Goal: Task Accomplishment & Management: Manage account settings

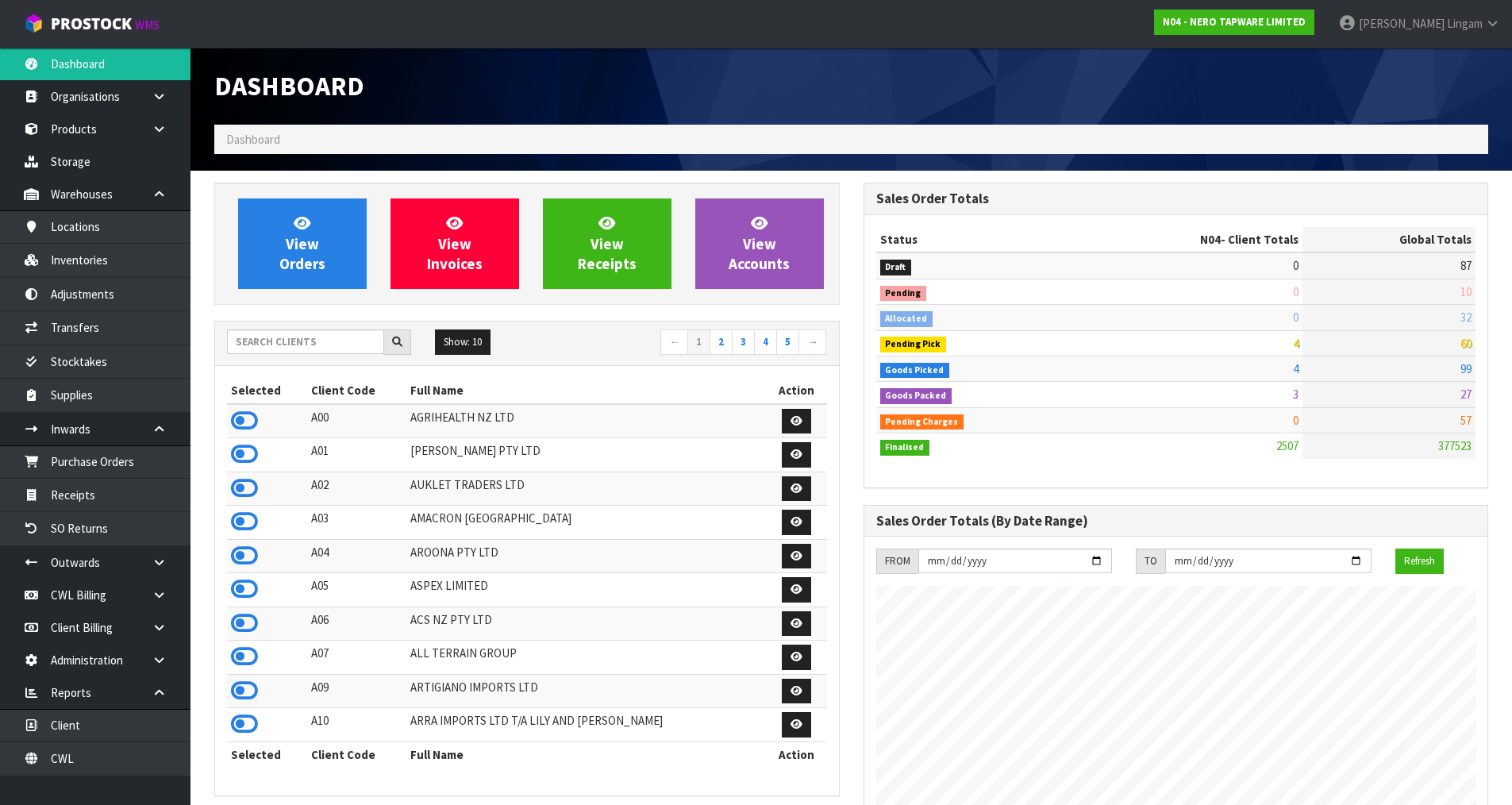
scroll to position [1203, 648]
click at [322, 345] on input "text" at bounding box center [306, 342] width 157 height 25
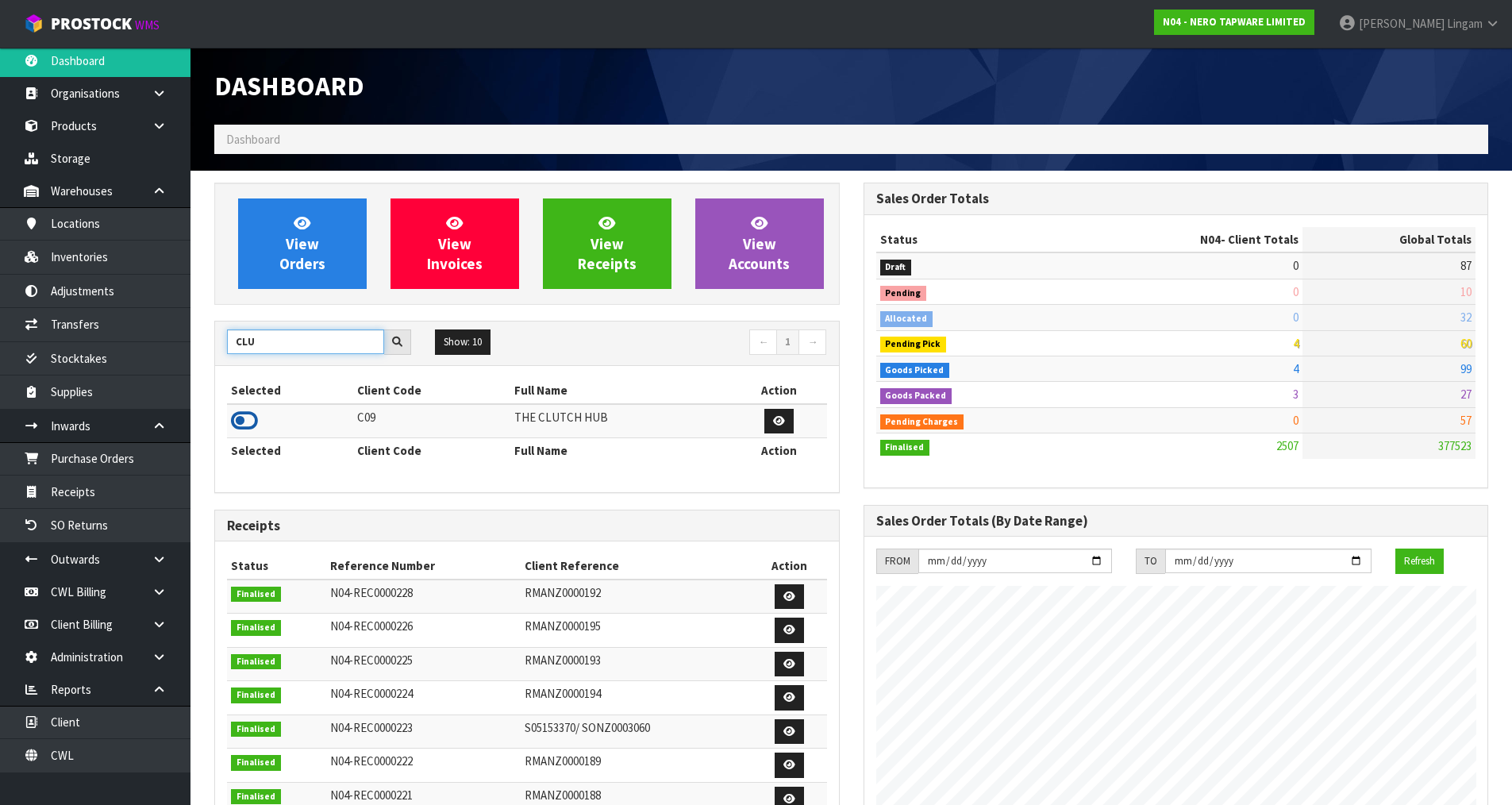
type input "CLU"
click at [252, 421] on icon at bounding box center [244, 420] width 27 height 24
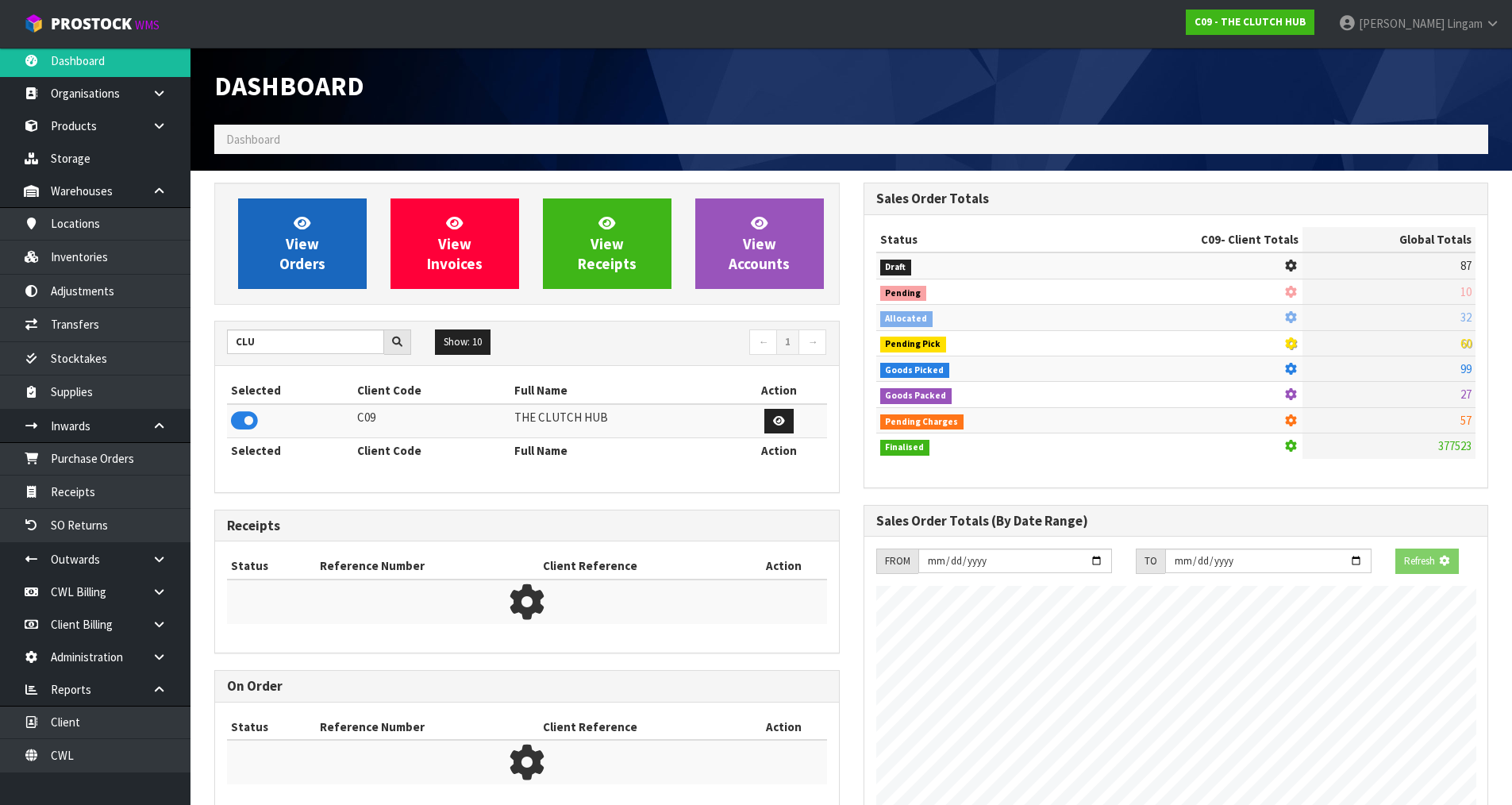
scroll to position [990, 648]
click at [289, 237] on span "View Orders" at bounding box center [302, 242] width 46 height 59
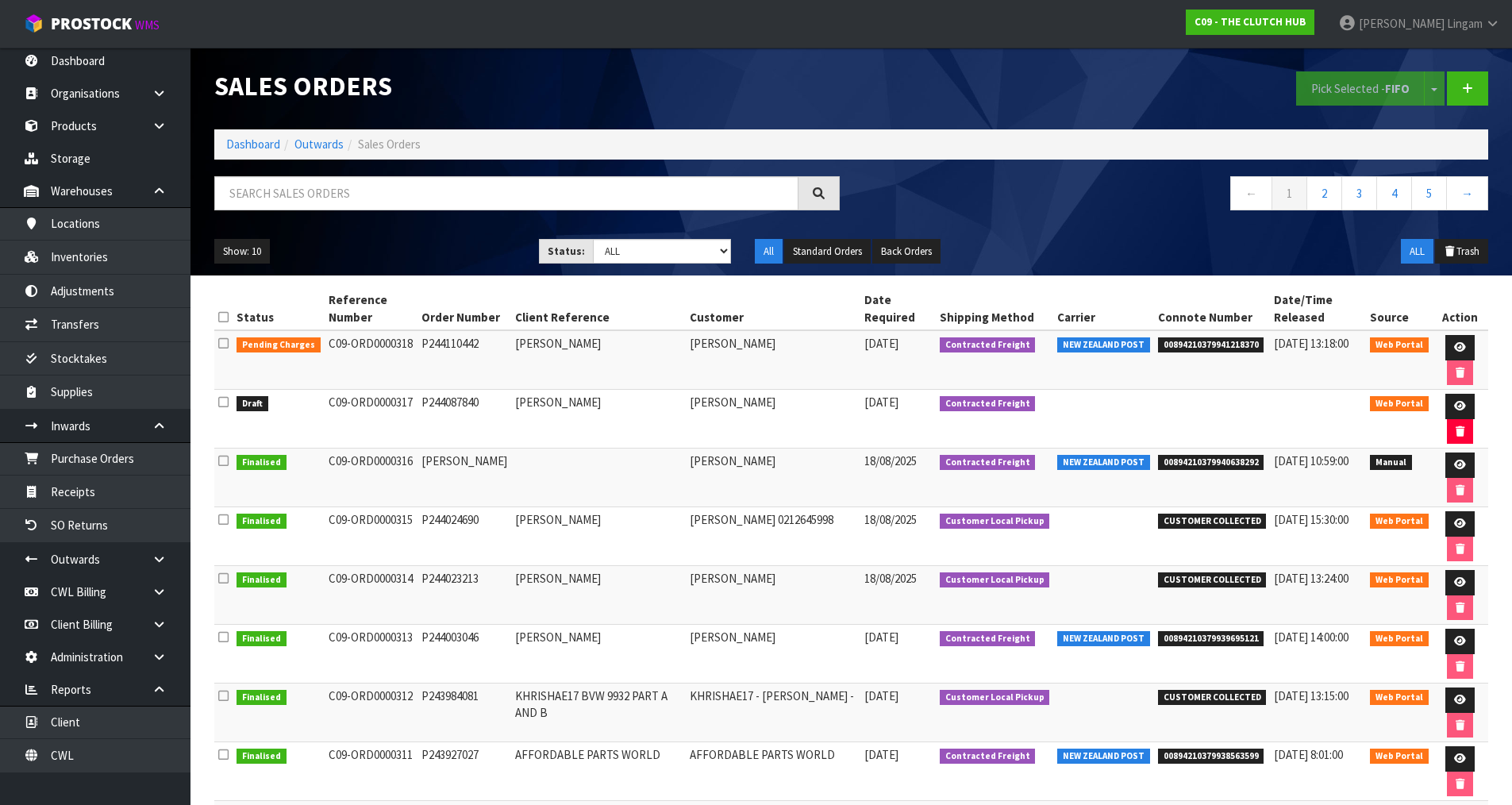
click at [225, 404] on icon at bounding box center [224, 402] width 11 height 12
click at [0, 0] on input "checkbox" at bounding box center [0, 0] width 0 height 0
click at [1338, 87] on button "Pick Selected - FIFO" at bounding box center [1360, 88] width 128 height 34
click at [136, 497] on link "Receipts" at bounding box center [95, 492] width 190 height 33
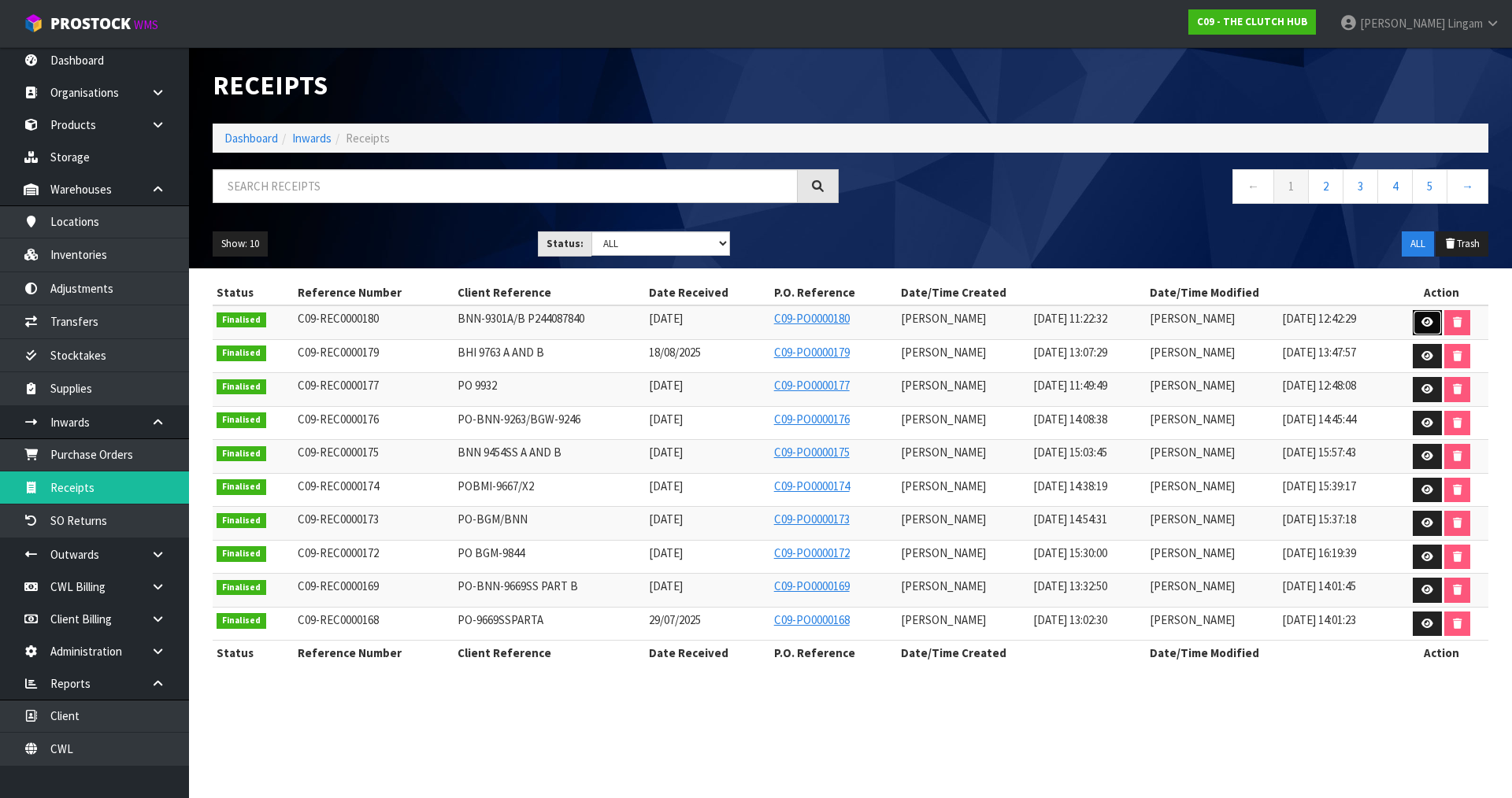
click at [1423, 321] on icon at bounding box center [1426, 323] width 11 height 11
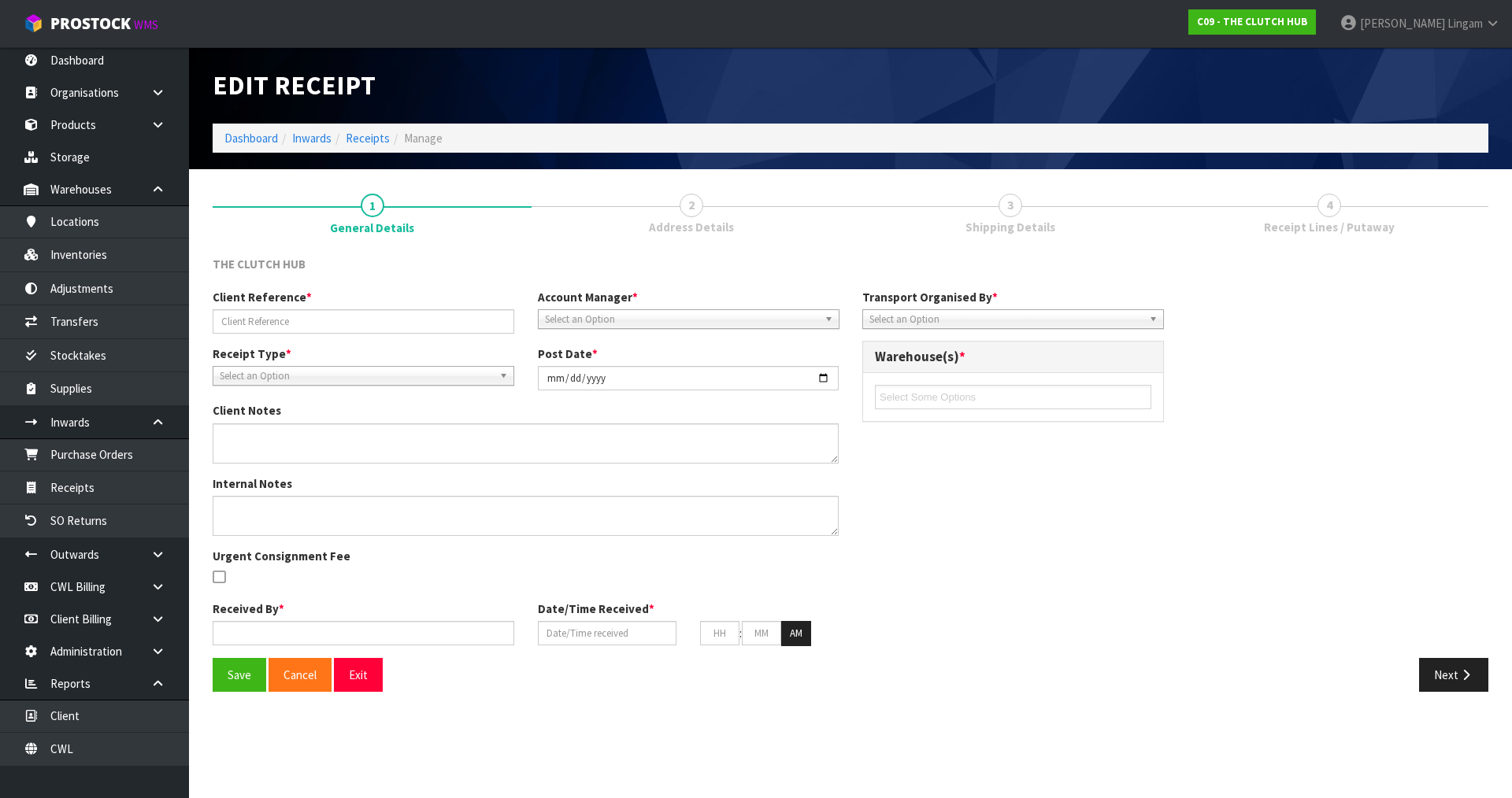
type input "BNN-9301A/B P244087840"
type input "[DATE]"
type input "[PERSON_NAME]"
type input "[DATE]"
type input "11"
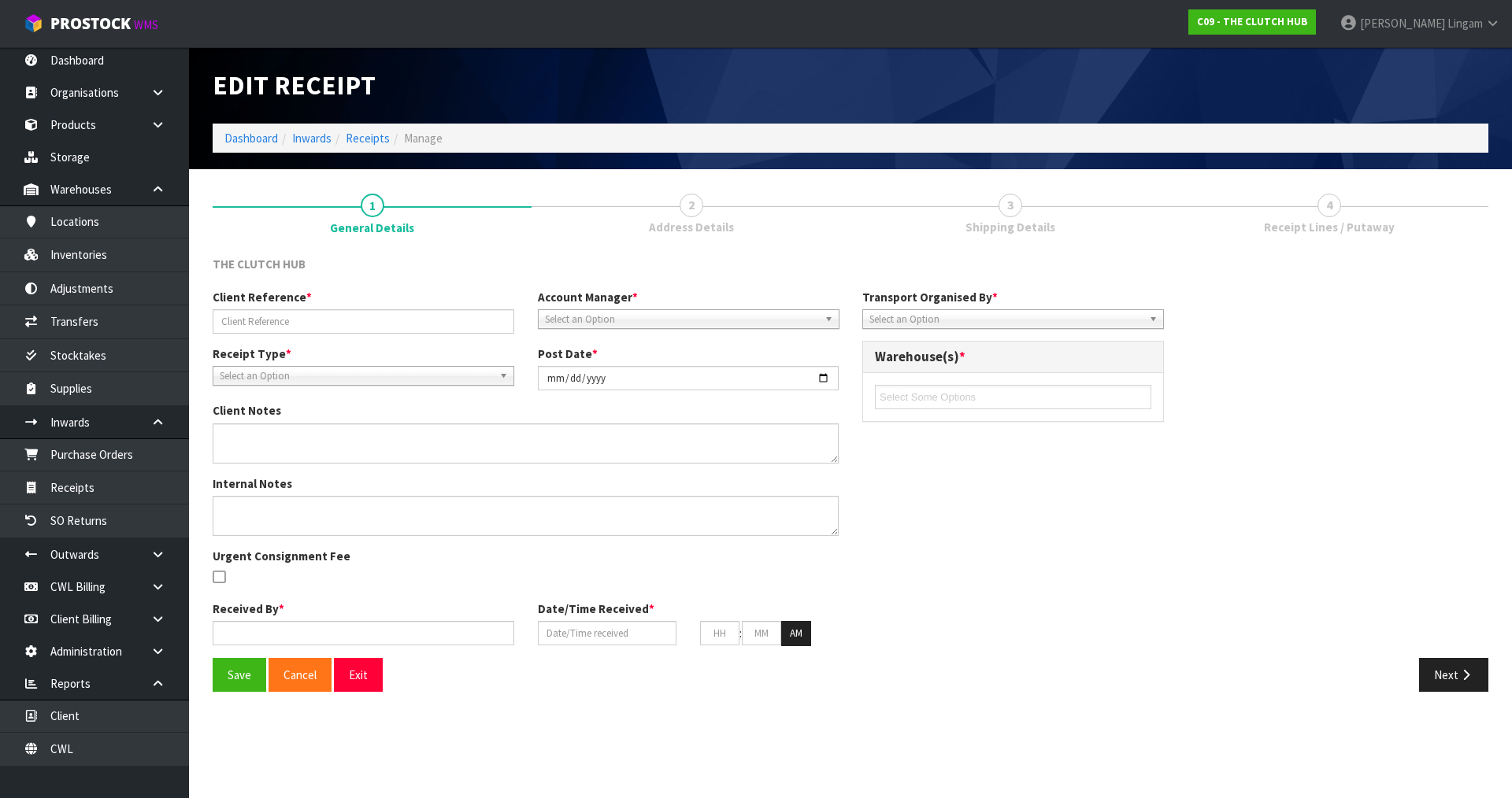
type input "22"
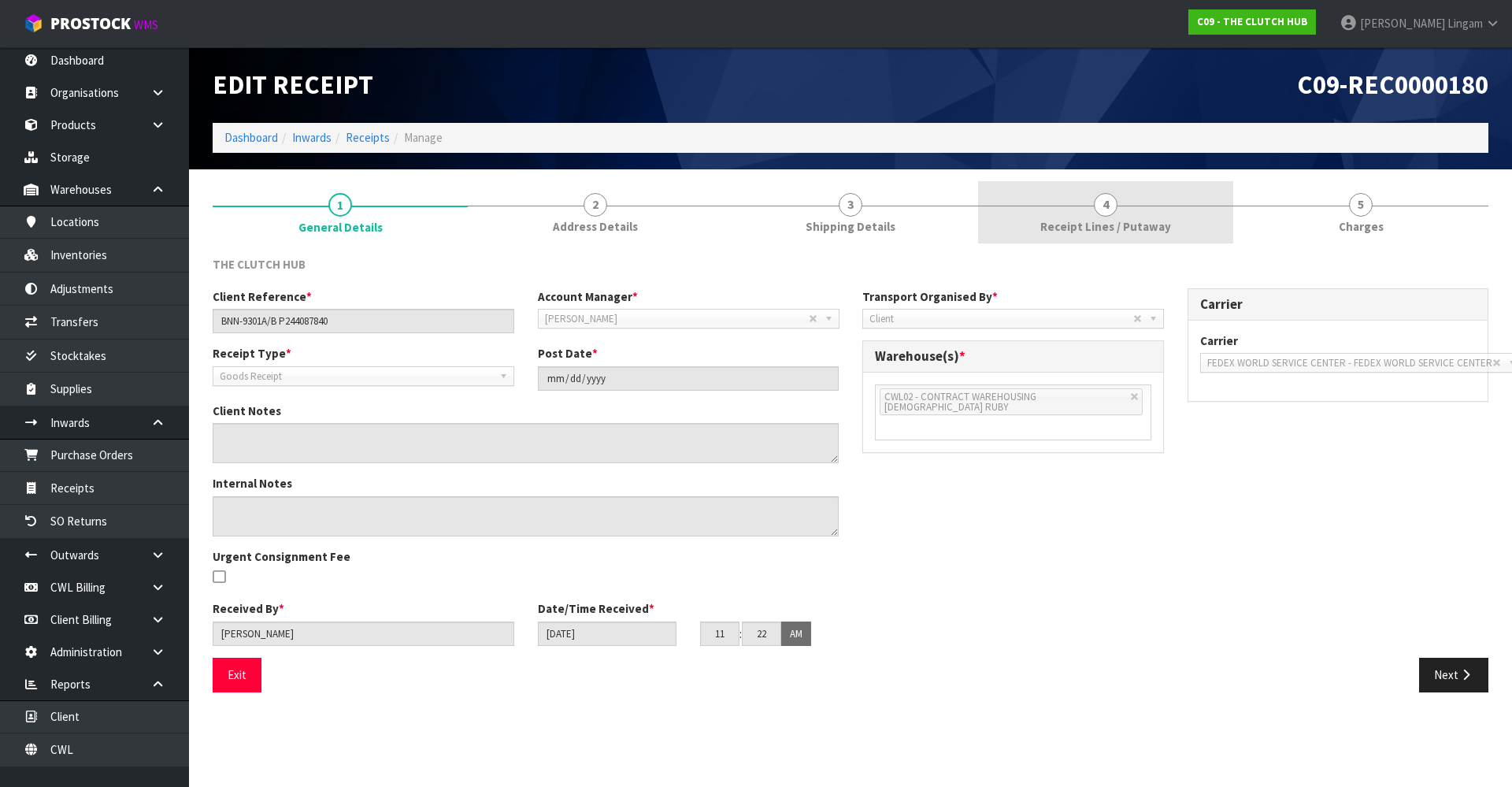
click at [1137, 214] on link "4 Receipt Lines / Putaway" at bounding box center [1105, 211] width 255 height 62
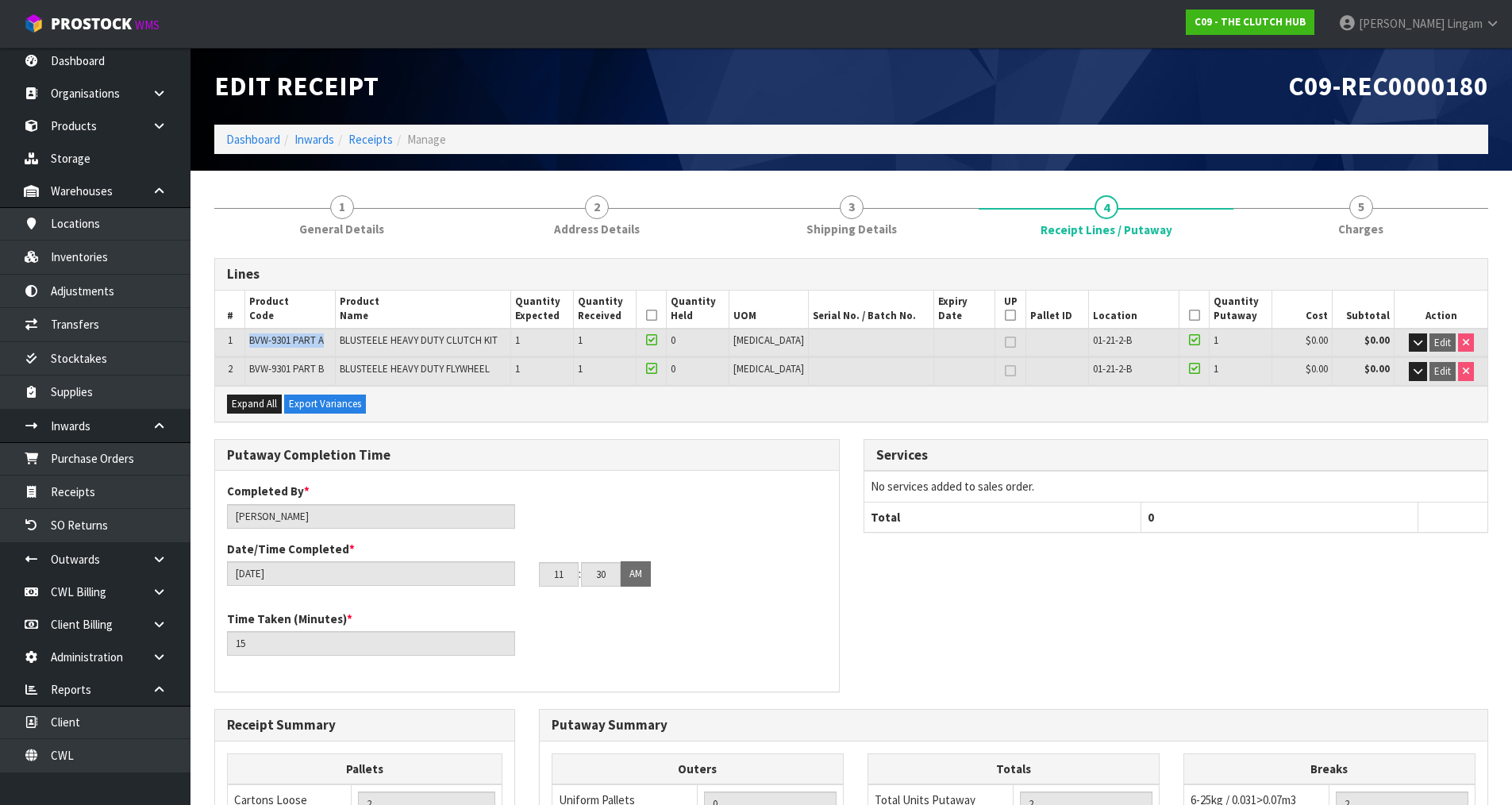
drag, startPoint x: 252, startPoint y: 341, endPoint x: 326, endPoint y: 342, distance: 74.0
click at [326, 342] on td "BVW-9301 PART A" at bounding box center [290, 342] width 90 height 27
copy span "BVW-9301 PART A"
click at [244, 139] on link "Dashboard" at bounding box center [253, 139] width 54 height 15
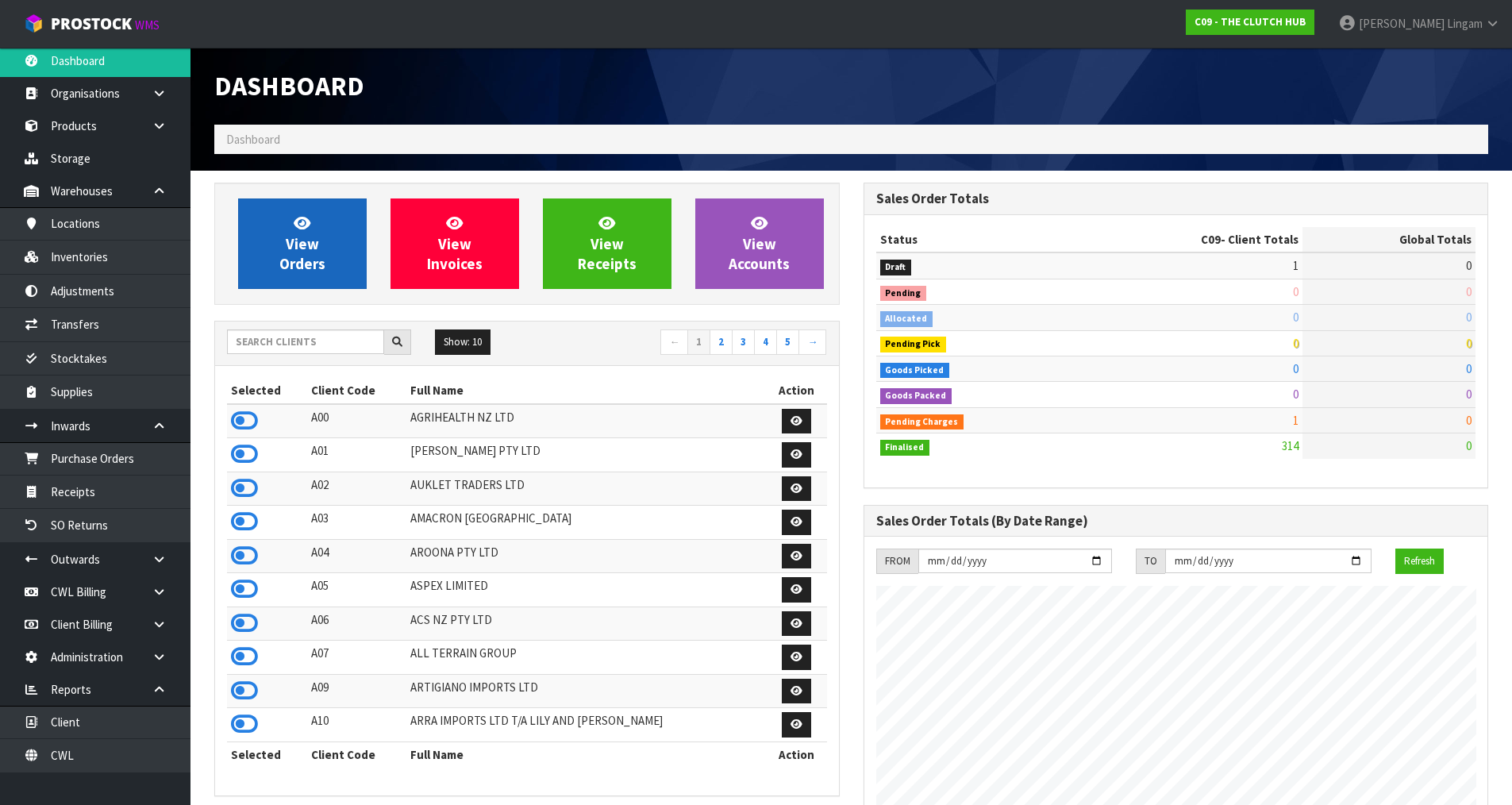
scroll to position [1203, 648]
click at [317, 244] on span "View Orders" at bounding box center [302, 242] width 46 height 59
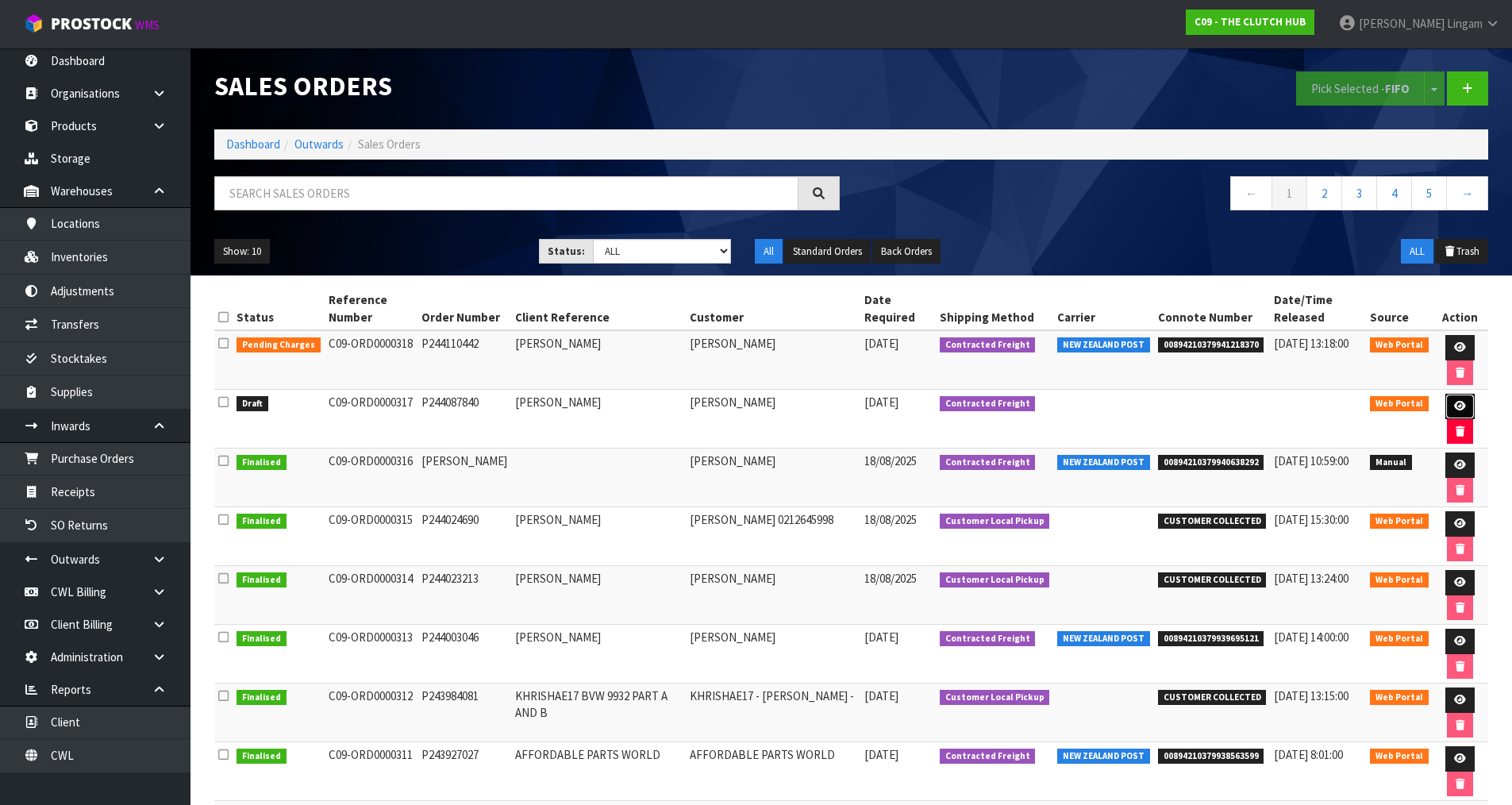
drag, startPoint x: 1466, startPoint y: 408, endPoint x: 1462, endPoint y: 400, distance: 8.9
click at [1466, 406] on link at bounding box center [1460, 406] width 29 height 26
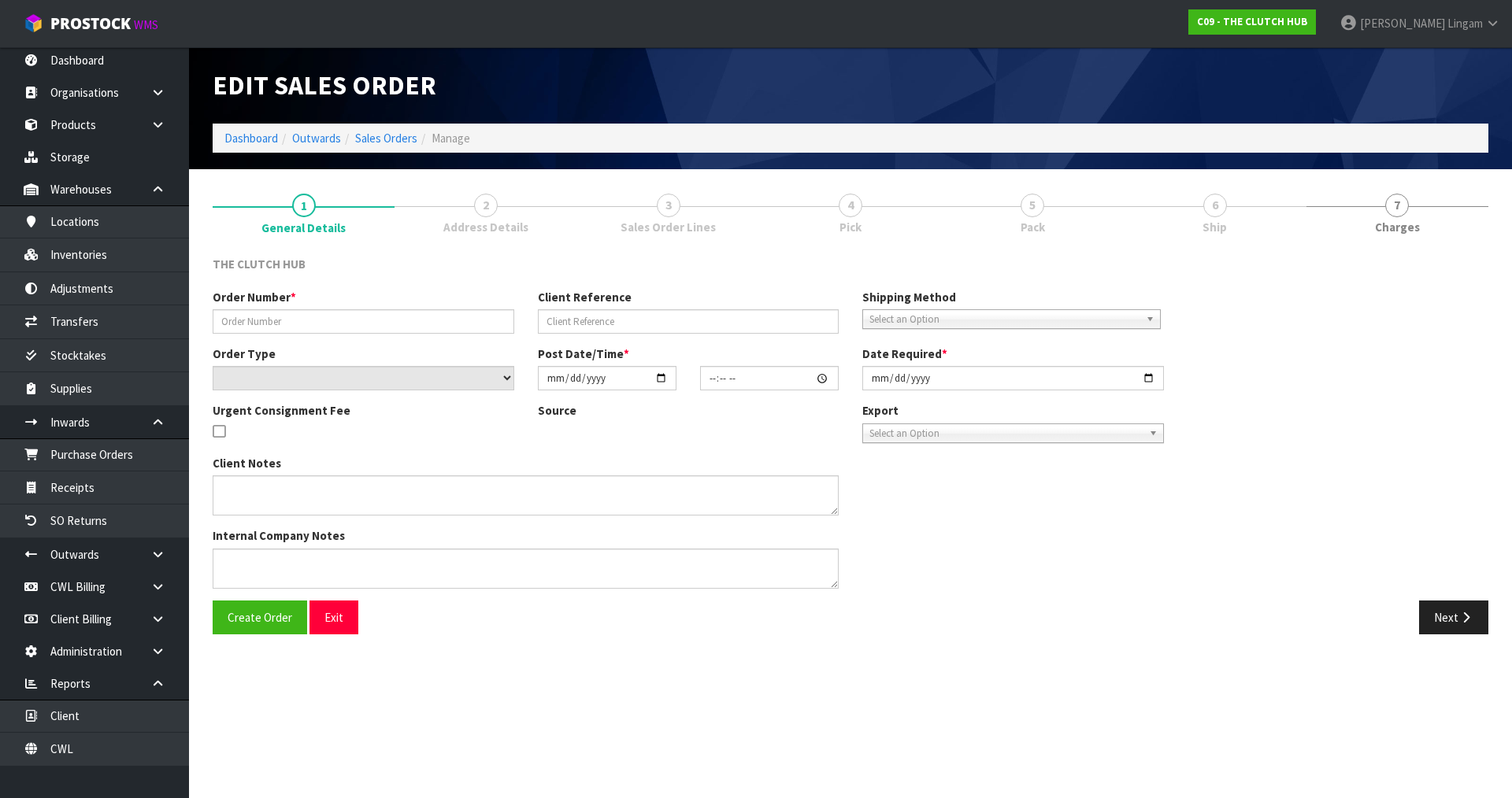
type input "P244087840"
type input "[PERSON_NAME]"
select select "number:0"
type input "[DATE]"
type input "14:05:00.000"
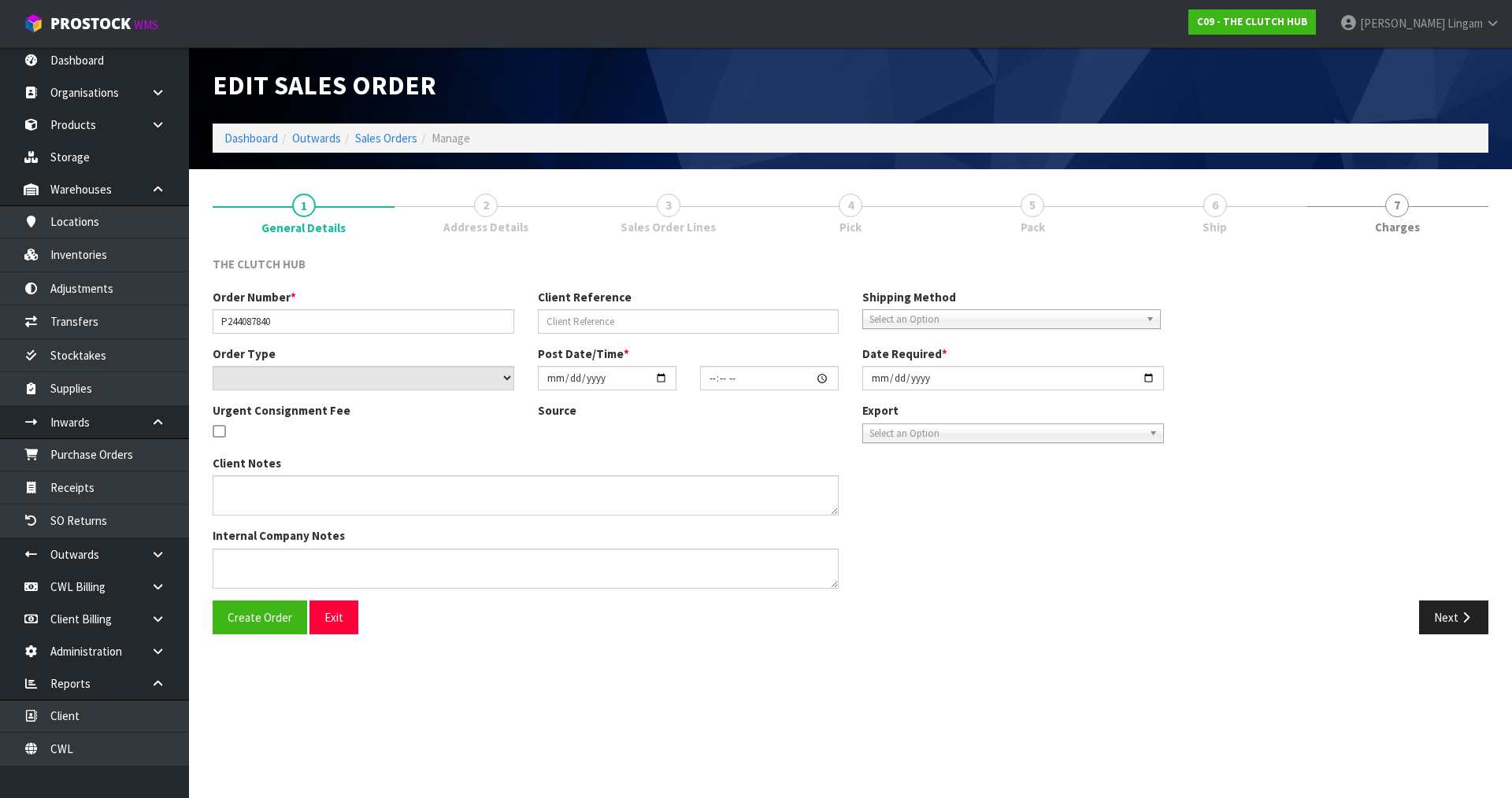
type input "[DATE]"
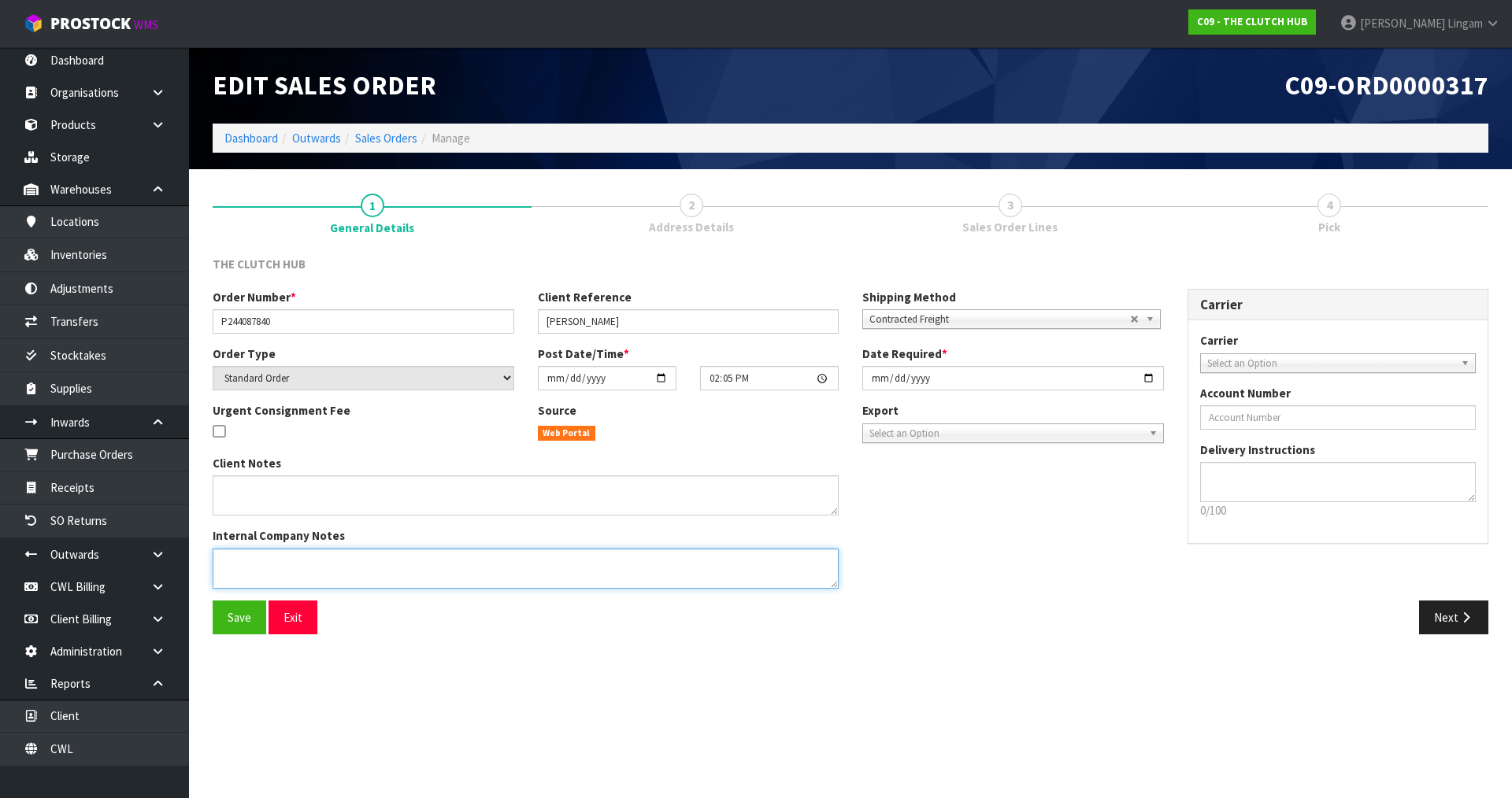
click at [282, 574] on textarea at bounding box center [525, 569] width 626 height 40
type textarea "WAS BOOKED IN THE MORNING AS BVW PLEASE SEND AS WRONG CODE WAS PROVIDED"
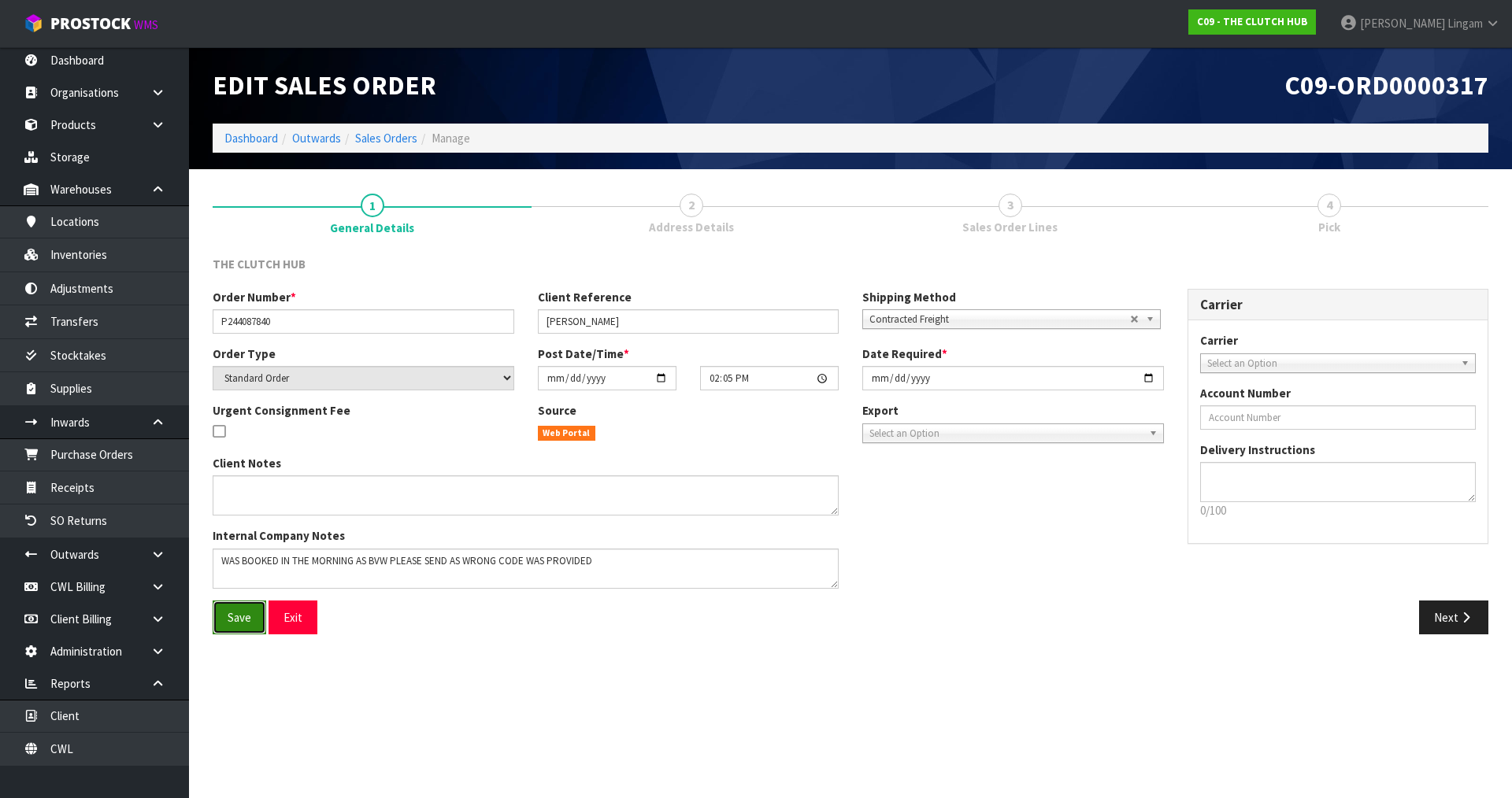
click at [239, 613] on span "Save" at bounding box center [239, 617] width 24 height 15
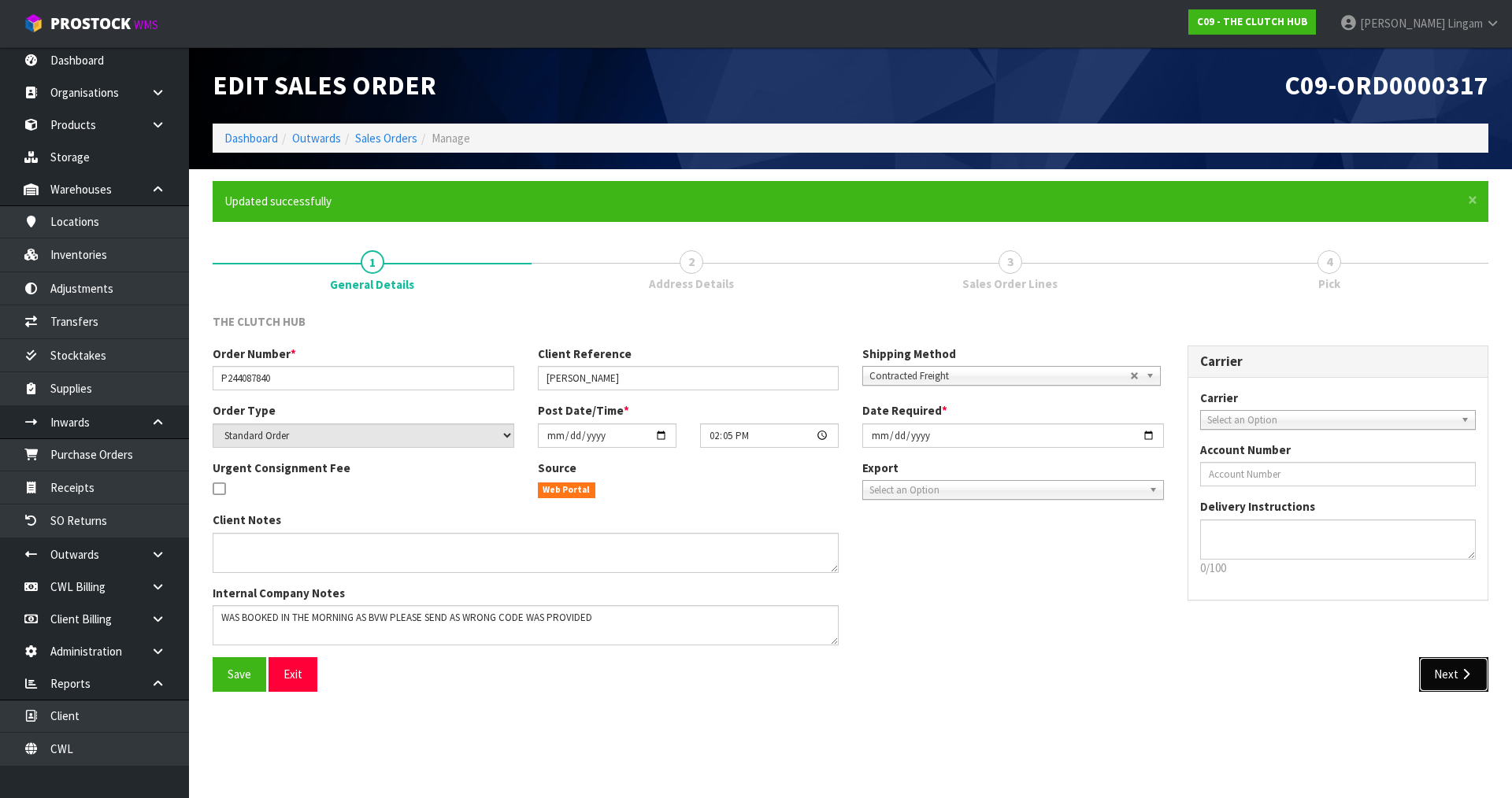
click at [1434, 666] on button "Next" at bounding box center [1453, 674] width 69 height 34
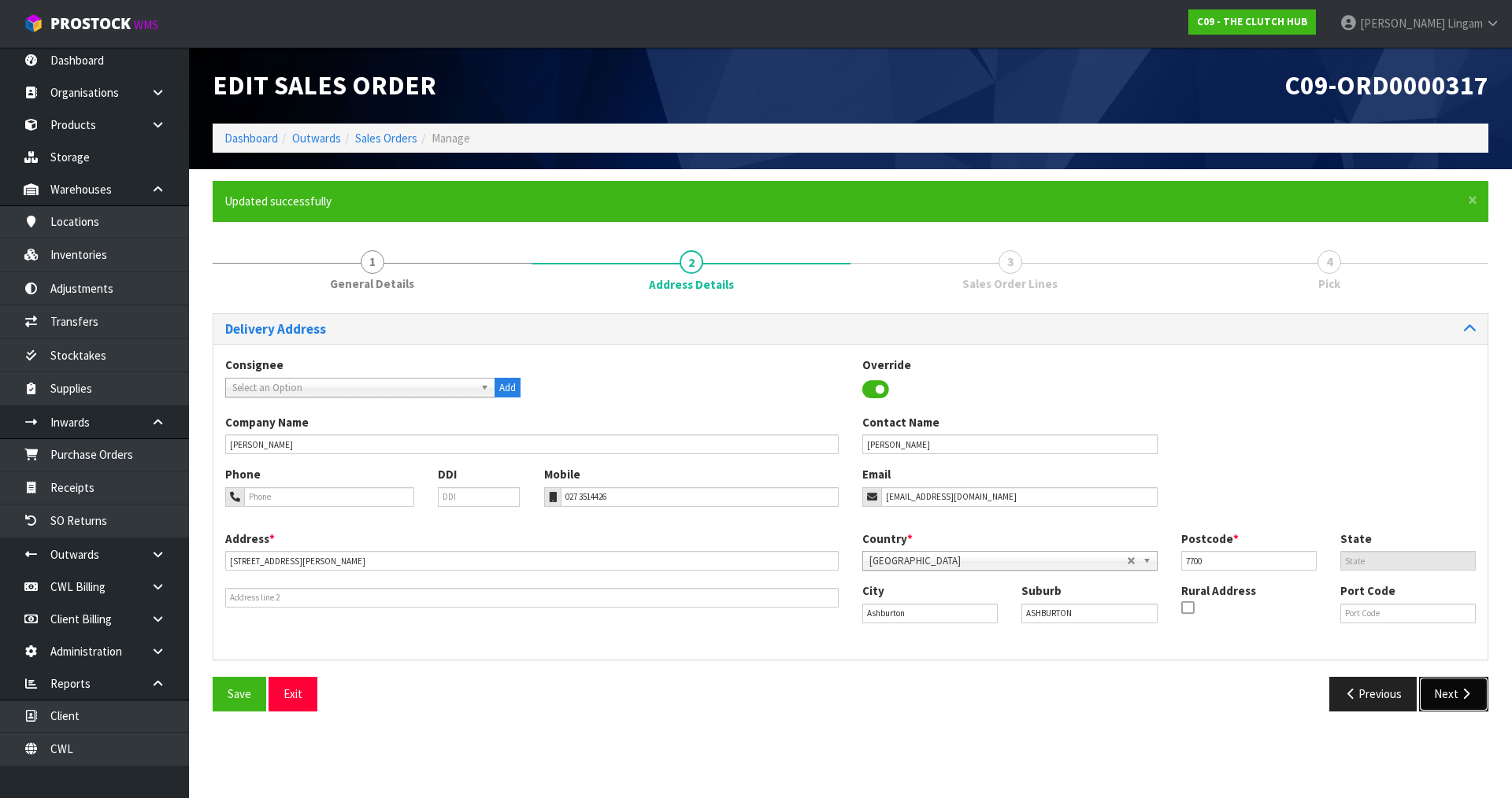
click at [1444, 698] on button "Next" at bounding box center [1453, 694] width 69 height 34
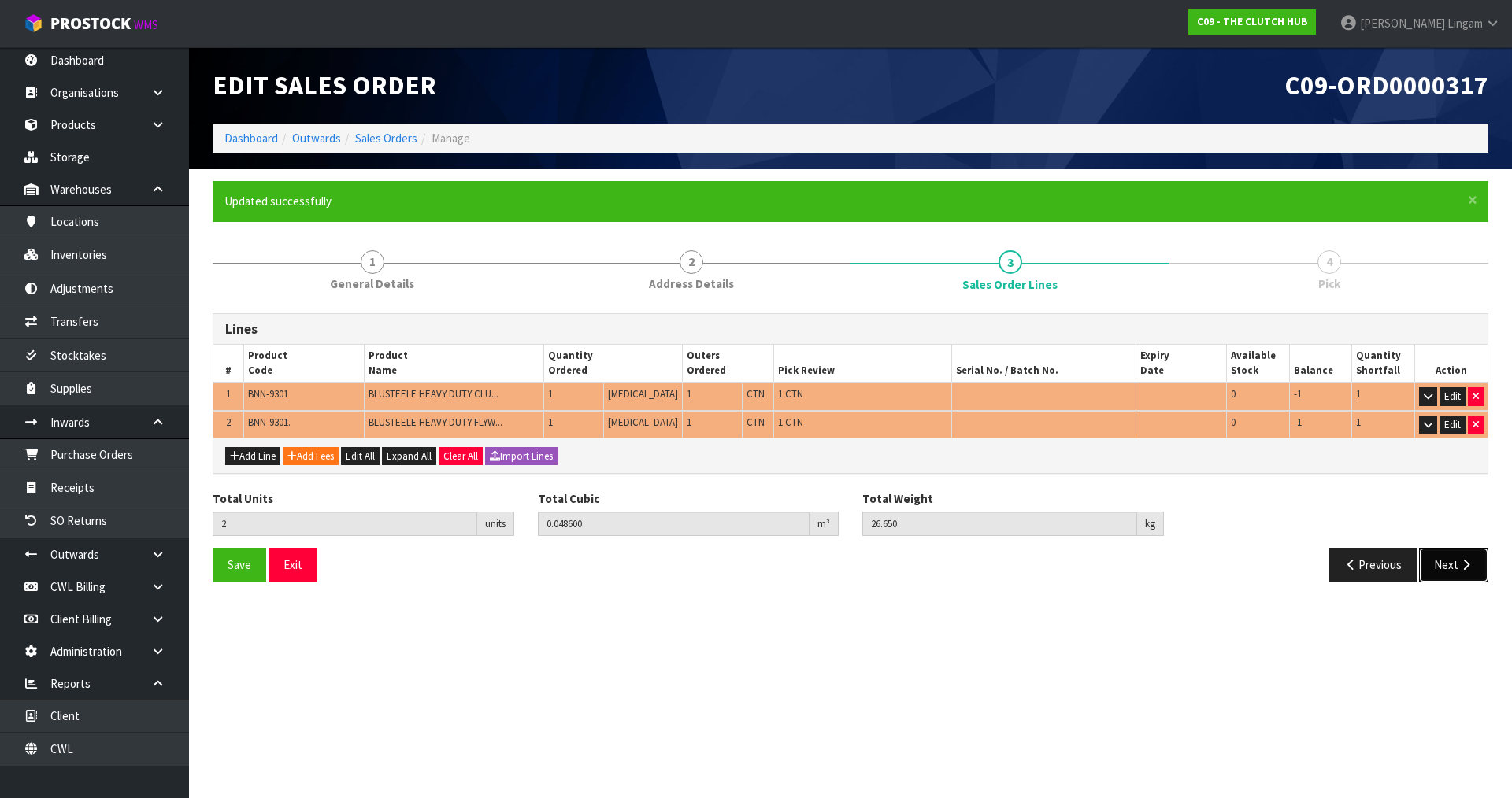
click at [1442, 560] on button "Next" at bounding box center [1453, 565] width 69 height 34
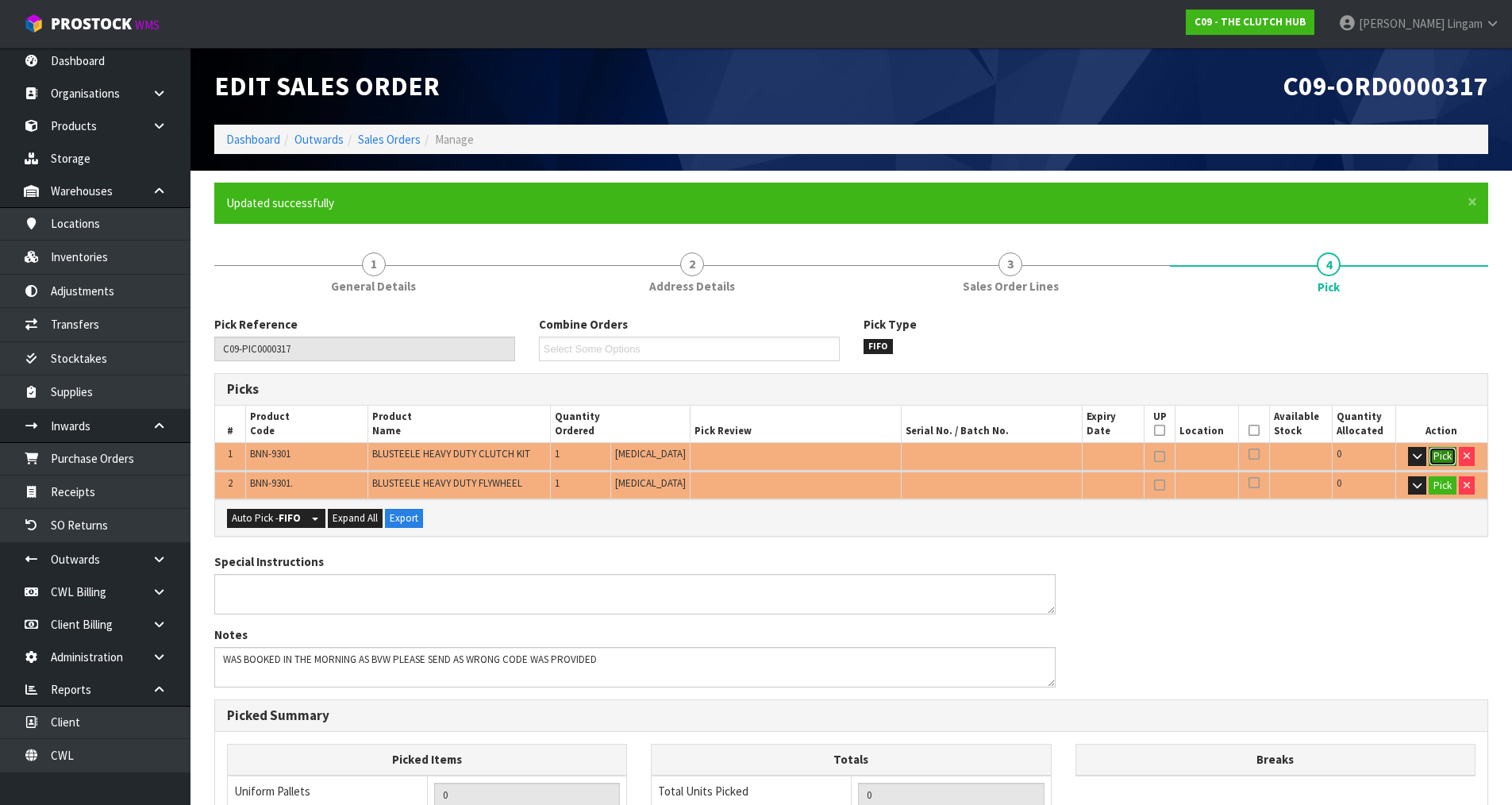
click at [1439, 460] on button "Pick" at bounding box center [1442, 456] width 27 height 19
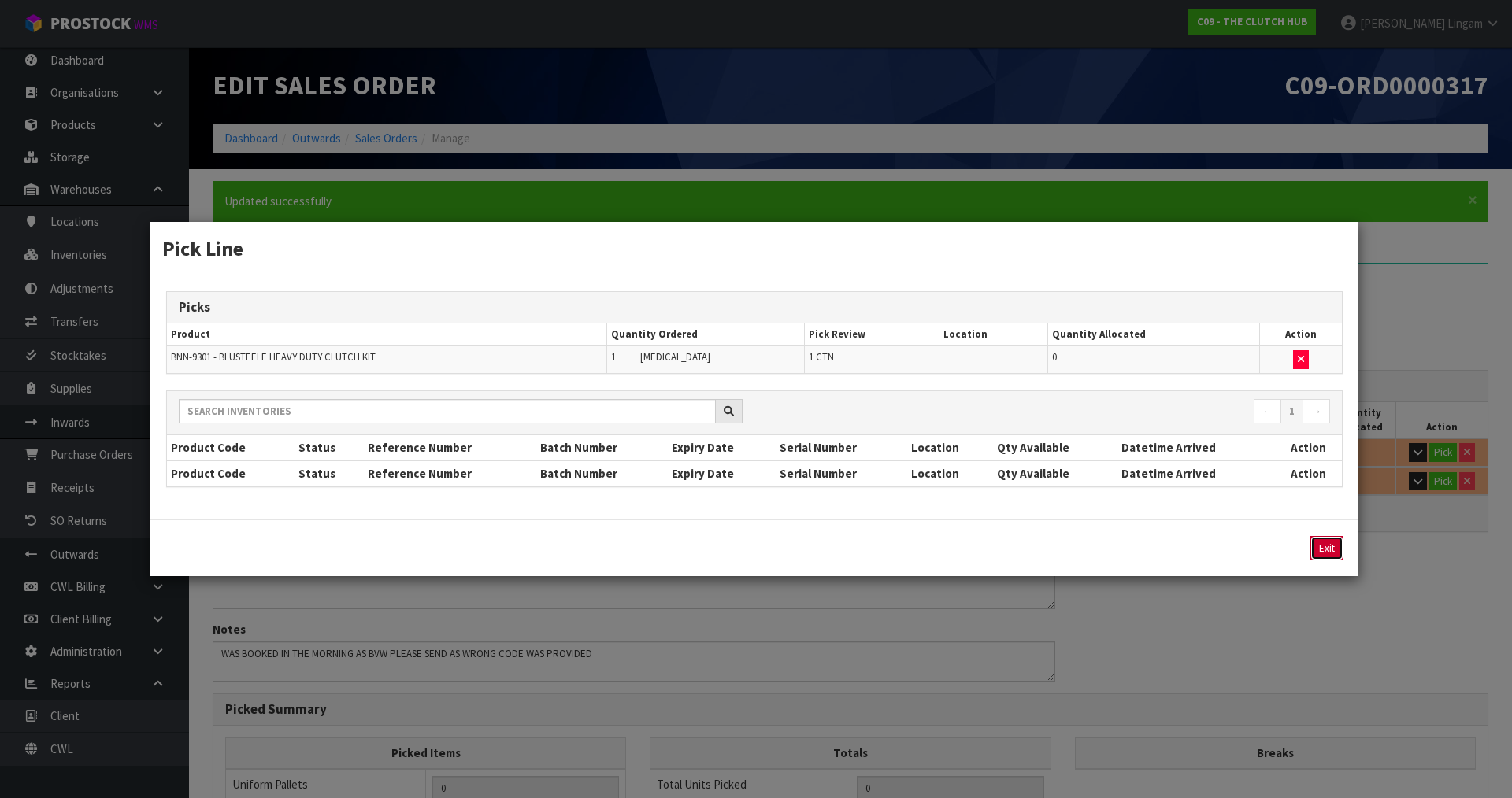
click at [1324, 546] on button "Exit" at bounding box center [1327, 548] width 33 height 25
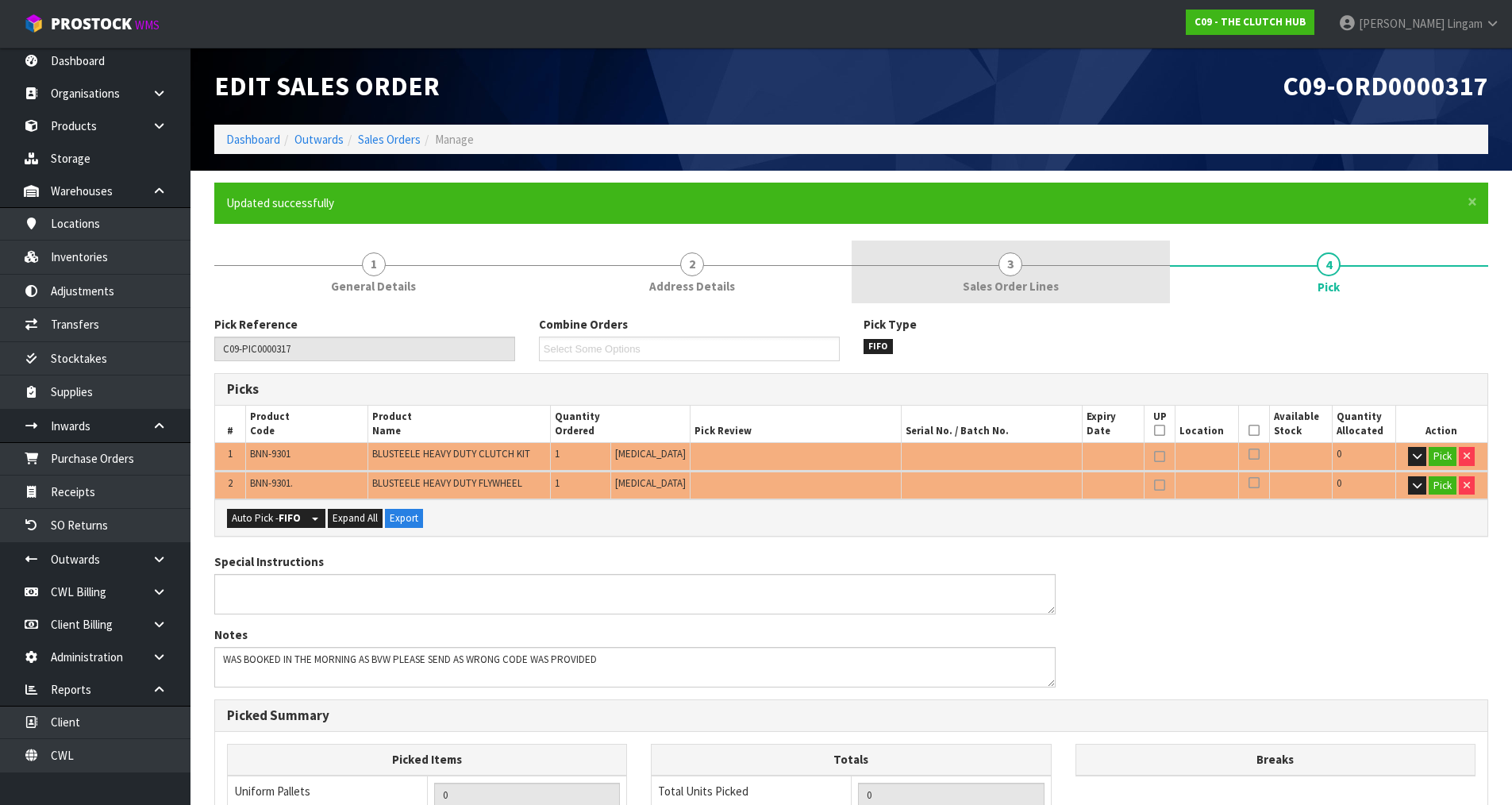
click at [1024, 291] on span "Sales Order Lines" at bounding box center [1011, 286] width 96 height 17
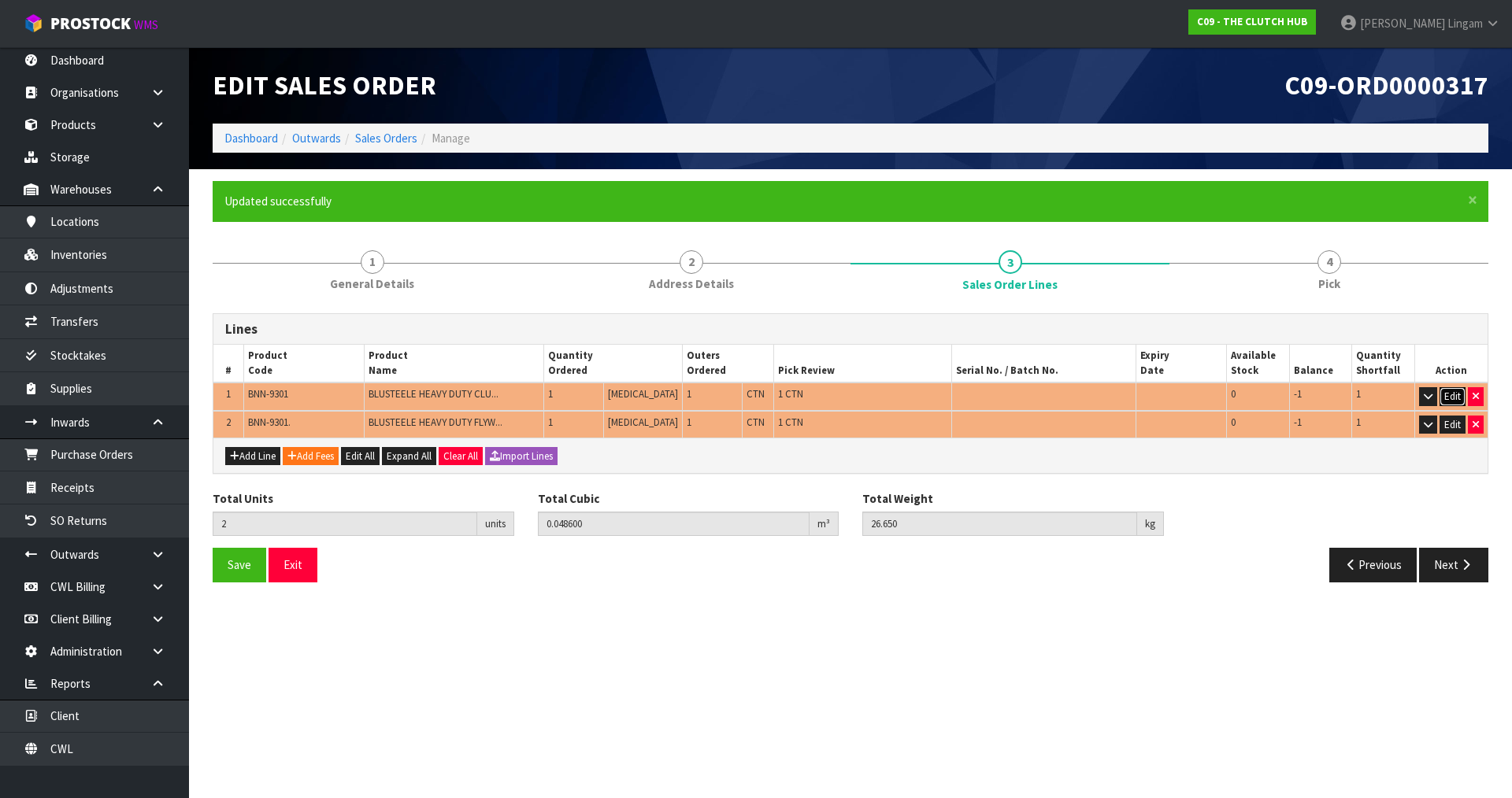
click at [1451, 394] on button "Edit" at bounding box center [1452, 397] width 26 height 19
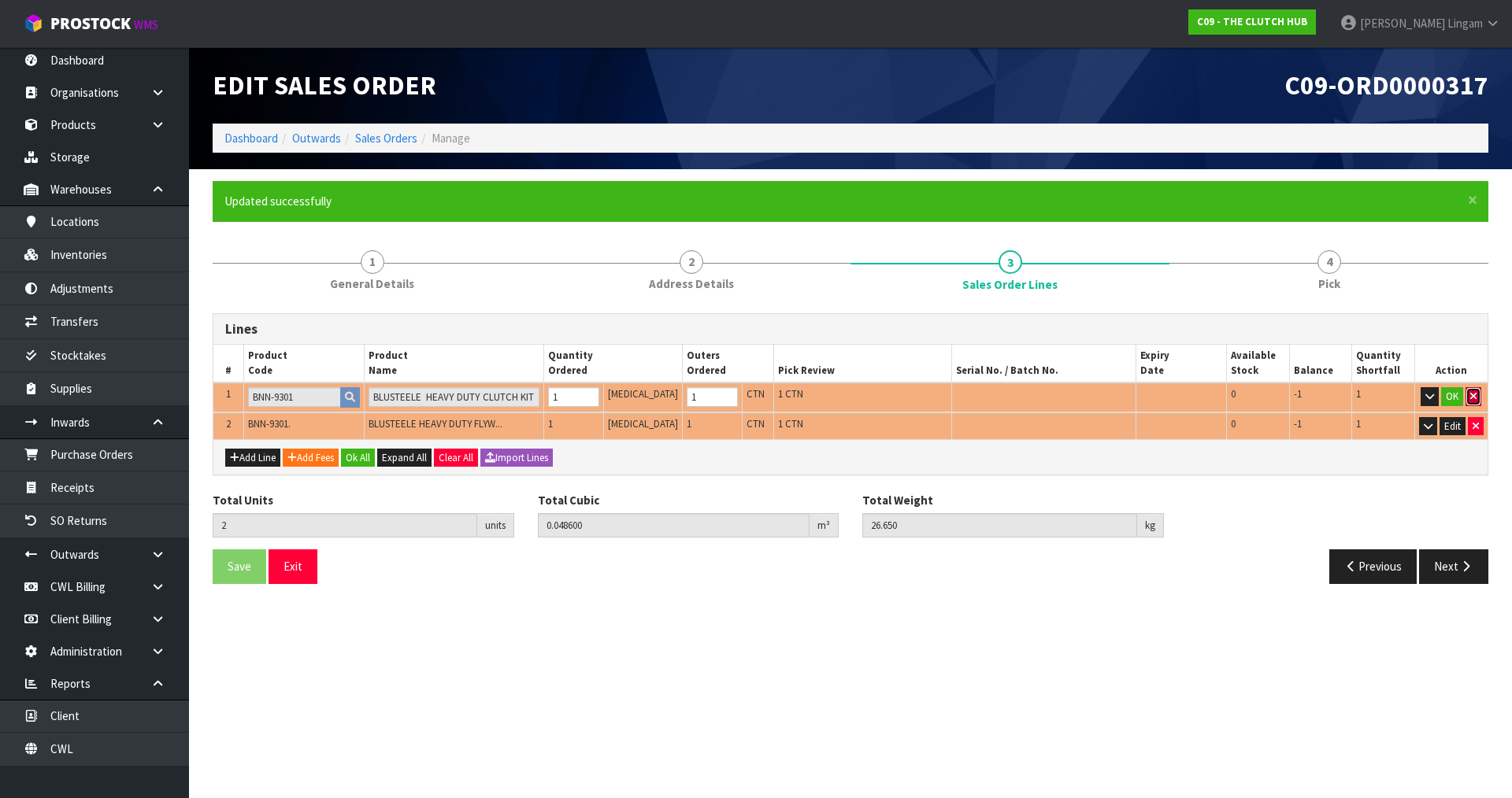
click at [1477, 394] on button "button" at bounding box center [1473, 397] width 16 height 19
type input "1"
type input "0.0246"
type input "17.6"
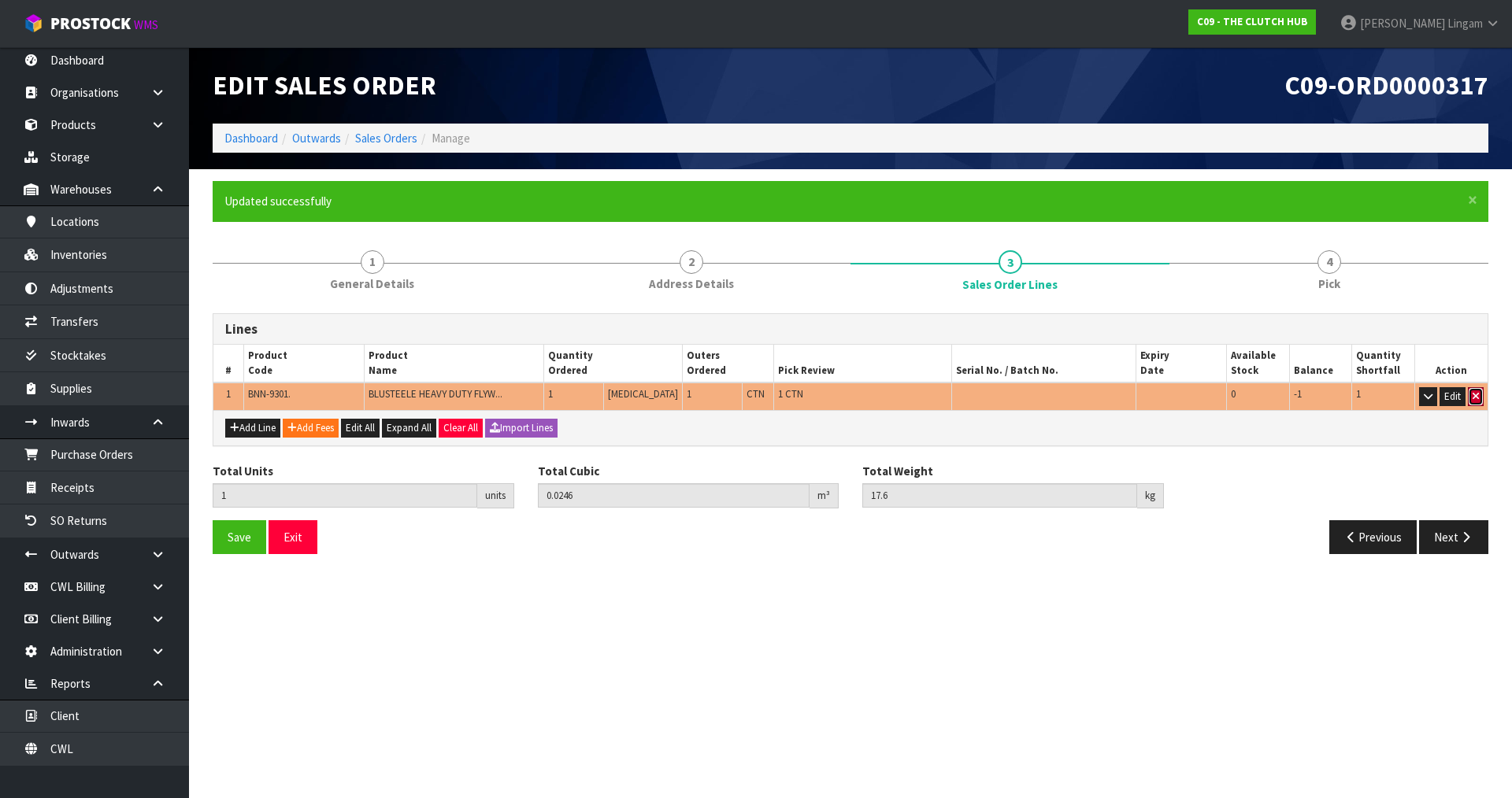
click at [1477, 394] on icon "button" at bounding box center [1475, 396] width 6 height 11
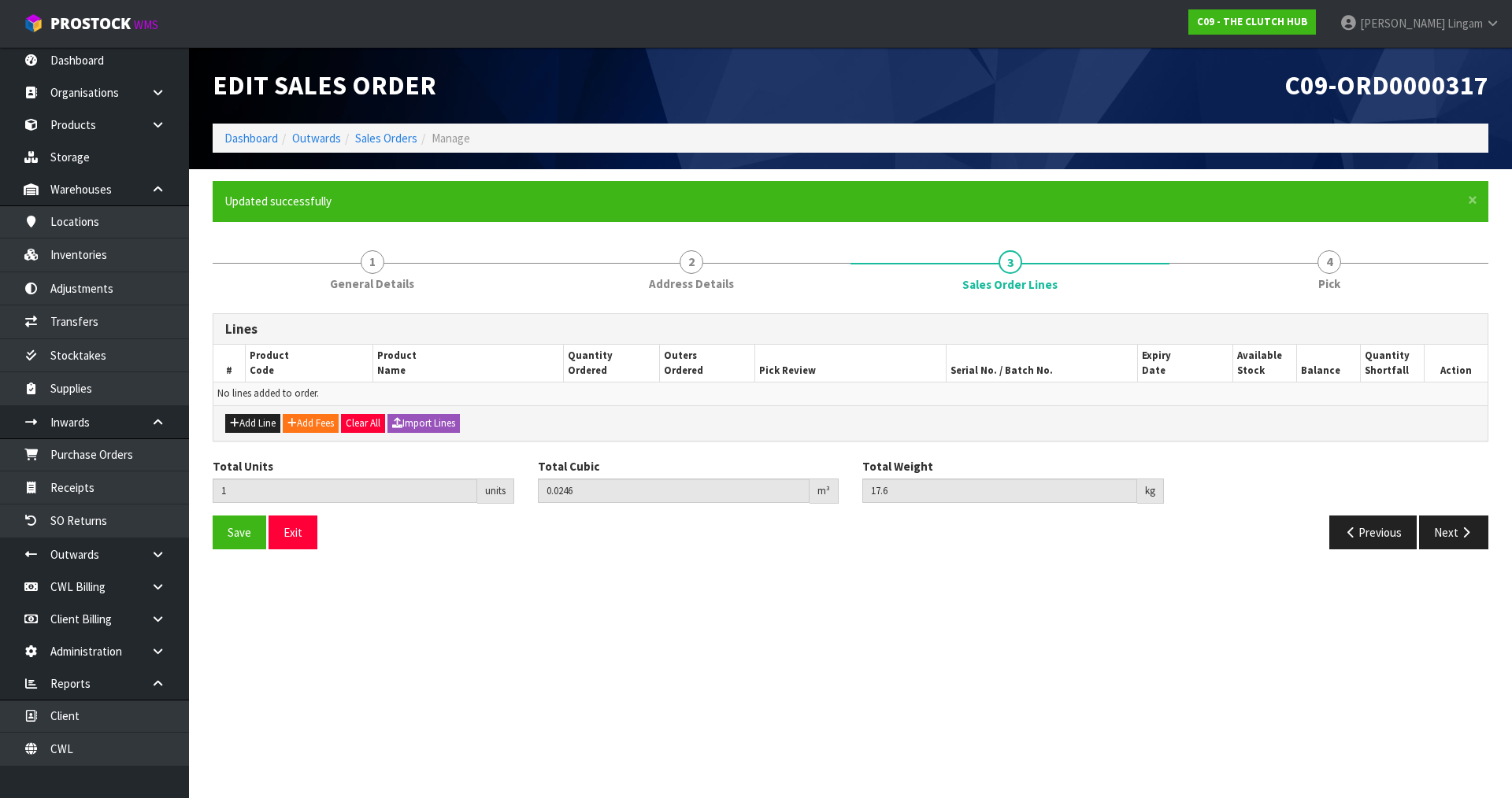
type input "0"
click at [250, 426] on button "Add Line" at bounding box center [253, 424] width 55 height 19
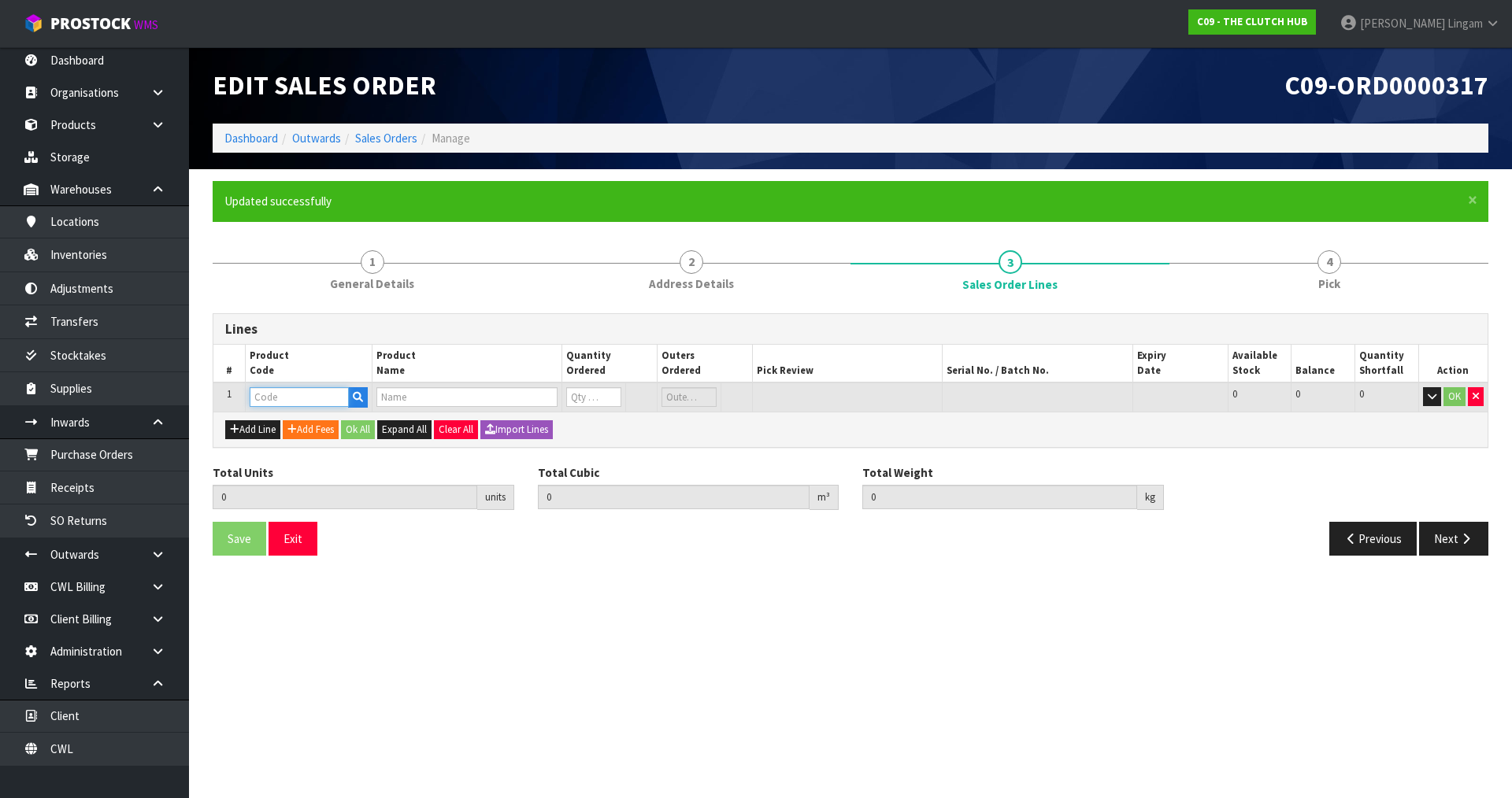
click at [268, 397] on input "text" at bounding box center [299, 397] width 99 height 19
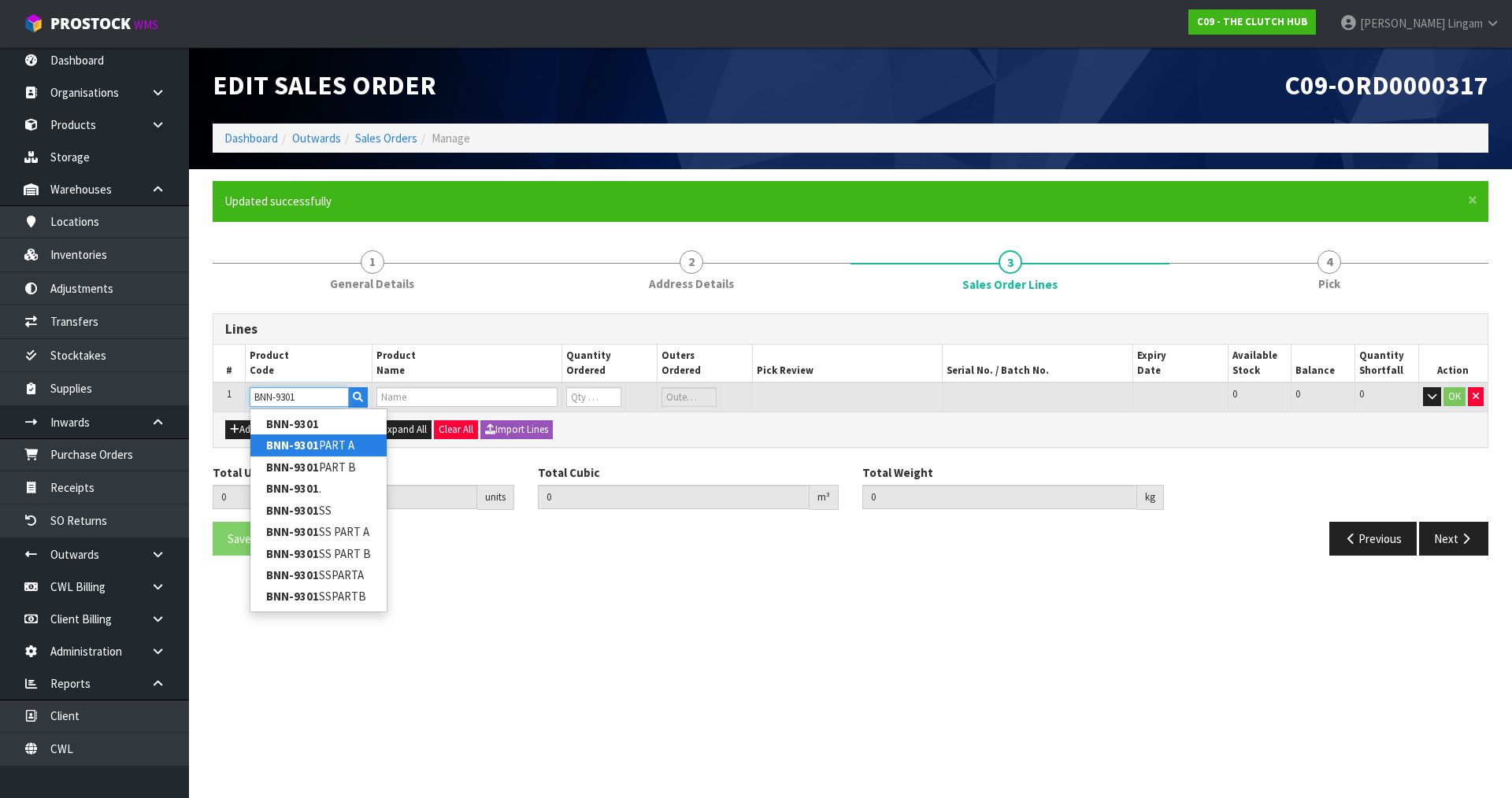
type input "BNN-9301"
click at [323, 449] on link "BNN-9301 PART A" at bounding box center [317, 445] width 136 height 21
type input "BNN-9301 PART A"
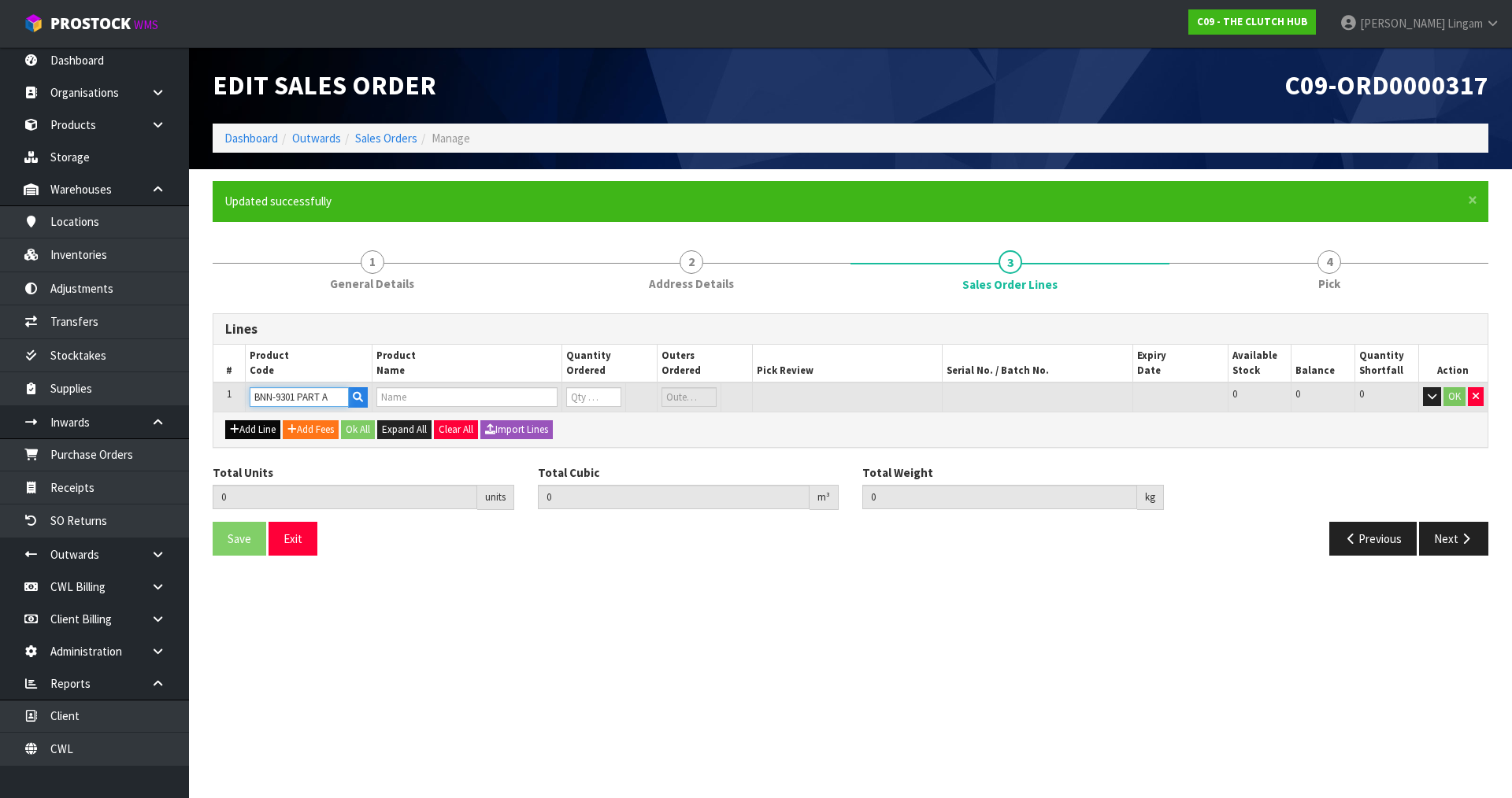
type input "0.000000"
type input "0.000"
type input "BLUSTEELE HEAVY DUTY CLUTCH KIT"
type input "0"
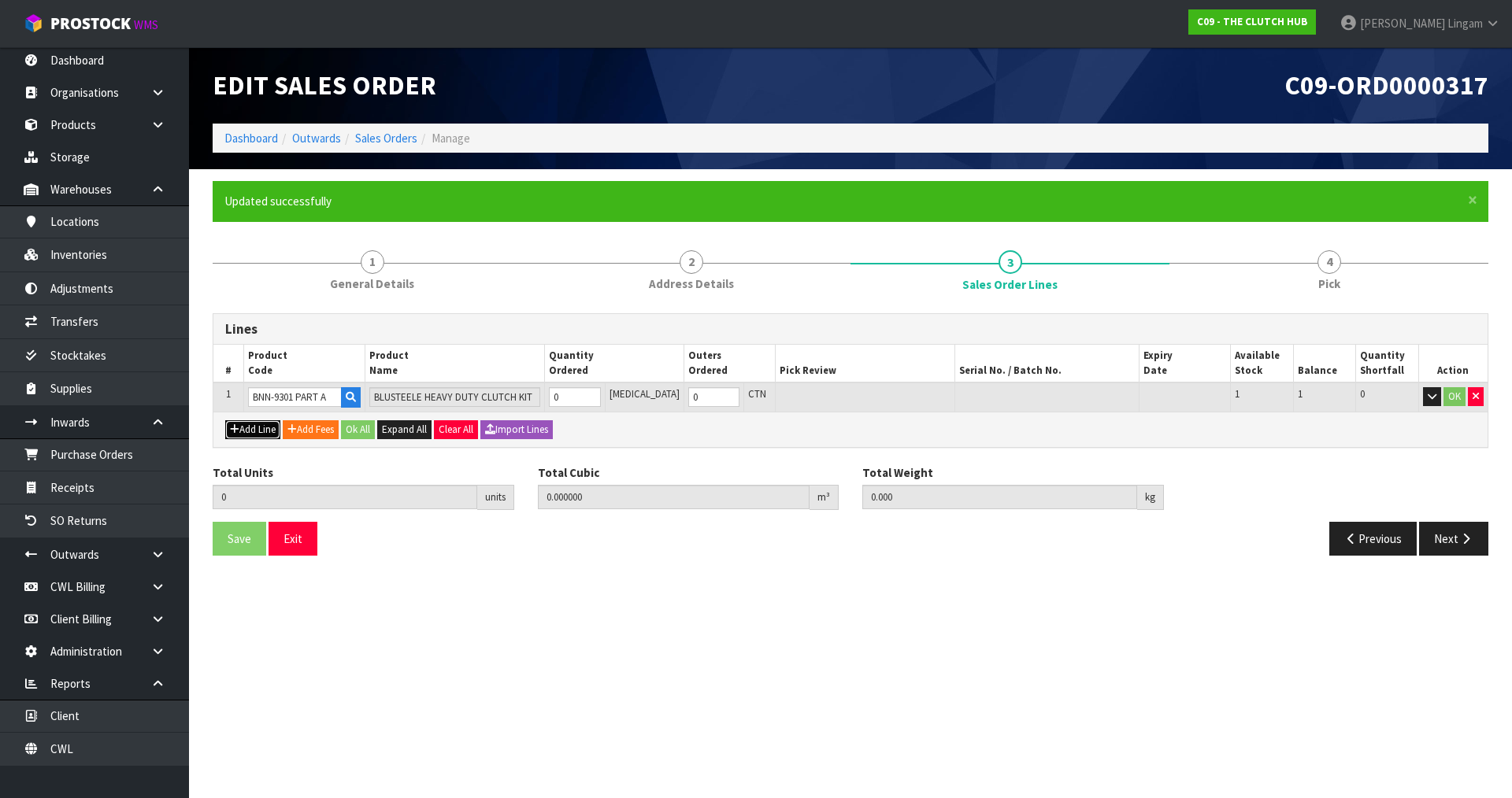
click at [263, 435] on button "Add Line" at bounding box center [253, 430] width 55 height 19
type input "0"
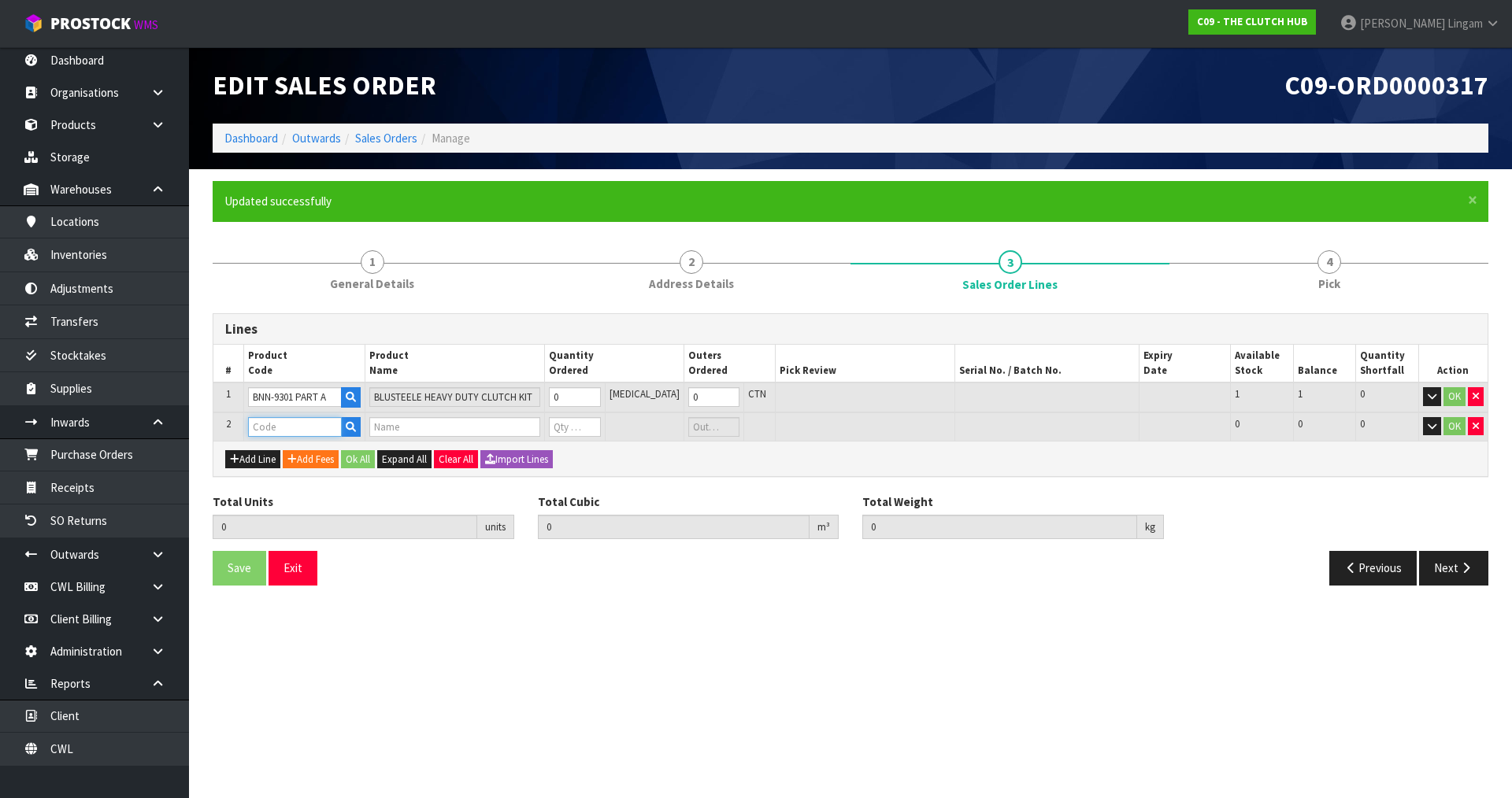
click at [283, 431] on input "text" at bounding box center [295, 427] width 94 height 19
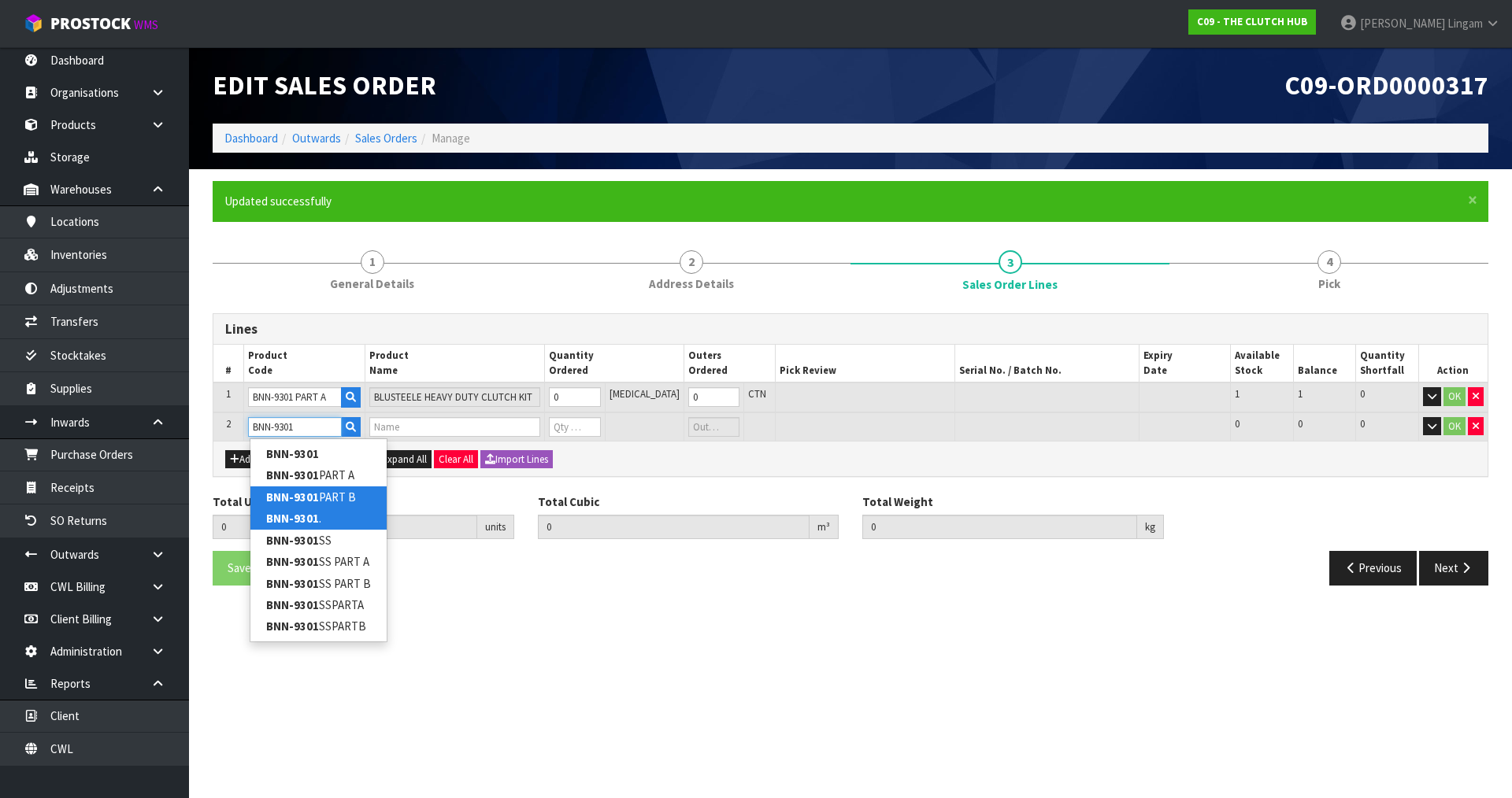
type input "BNN-9301"
click at [352, 499] on link "BNN-9301 PART B" at bounding box center [317, 497] width 136 height 21
type input "BNN-9301 PART B"
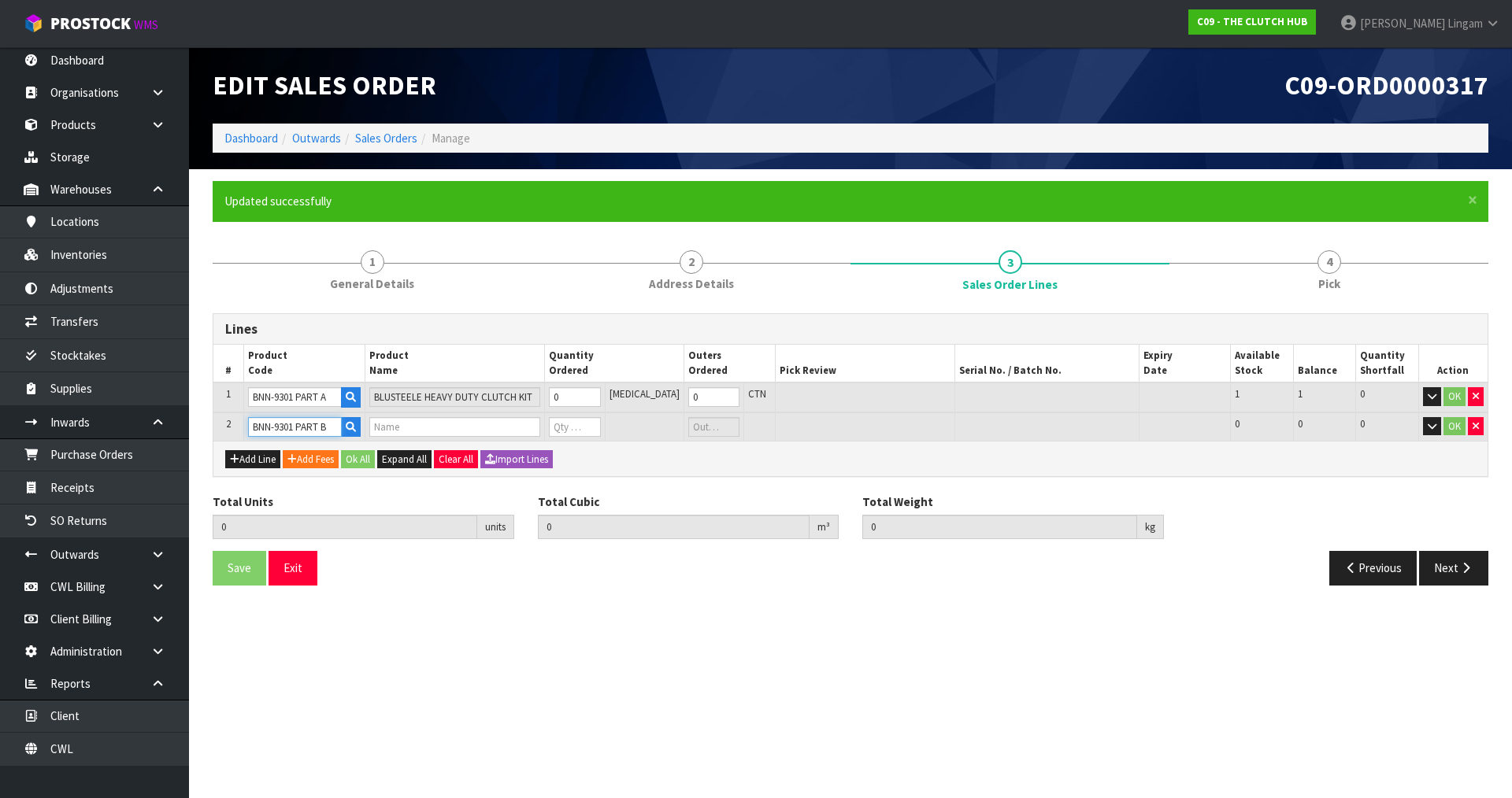
type input "0.000000"
type input "0.000"
type input "BLUSTEELE HEAVY DUTY FLYWHEEL"
type input "0"
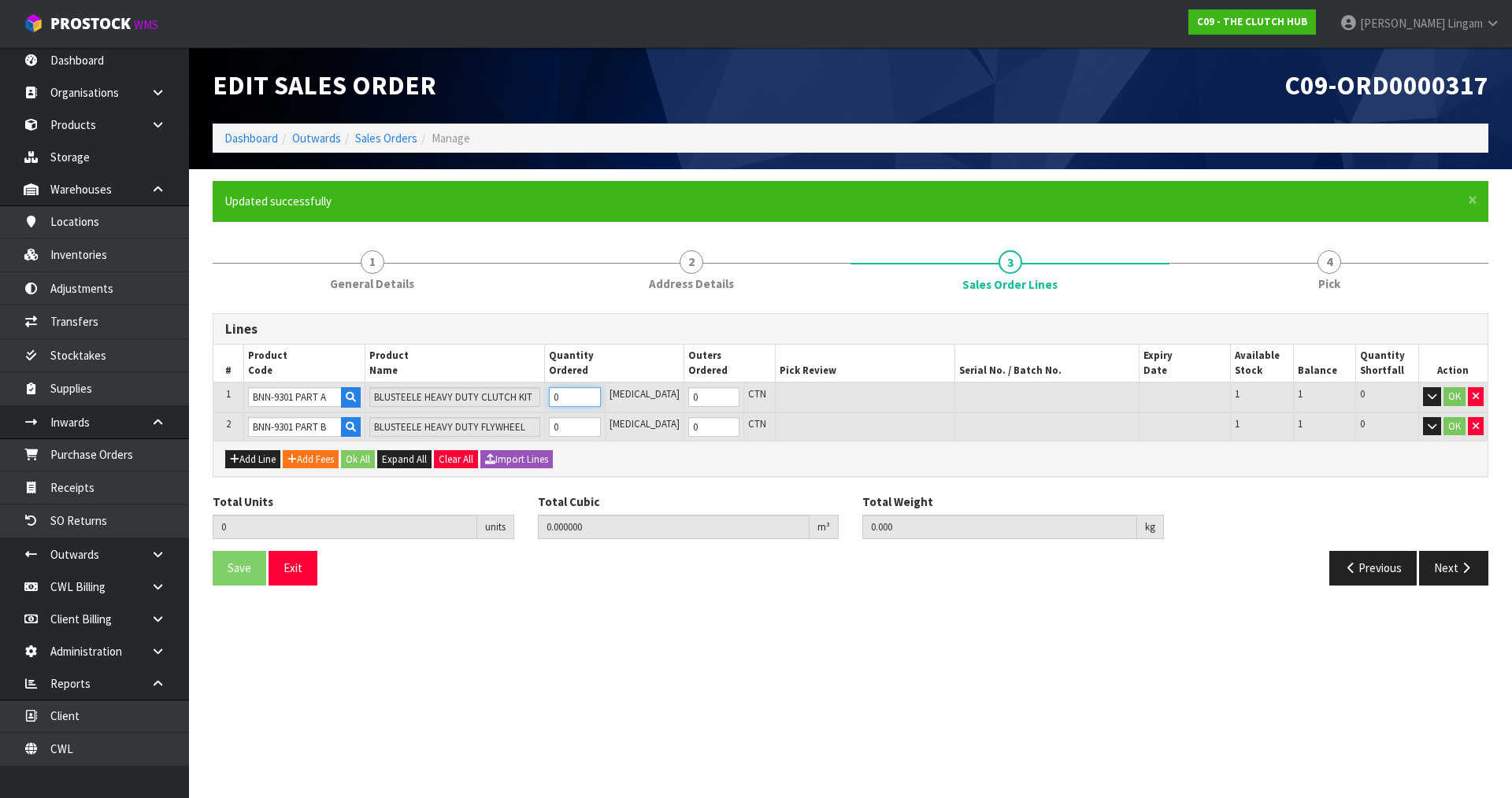
click at [538, 404] on tr "1 BNN-9301 PART A BLUSTEELE HEAVY DUTY CLUTCH KIT 0 [MEDICAL_DATA] 0 CTN 1 1 0 …" at bounding box center [850, 397] width 1273 height 30
type input "1"
type input "0.0234"
type input "9.15"
type input "1"
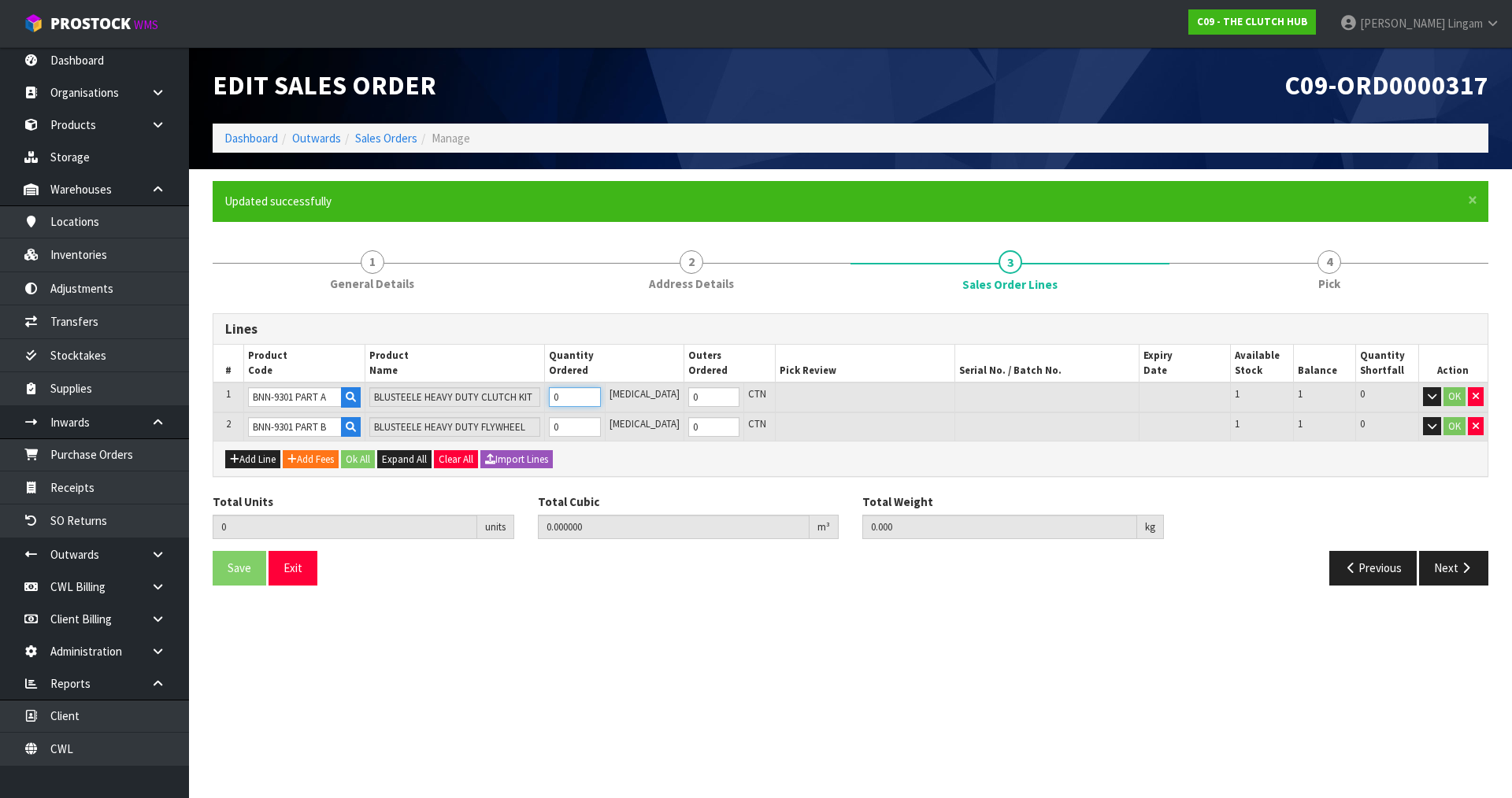
type input "1"
click at [542, 428] on tr "2 BNN-9301 PART B BLUSTEELE HEAVY DUTY FLYWHEEL 0 [MEDICAL_DATA] 0 CTN 1 1 0 OK" at bounding box center [850, 426] width 1273 height 29
type input "2"
type input "0.0468"
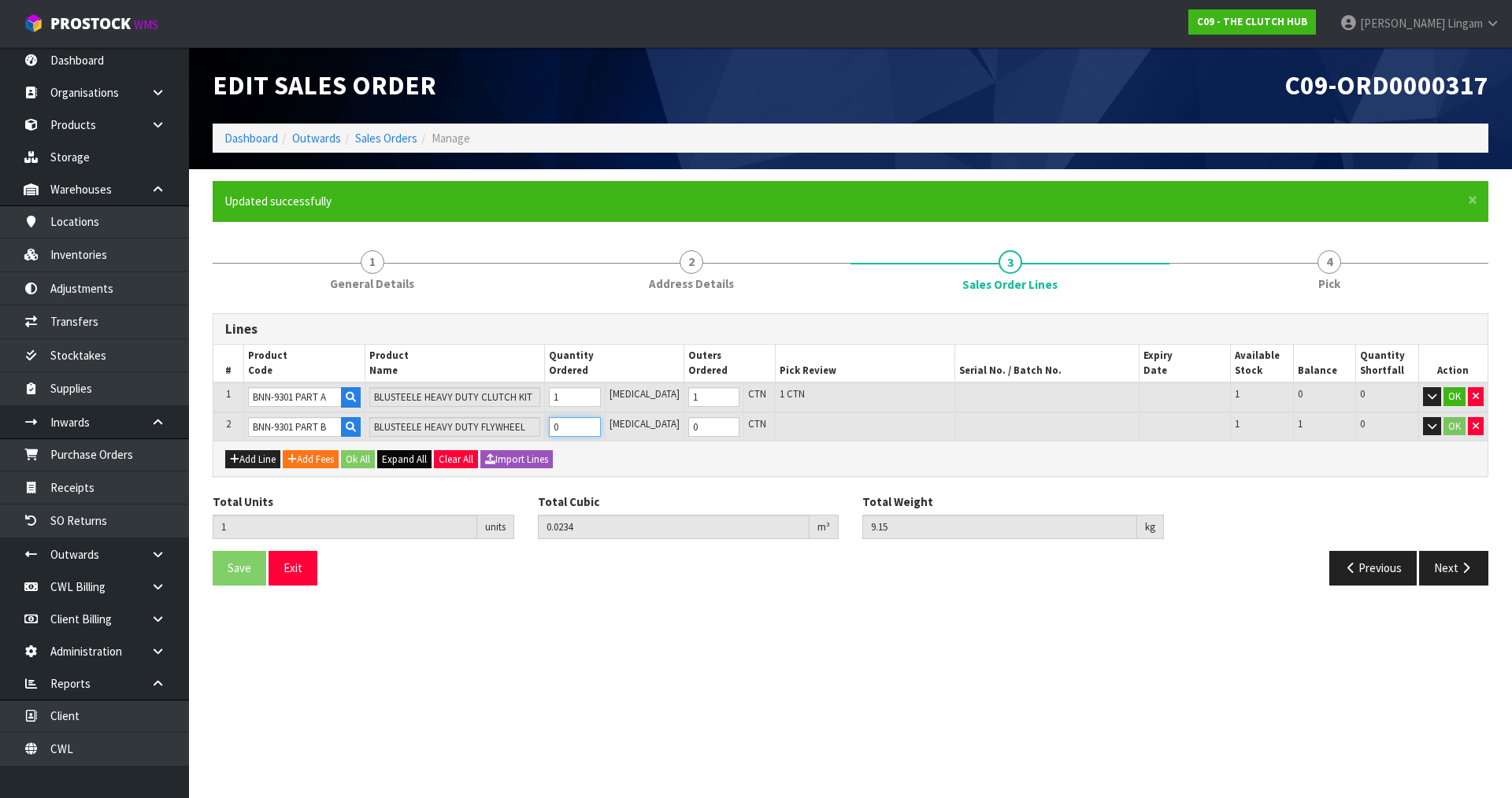
type input "26.75"
type input "1"
click at [369, 458] on button "Ok All" at bounding box center [358, 460] width 34 height 19
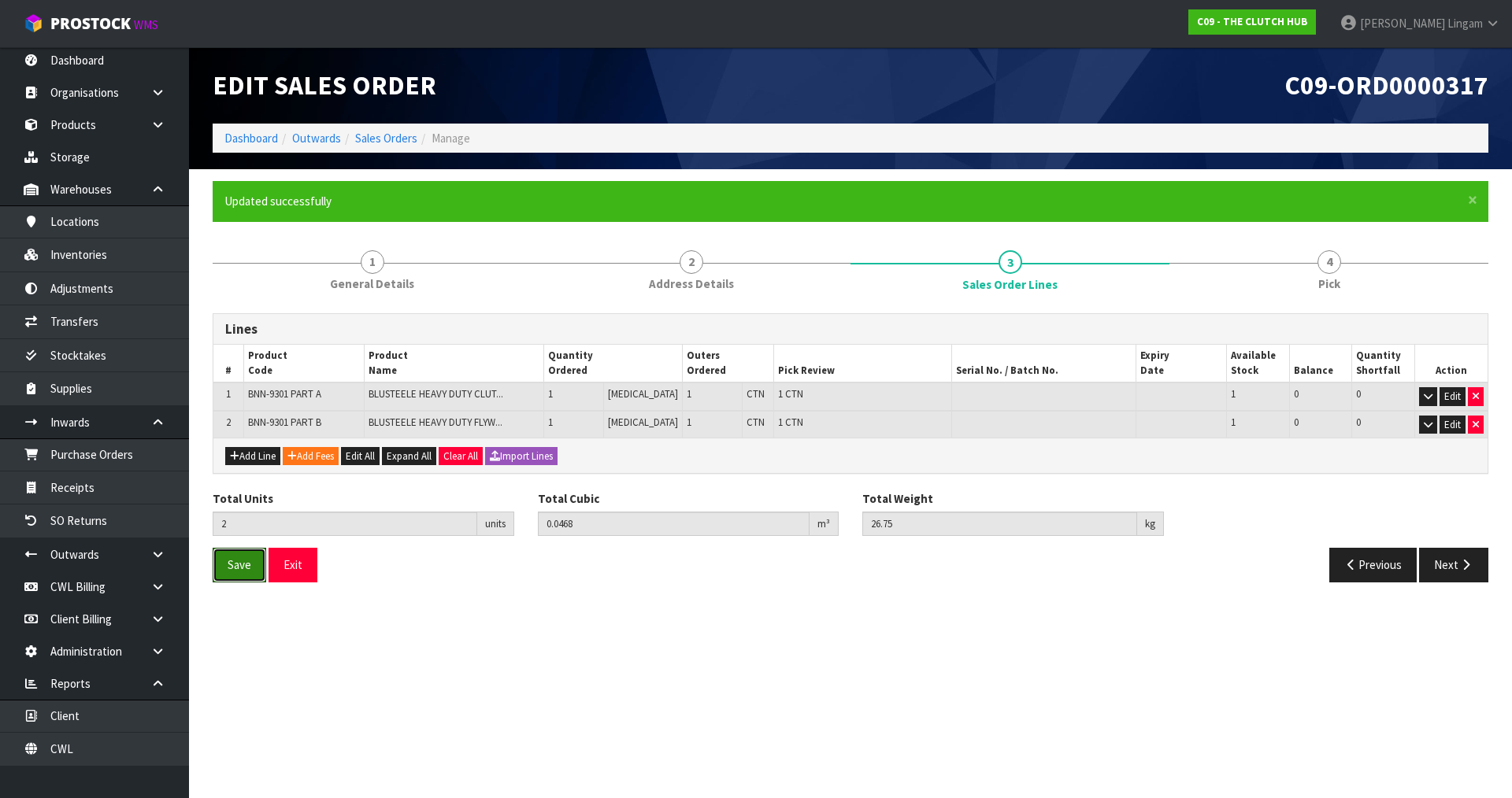
drag, startPoint x: 243, startPoint y: 573, endPoint x: 603, endPoint y: 565, distance: 360.1
click at [245, 573] on span "Save" at bounding box center [239, 565] width 24 height 15
click at [1453, 566] on button "Next" at bounding box center [1453, 565] width 69 height 34
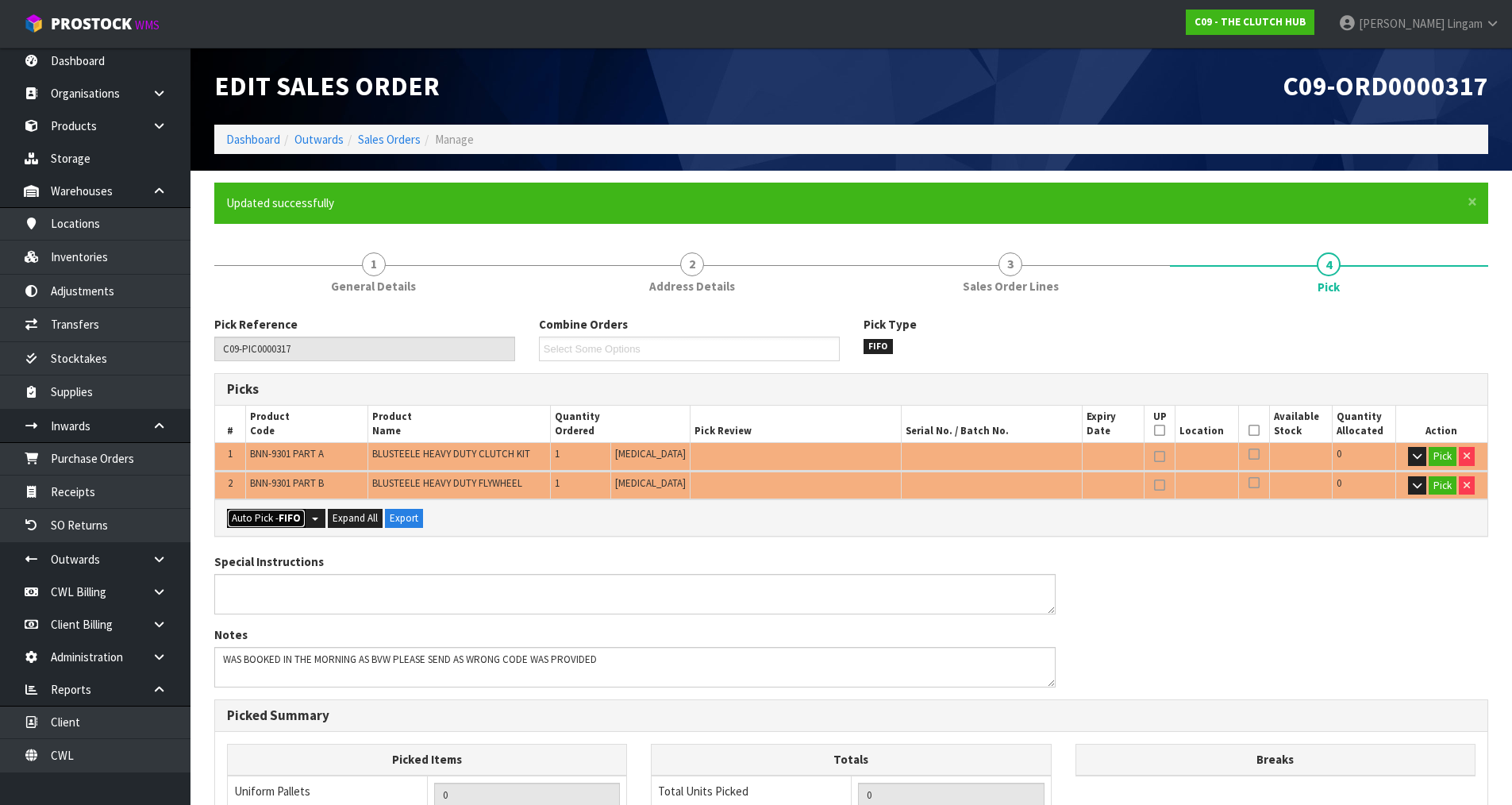
click at [256, 522] on button "Auto Pick - FIFO" at bounding box center [266, 518] width 79 height 19
type input "2"
type input "0.046800"
type input "26.750"
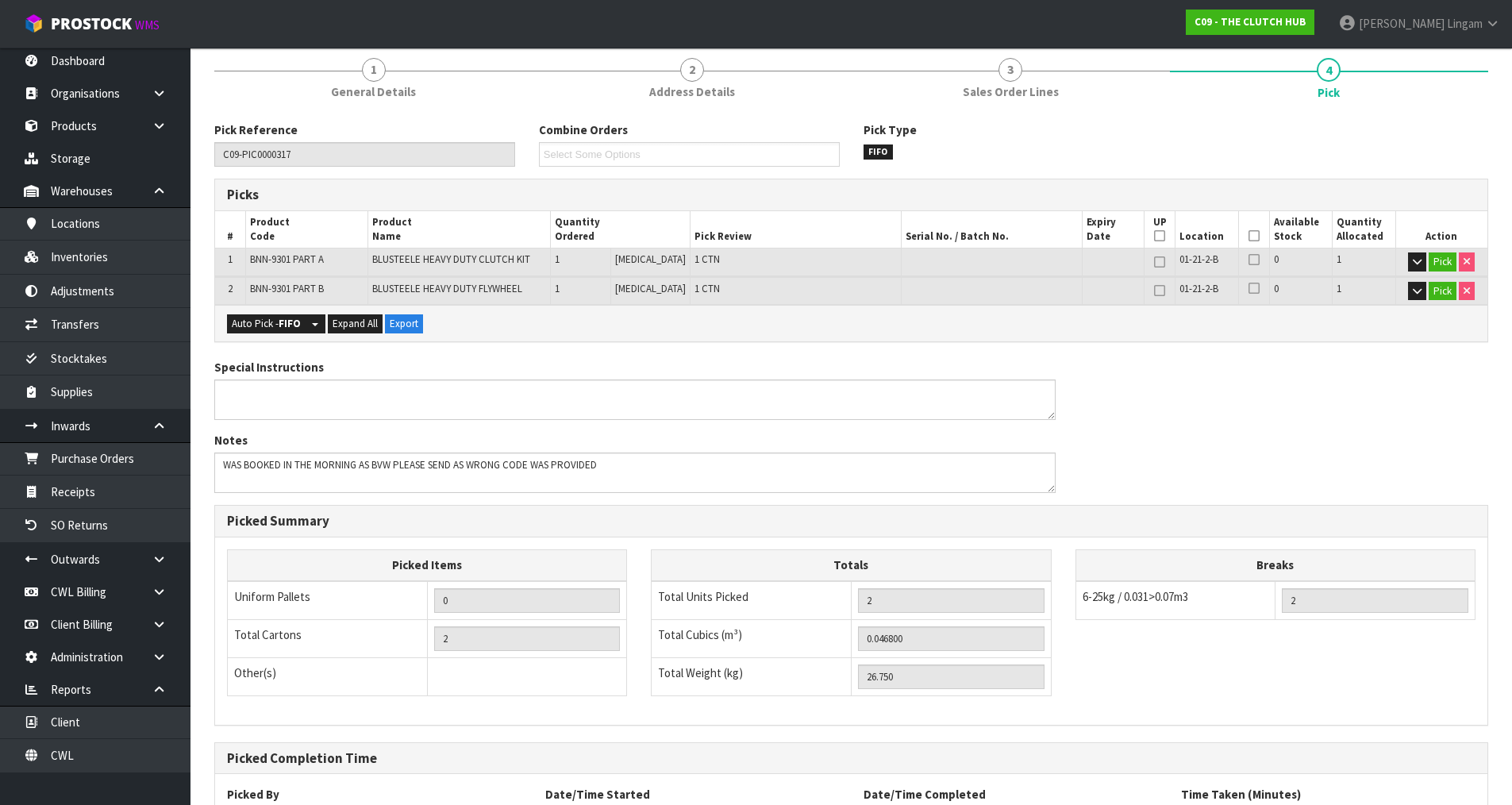
scroll to position [333, 0]
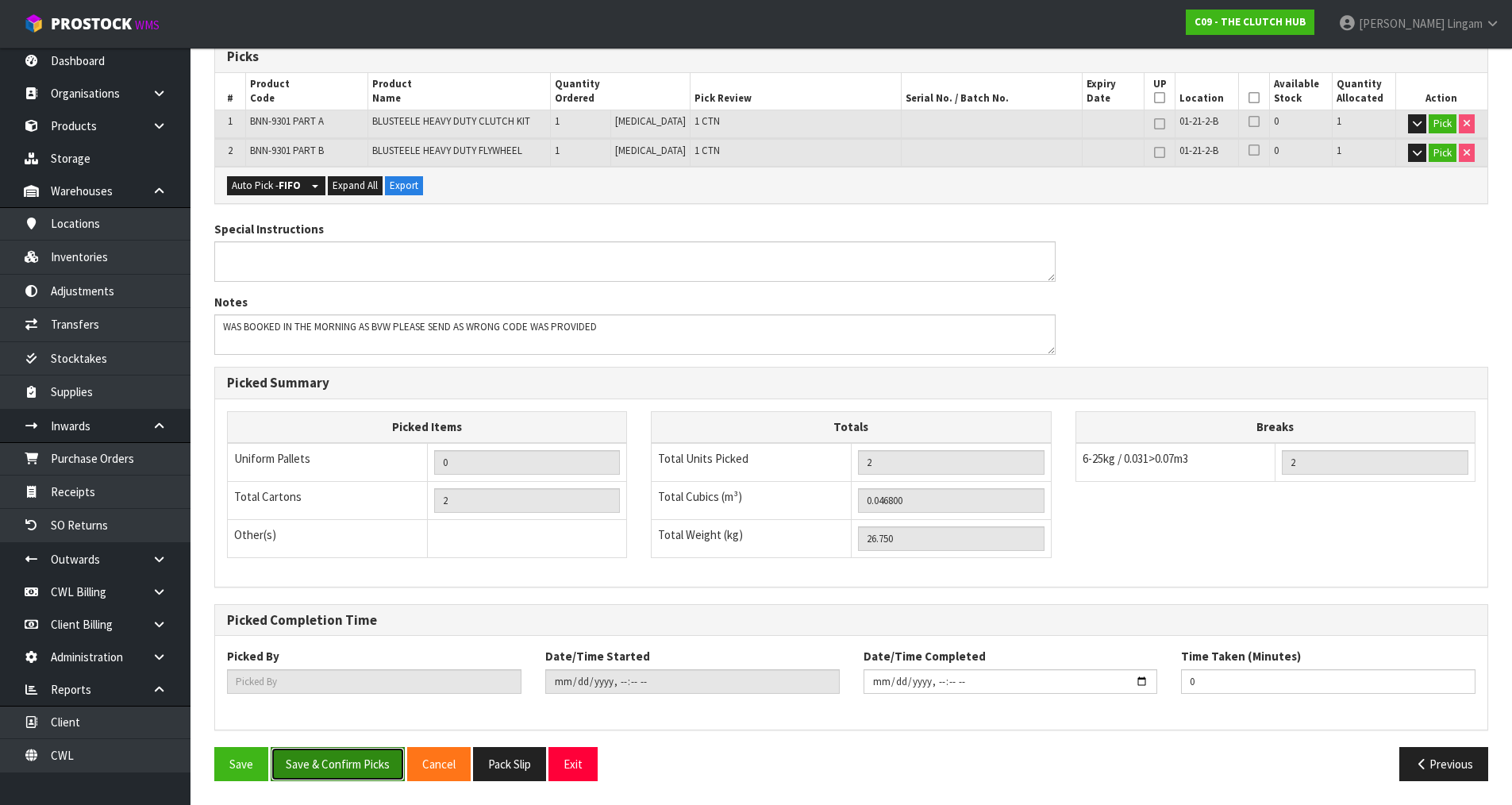
click at [355, 770] on button "Save & Confirm Picks" at bounding box center [338, 764] width 134 height 34
type input "[PERSON_NAME]"
type input "[DATE]T14:11:53"
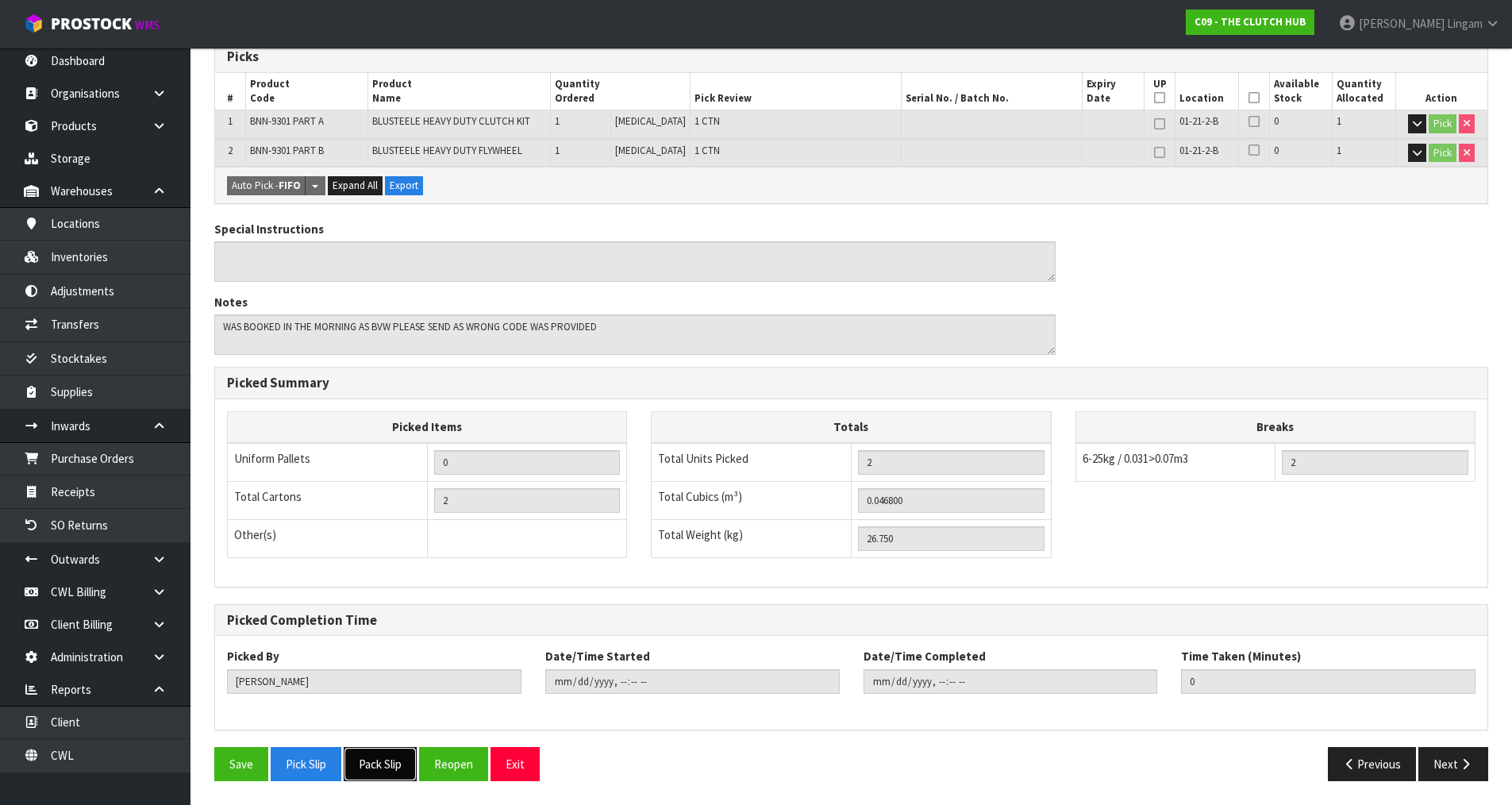
click at [376, 765] on button "Pack Slip" at bounding box center [380, 764] width 73 height 34
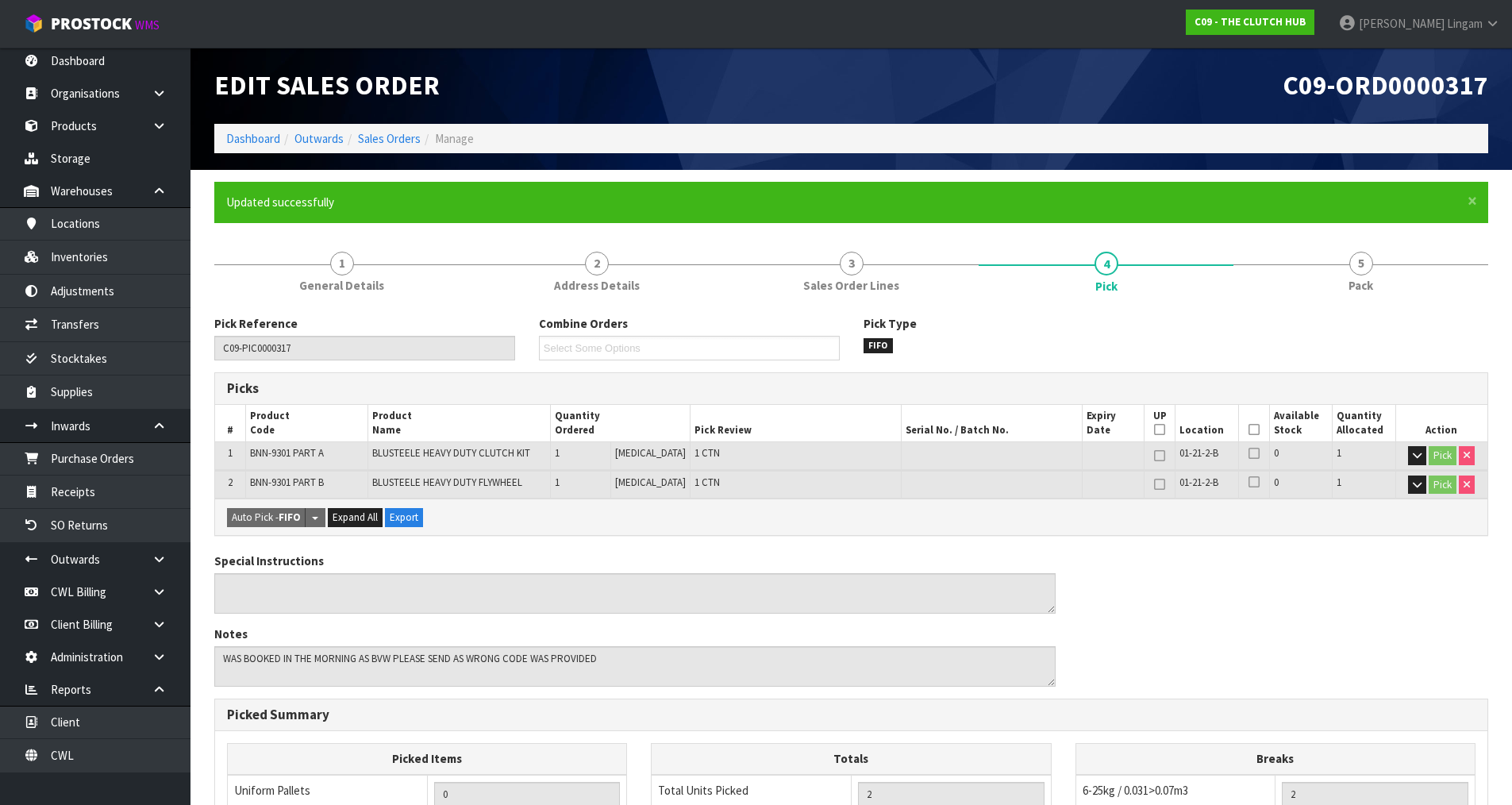
scroll to position [0, 0]
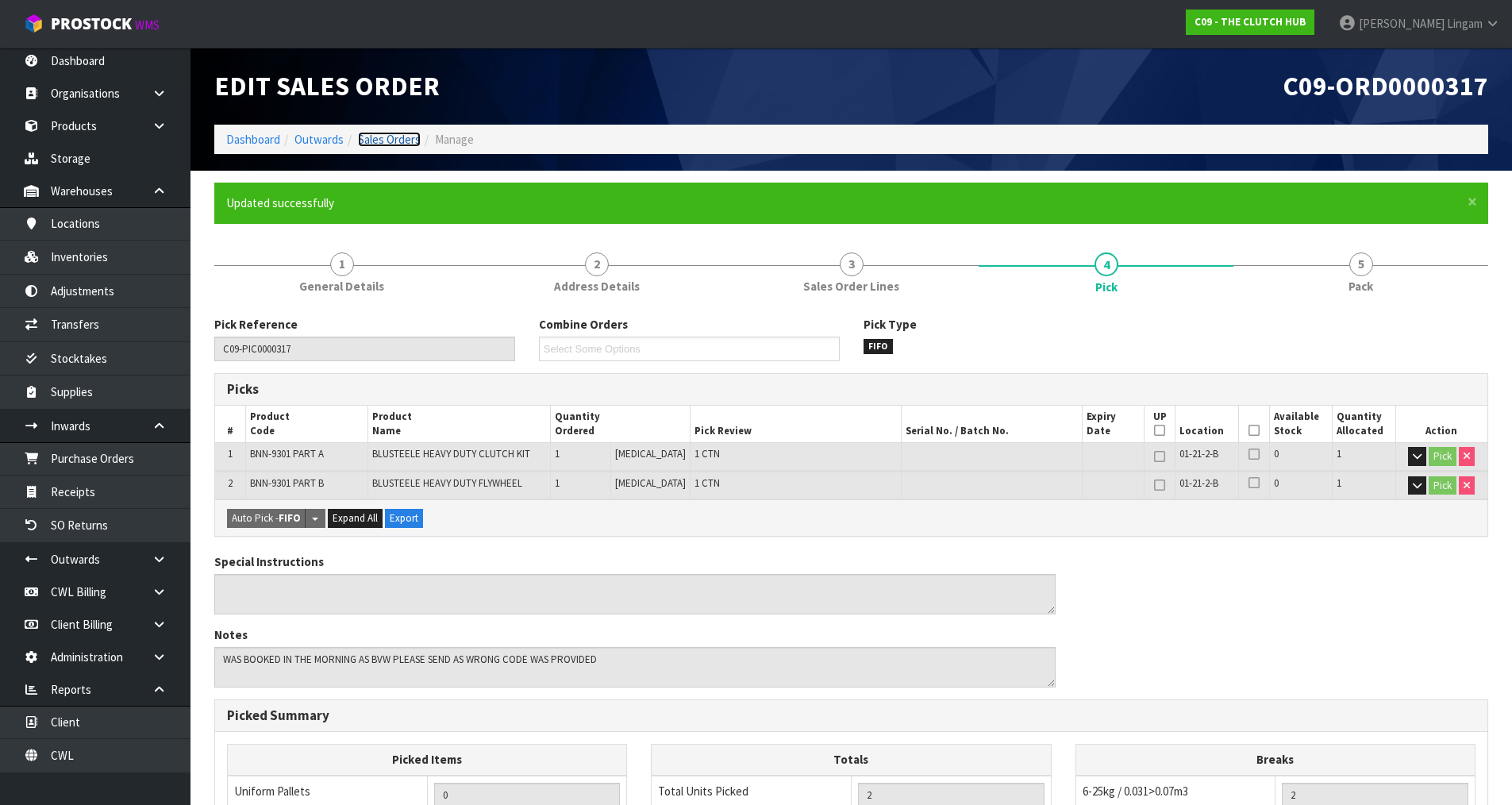
click at [401, 143] on link "Sales Orders" at bounding box center [389, 139] width 63 height 15
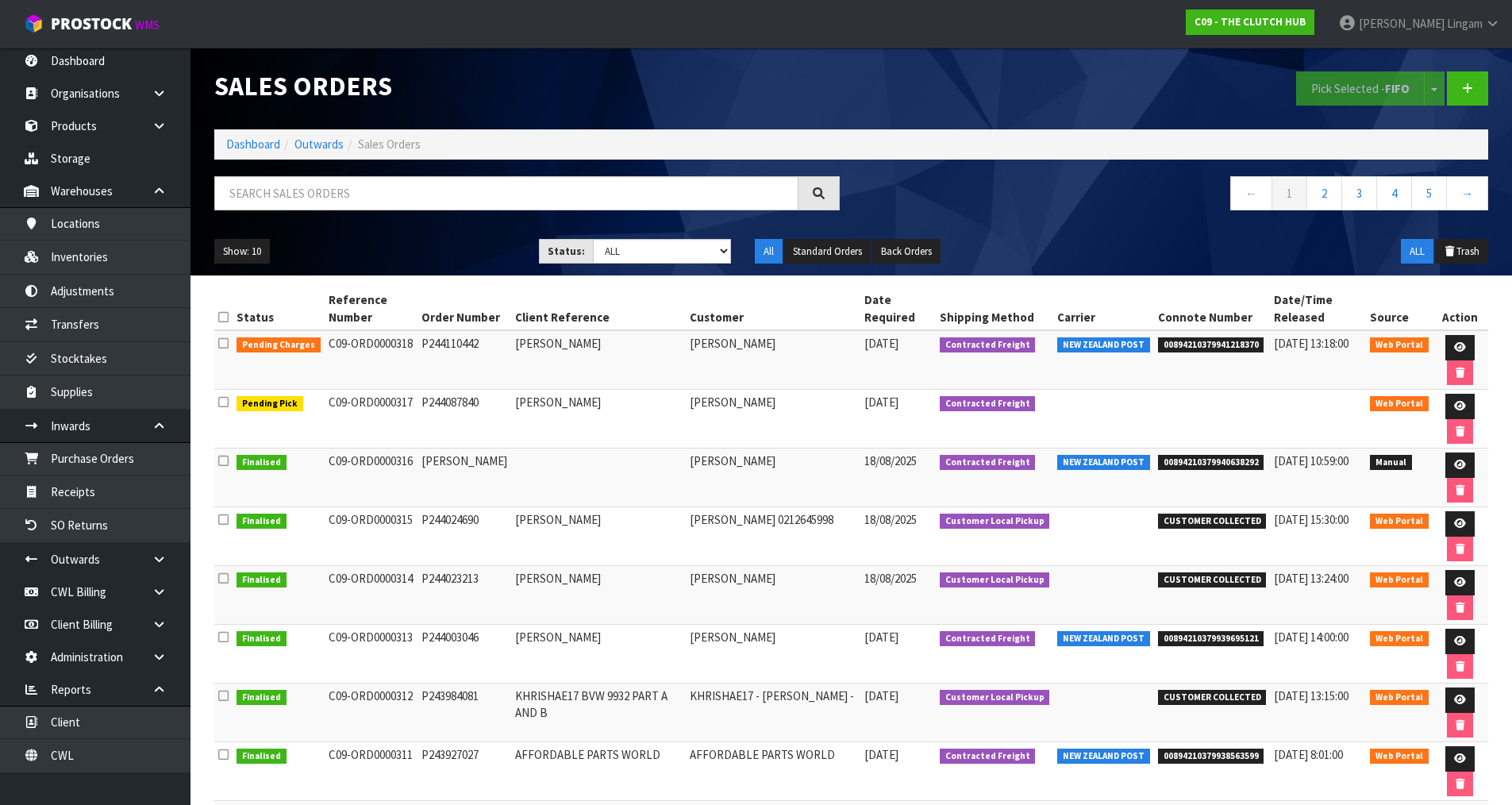
click at [948, 174] on div "Sales Orders Pick Selected - FIFO Split button! FIFO - First In First Out FEFO …" at bounding box center [851, 162] width 1298 height 228
click at [1457, 351] on icon at bounding box center [1460, 348] width 11 height 11
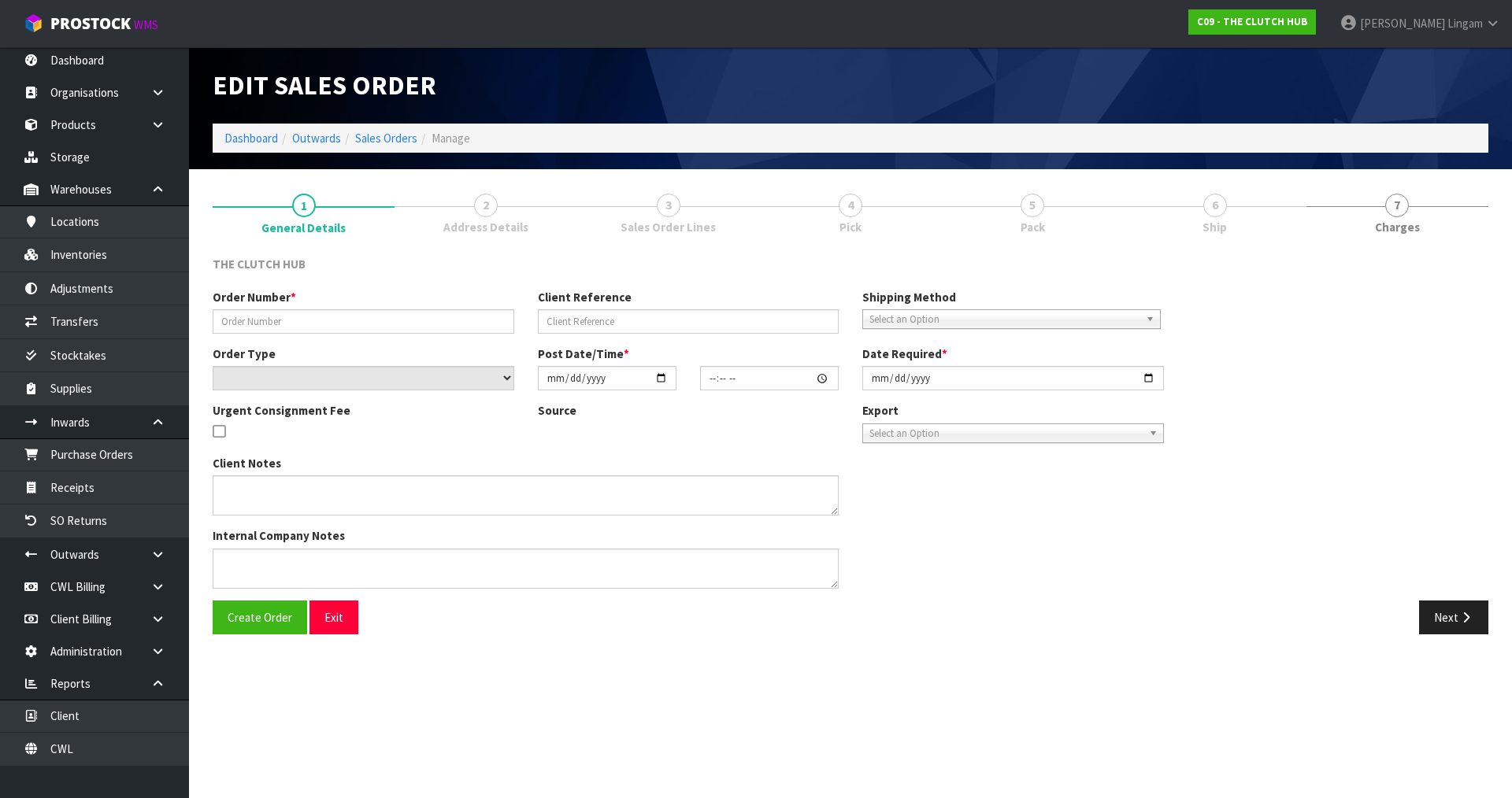
type input "P244110442"
type input "[PERSON_NAME]"
select select "number:0"
type input "[DATE]"
type input "16:19:00.000"
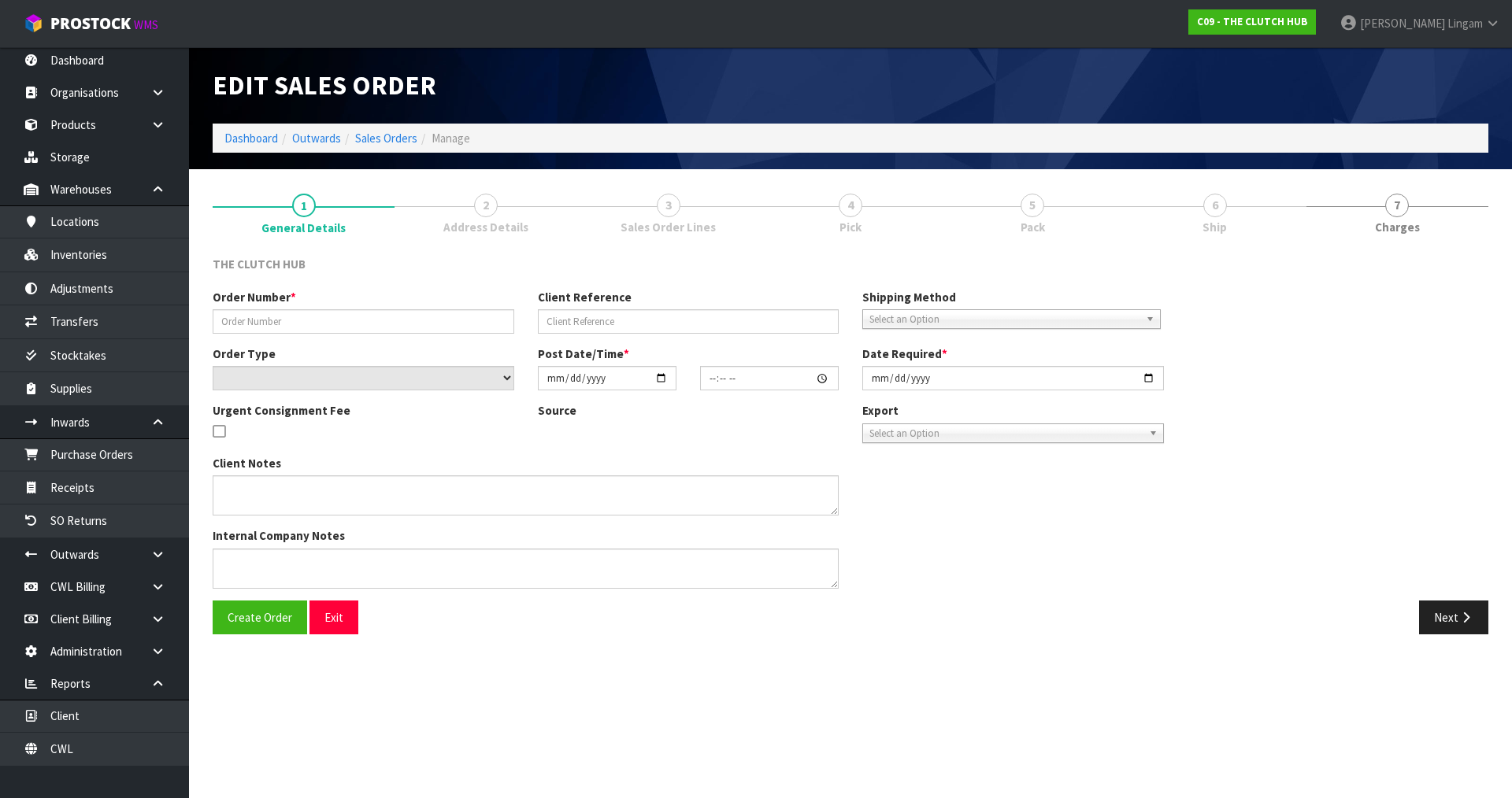
type input "[DATE]"
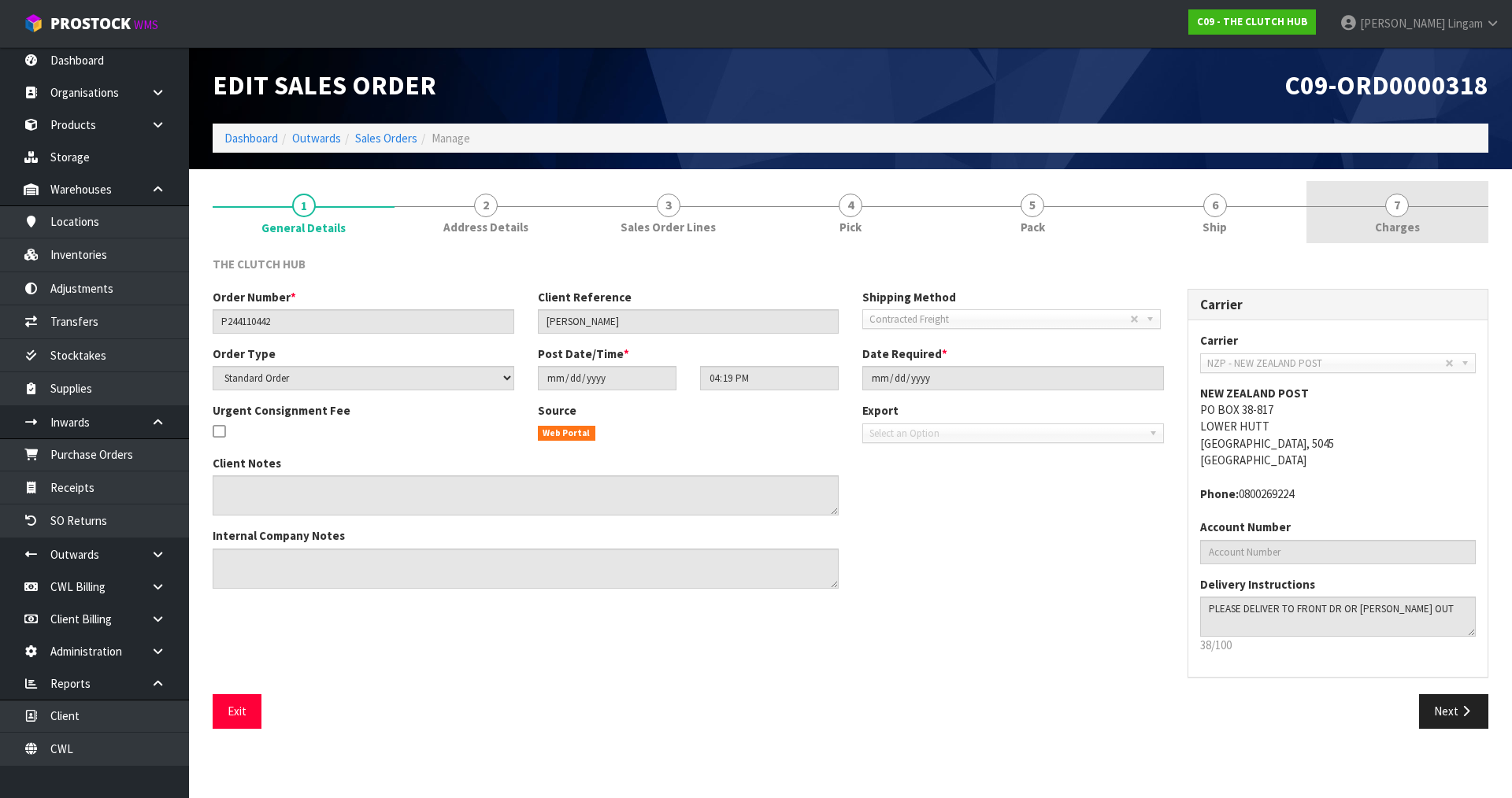
click at [1421, 220] on link "7 [GEOGRAPHIC_DATA]" at bounding box center [1396, 211] width 182 height 62
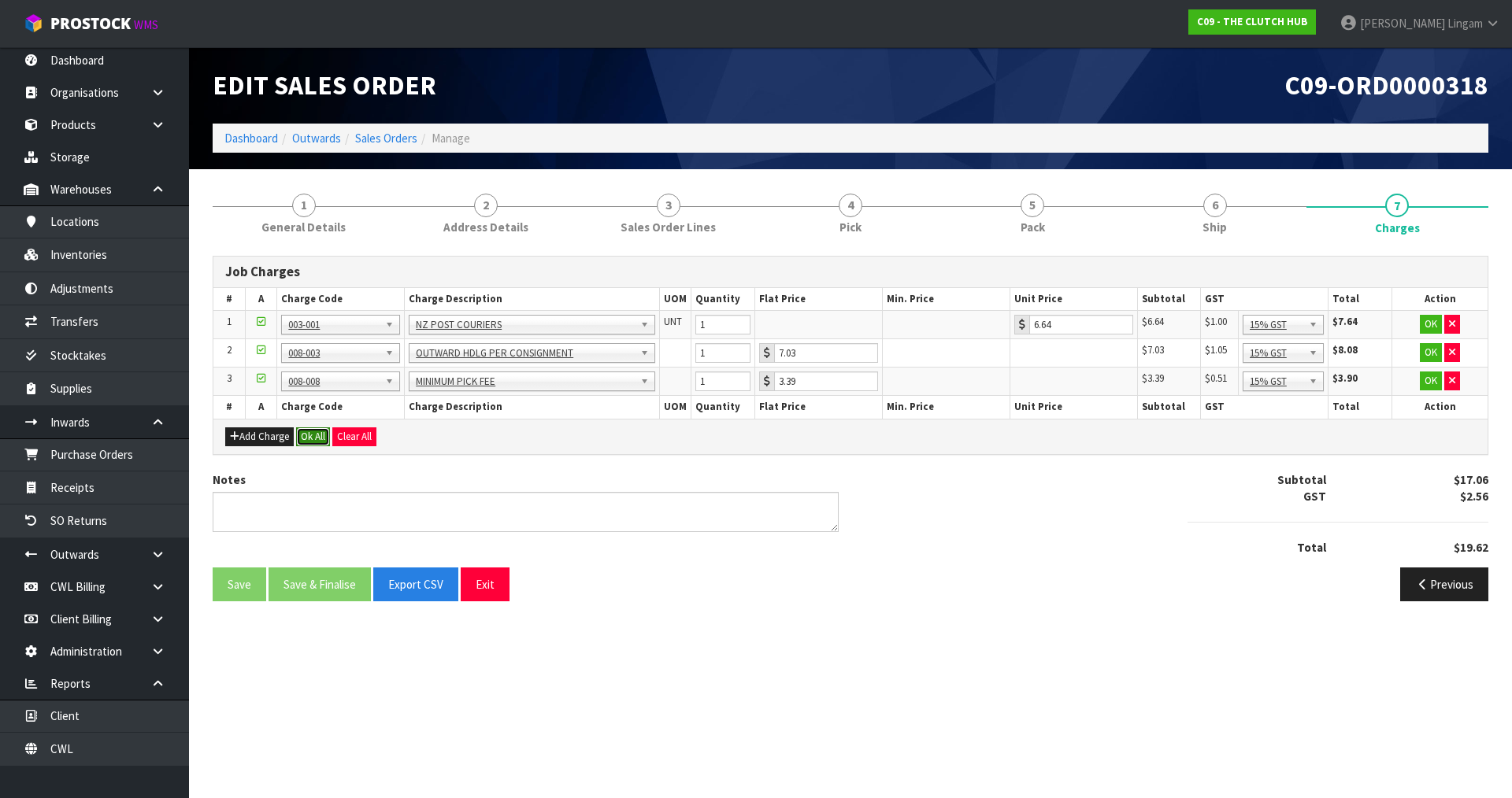
click at [308, 437] on button "Ok All" at bounding box center [313, 437] width 34 height 19
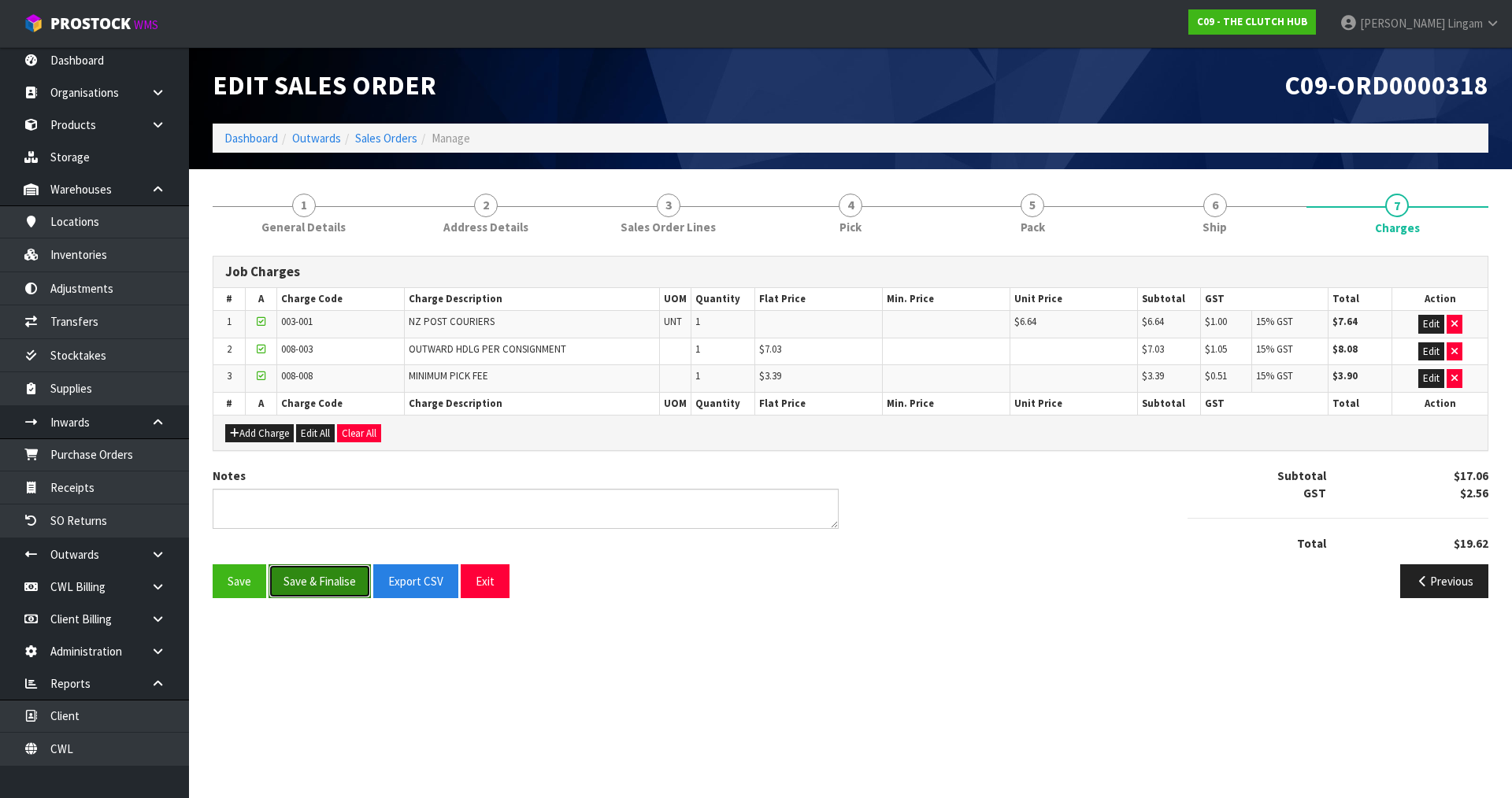
click at [317, 587] on button "Save & Finalise" at bounding box center [319, 581] width 103 height 34
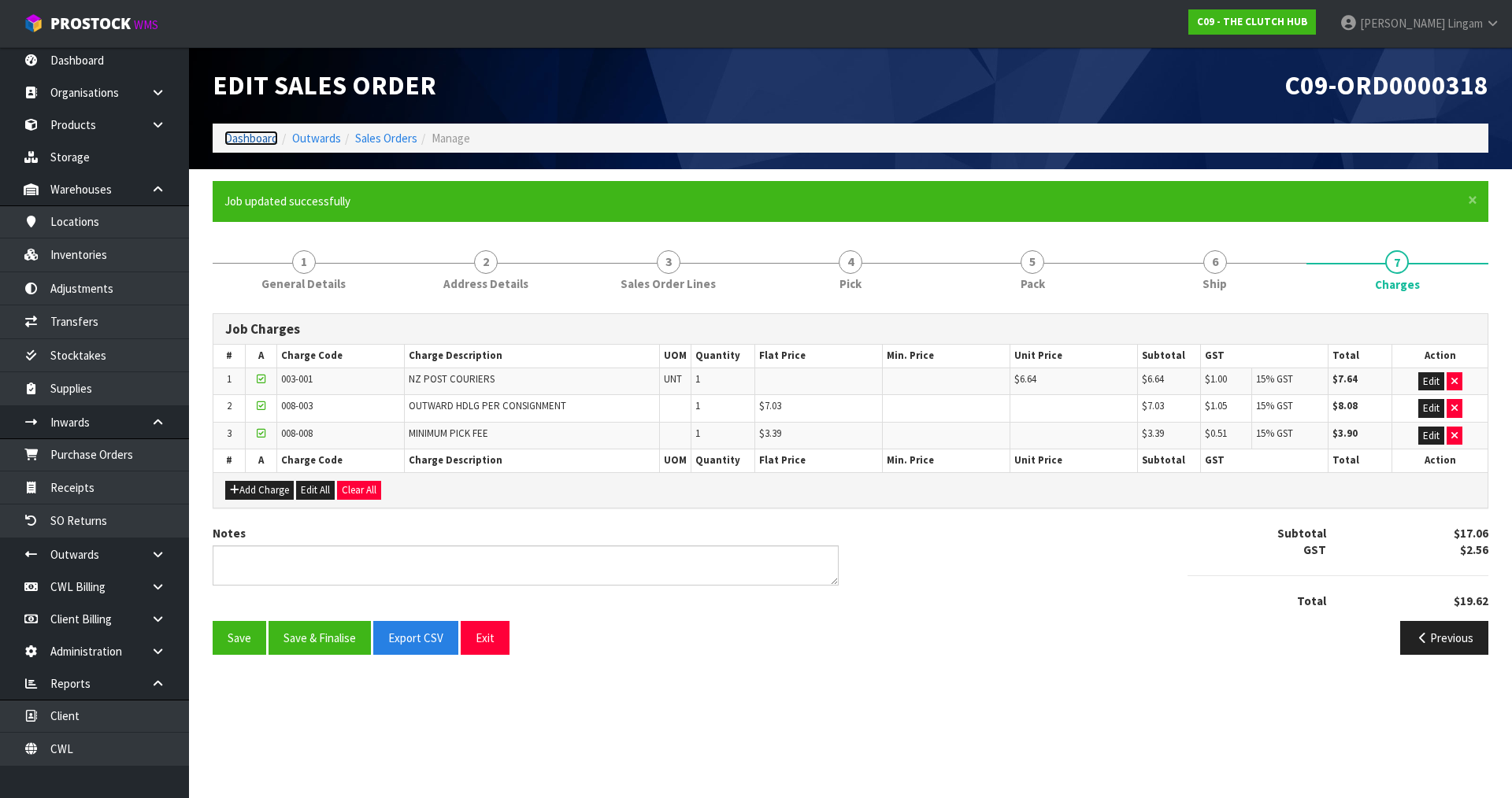
click at [251, 135] on link "Dashboard" at bounding box center [251, 138] width 53 height 15
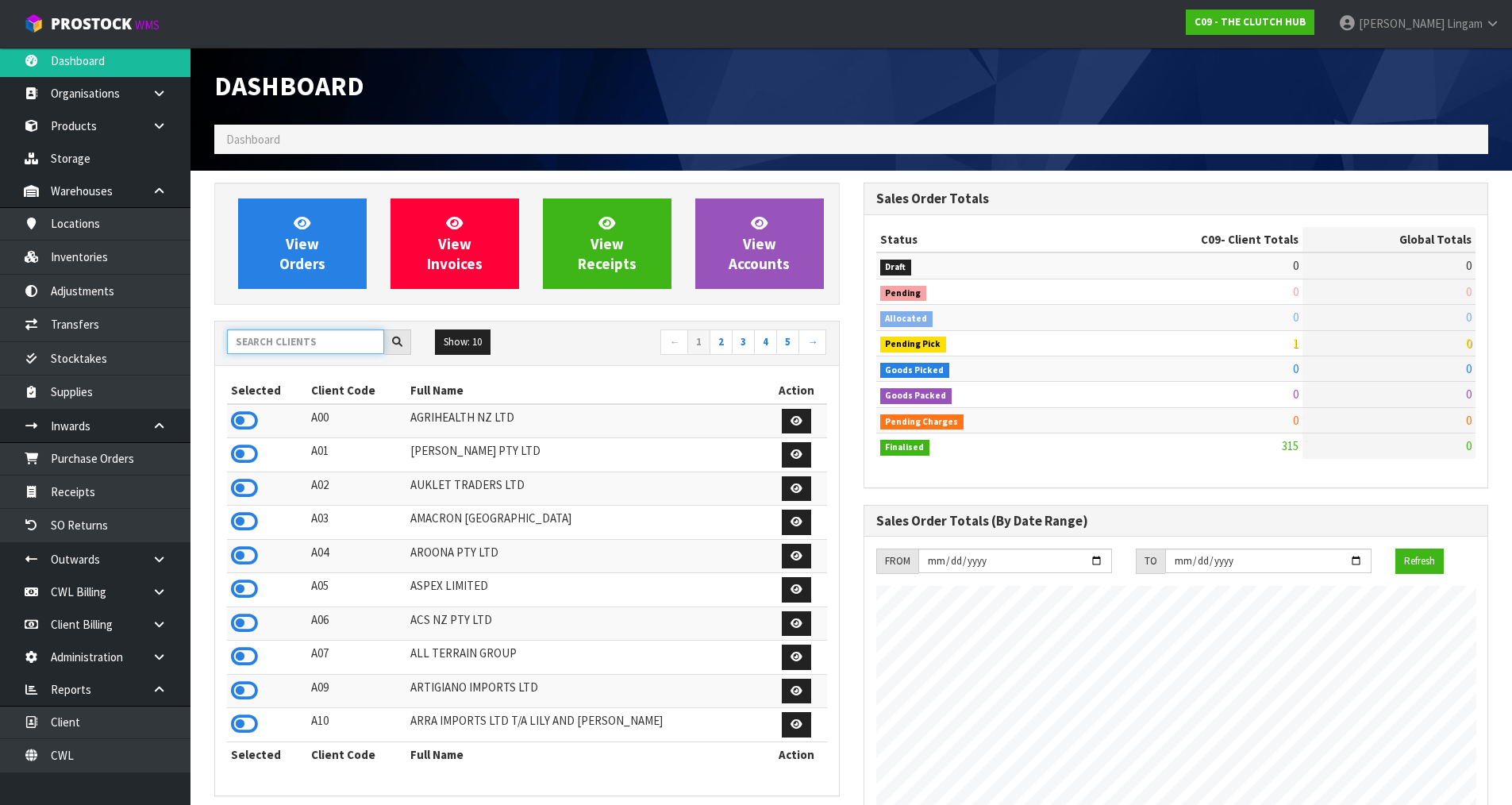
click at [285, 338] on input "text" at bounding box center [306, 342] width 157 height 25
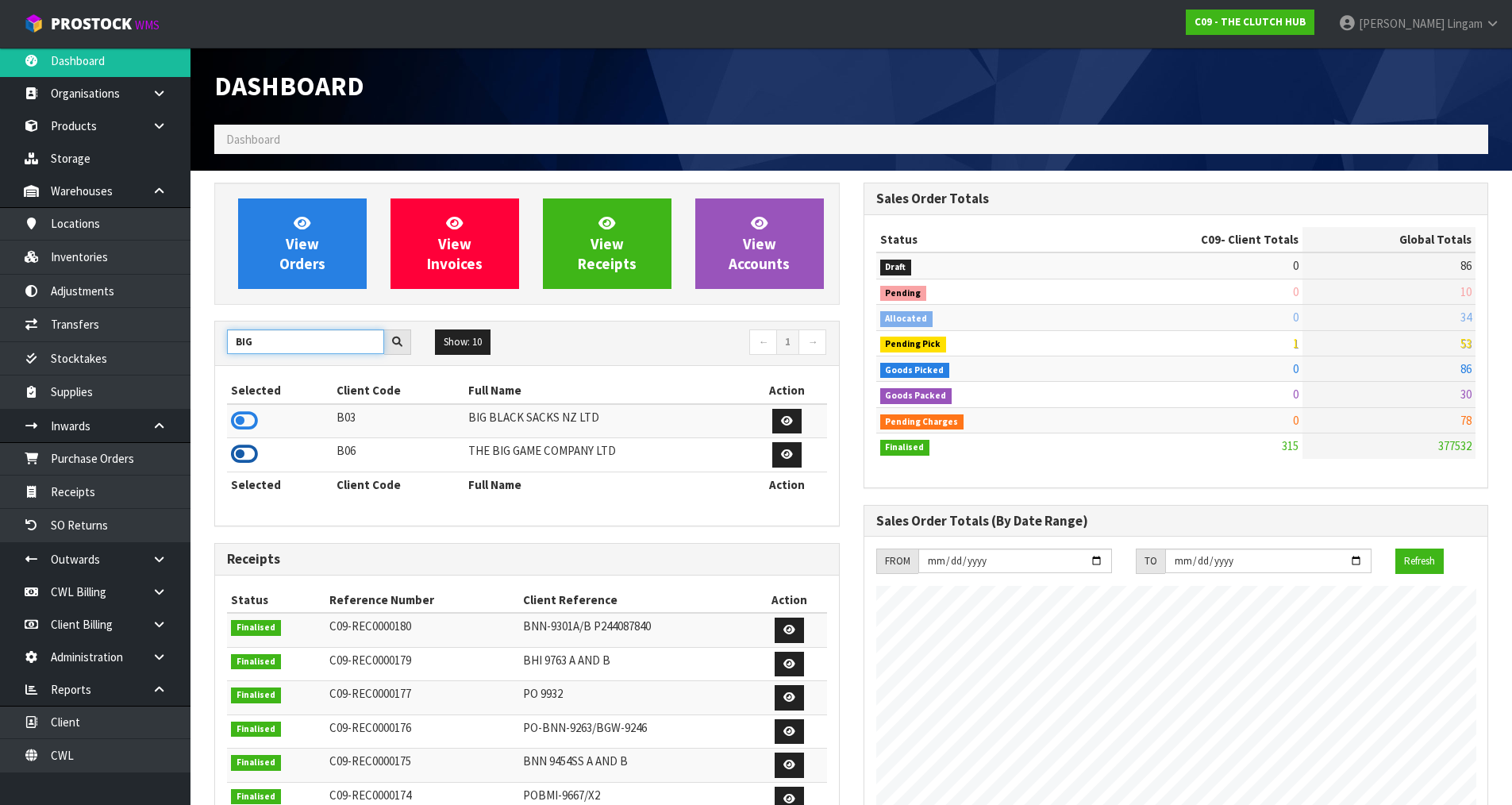
type input "BIG"
click at [245, 456] on icon at bounding box center [244, 454] width 27 height 24
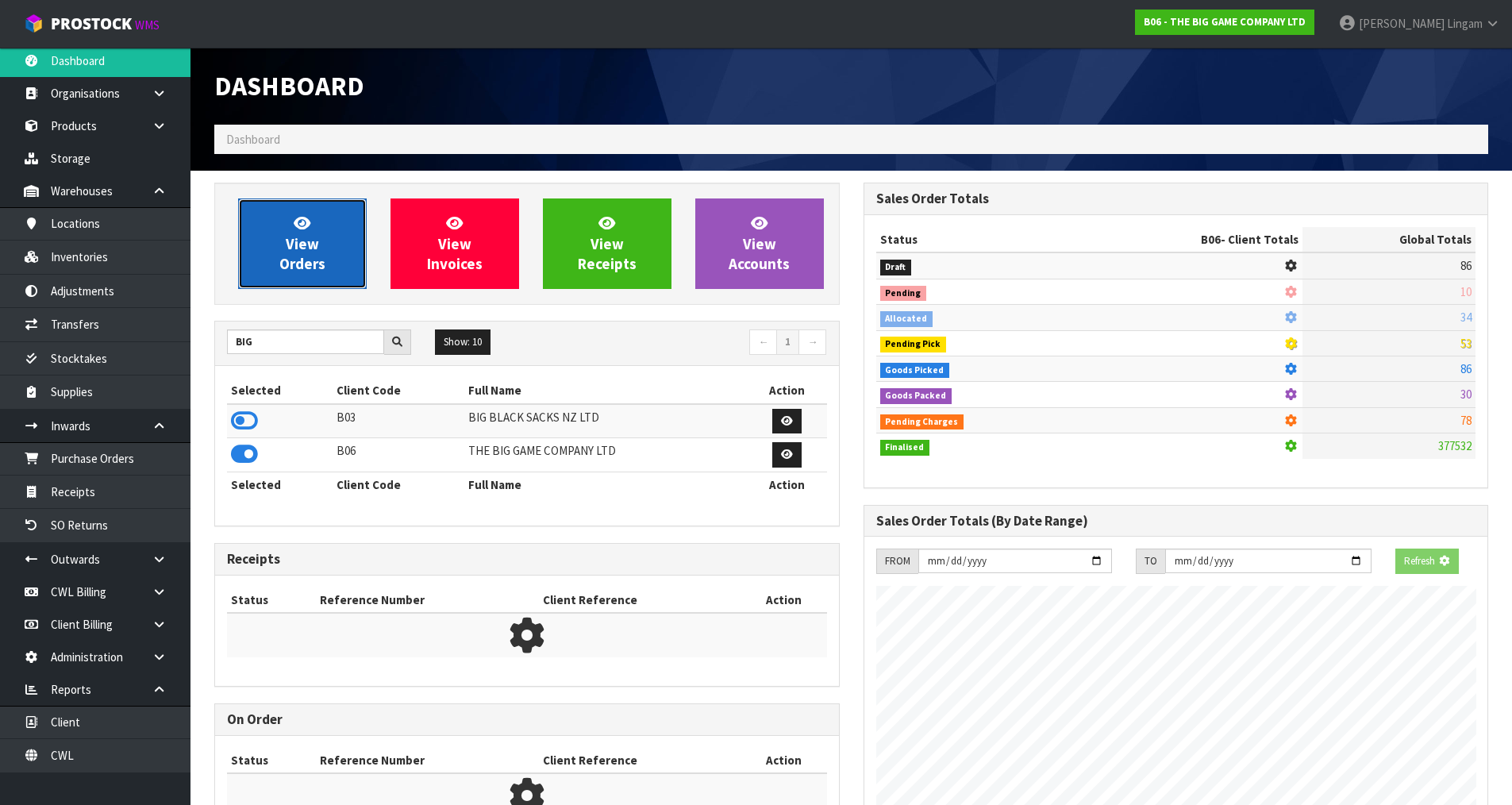
scroll to position [1254, 648]
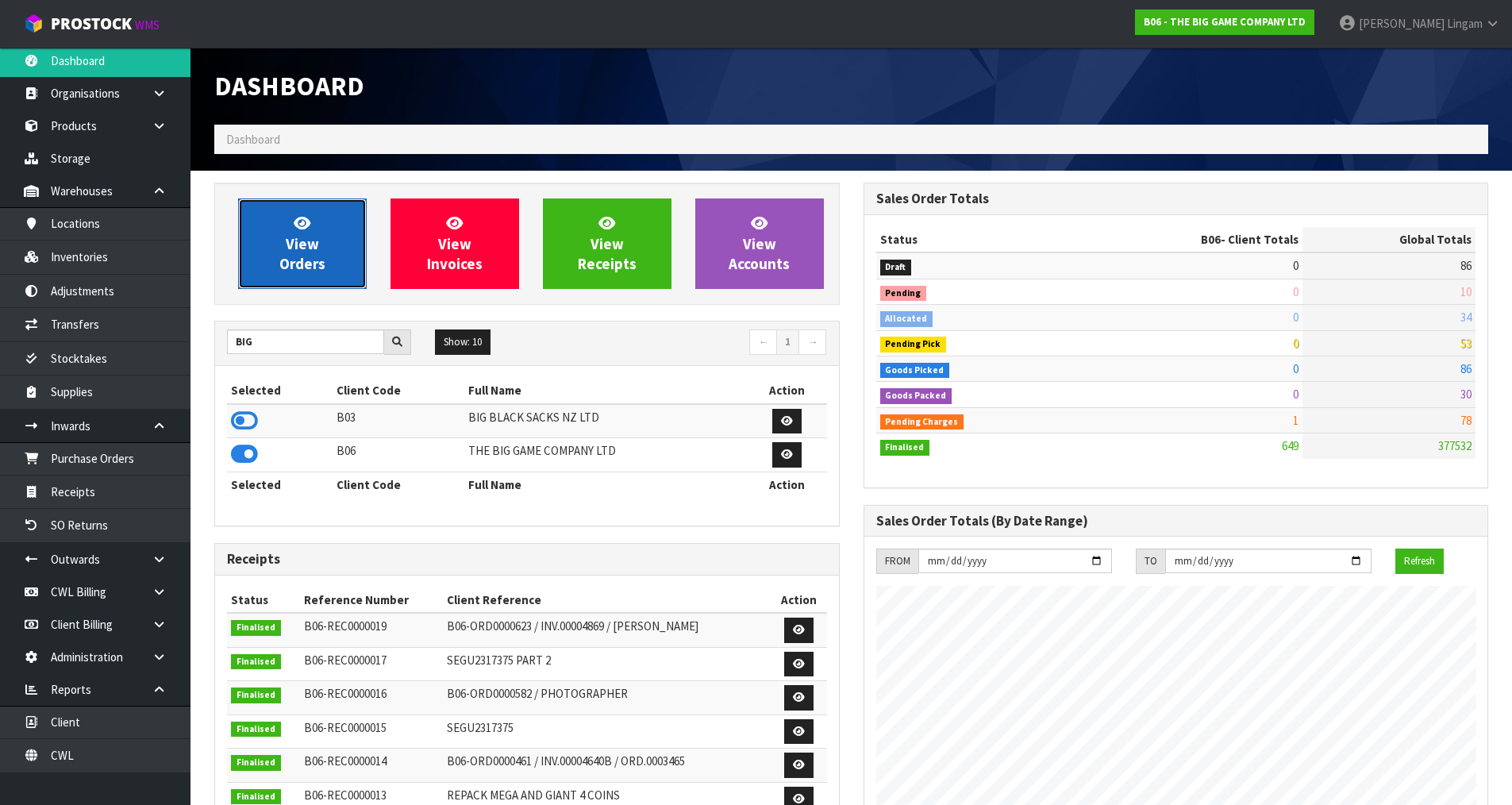
click at [309, 254] on span "View Orders" at bounding box center [302, 242] width 46 height 59
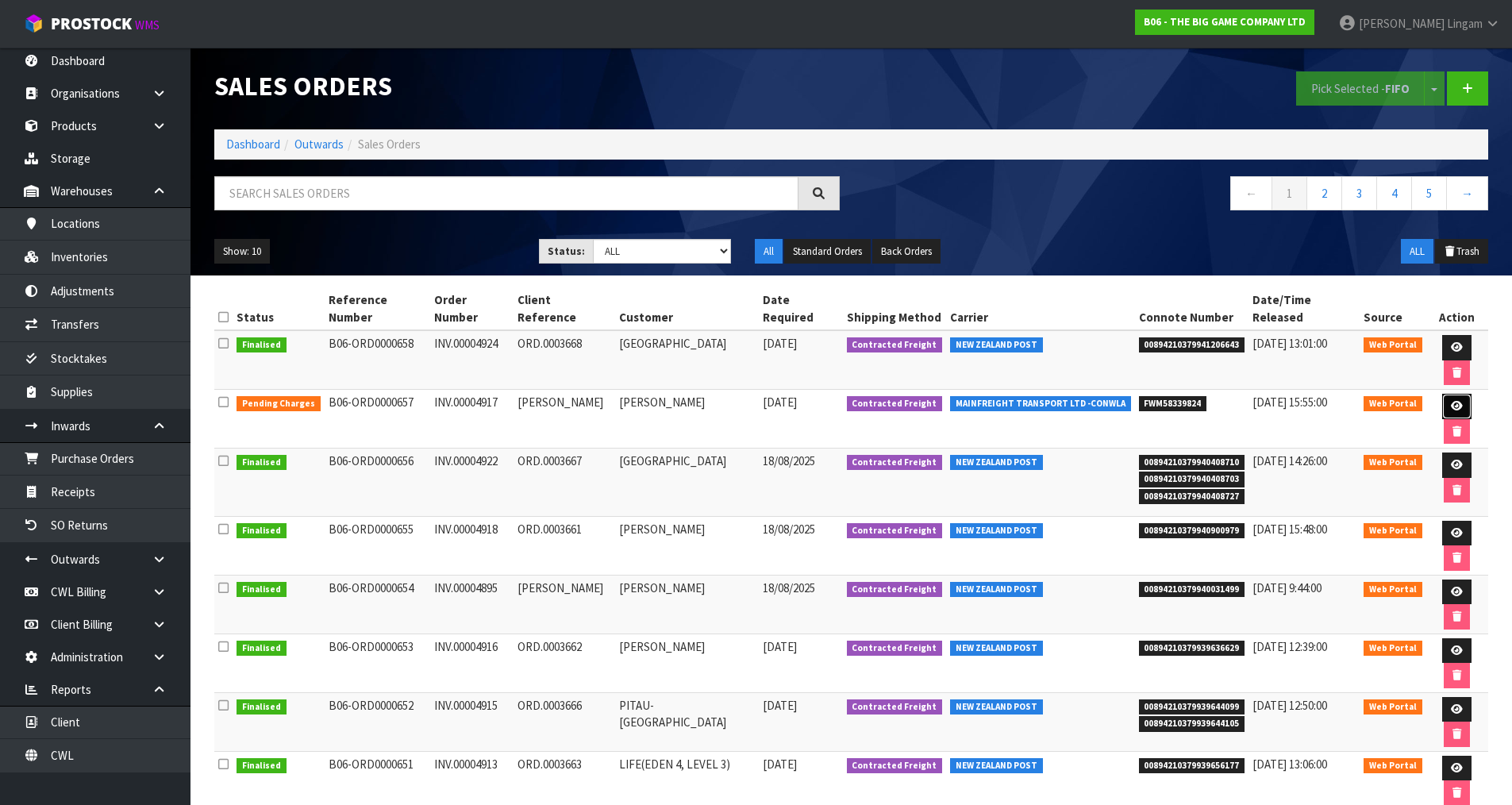
click at [1455, 402] on icon at bounding box center [1456, 406] width 11 height 11
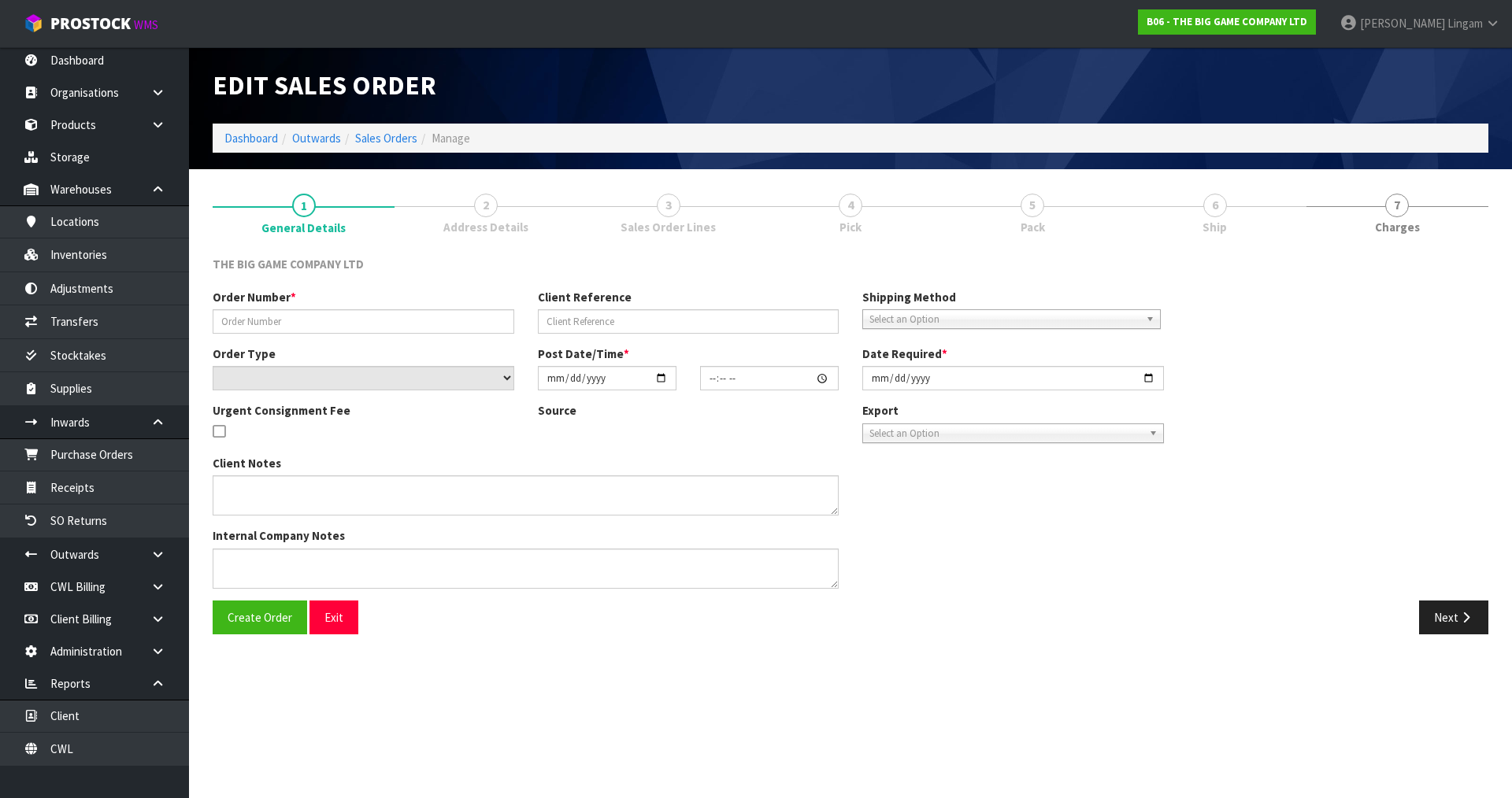
type input "INV.00004917"
type input "[PERSON_NAME]"
select select "number:0"
type input "[DATE]"
type input "12:06:00.000"
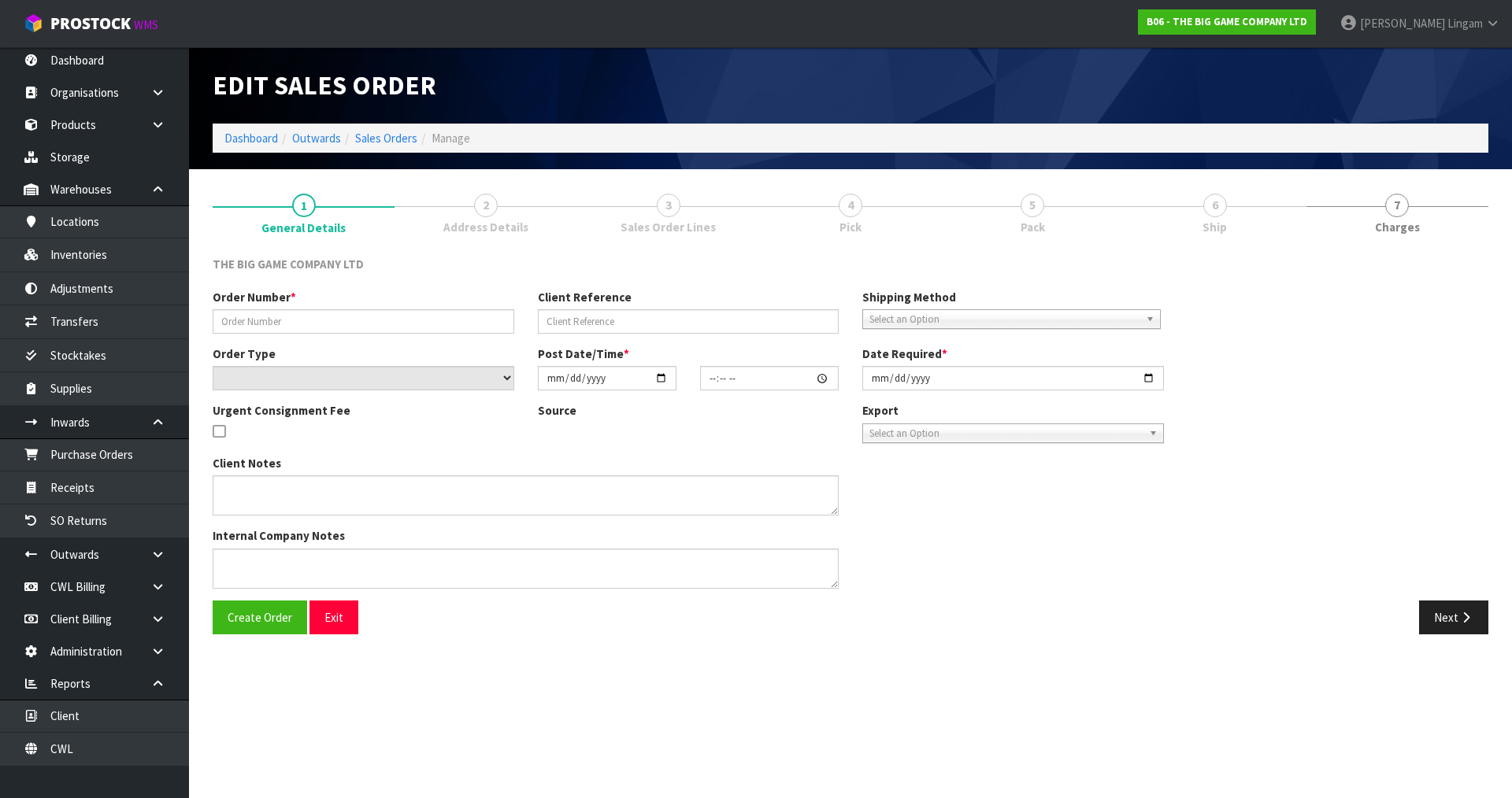
type input "[DATE]"
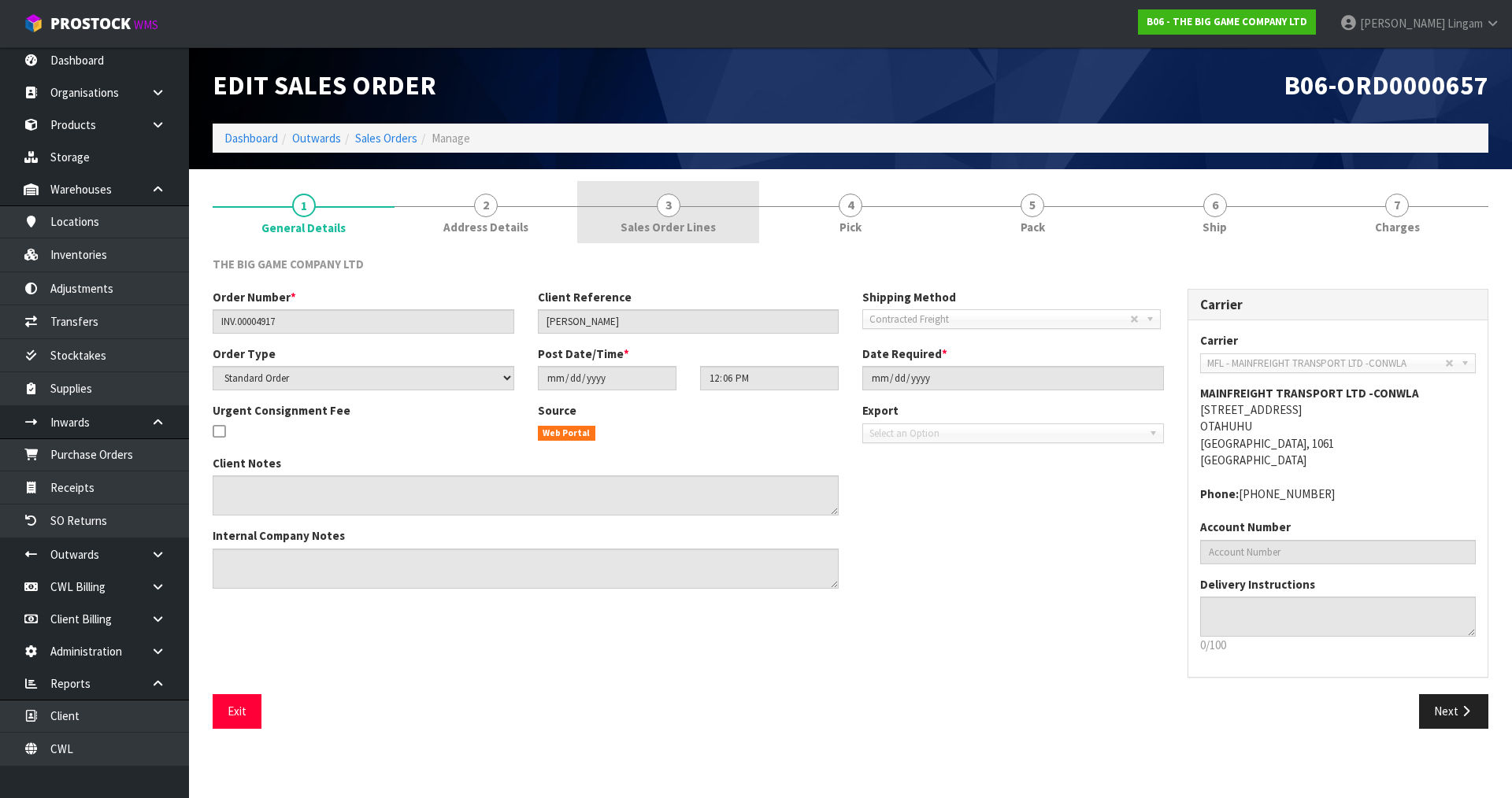
click at [704, 224] on span "Sales Order Lines" at bounding box center [667, 227] width 96 height 17
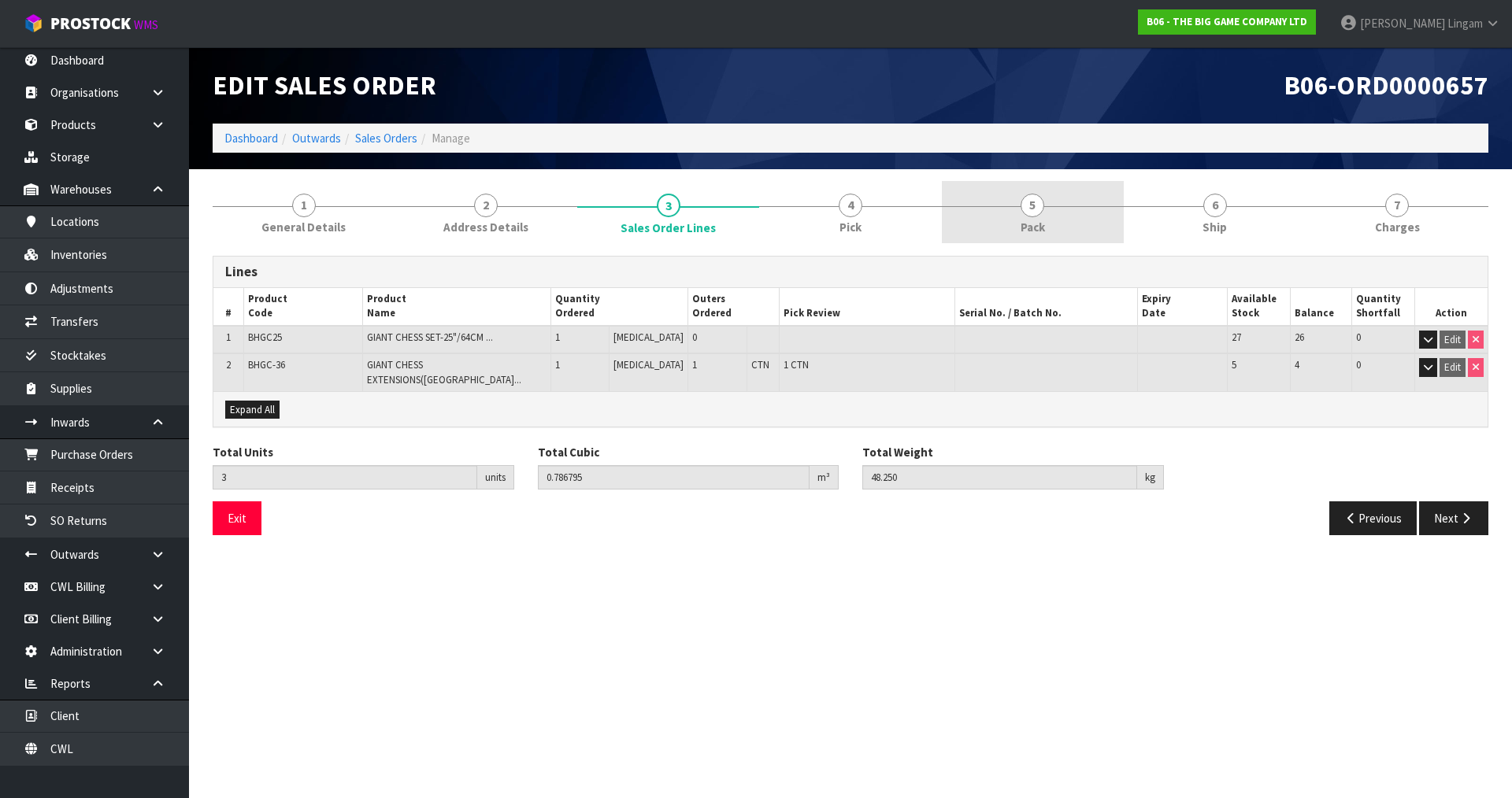
click at [1052, 225] on link "5 Pack" at bounding box center [1032, 211] width 182 height 62
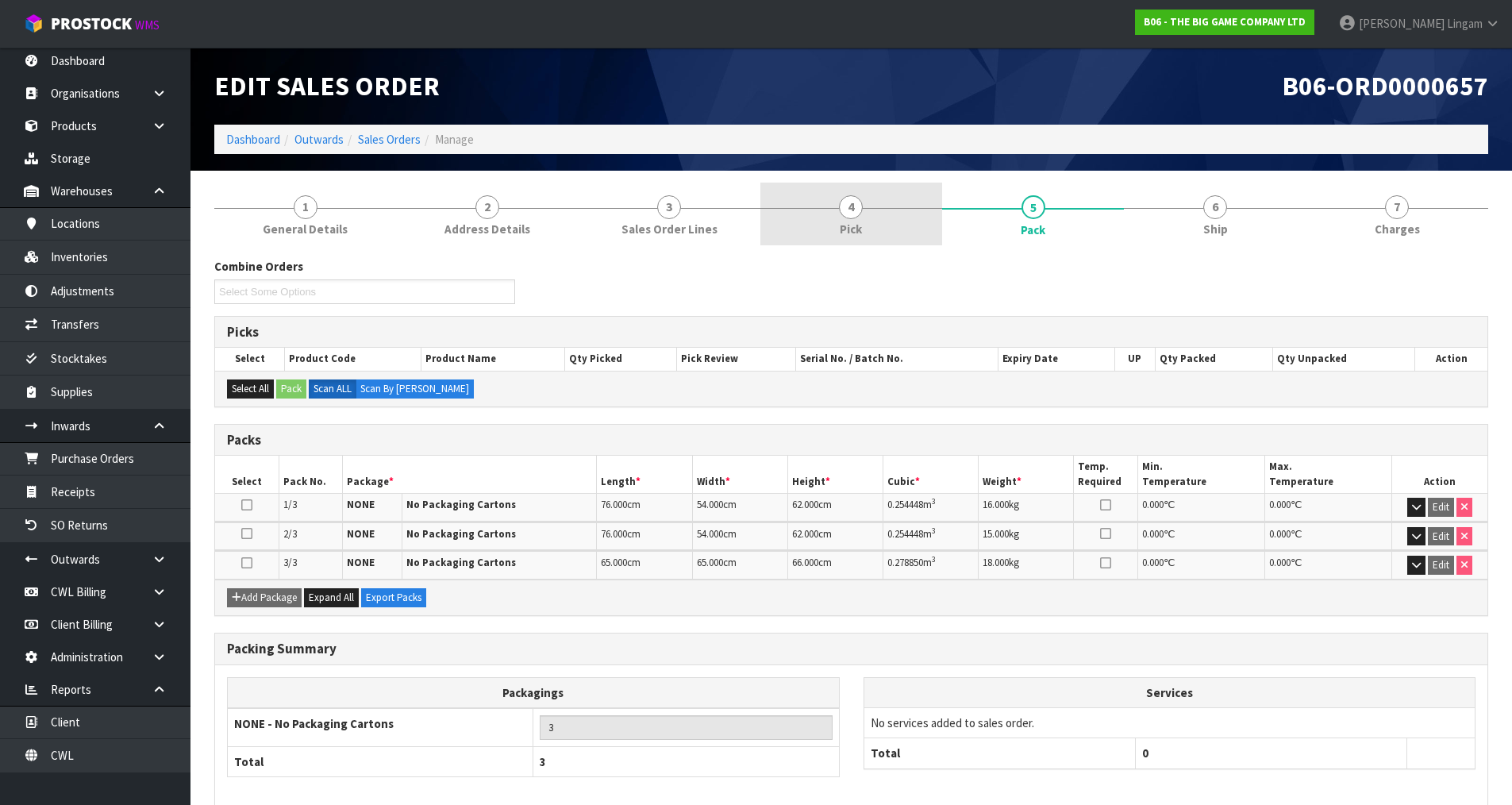
click at [859, 231] on span "Pick" at bounding box center [851, 229] width 22 height 17
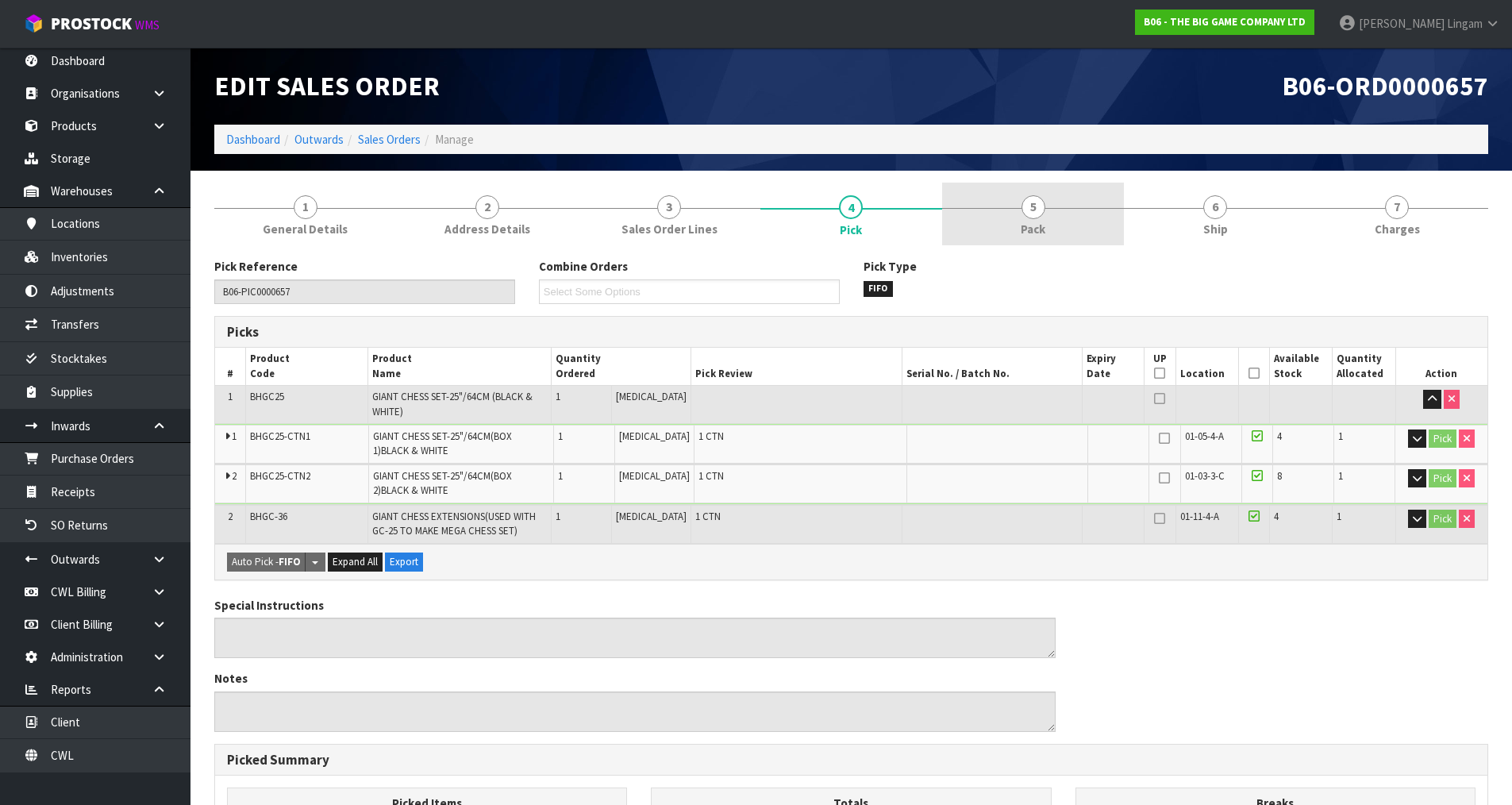
click at [1049, 218] on link "5 Pack" at bounding box center [1034, 213] width 182 height 63
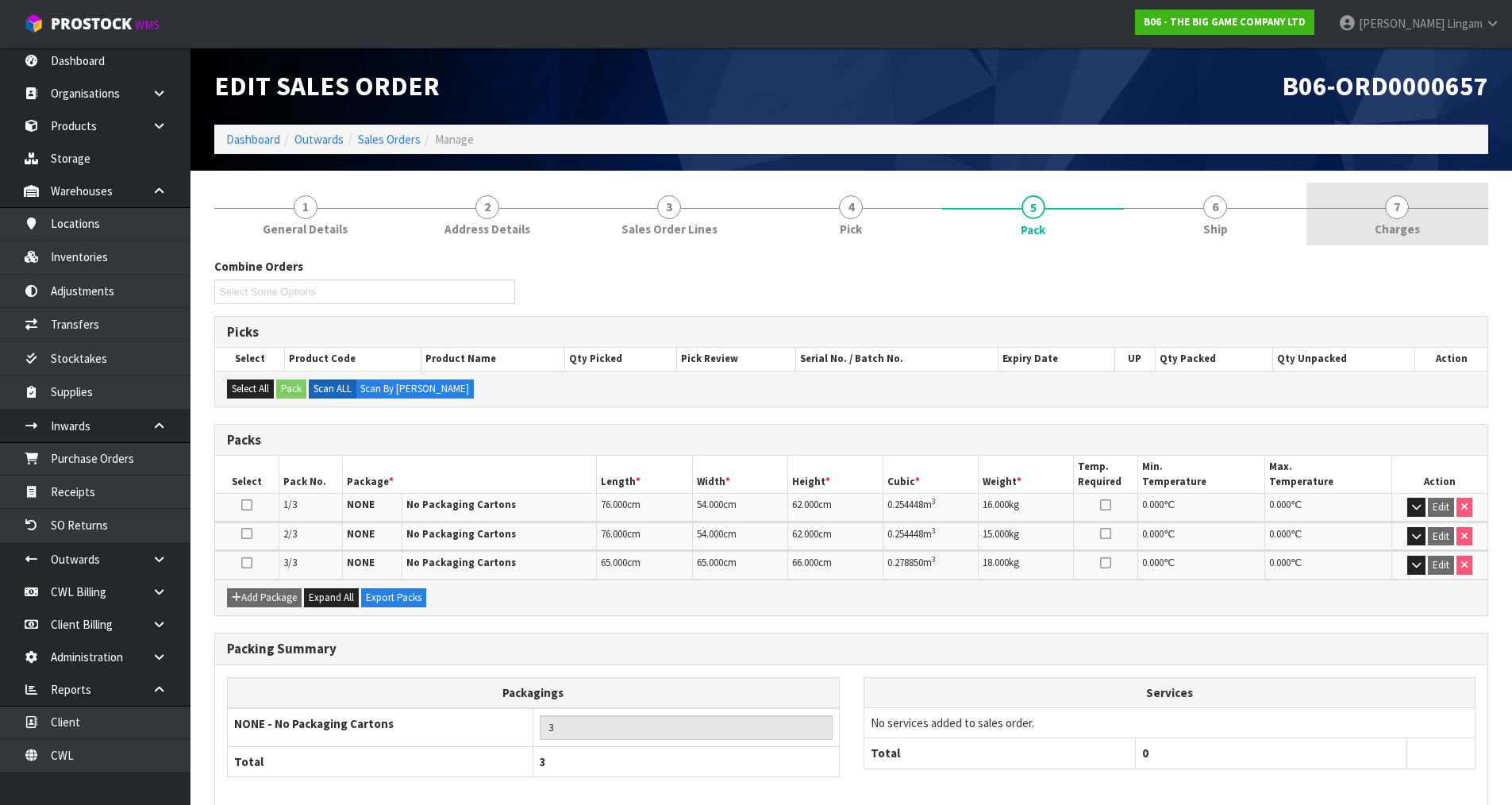
click at [1413, 215] on link "7 [GEOGRAPHIC_DATA]" at bounding box center [1398, 213] width 182 height 63
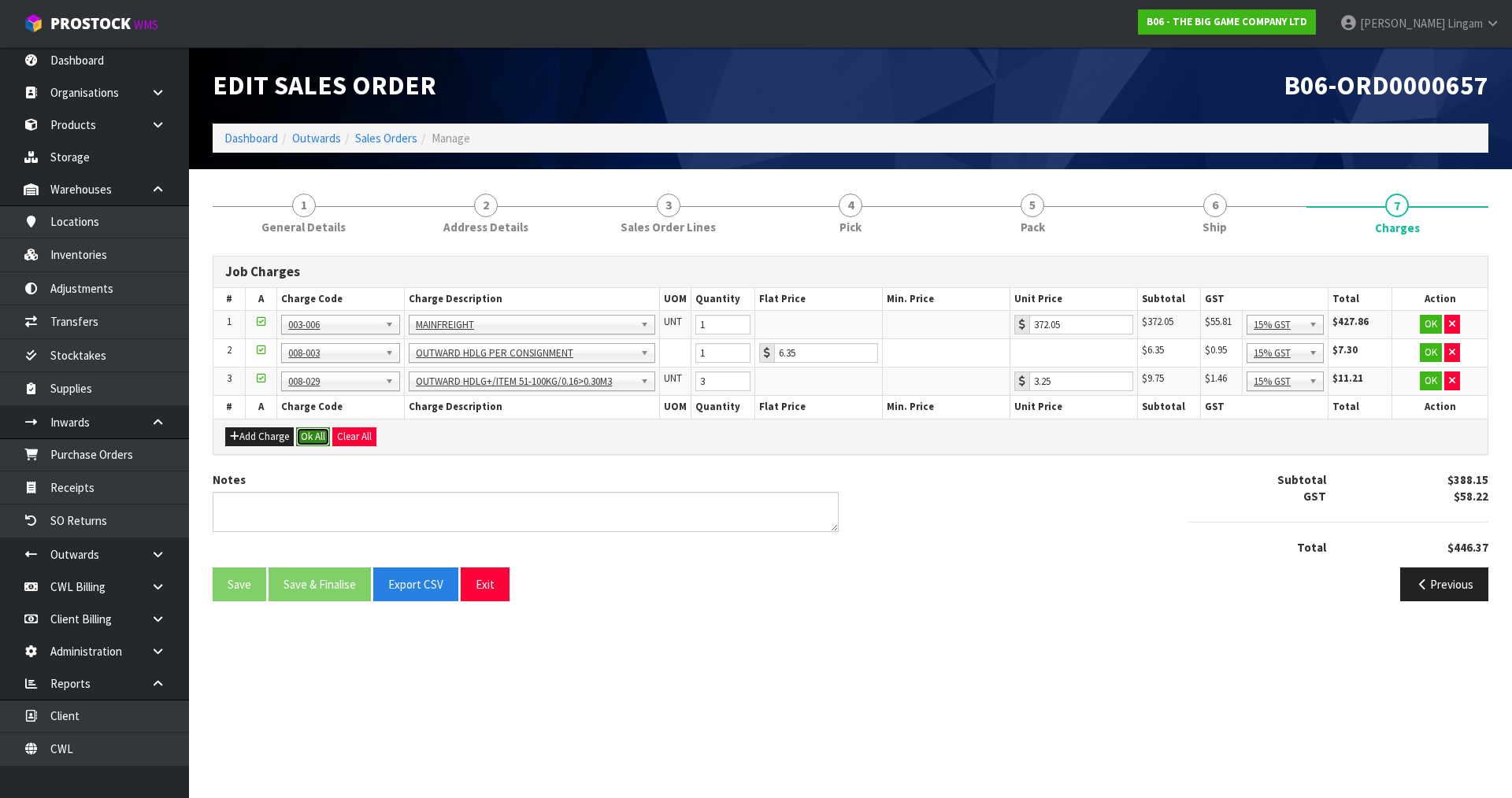
click at [320, 437] on button "Ok All" at bounding box center [313, 437] width 34 height 19
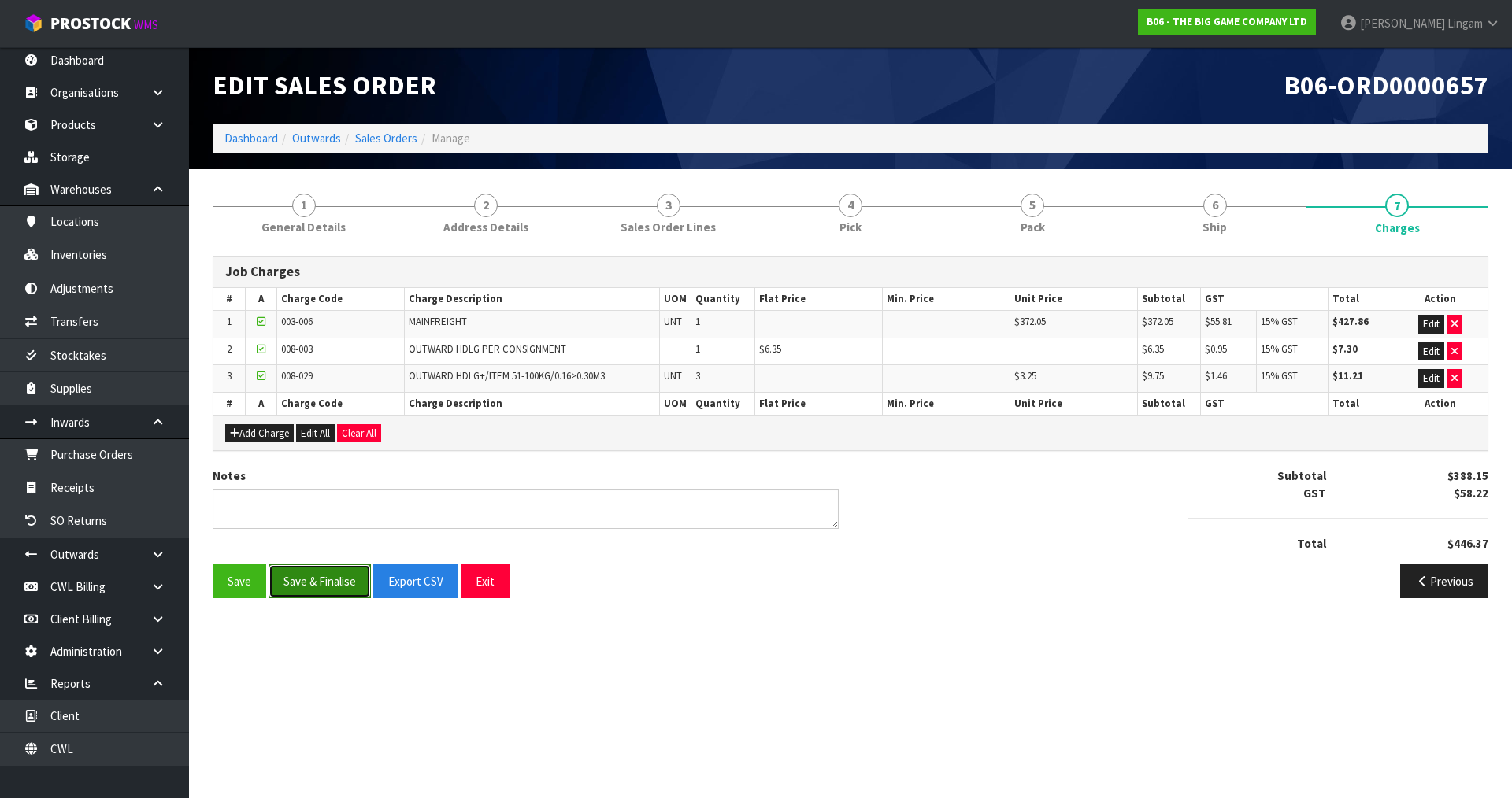
click at [332, 581] on button "Save & Finalise" at bounding box center [319, 581] width 103 height 34
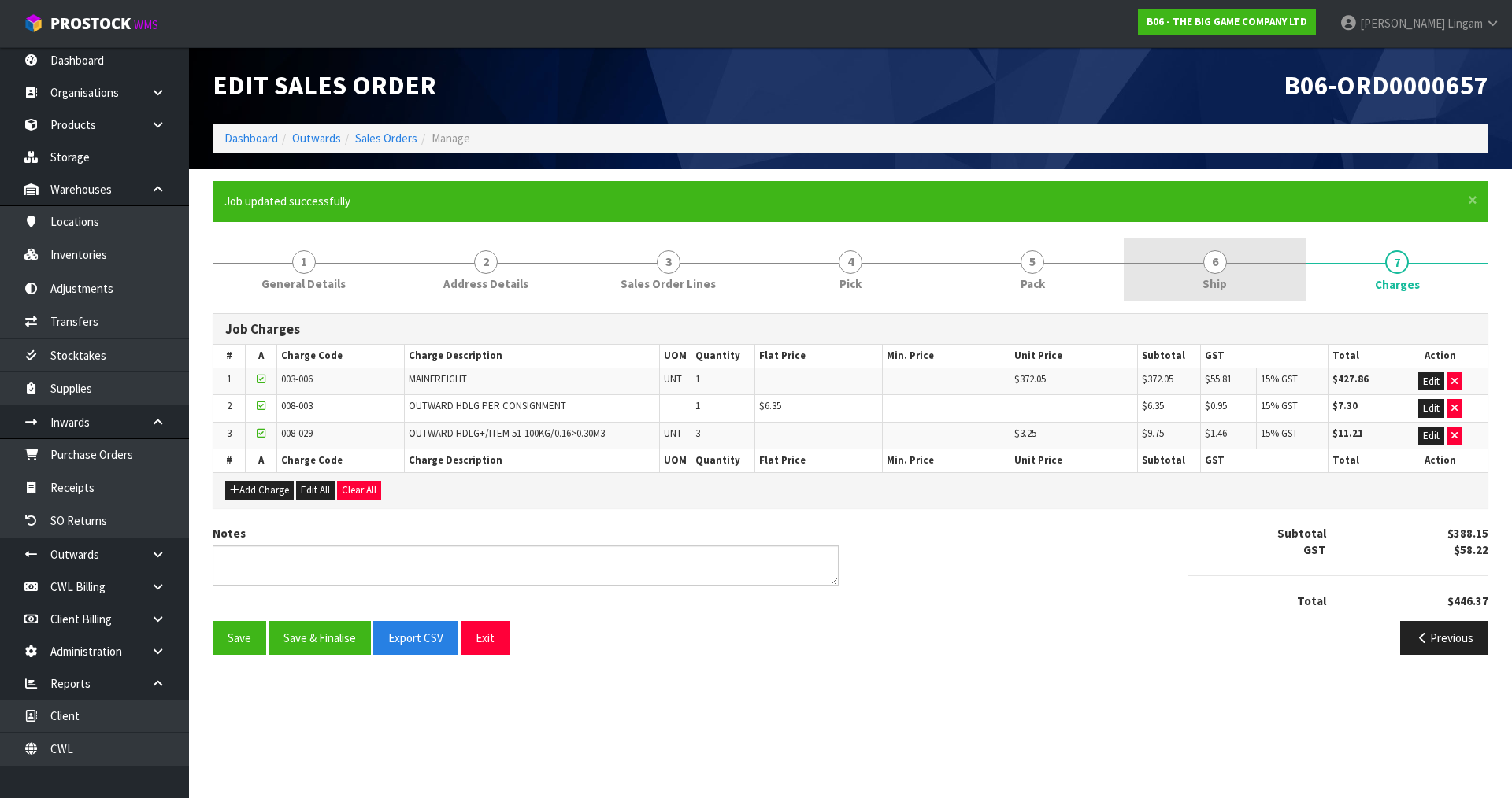
click at [1243, 266] on link "6 Ship" at bounding box center [1214, 269] width 182 height 62
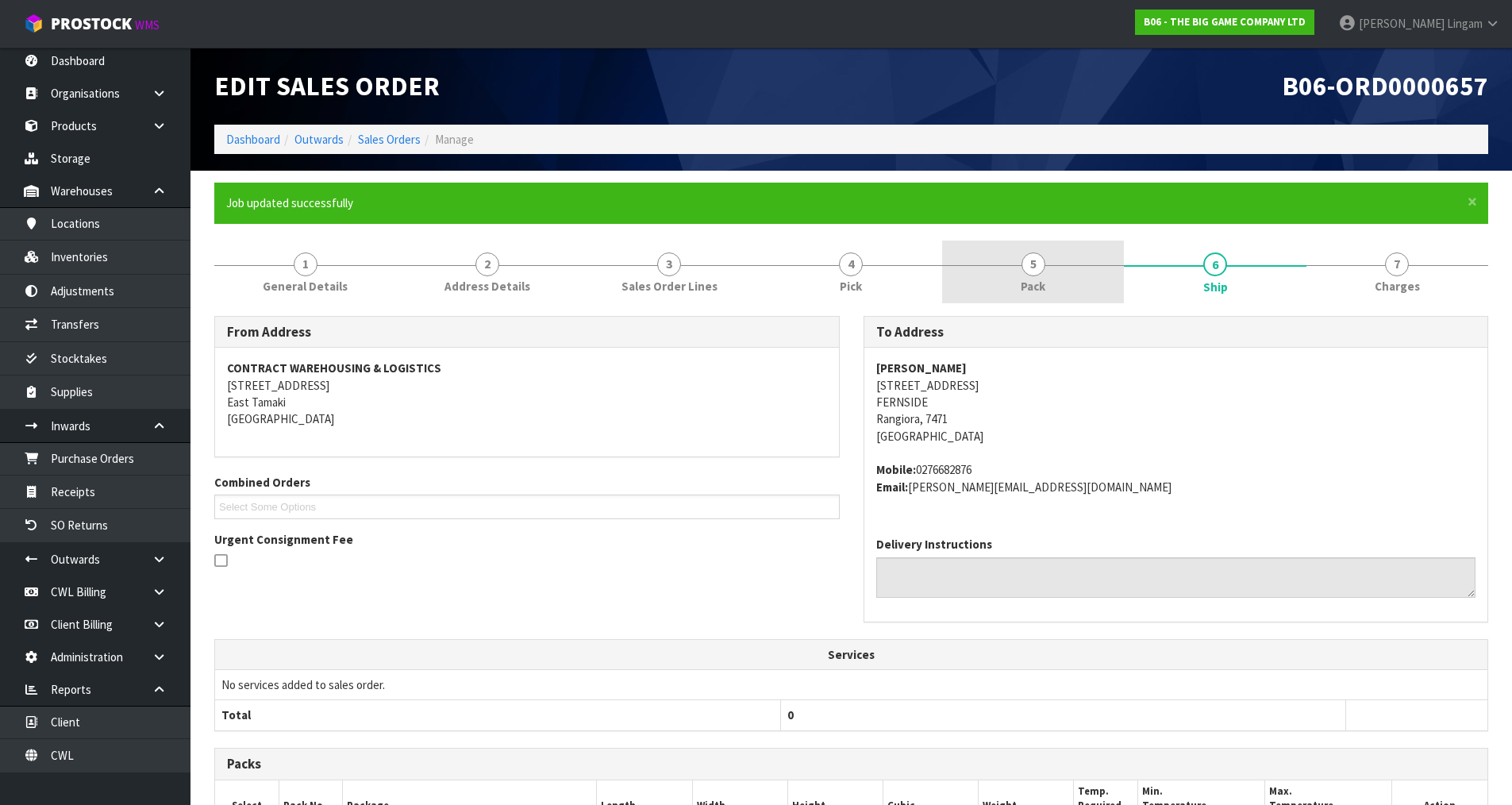
click at [1039, 271] on span "5" at bounding box center [1033, 264] width 24 height 24
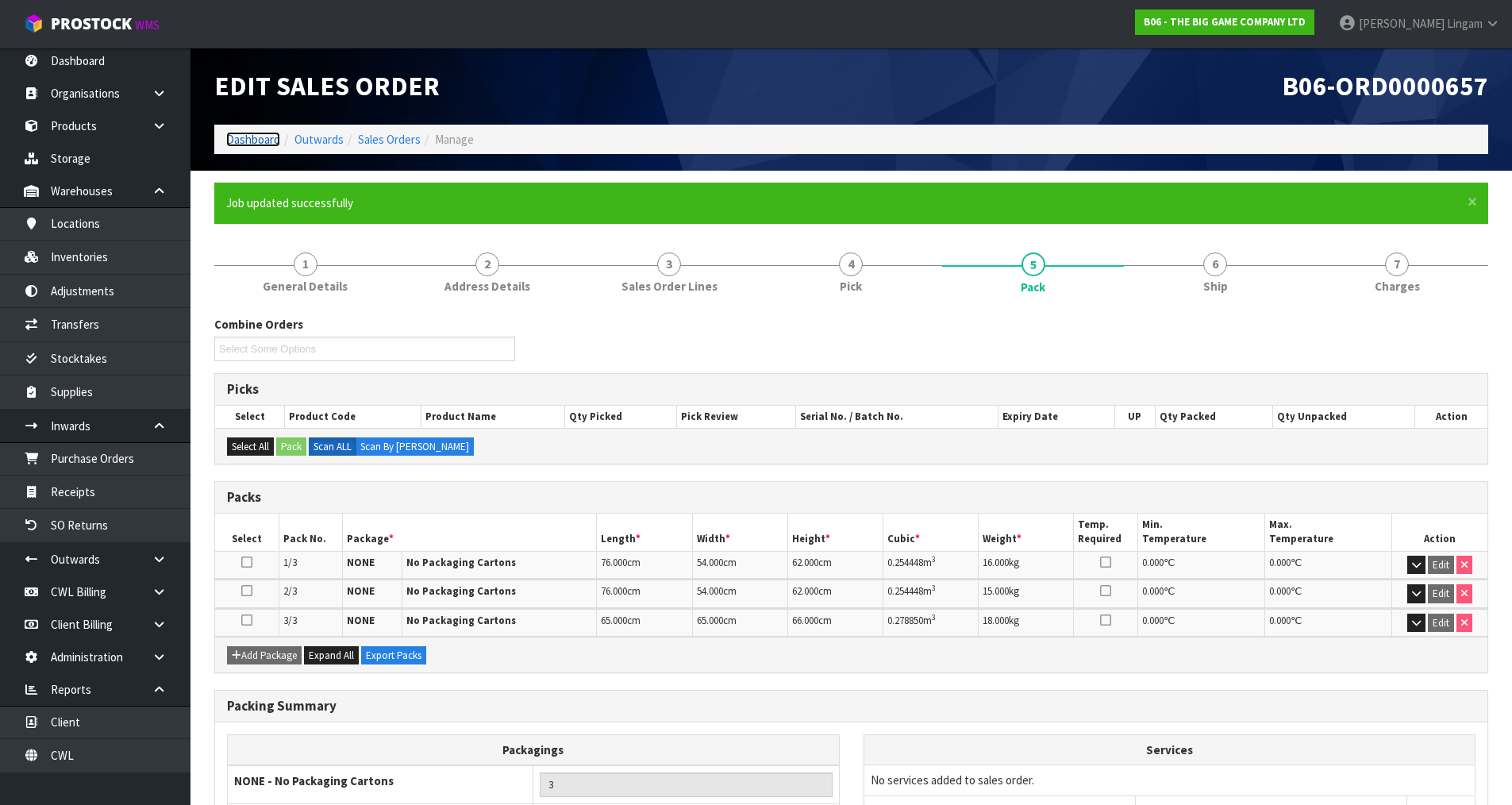
click at [259, 140] on link "Dashboard" at bounding box center [253, 139] width 54 height 15
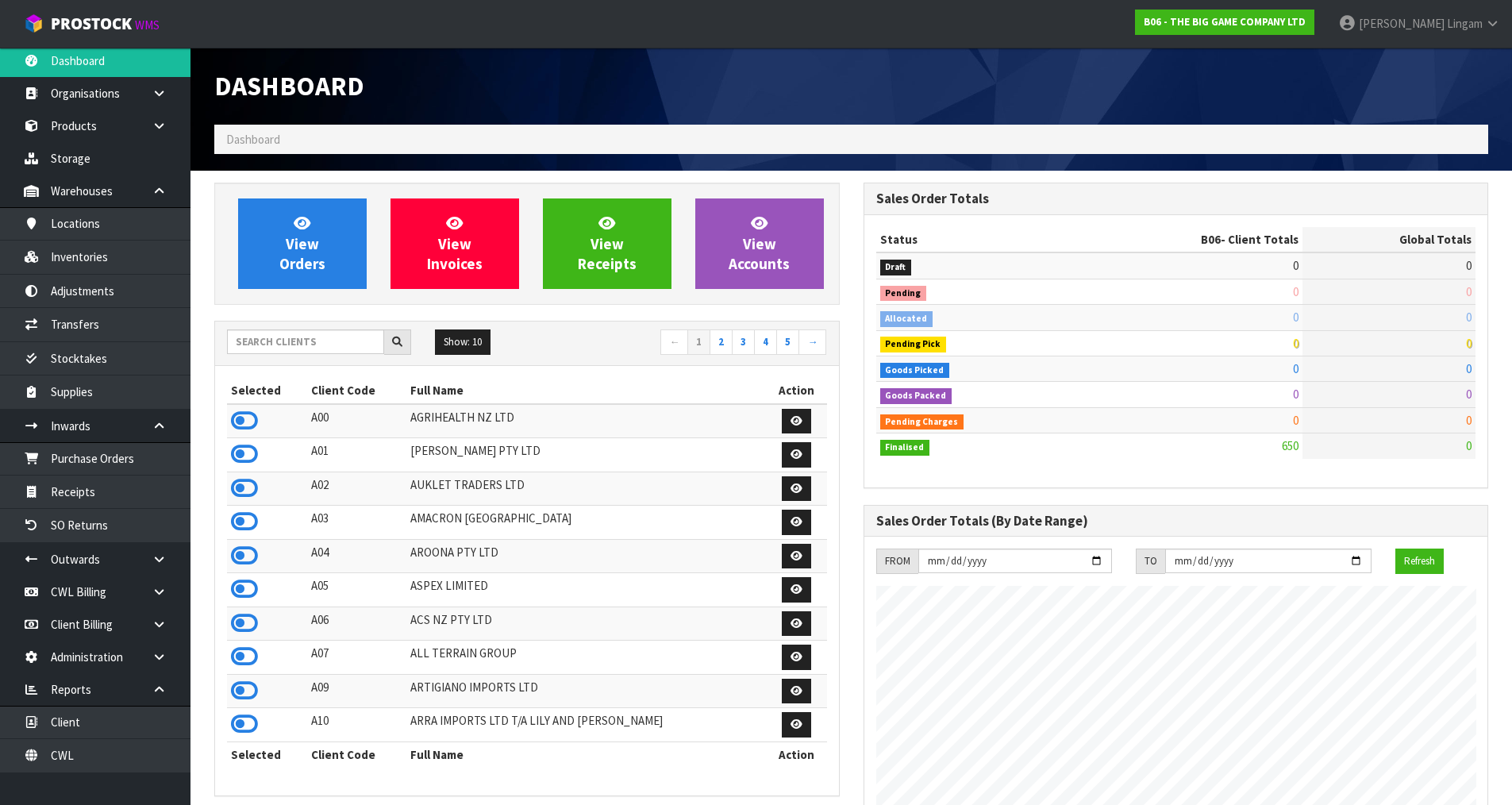
scroll to position [1254, 648]
drag, startPoint x: 351, startPoint y: 342, endPoint x: 335, endPoint y: 342, distance: 16.0
click at [335, 342] on input "text" at bounding box center [306, 342] width 157 height 25
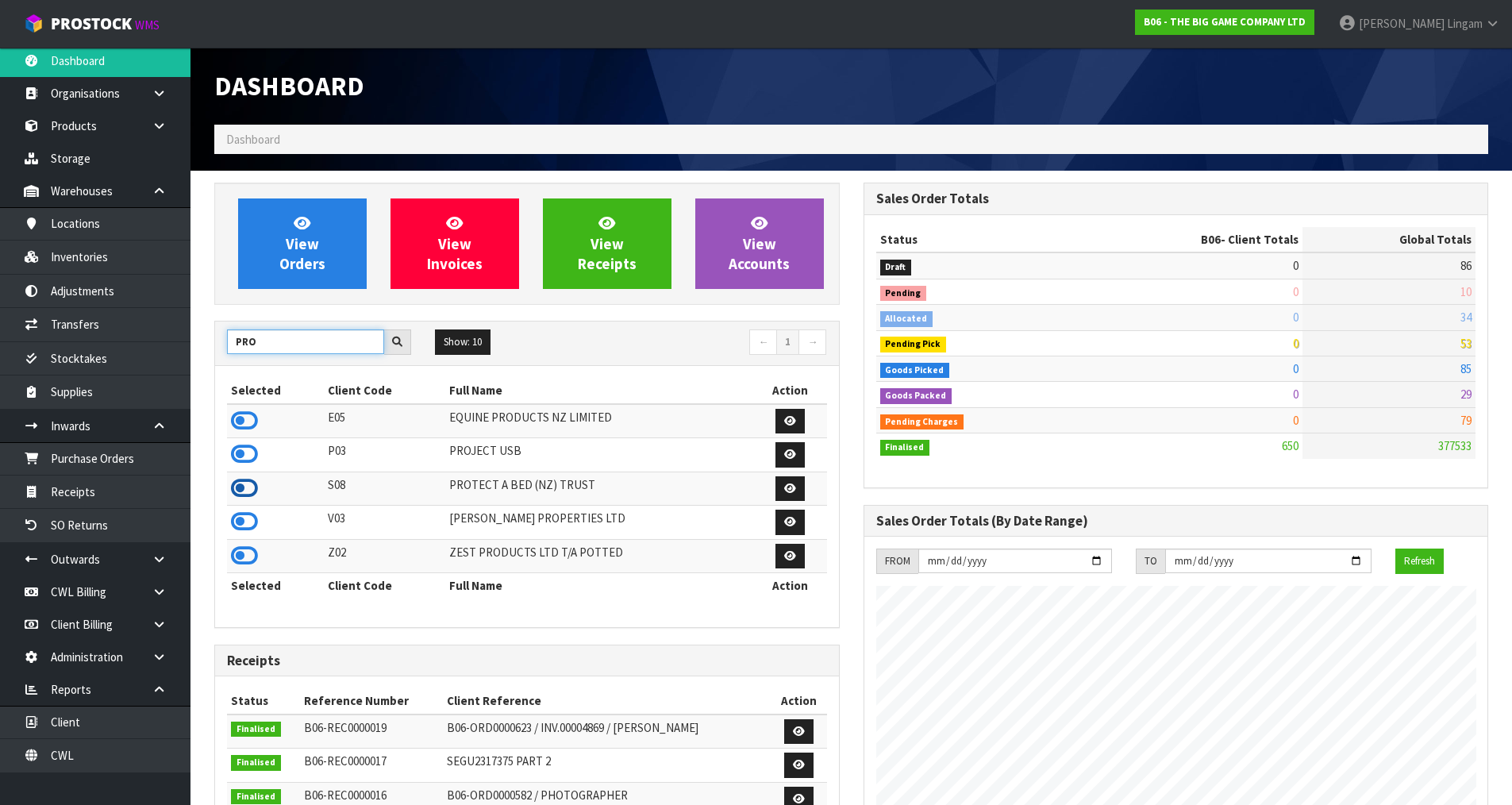
type input "PRO"
click at [252, 486] on icon at bounding box center [244, 488] width 27 height 24
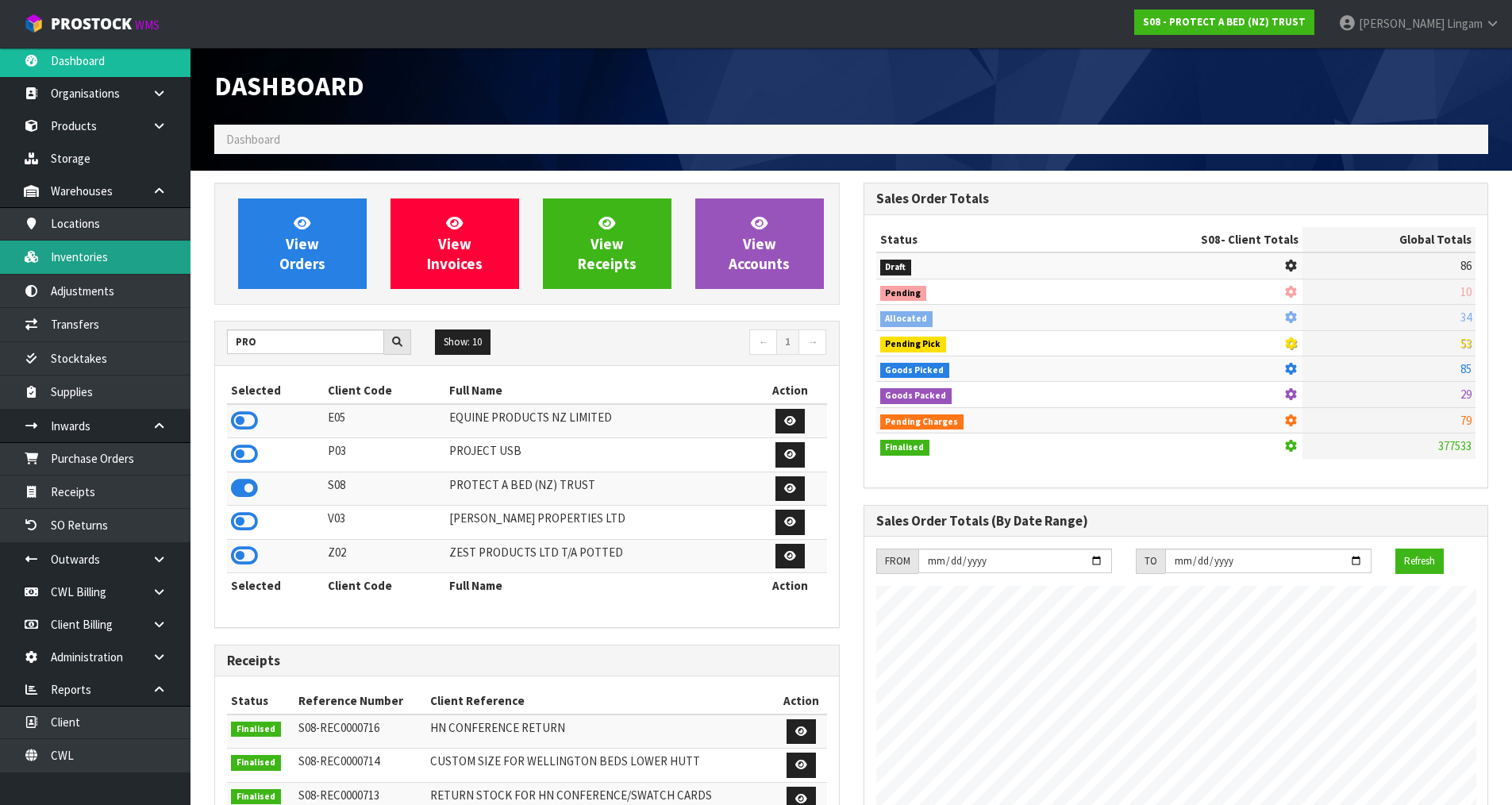
click at [118, 256] on link "Inventories" at bounding box center [95, 257] width 190 height 33
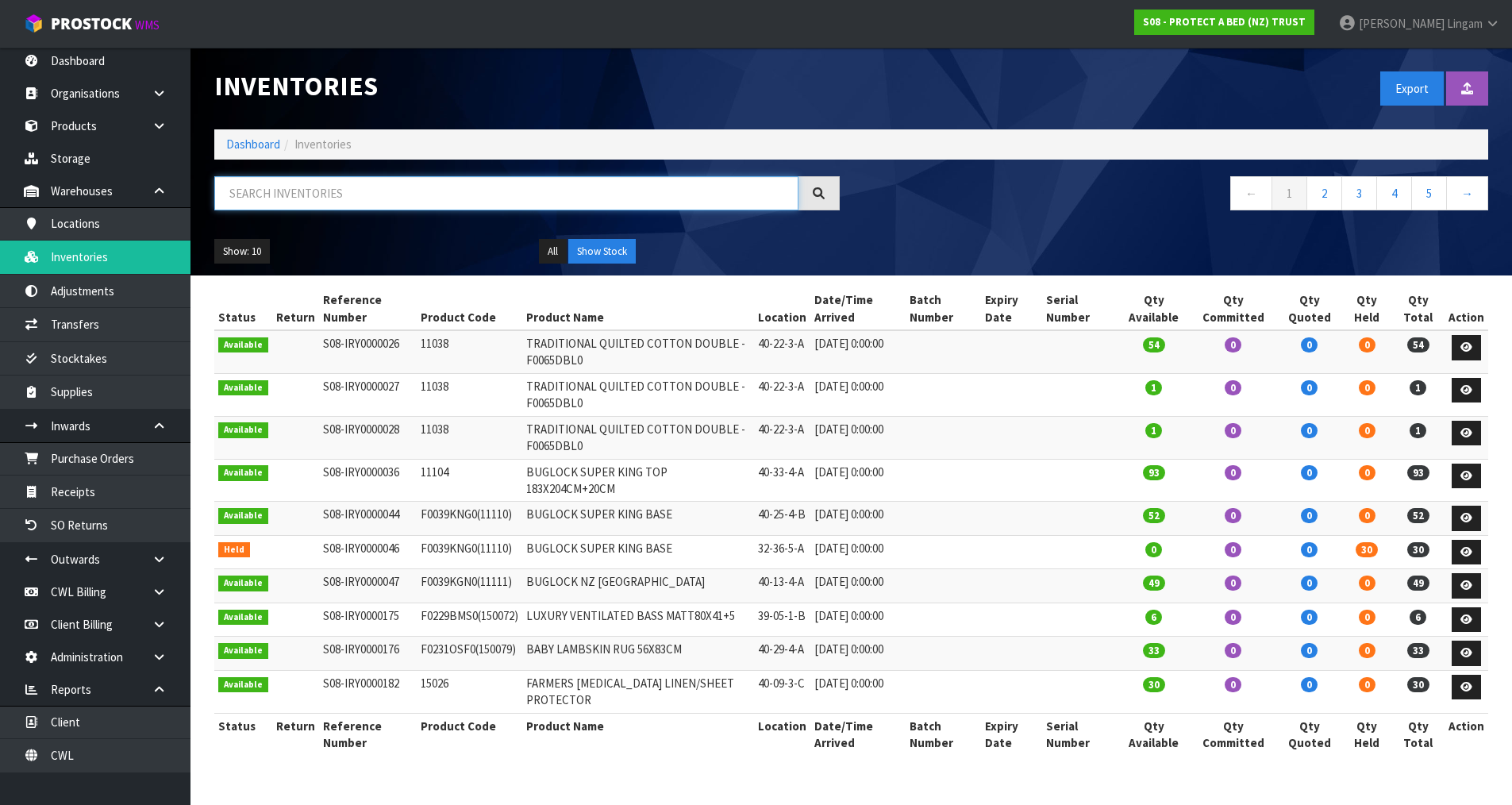
click at [454, 191] on input "text" at bounding box center [506, 193] width 584 height 34
paste input "F0625PLW0"
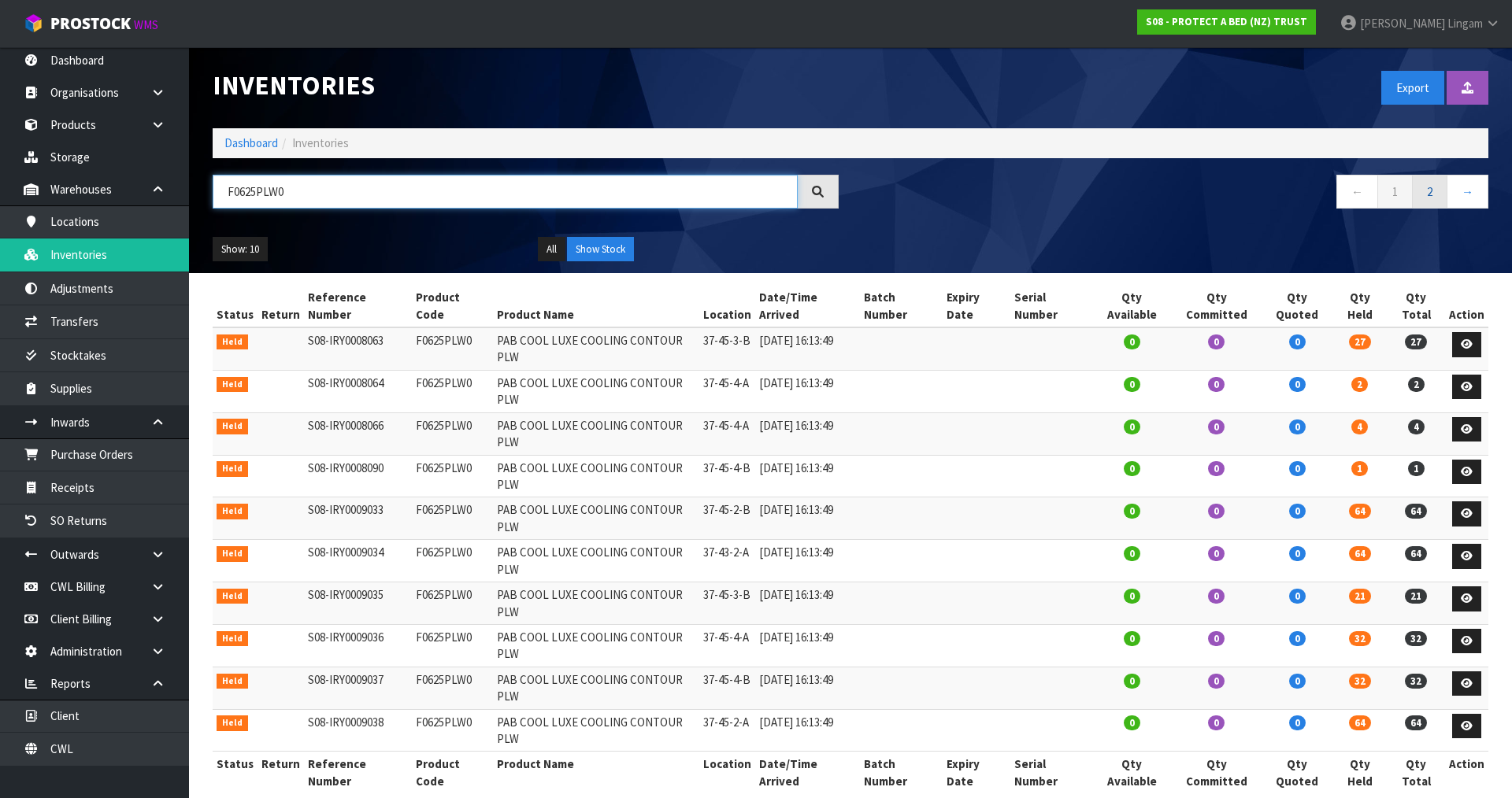
type input "F0625PLW0"
click at [1429, 197] on link "2" at bounding box center [1430, 191] width 35 height 34
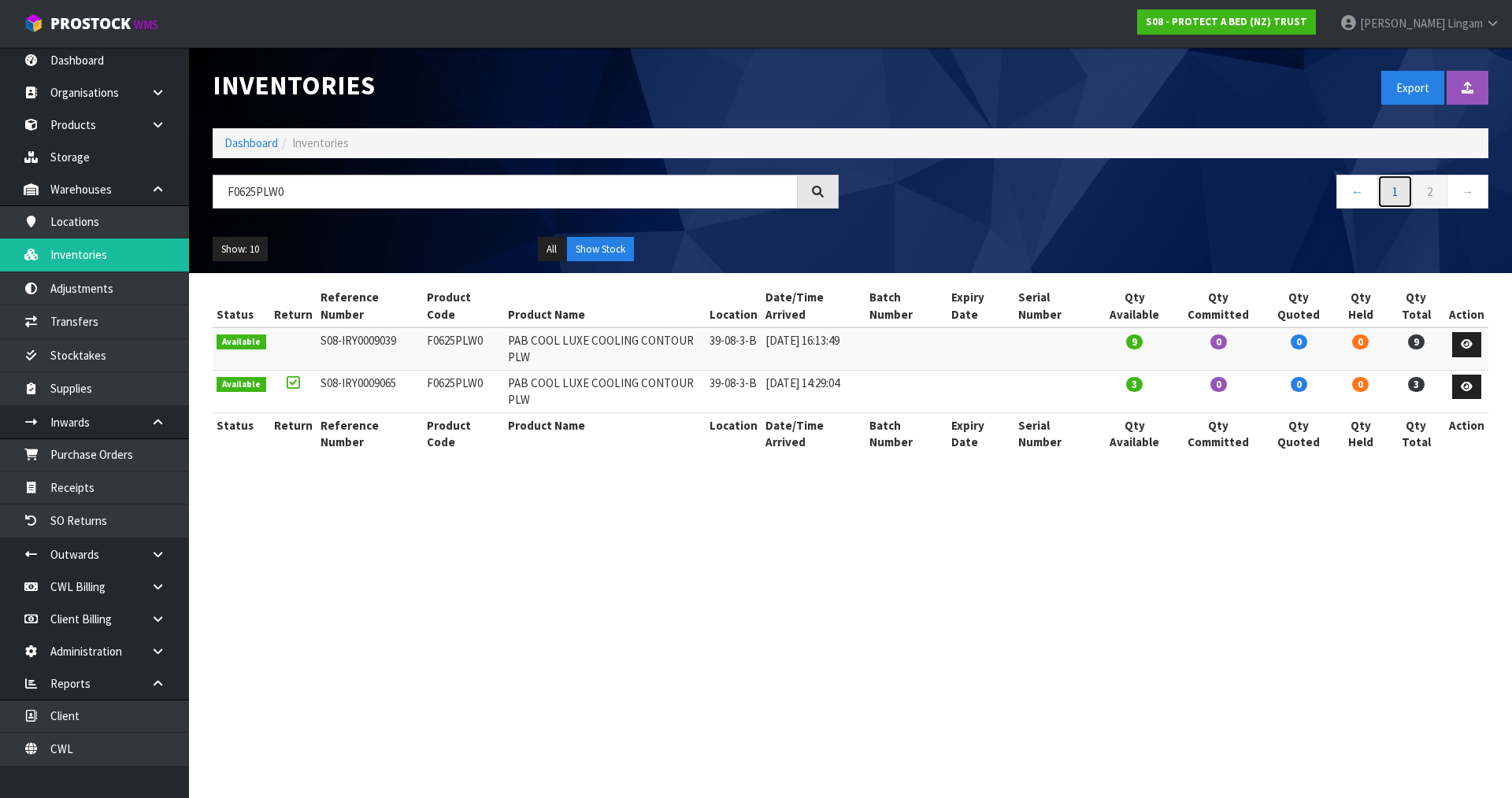
click at [1394, 189] on link "1" at bounding box center [1394, 191] width 35 height 34
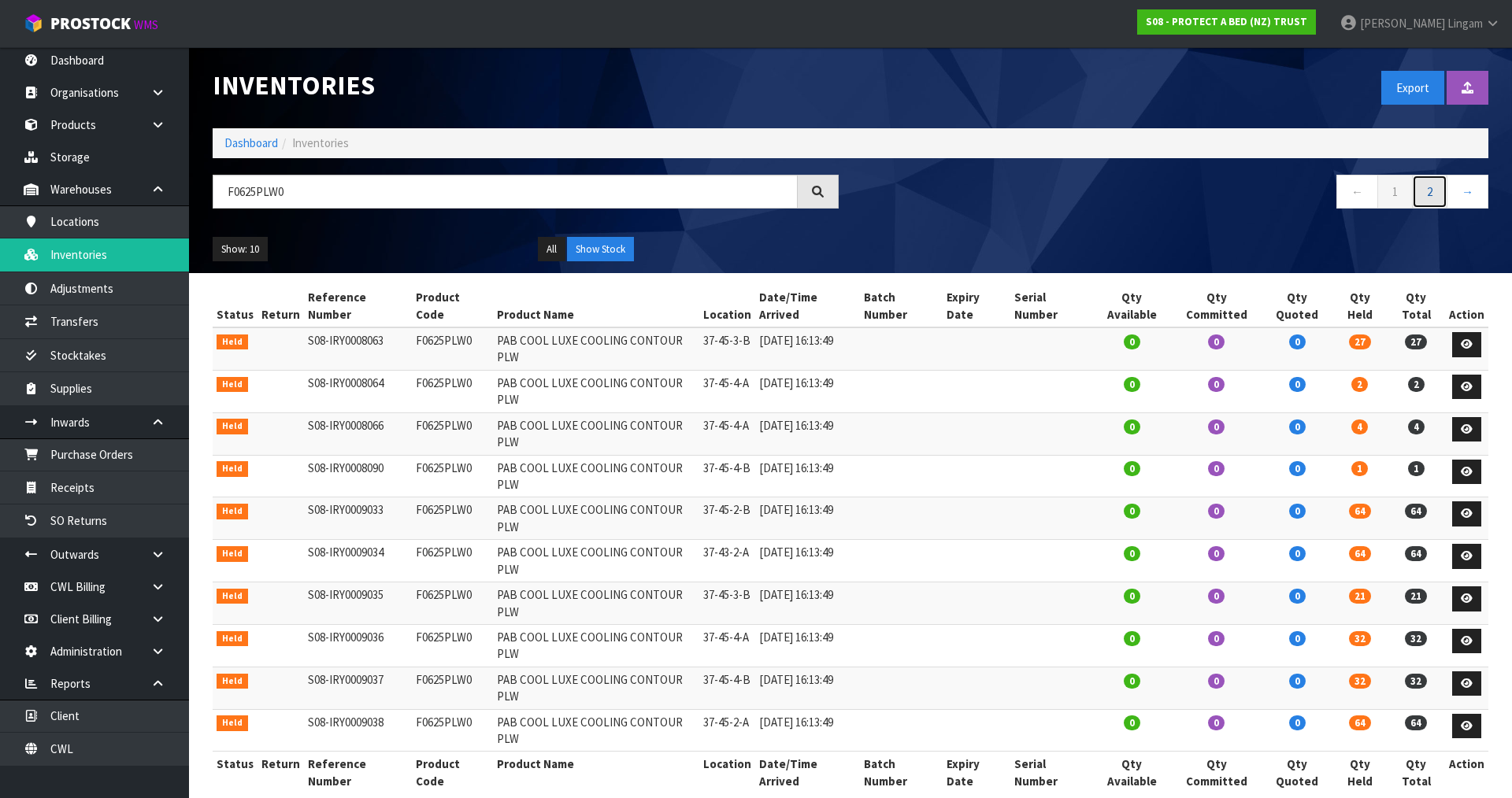
click at [1427, 194] on link "2" at bounding box center [1430, 191] width 35 height 34
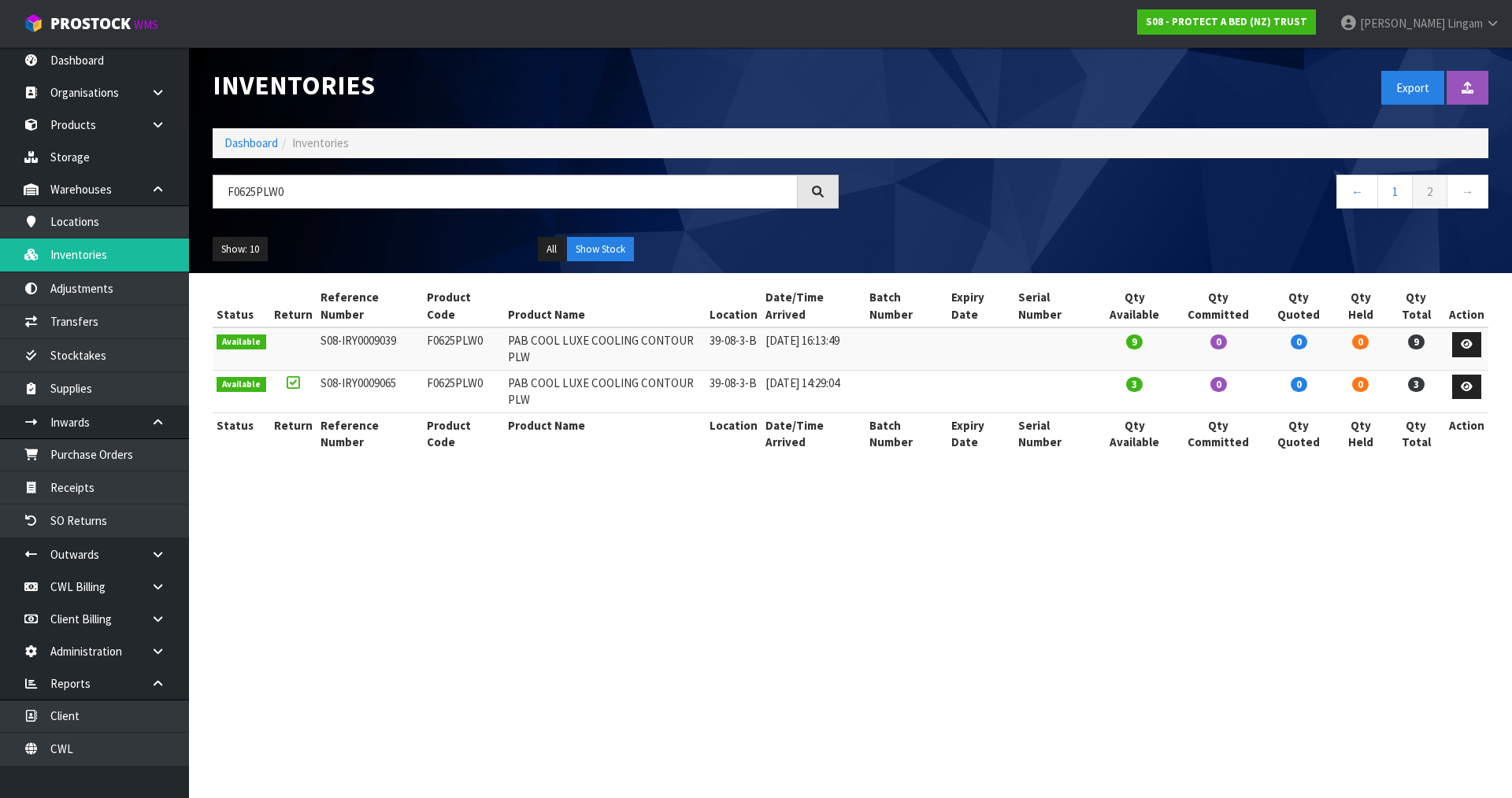
click at [605, 578] on section "Inventories Export Import Inventory Drop file here to import csv template Dashb…" at bounding box center [756, 399] width 1512 height 798
click at [260, 137] on link "Dashboard" at bounding box center [251, 142] width 53 height 15
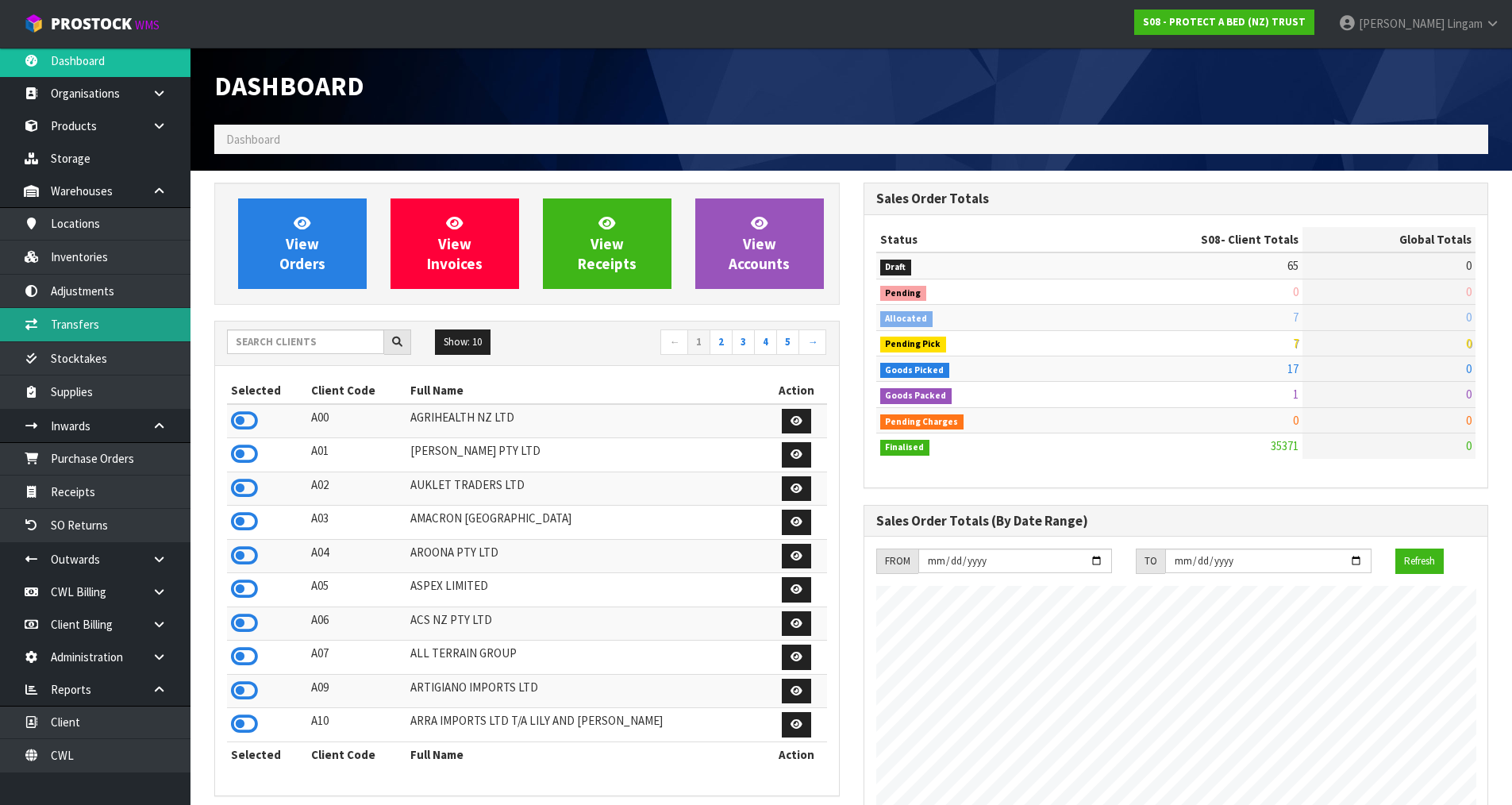
scroll to position [1203, 648]
click at [261, 344] on input "text" at bounding box center [306, 342] width 157 height 25
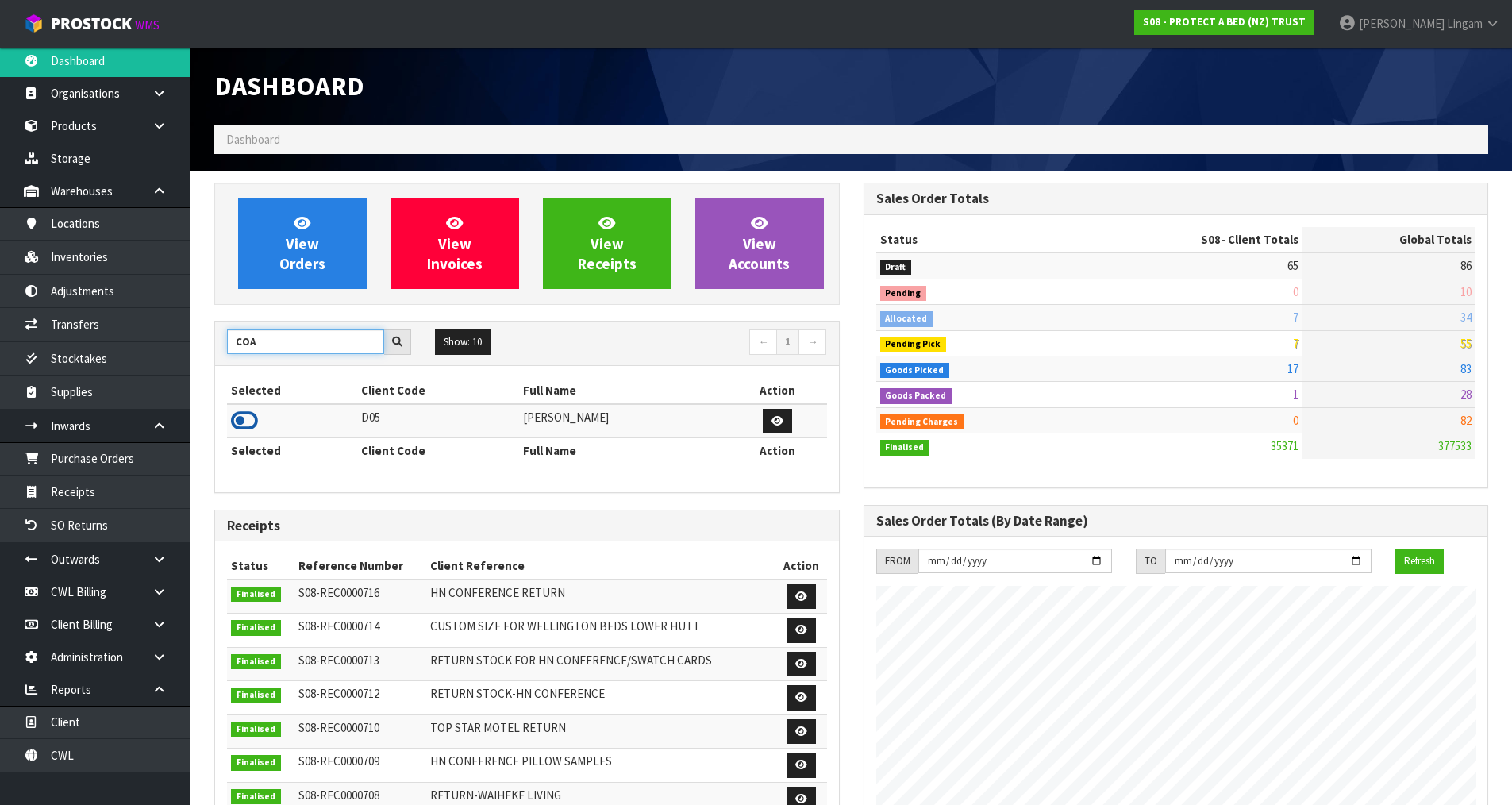
type input "COA"
click at [243, 423] on icon at bounding box center [244, 420] width 27 height 24
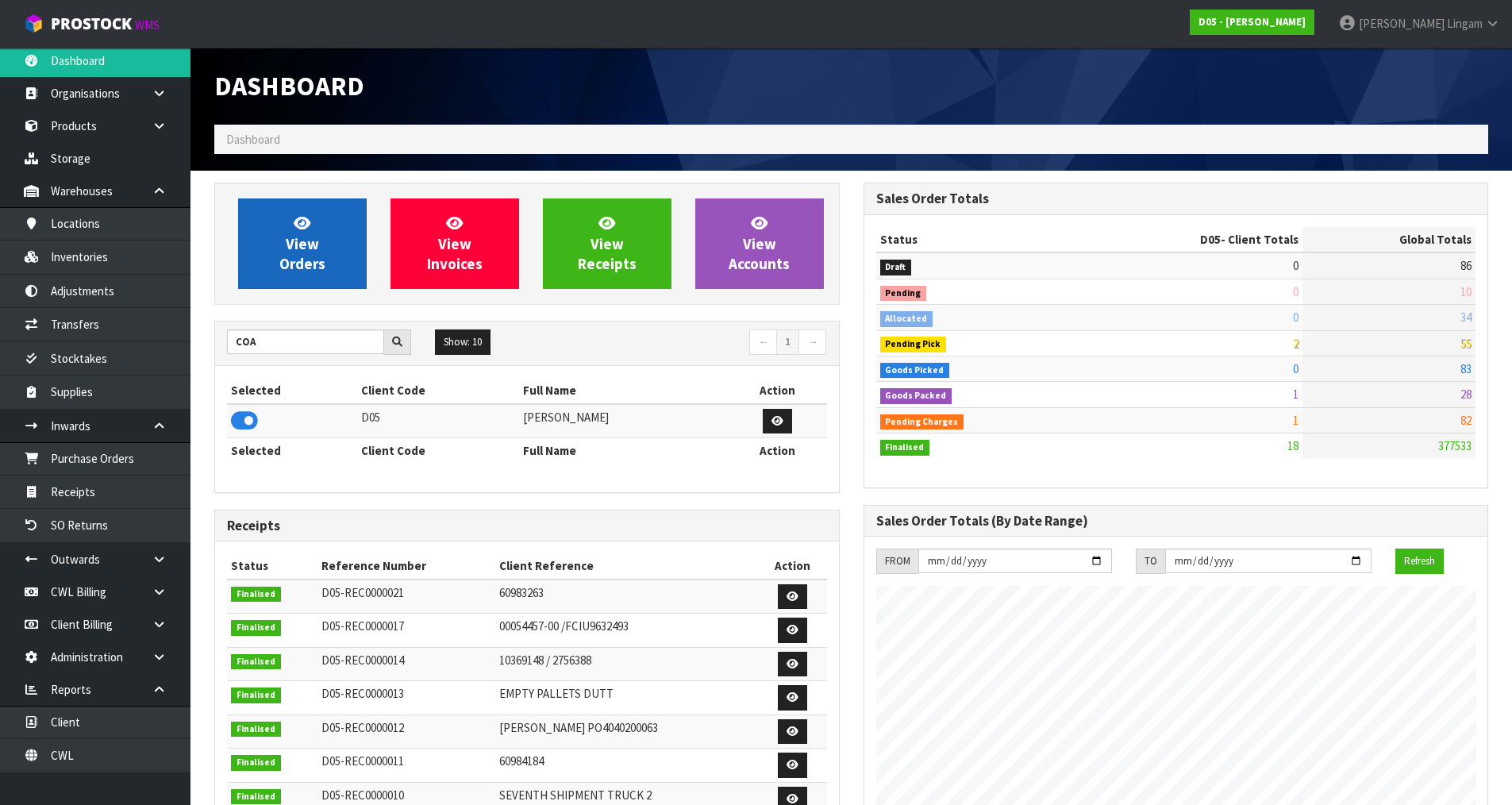
scroll to position [1390, 648]
click at [318, 264] on span "View Orders" at bounding box center [302, 242] width 46 height 59
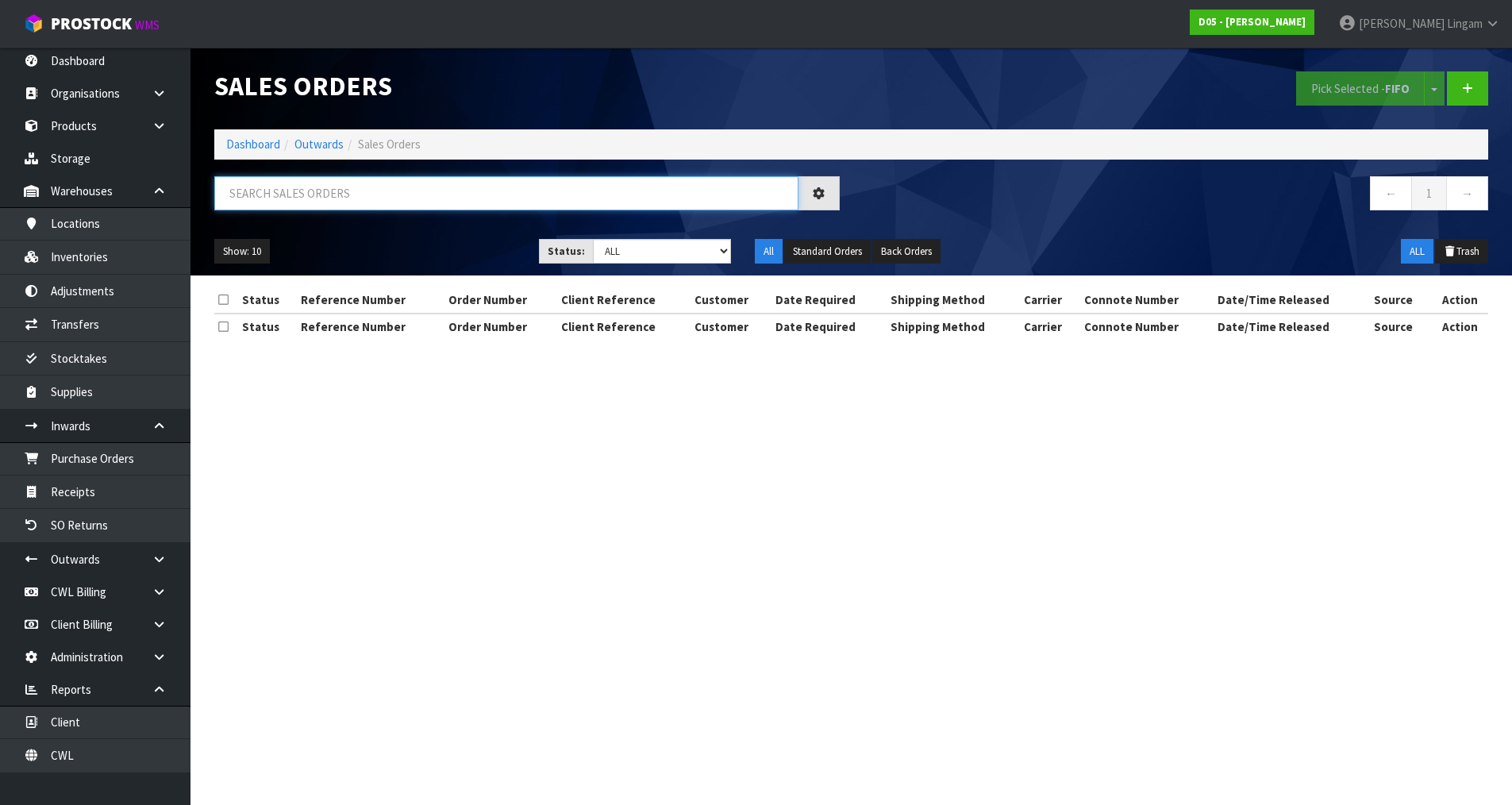
click at [383, 195] on input "text" at bounding box center [506, 193] width 584 height 34
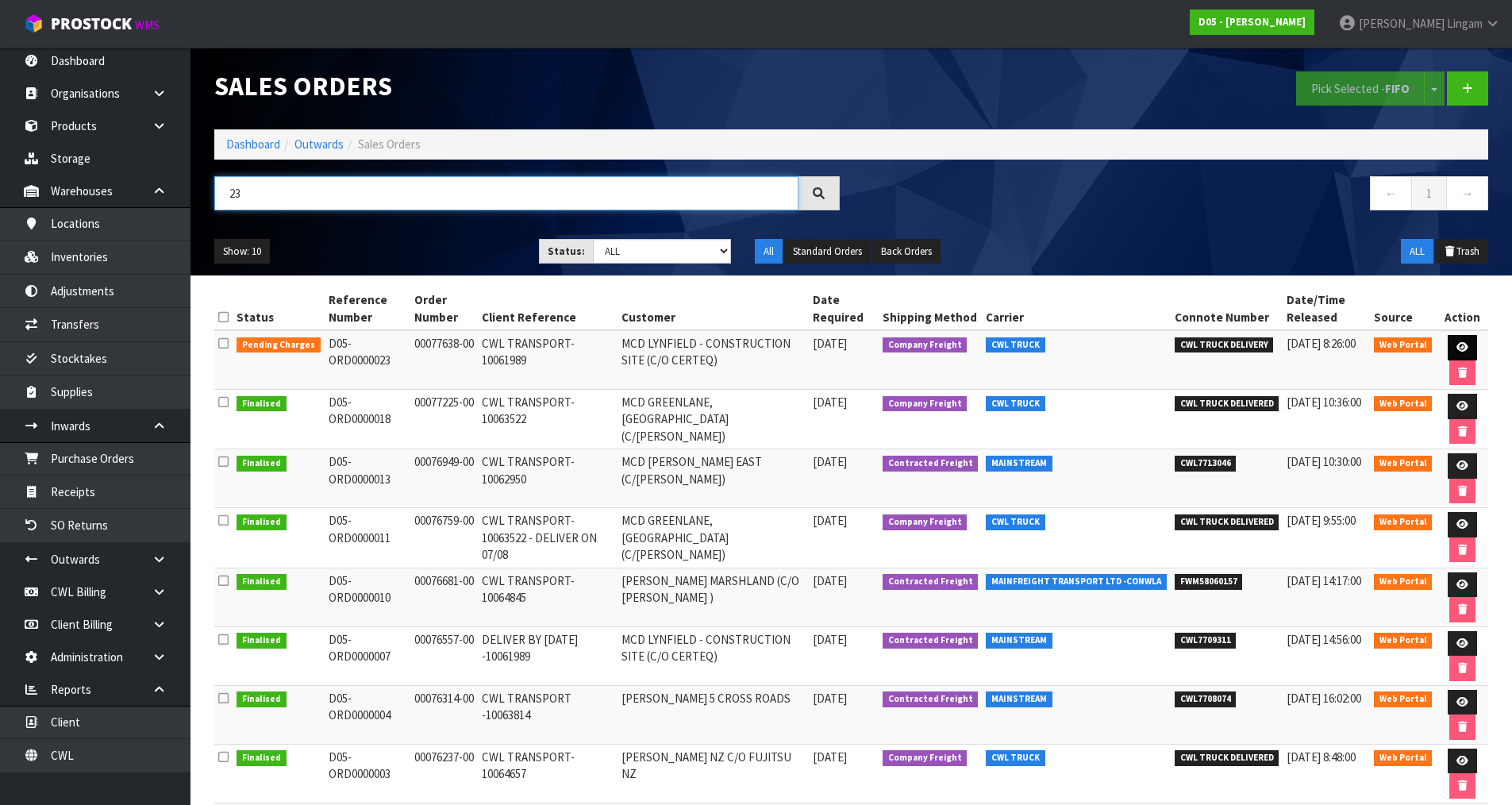
type input "23"
click at [1461, 341] on link at bounding box center [1462, 348] width 29 height 26
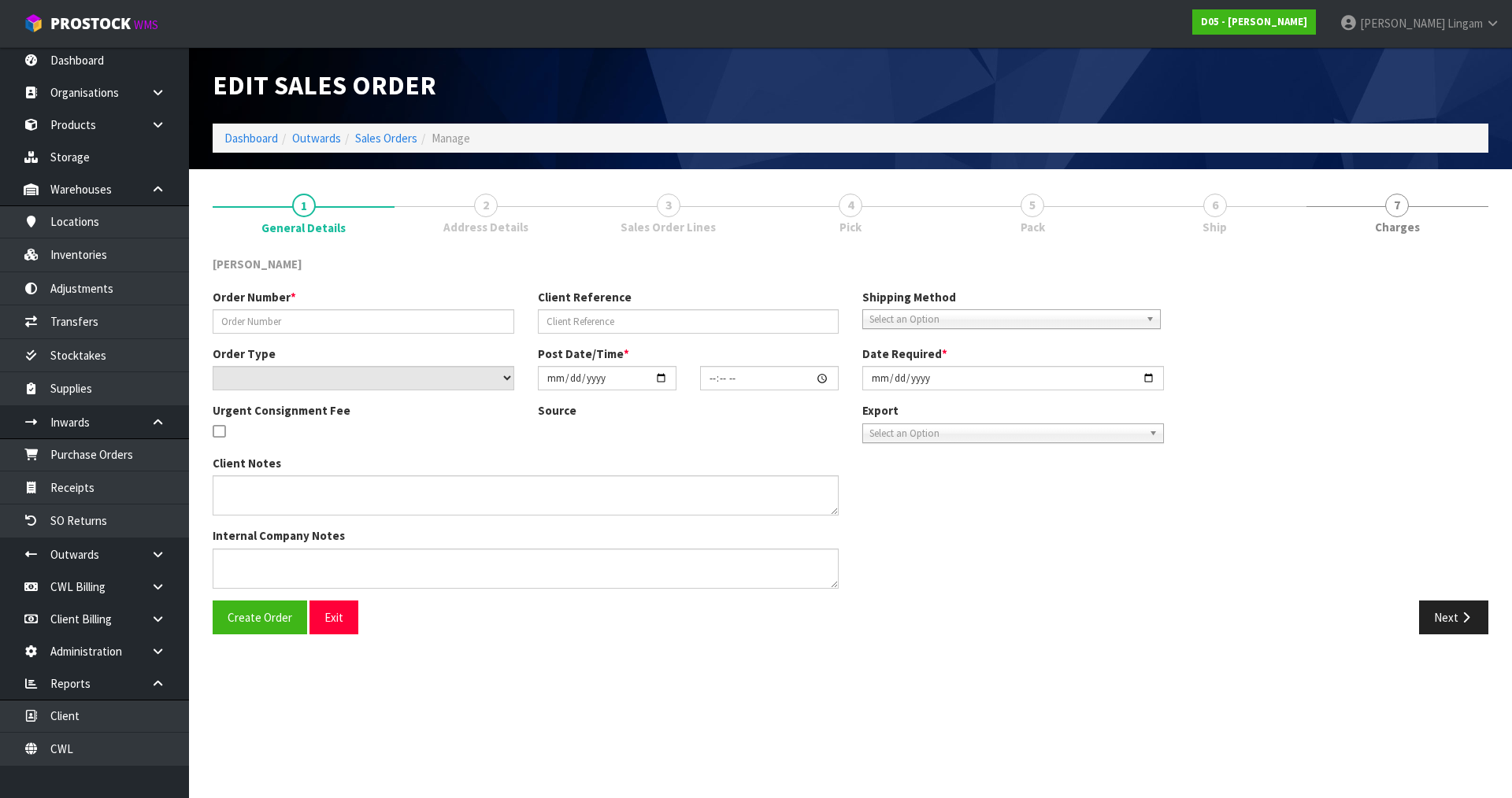
type input "00077638-00"
type input "CWL TRANSPORT-10061989"
select select "number:0"
type input "[DATE]"
type input "14:34:00.000"
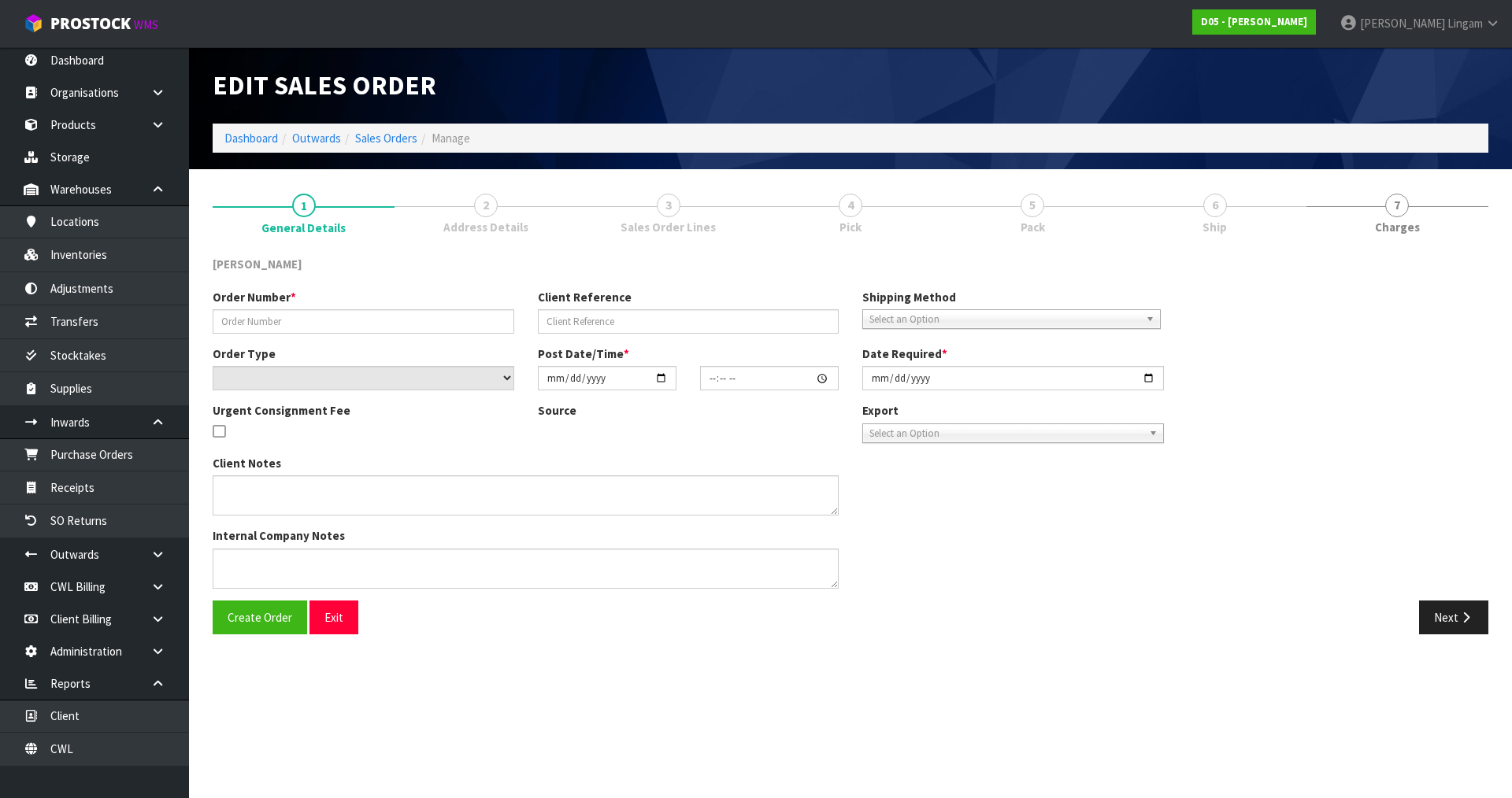
type input "[DATE]"
type textarea "PLEASE DELIVER [DATE] URGENT"
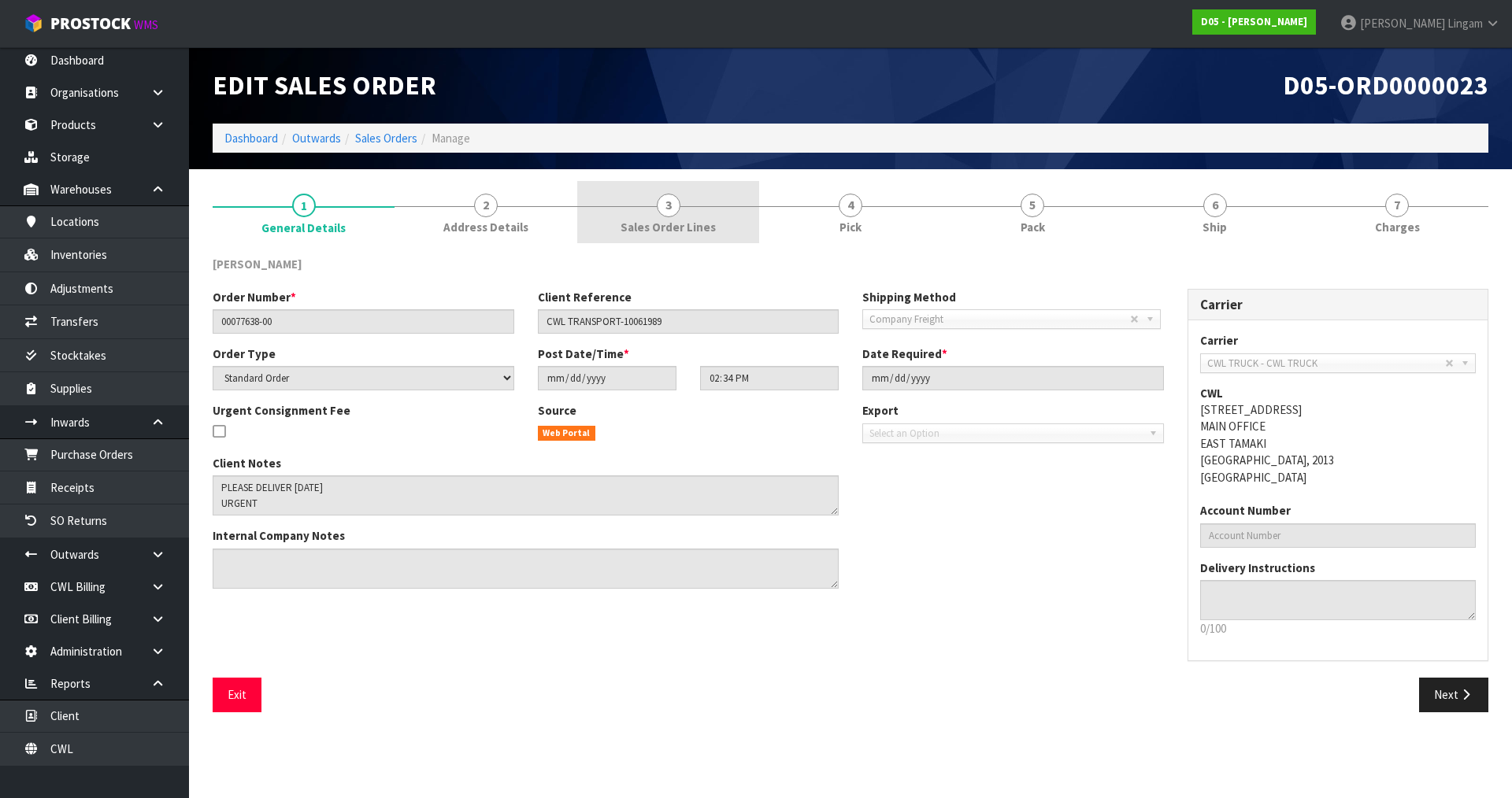
click at [686, 219] on span "Sales Order Lines" at bounding box center [667, 227] width 96 height 17
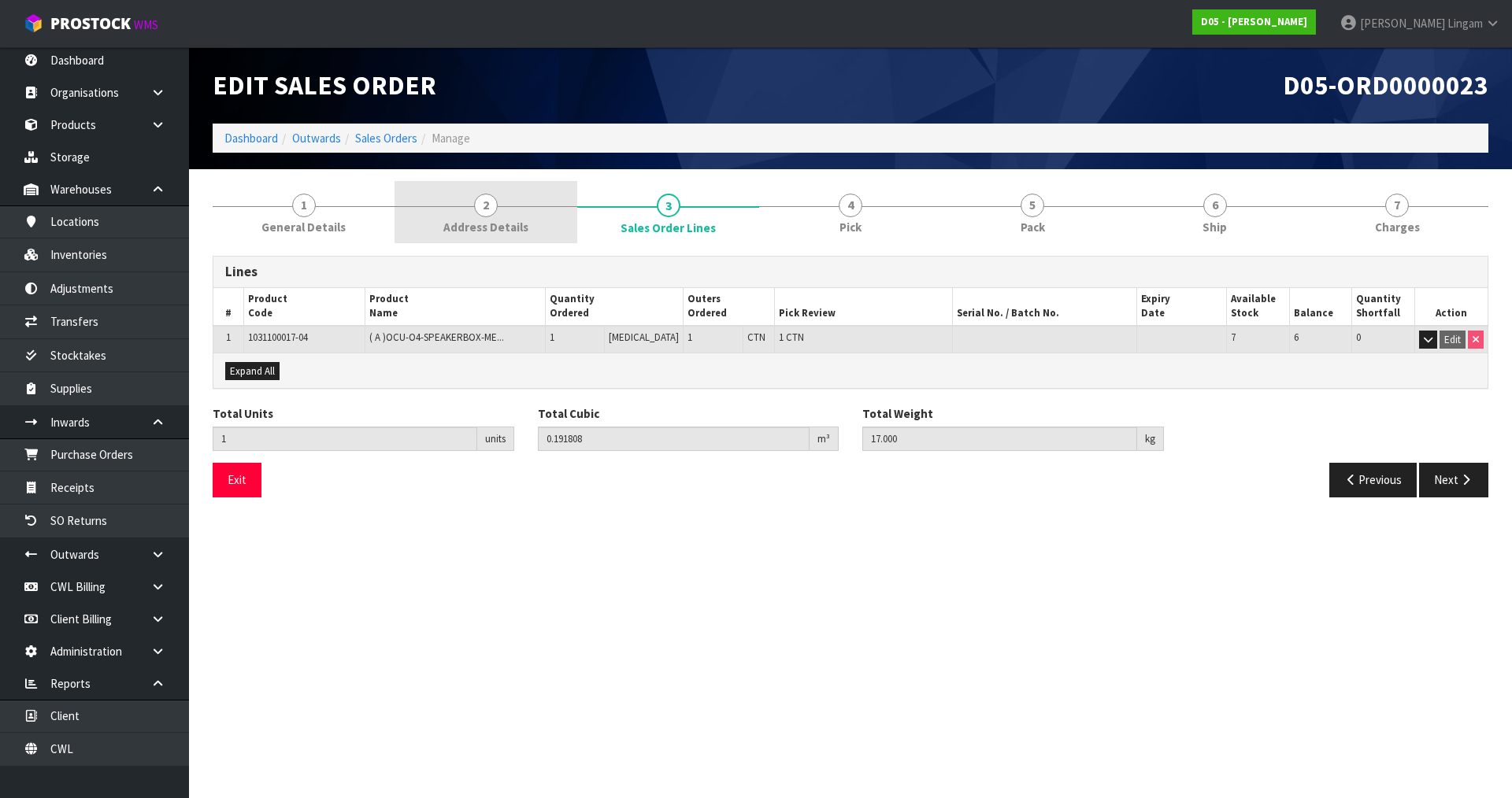
click at [515, 224] on span "Address Details" at bounding box center [485, 227] width 85 height 17
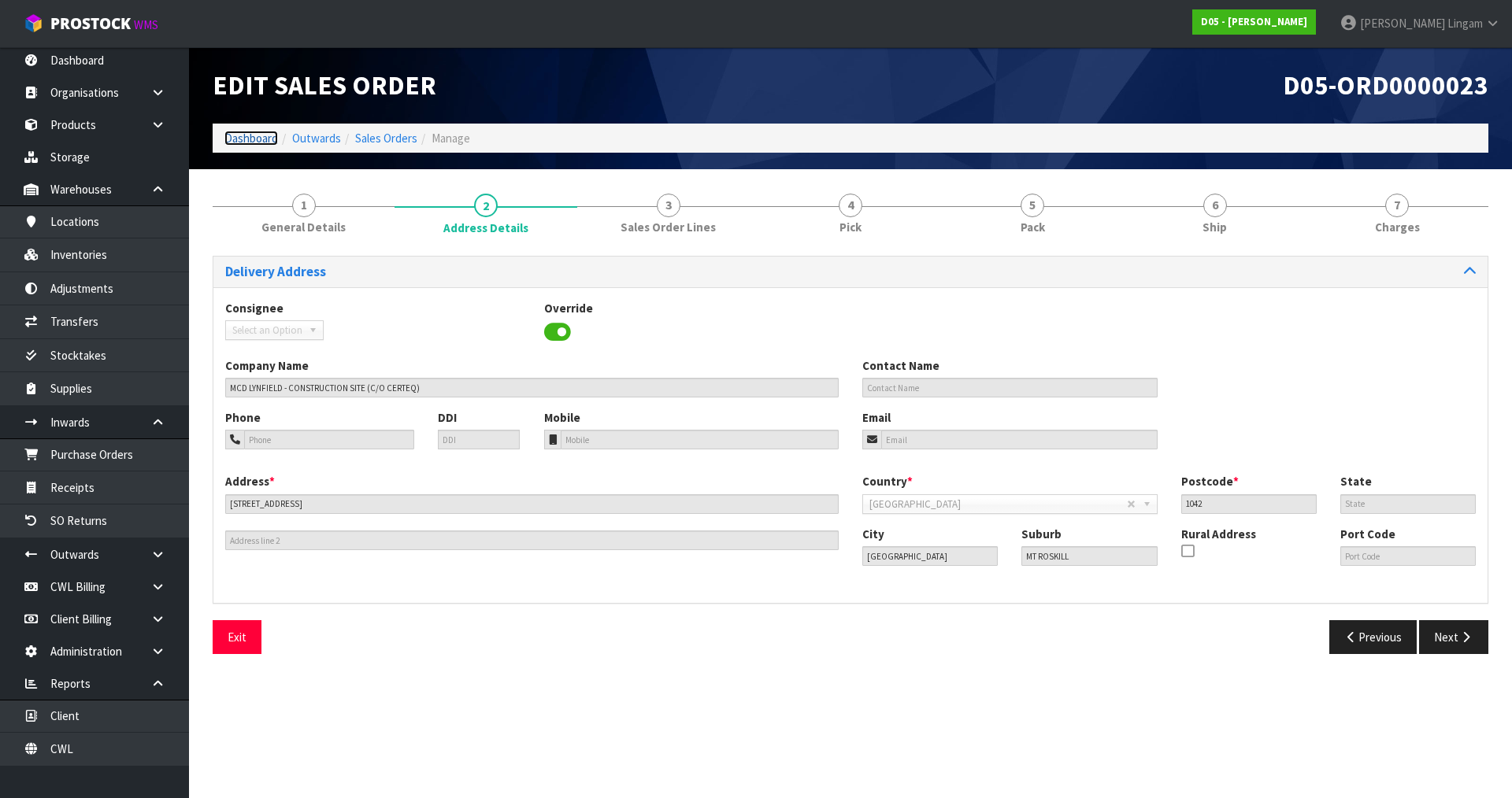
click at [264, 135] on link "Dashboard" at bounding box center [251, 138] width 53 height 15
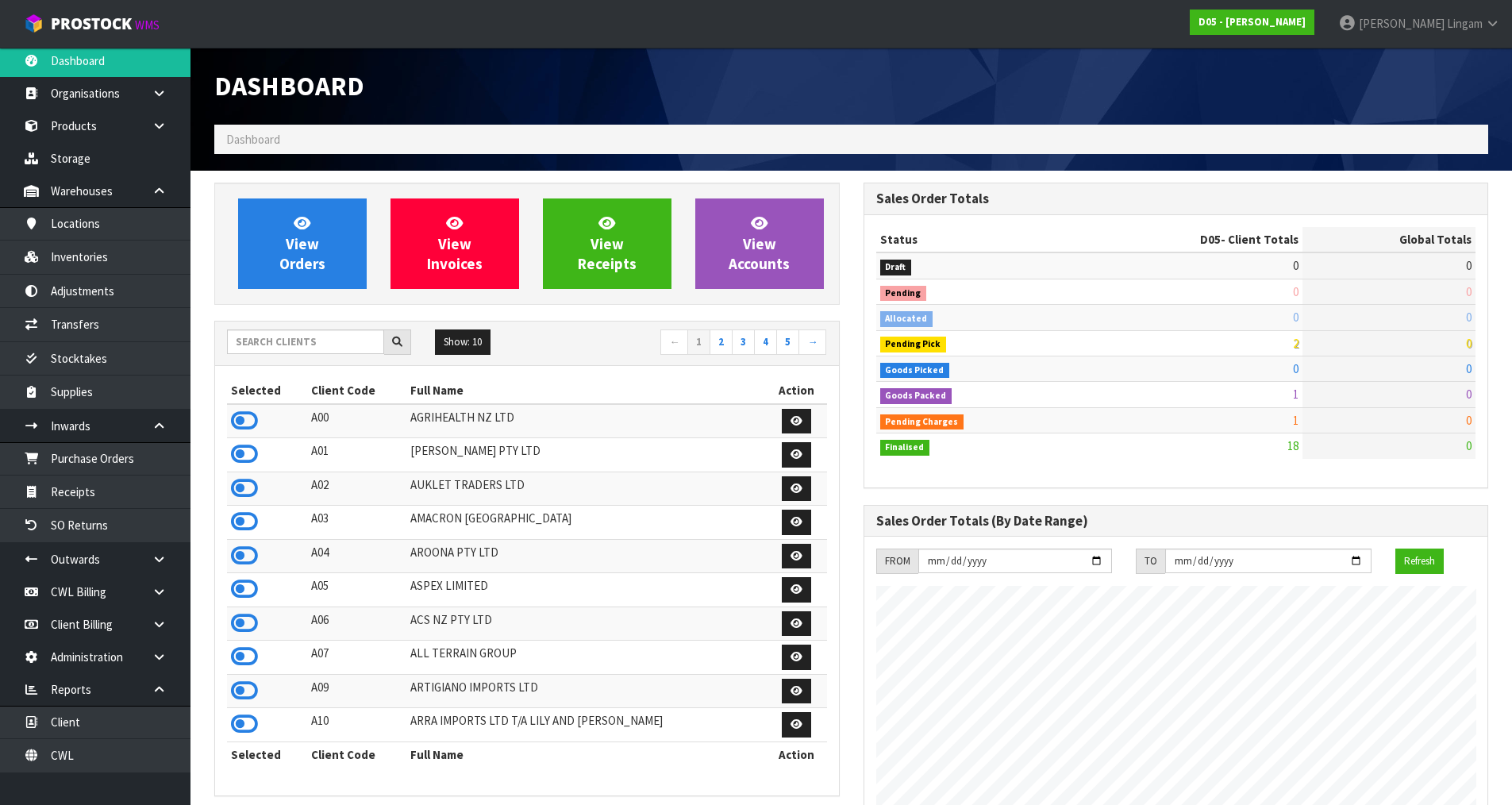
scroll to position [1390, 648]
click at [356, 349] on input "text" at bounding box center [306, 342] width 157 height 25
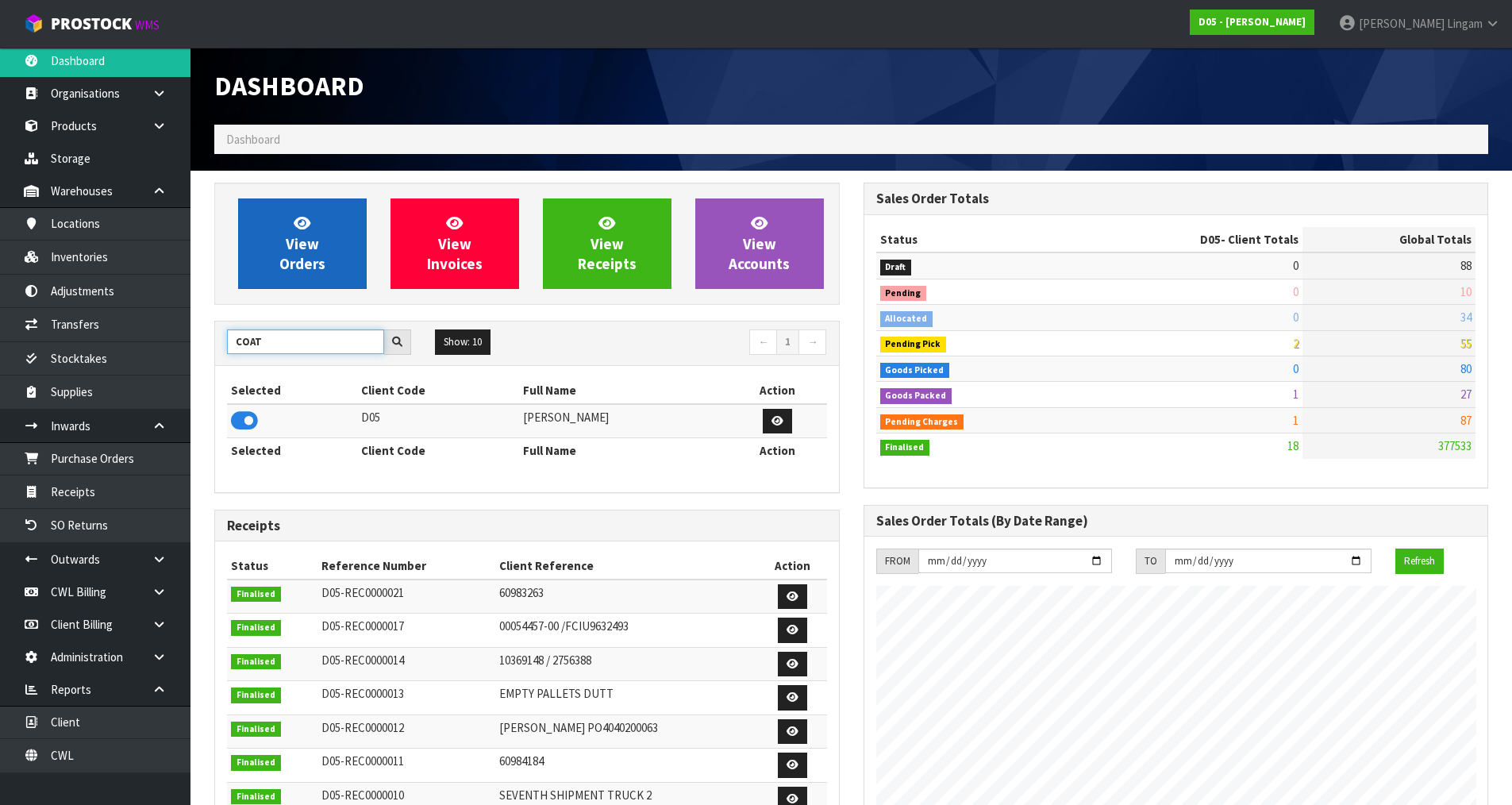
type input "COAT"
click at [339, 242] on link "View Orders" at bounding box center [302, 243] width 128 height 90
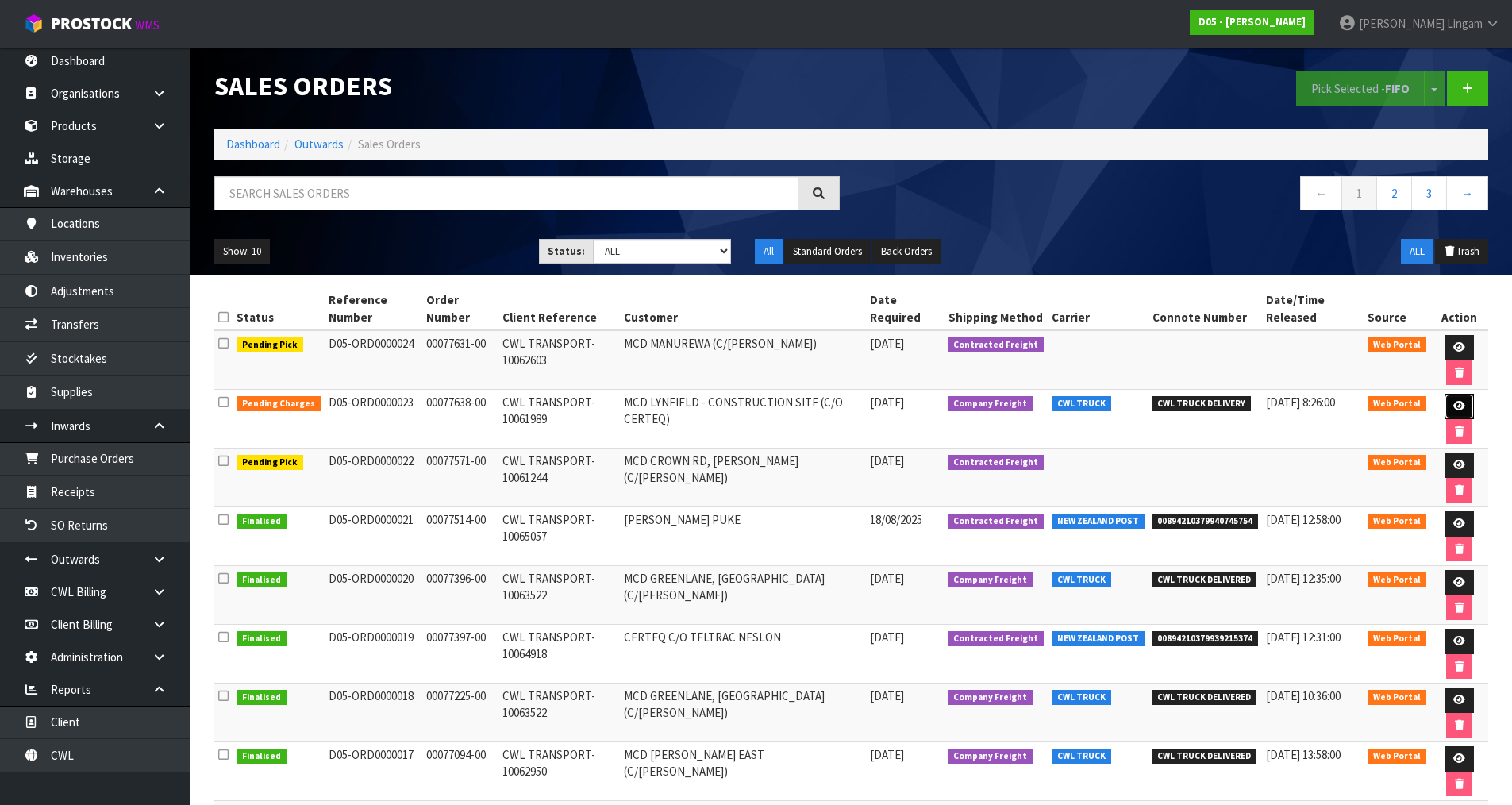
click at [1456, 405] on icon at bounding box center [1459, 406] width 11 height 11
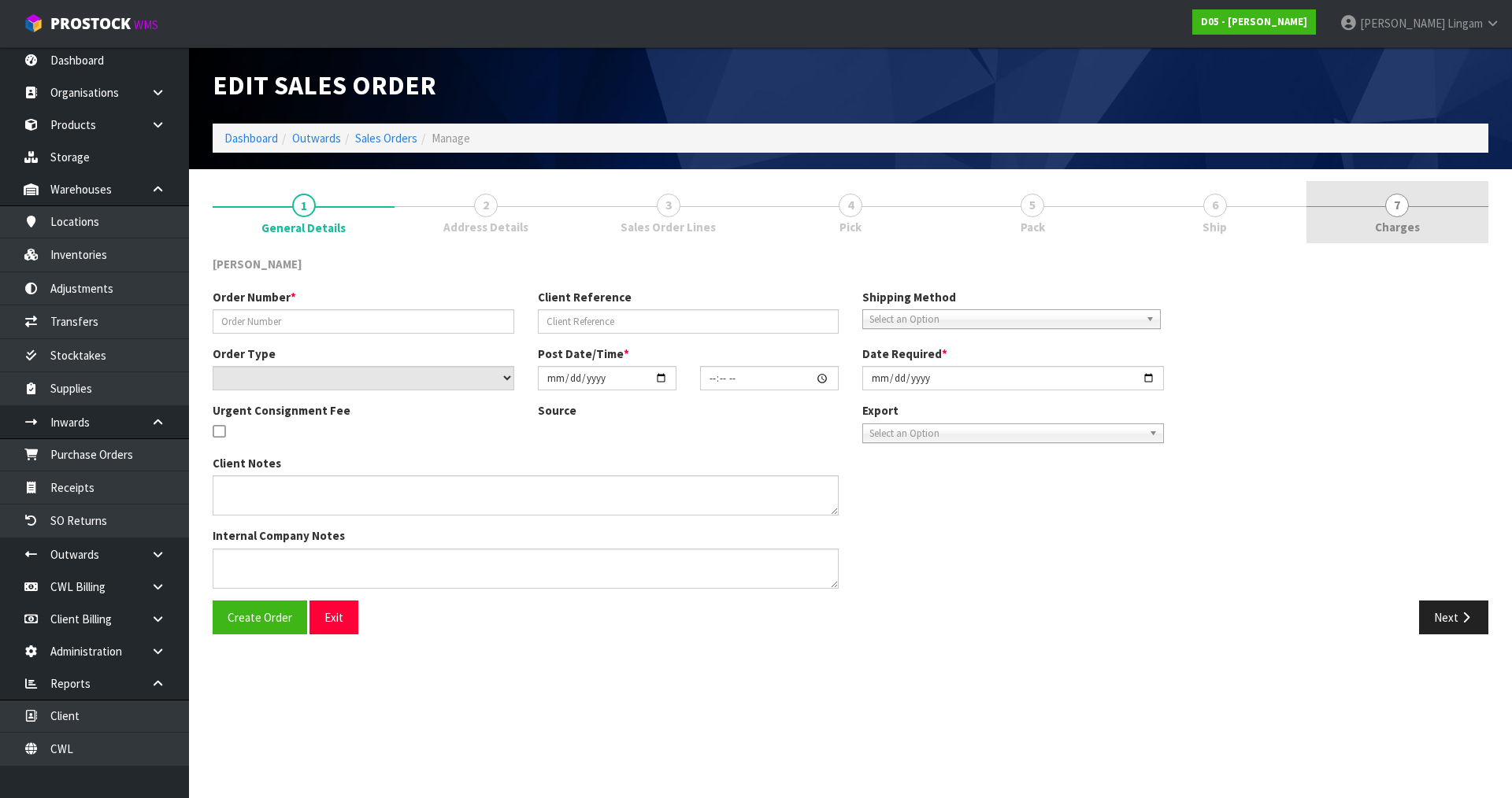
type input "00077638-00"
type input "CWL TRANSPORT-10061989"
select select "number:0"
type input "[DATE]"
type input "14:34:00.000"
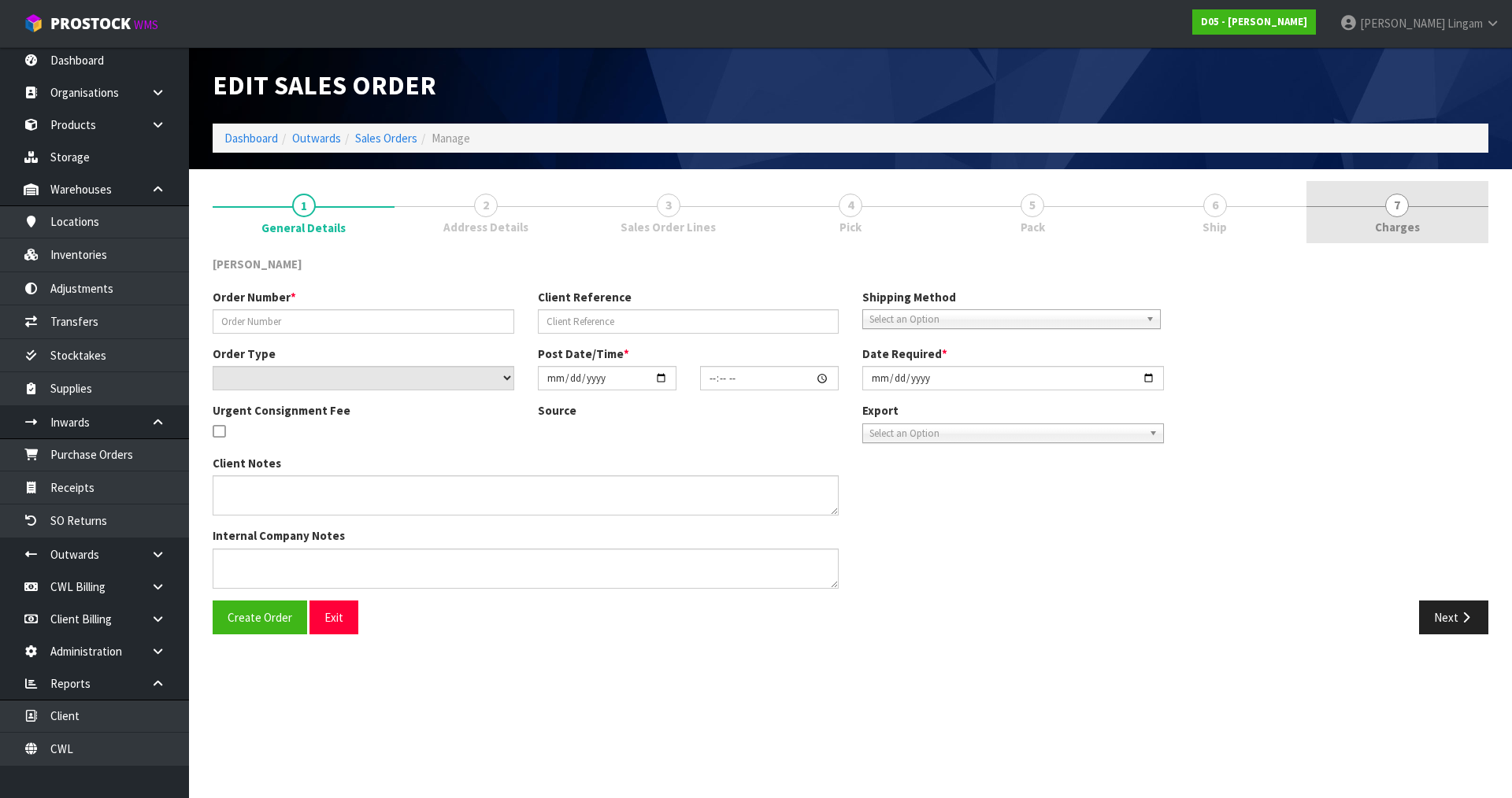
type input "[DATE]"
type textarea "PLEASE DELIVER [DATE] URGENT"
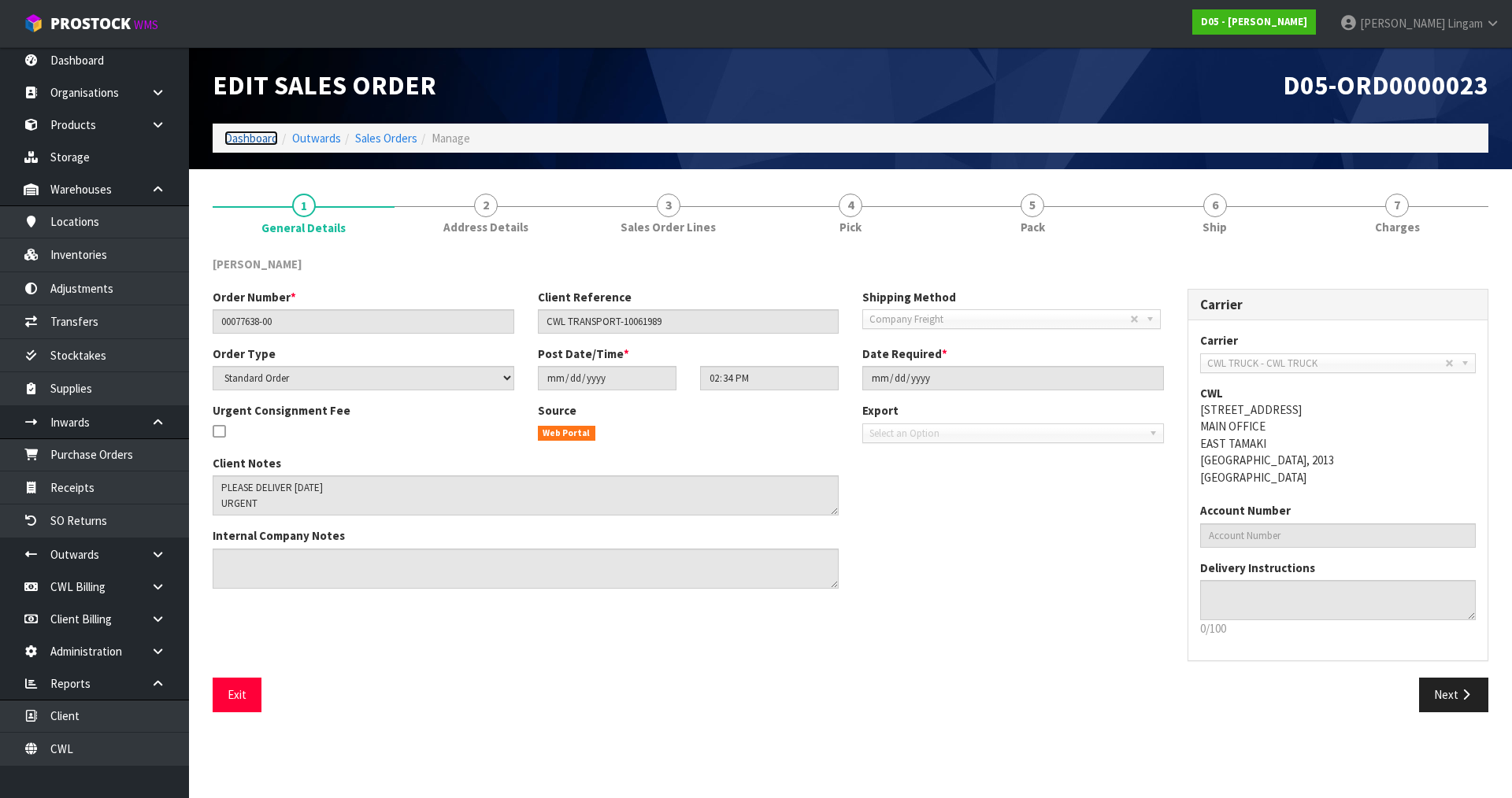
click at [246, 138] on link "Dashboard" at bounding box center [251, 138] width 53 height 15
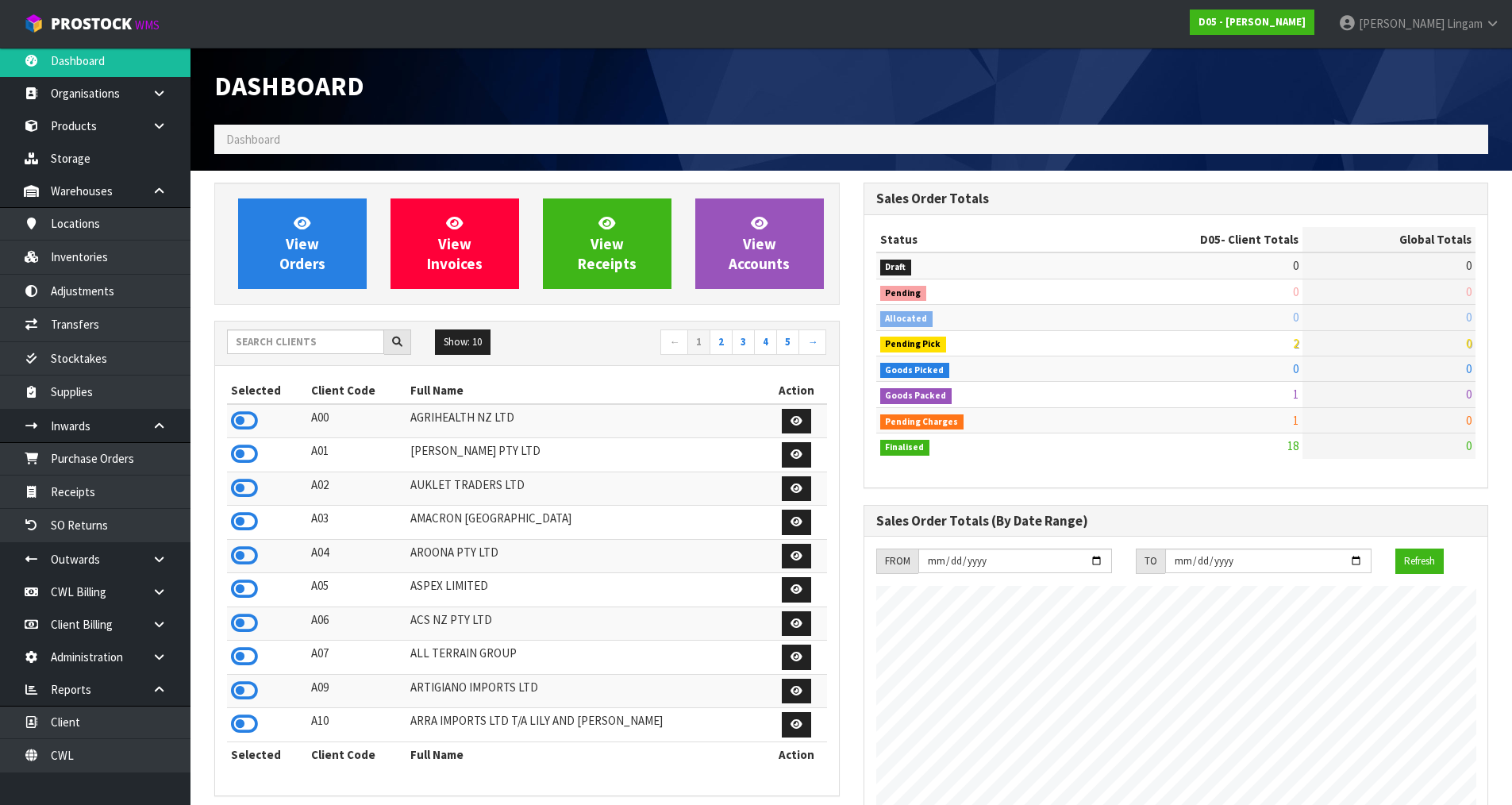
scroll to position [1390, 648]
click at [256, 341] on input "text" at bounding box center [306, 342] width 157 height 25
click at [338, 346] on input "text" at bounding box center [306, 342] width 157 height 25
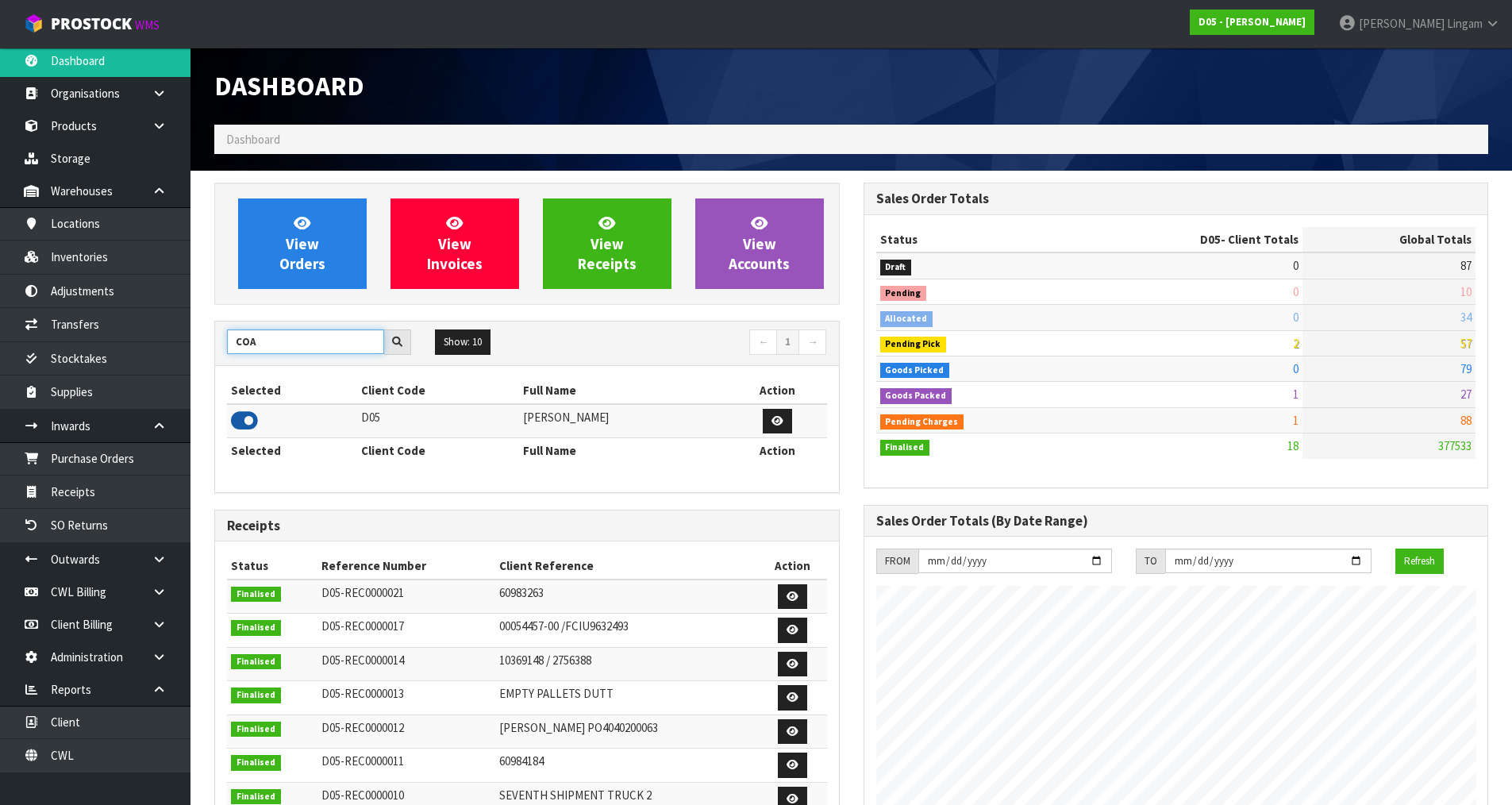
type input "COA"
click at [250, 421] on icon at bounding box center [244, 420] width 27 height 24
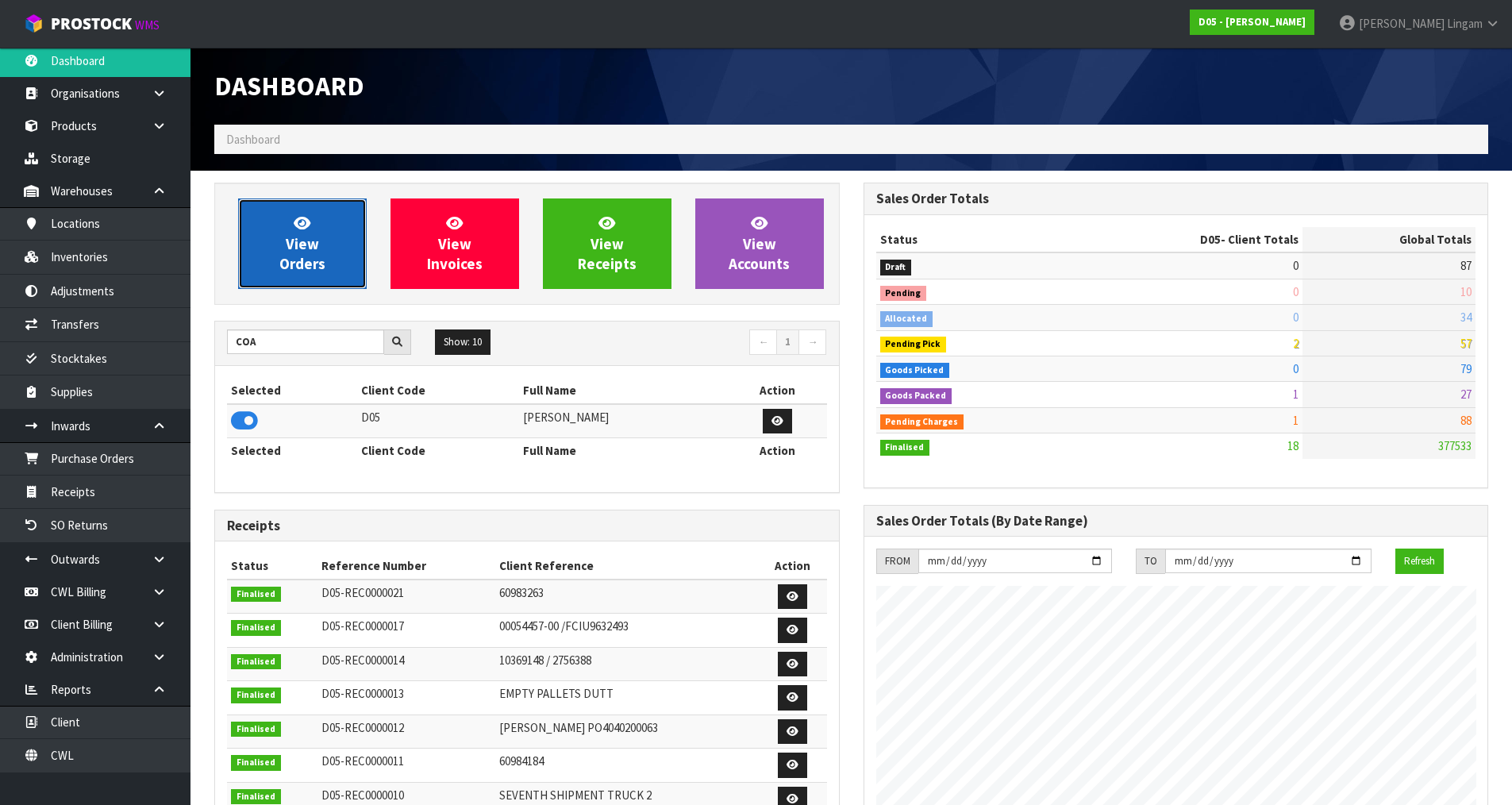
click at [299, 275] on link "View Orders" at bounding box center [302, 243] width 128 height 90
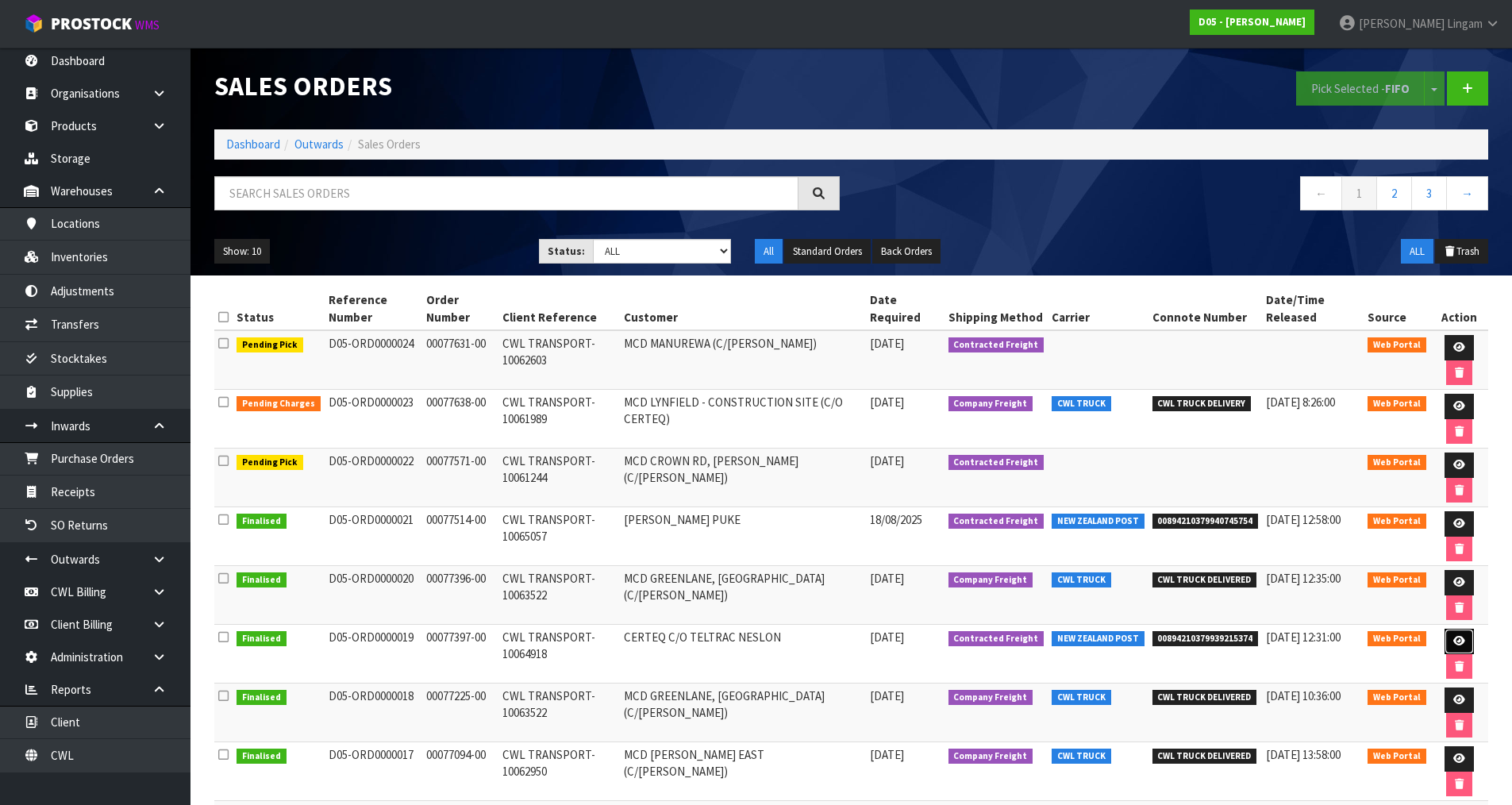
click at [1462, 643] on icon at bounding box center [1459, 641] width 11 height 11
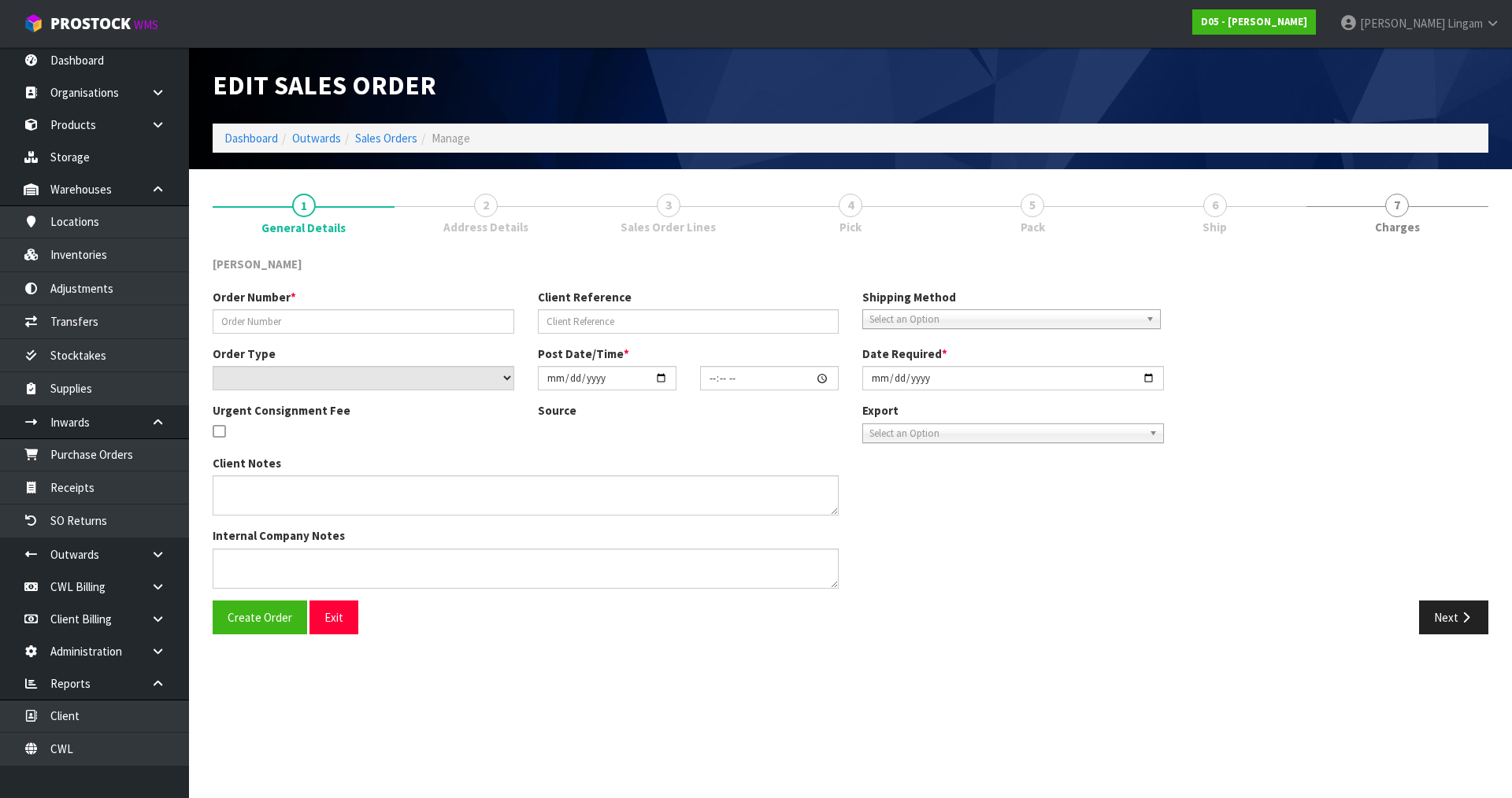
type input "00077397-00"
type input "CWL TRANSPORT-10064918"
select select "number:0"
type input "[DATE]"
type input "17:57:00.000"
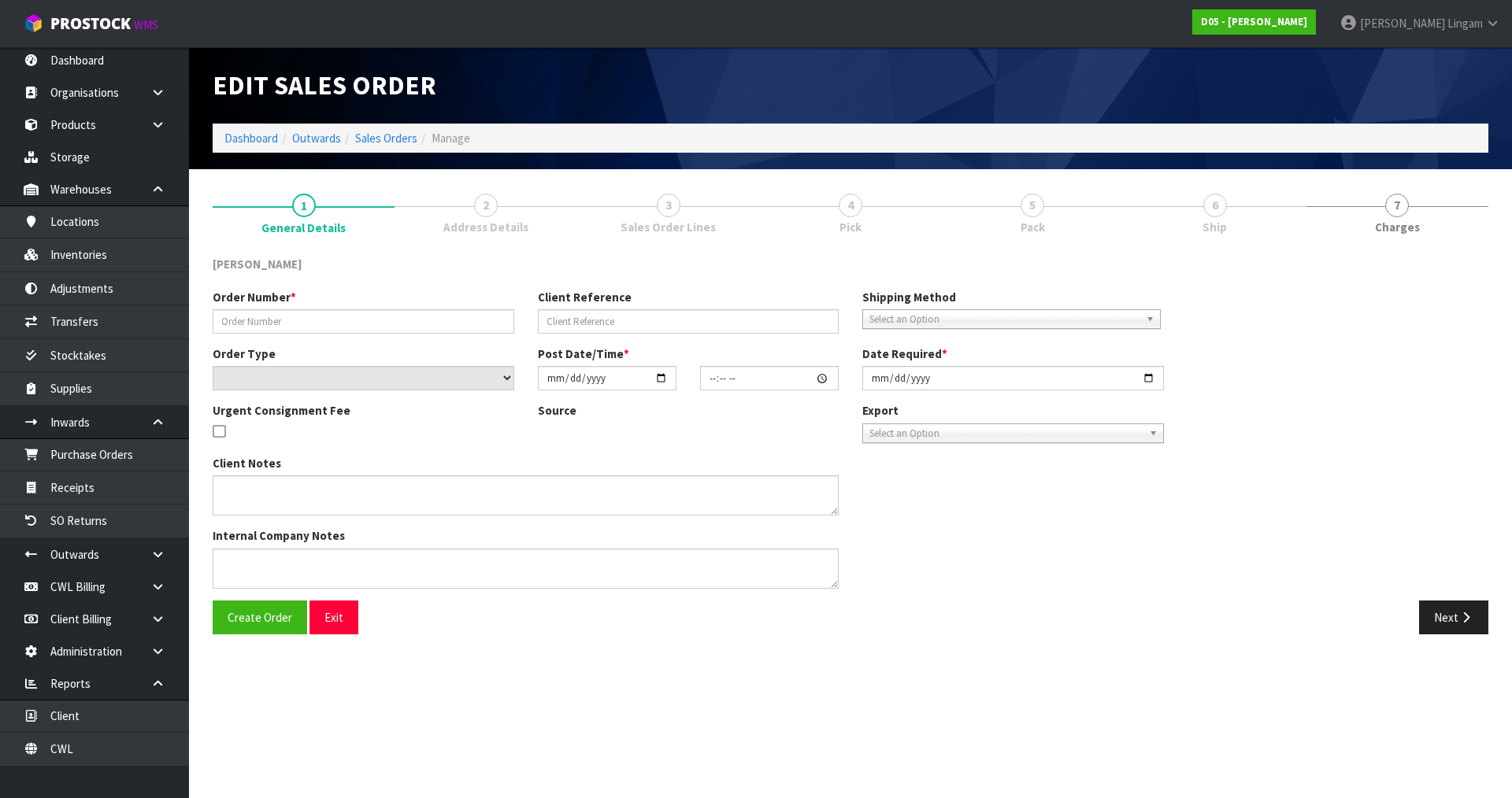
type input "[DATE]"
type textarea "PLEASE SHIP TO SITE ASAP"
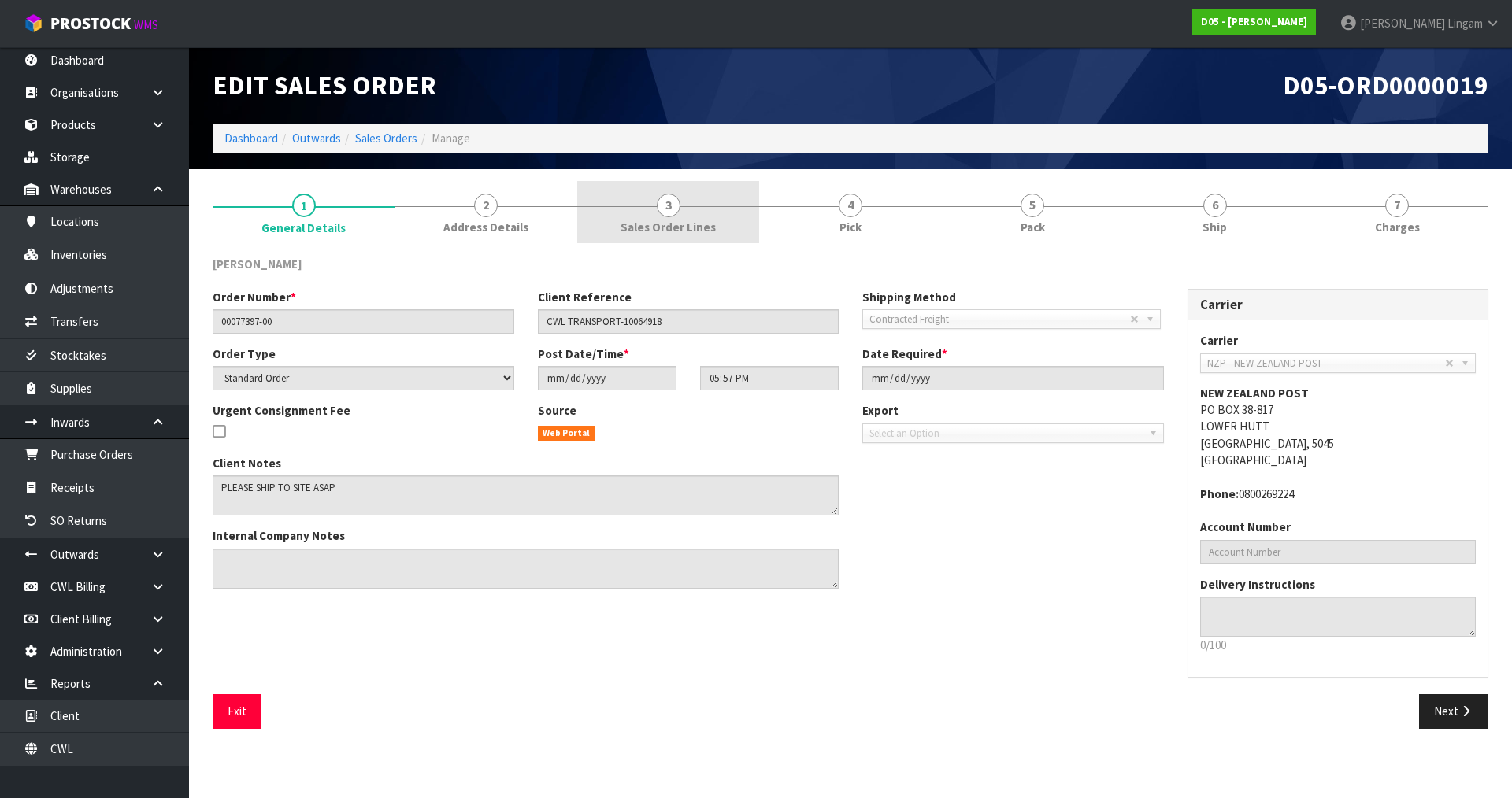
click at [712, 219] on span "Sales Order Lines" at bounding box center [667, 227] width 96 height 17
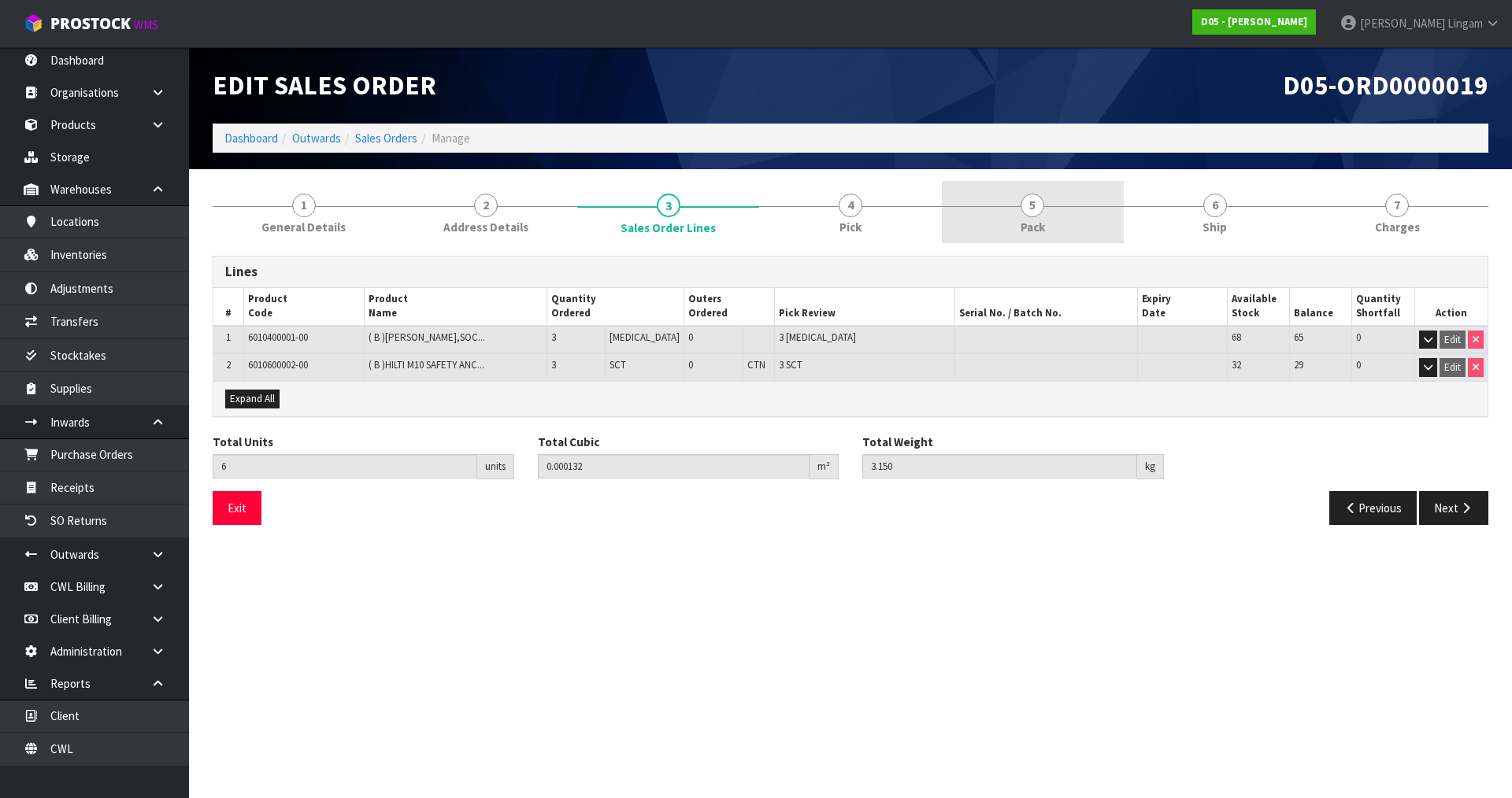
click at [1052, 235] on link "5 Pack" at bounding box center [1032, 211] width 182 height 62
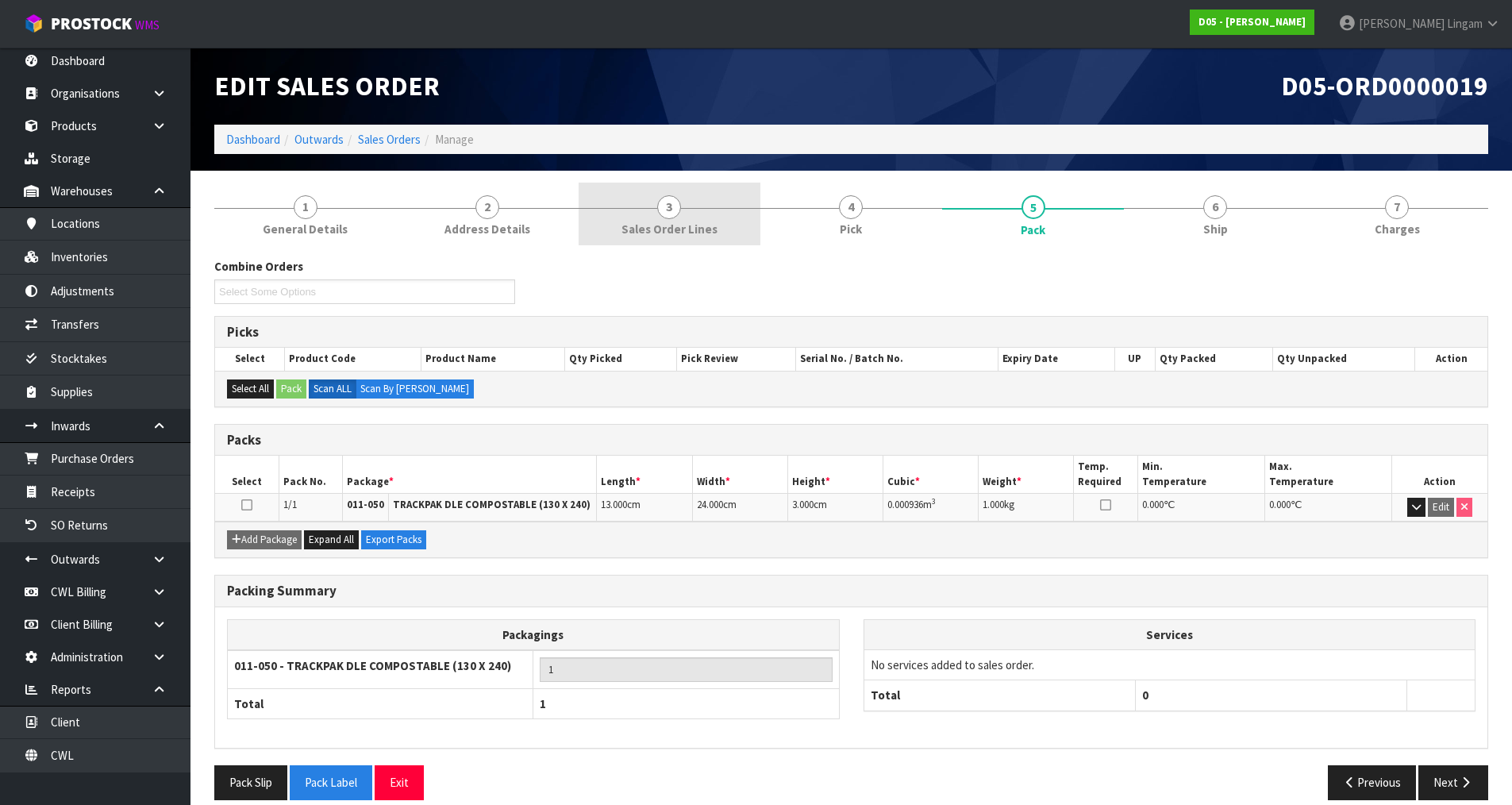
click at [683, 229] on span "Sales Order Lines" at bounding box center [669, 229] width 96 height 17
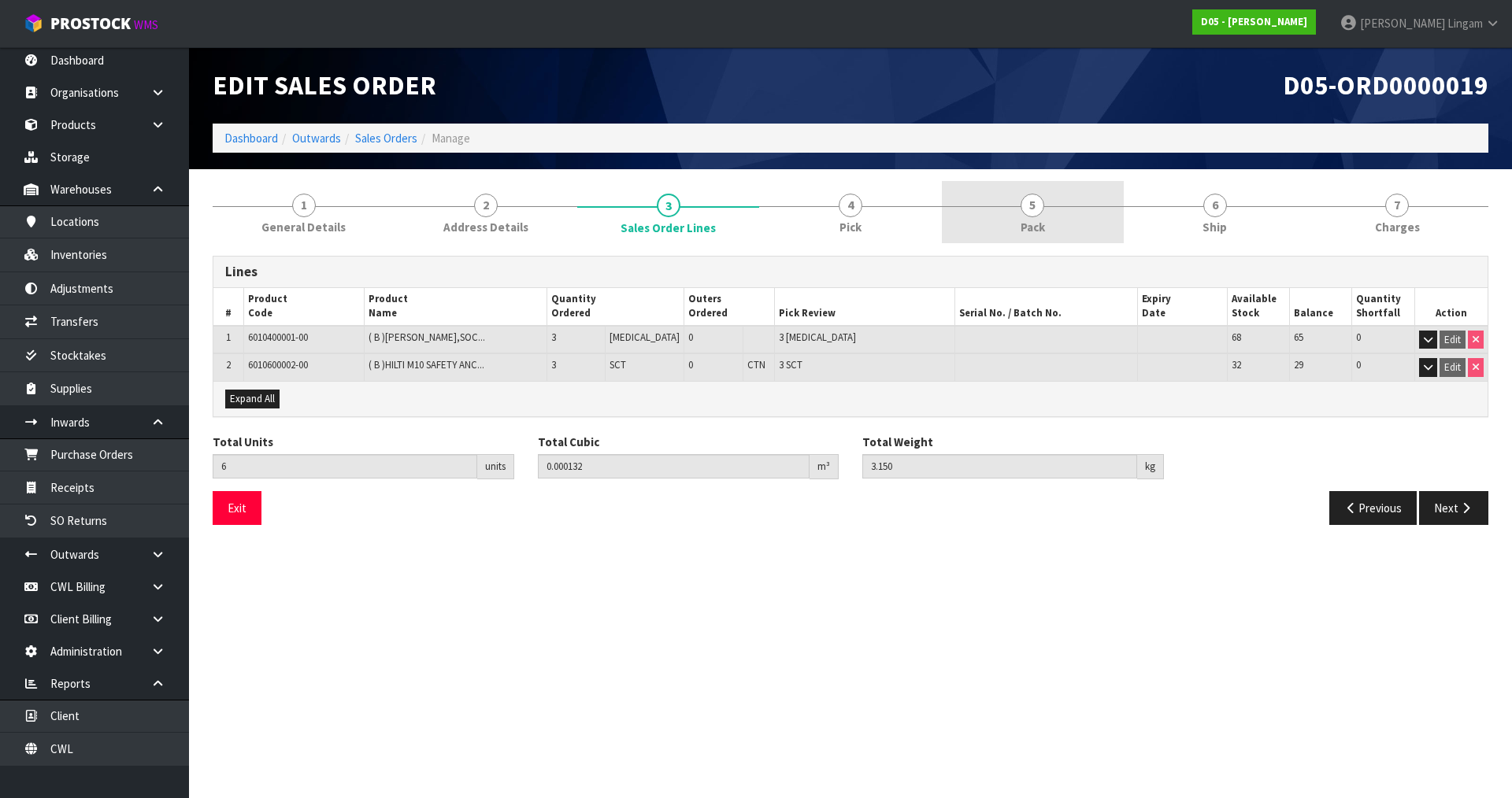
click at [1050, 217] on link "5 Pack" at bounding box center [1032, 211] width 182 height 62
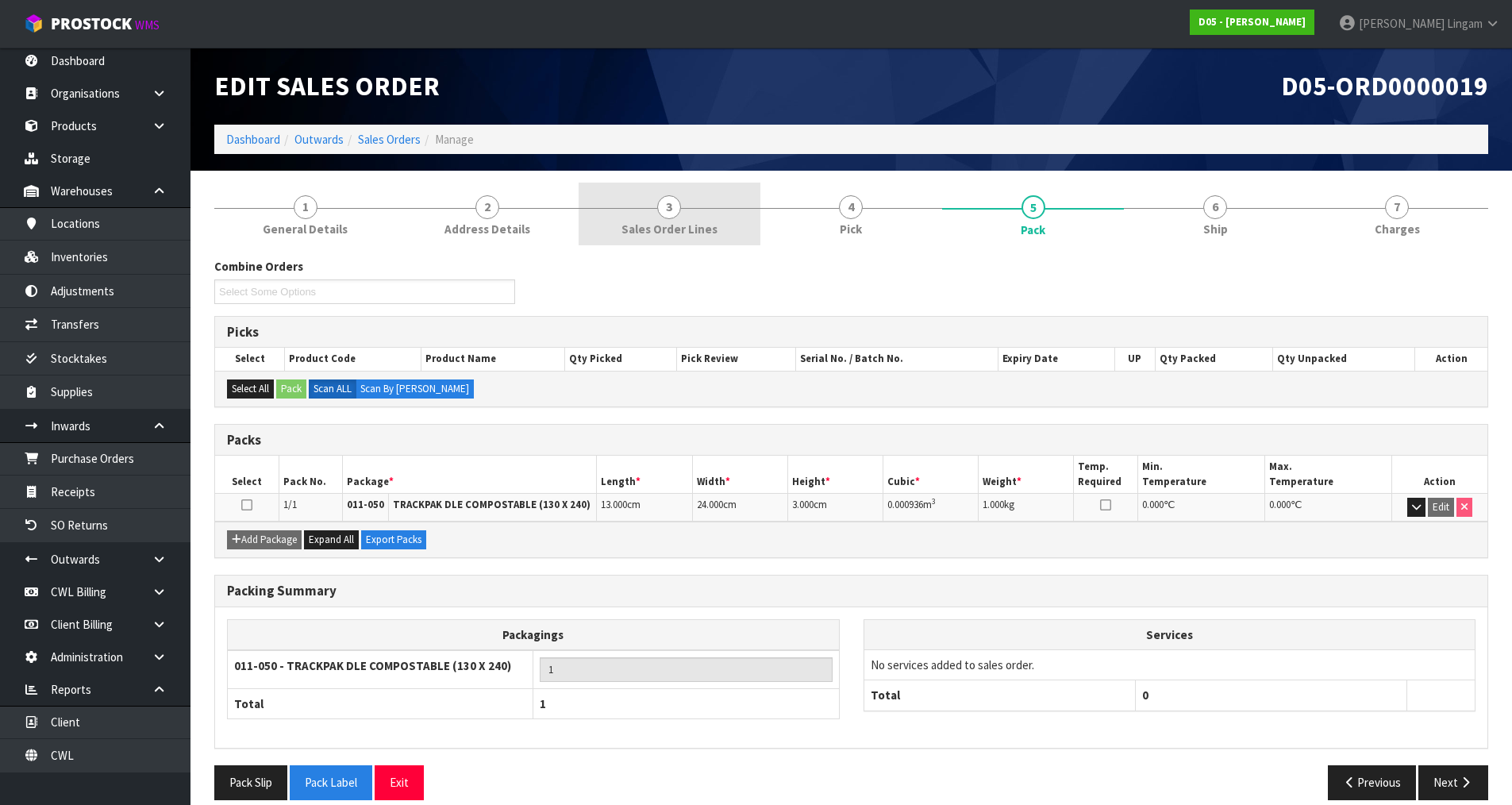
click at [716, 228] on link "3 Sales Order Lines" at bounding box center [669, 213] width 182 height 63
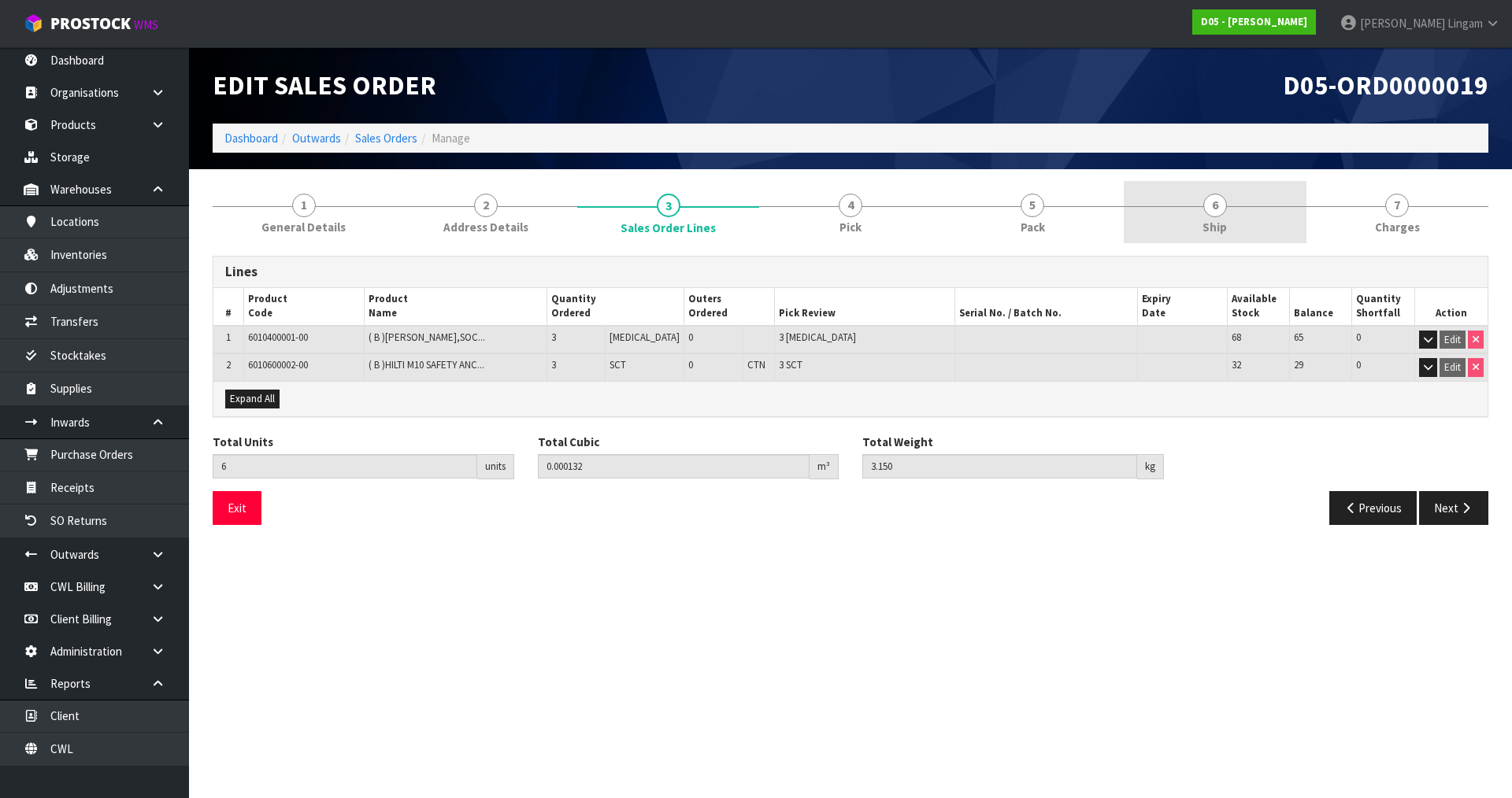
click at [1209, 211] on span "6" at bounding box center [1215, 205] width 24 height 24
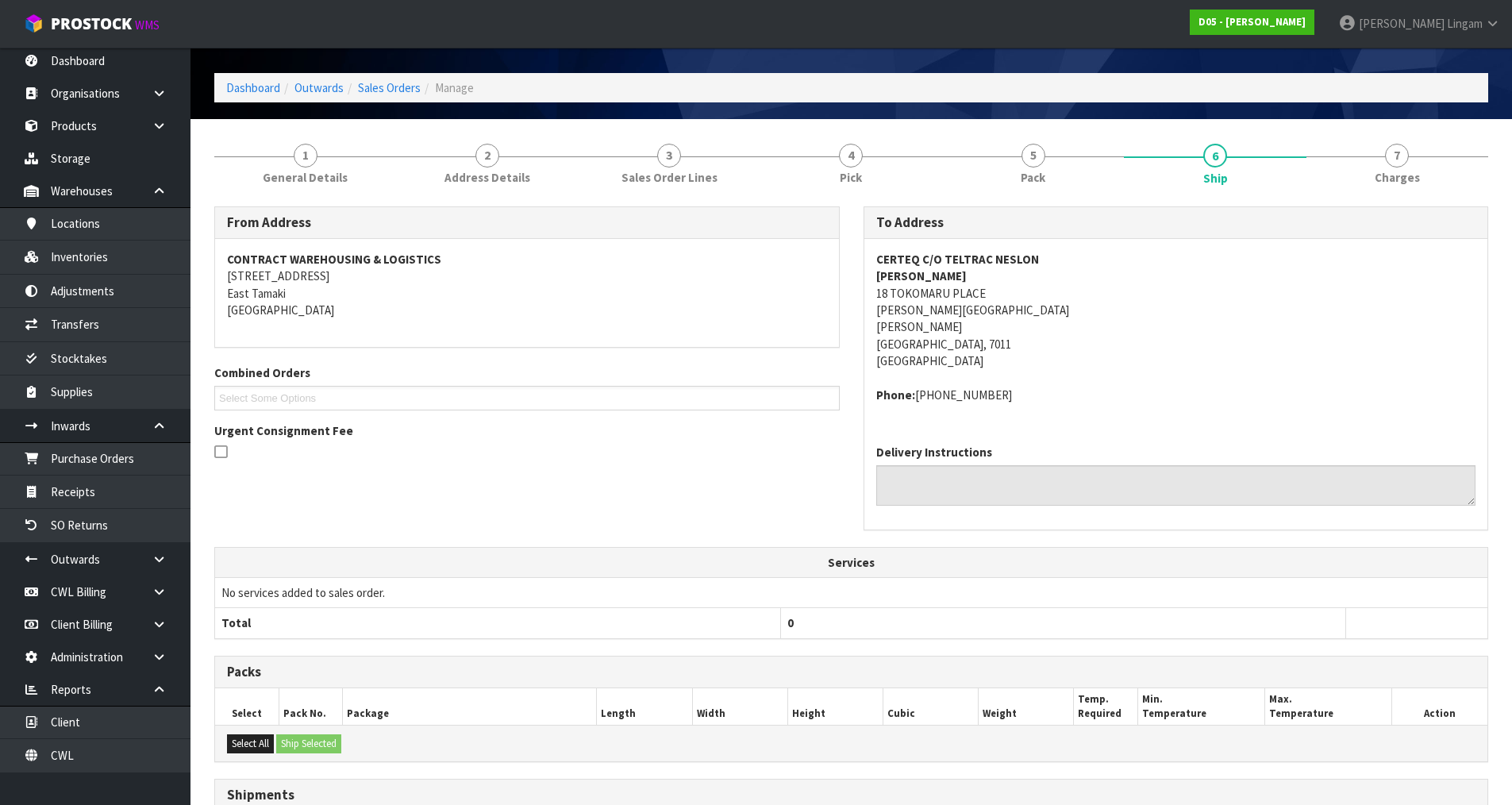
scroll to position [242, 0]
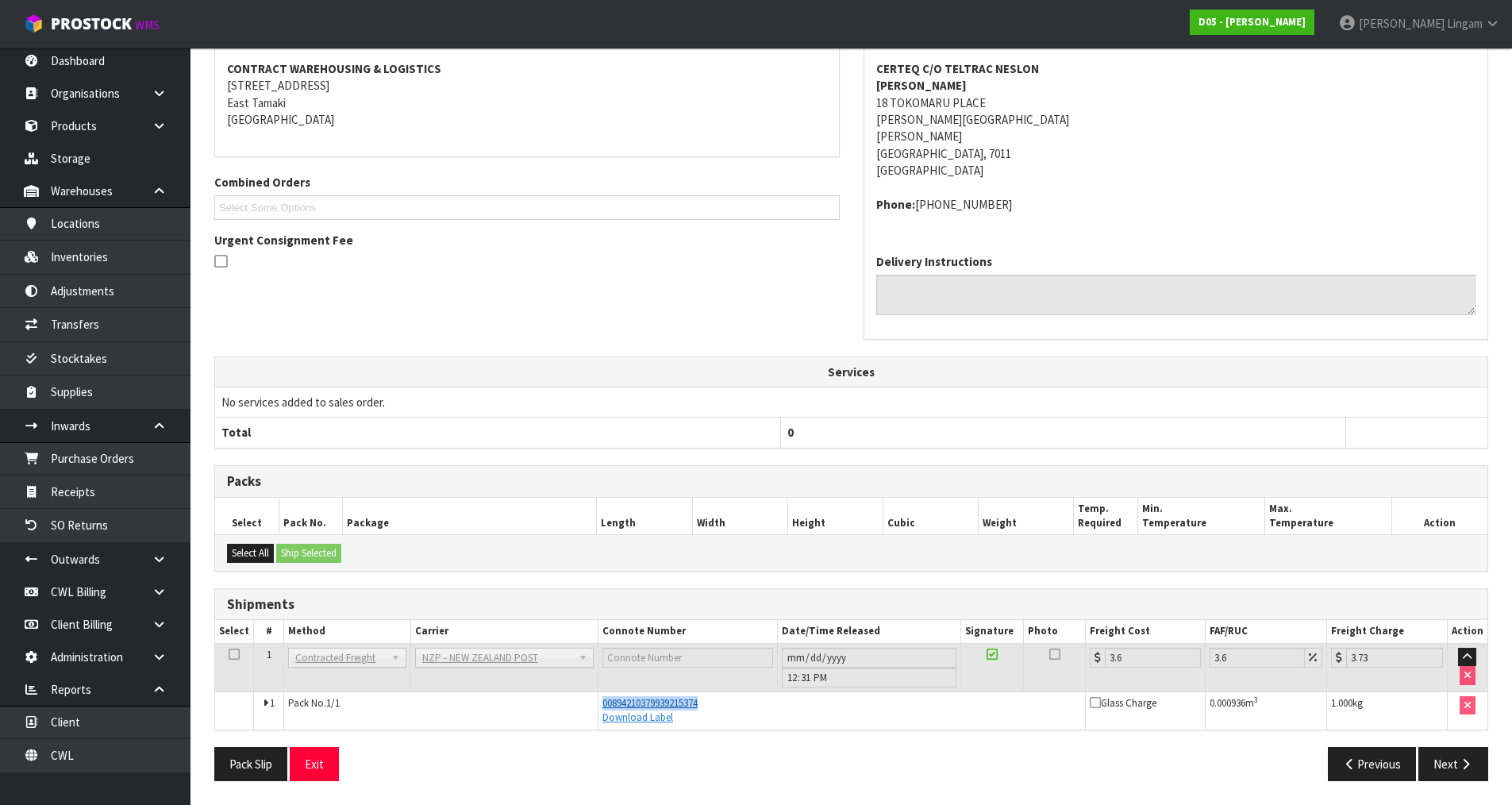
drag, startPoint x: 707, startPoint y: 700, endPoint x: 601, endPoint y: 702, distance: 106.0
click at [602, 702] on div "00894210379939215374" at bounding box center [841, 703] width 478 height 14
copy span "00894210379939215374"
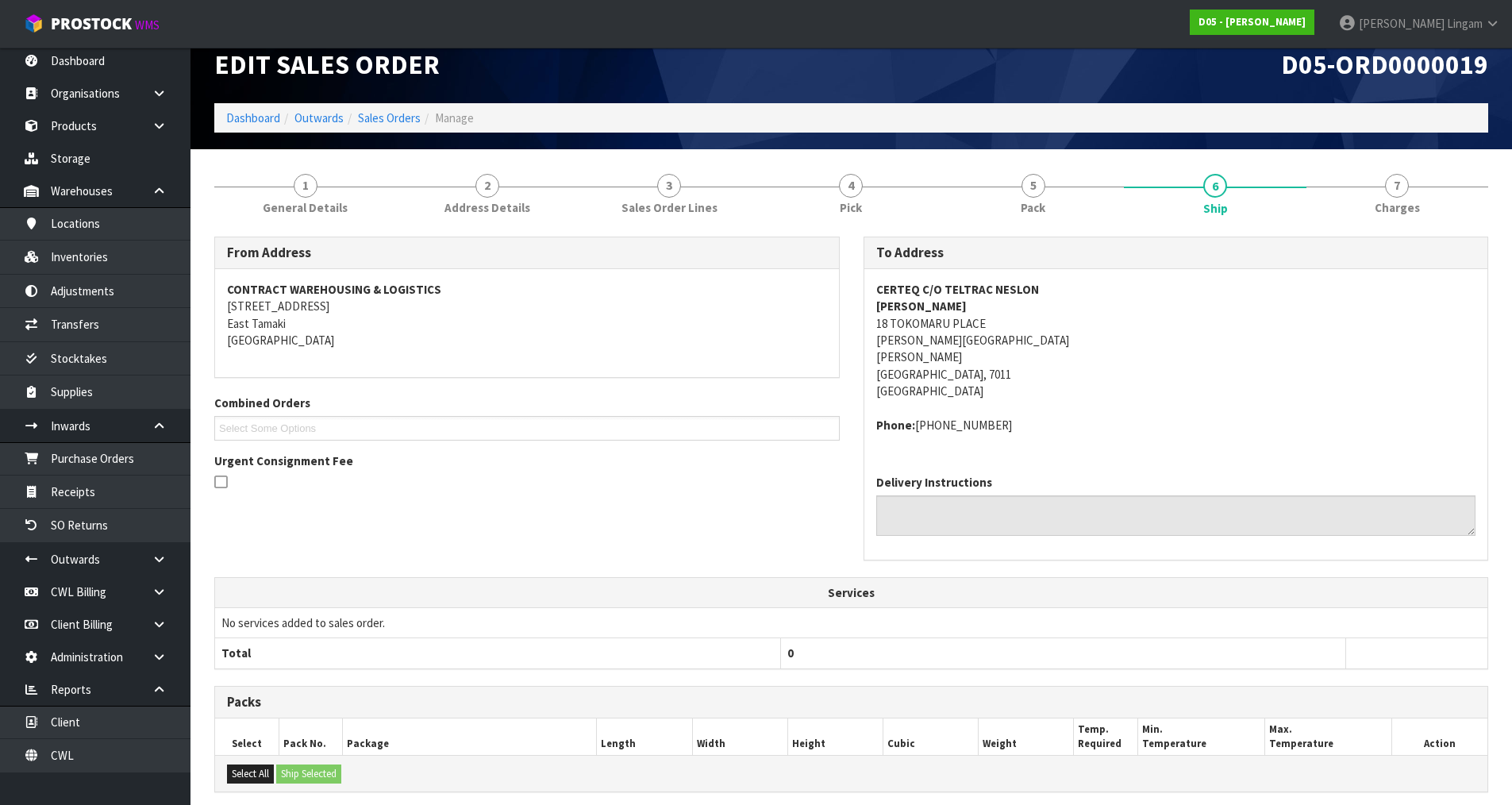
scroll to position [0, 0]
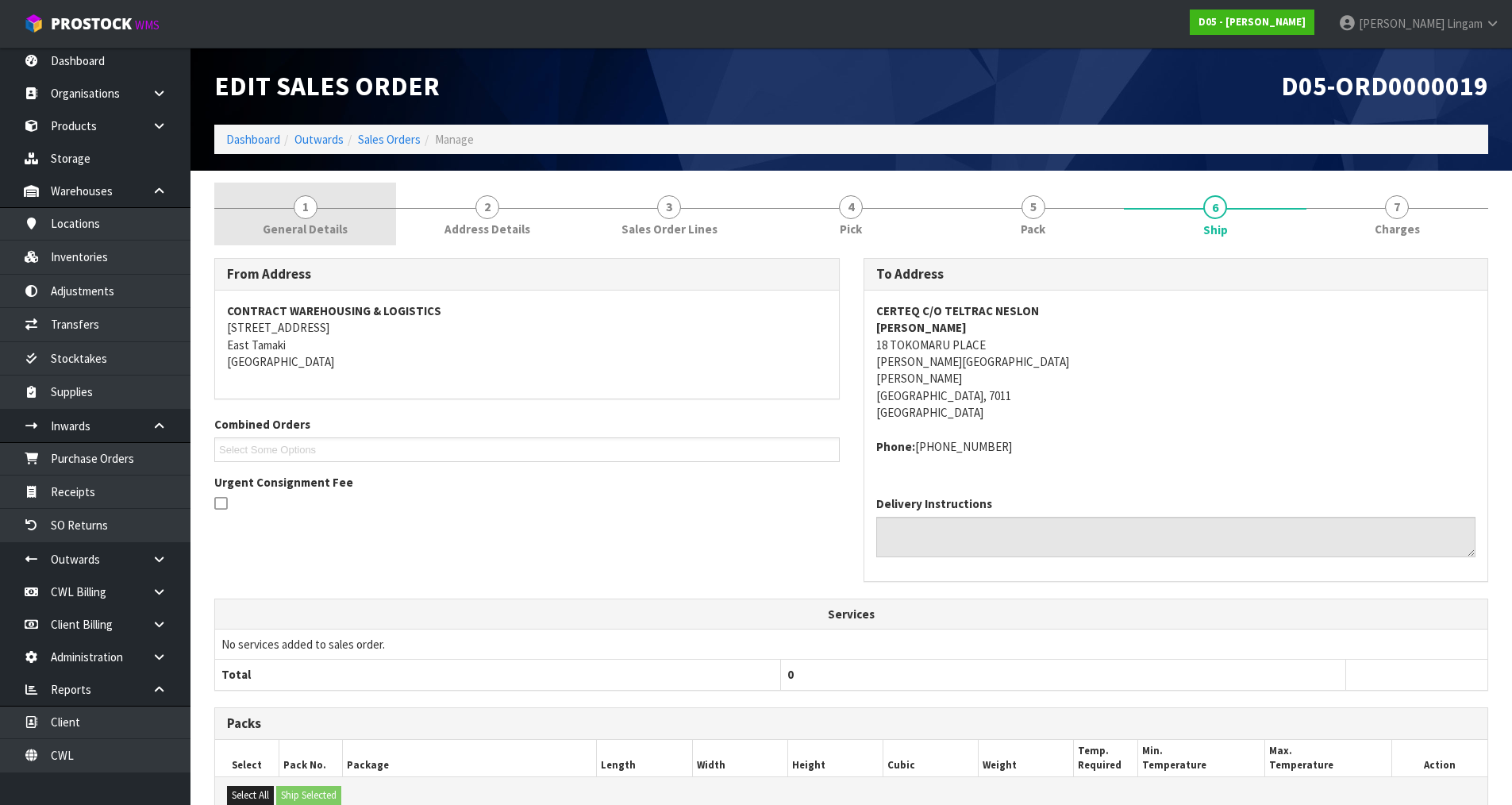
click at [330, 229] on span "General Details" at bounding box center [305, 229] width 85 height 17
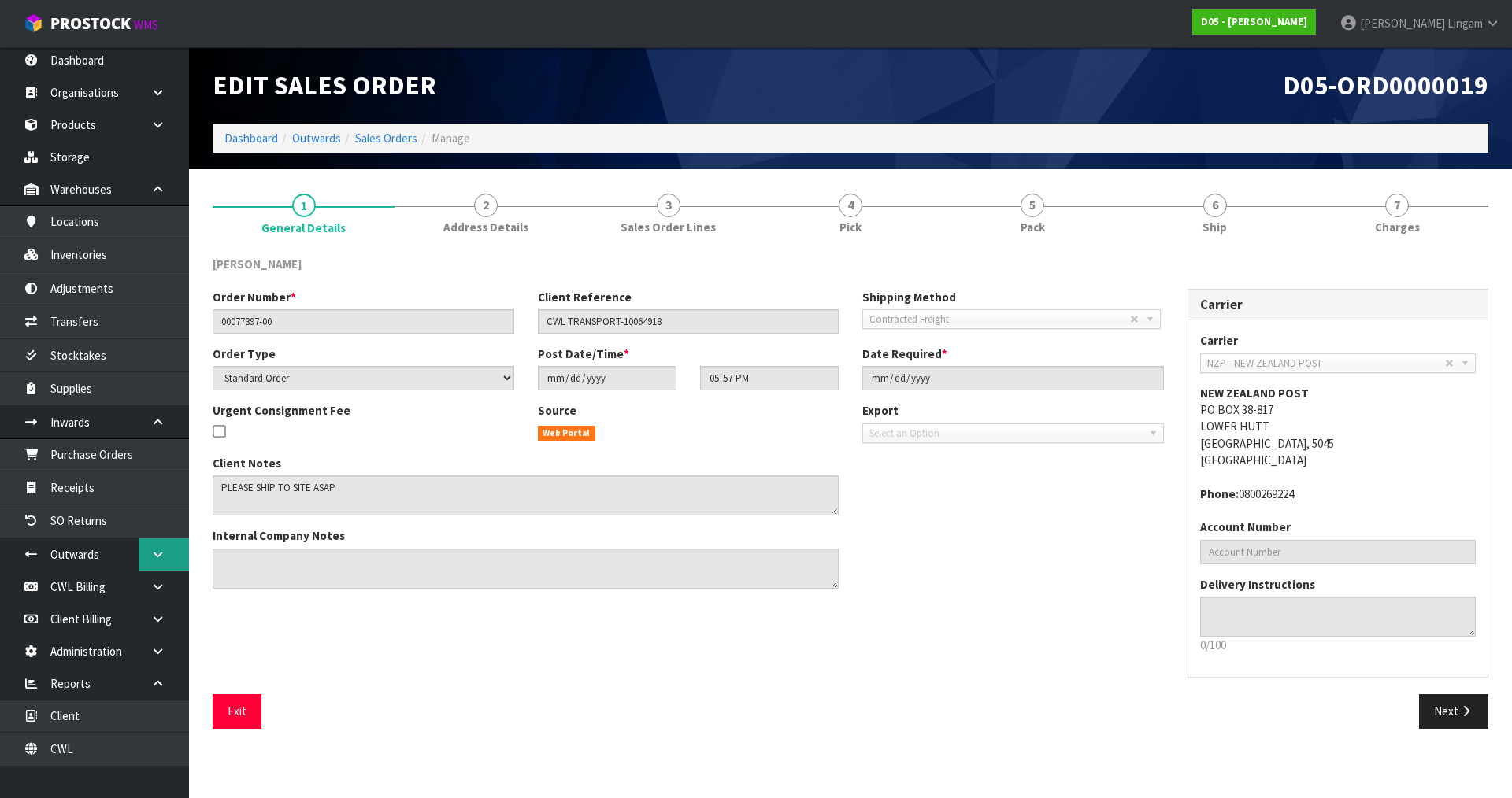
click at [166, 554] on link at bounding box center [163, 554] width 50 height 32
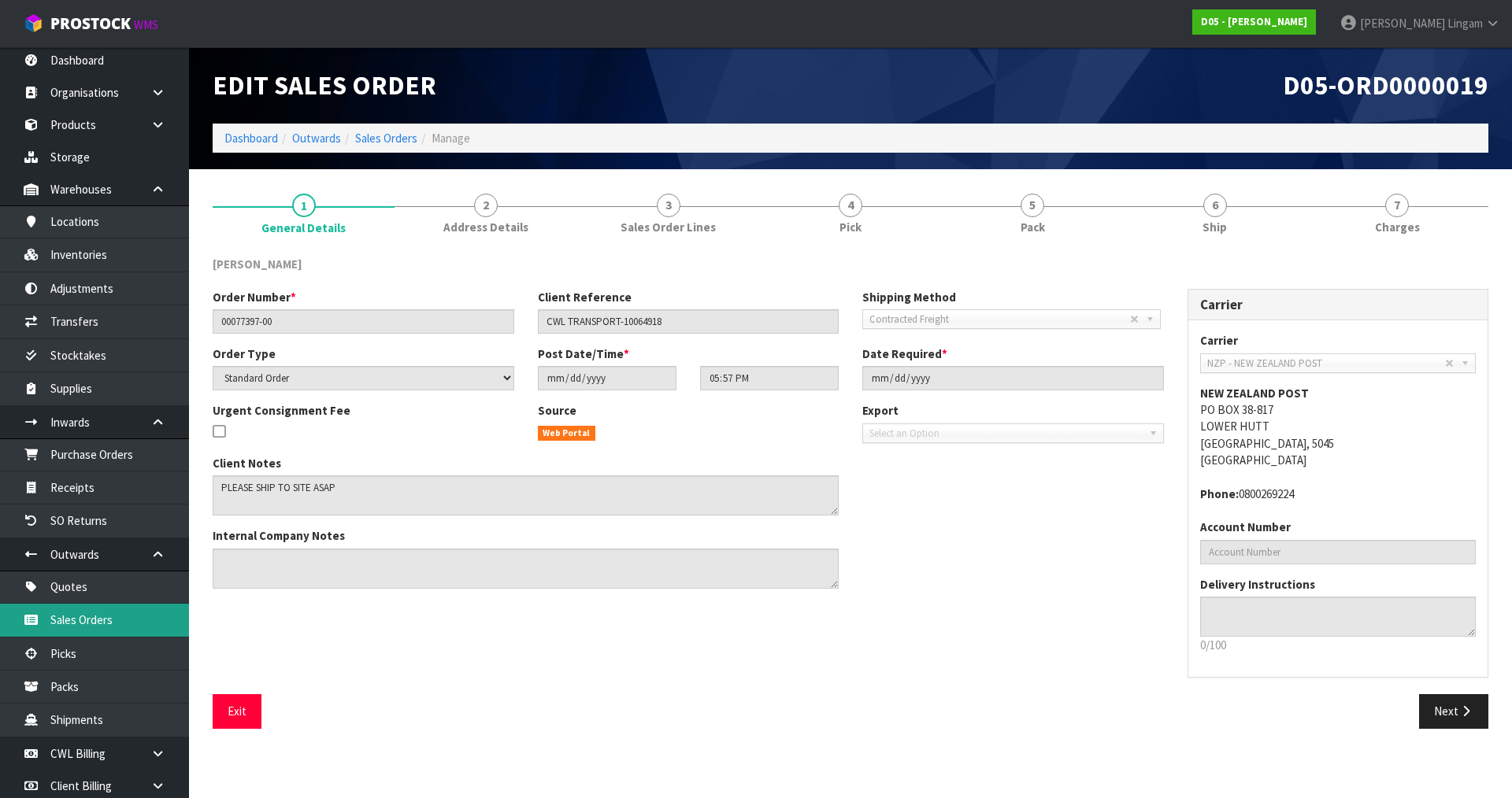
click at [100, 617] on link "Sales Orders" at bounding box center [94, 620] width 189 height 32
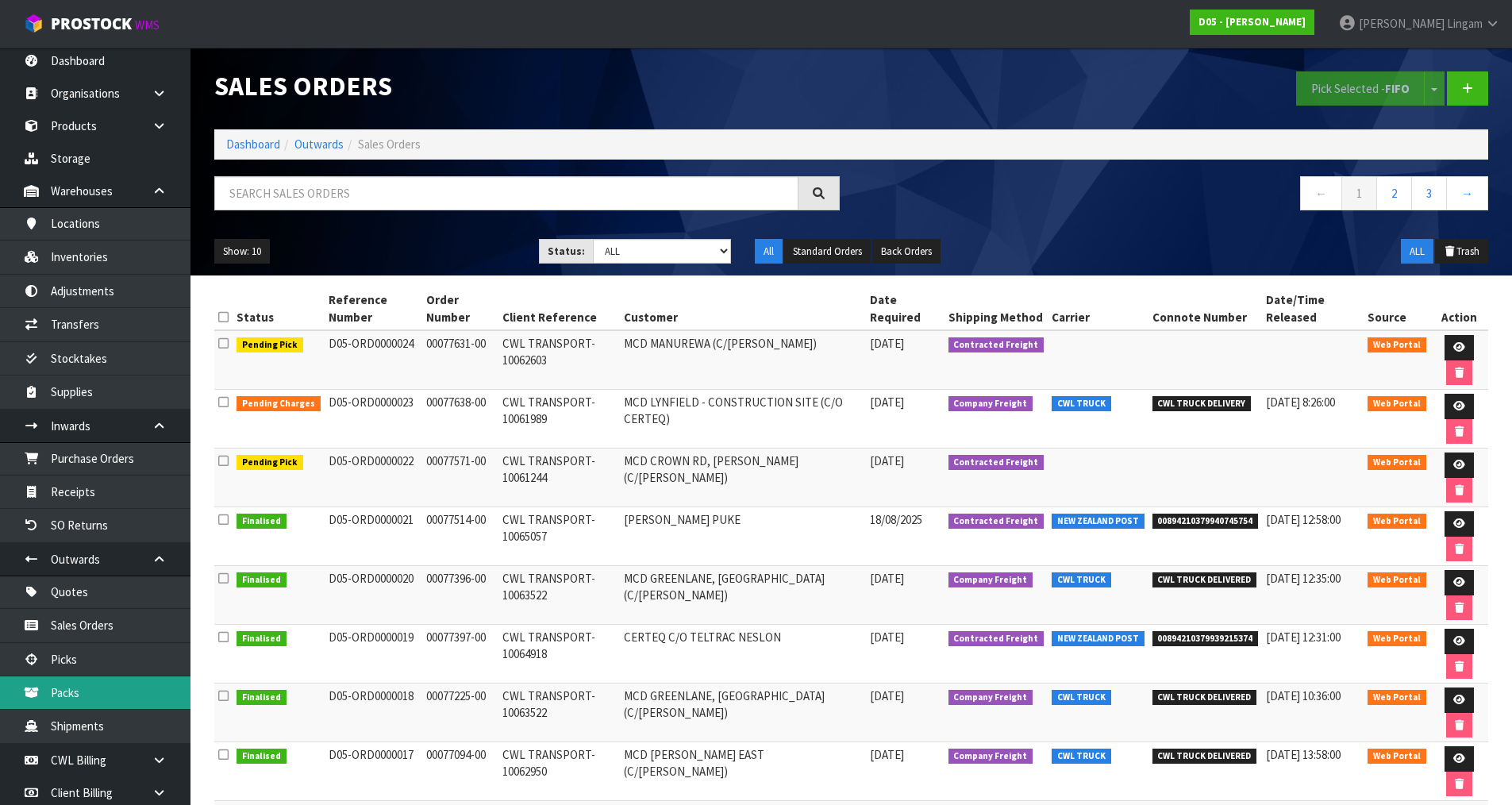
click at [80, 697] on link "Packs" at bounding box center [95, 693] width 190 height 33
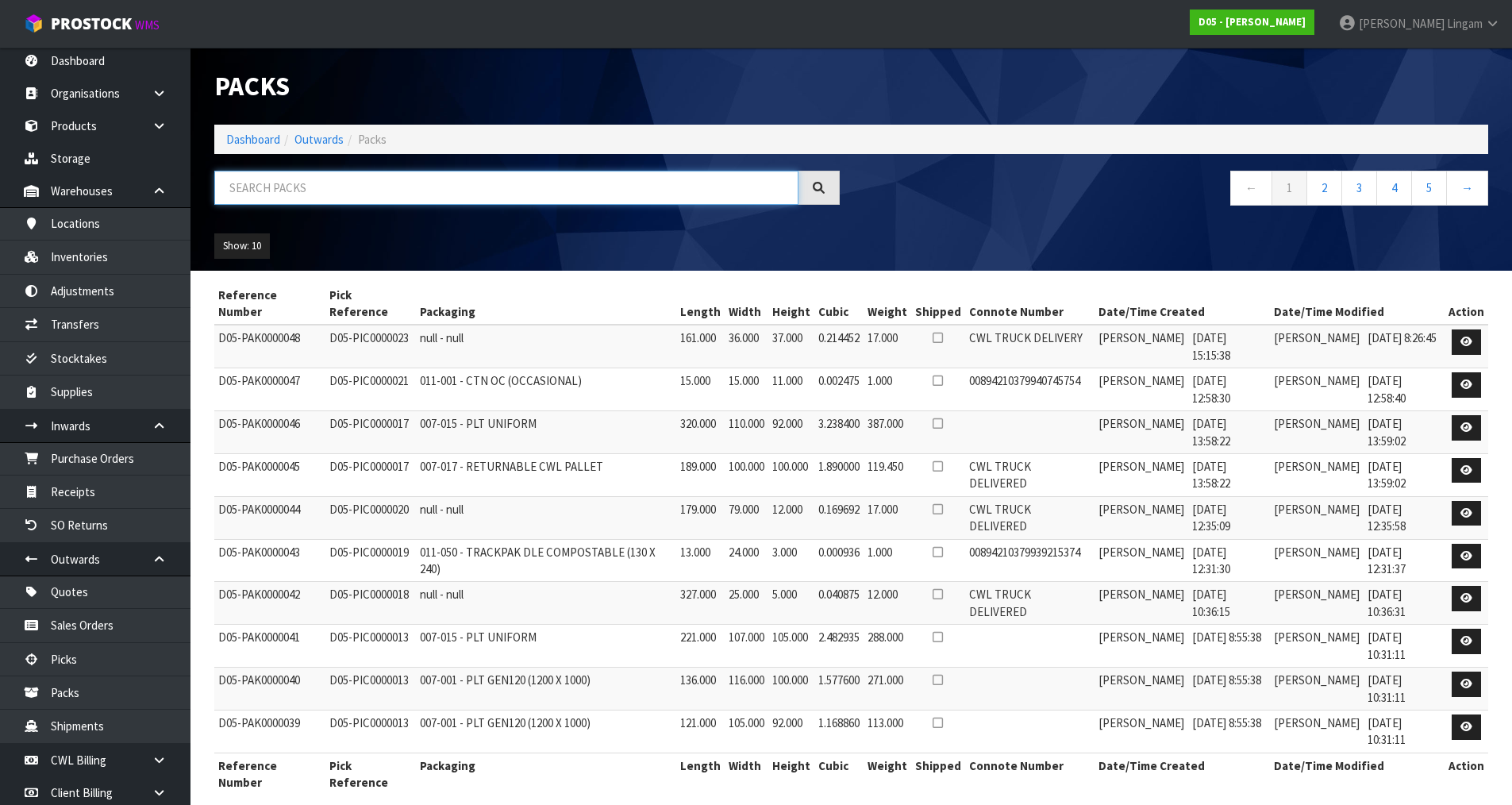
click at [496, 190] on input "text" at bounding box center [506, 188] width 584 height 34
paste input "00894210379939215374"
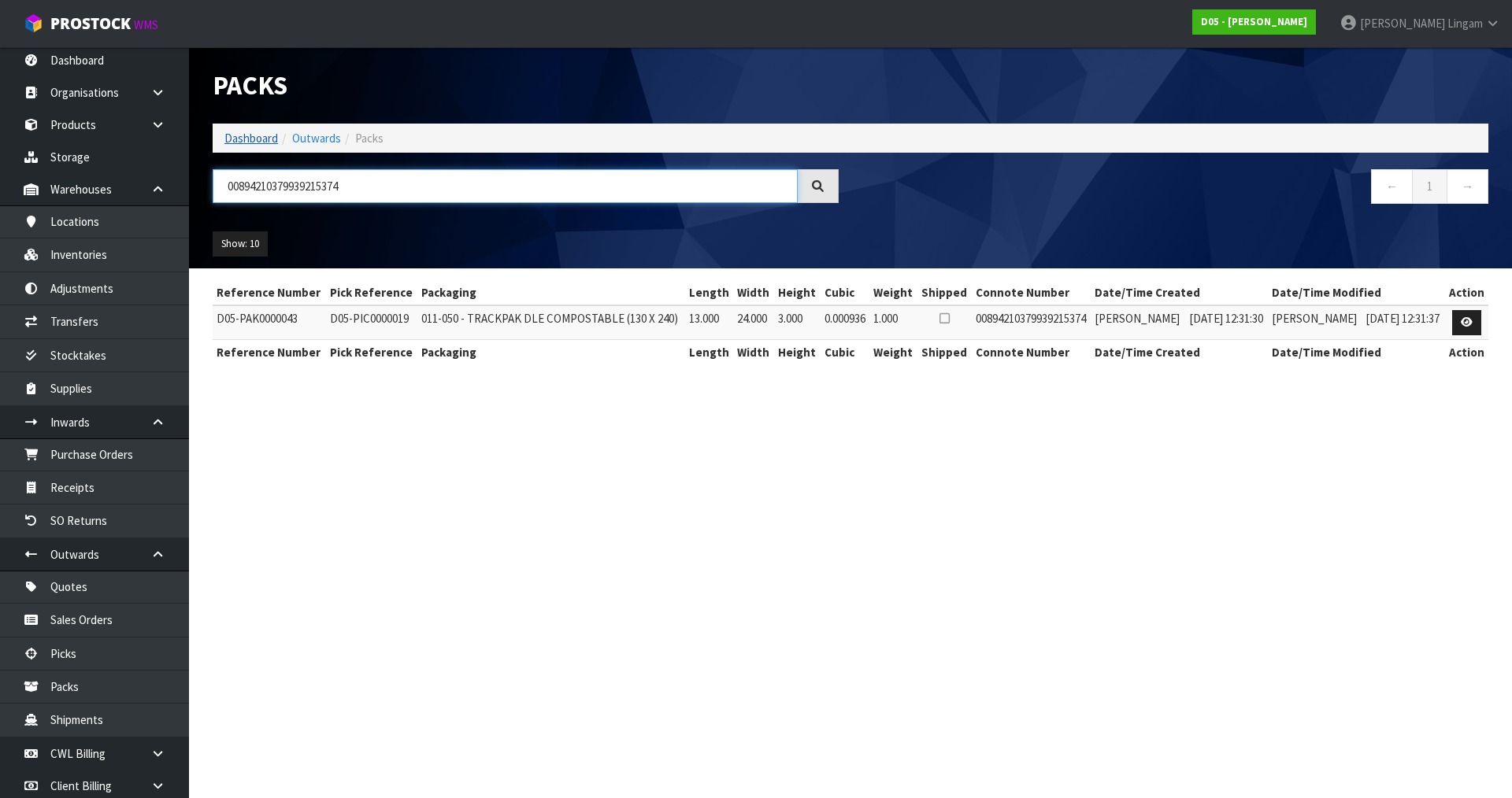
type input "00894210379939215374"
click at [239, 140] on link "Dashboard" at bounding box center [251, 138] width 53 height 15
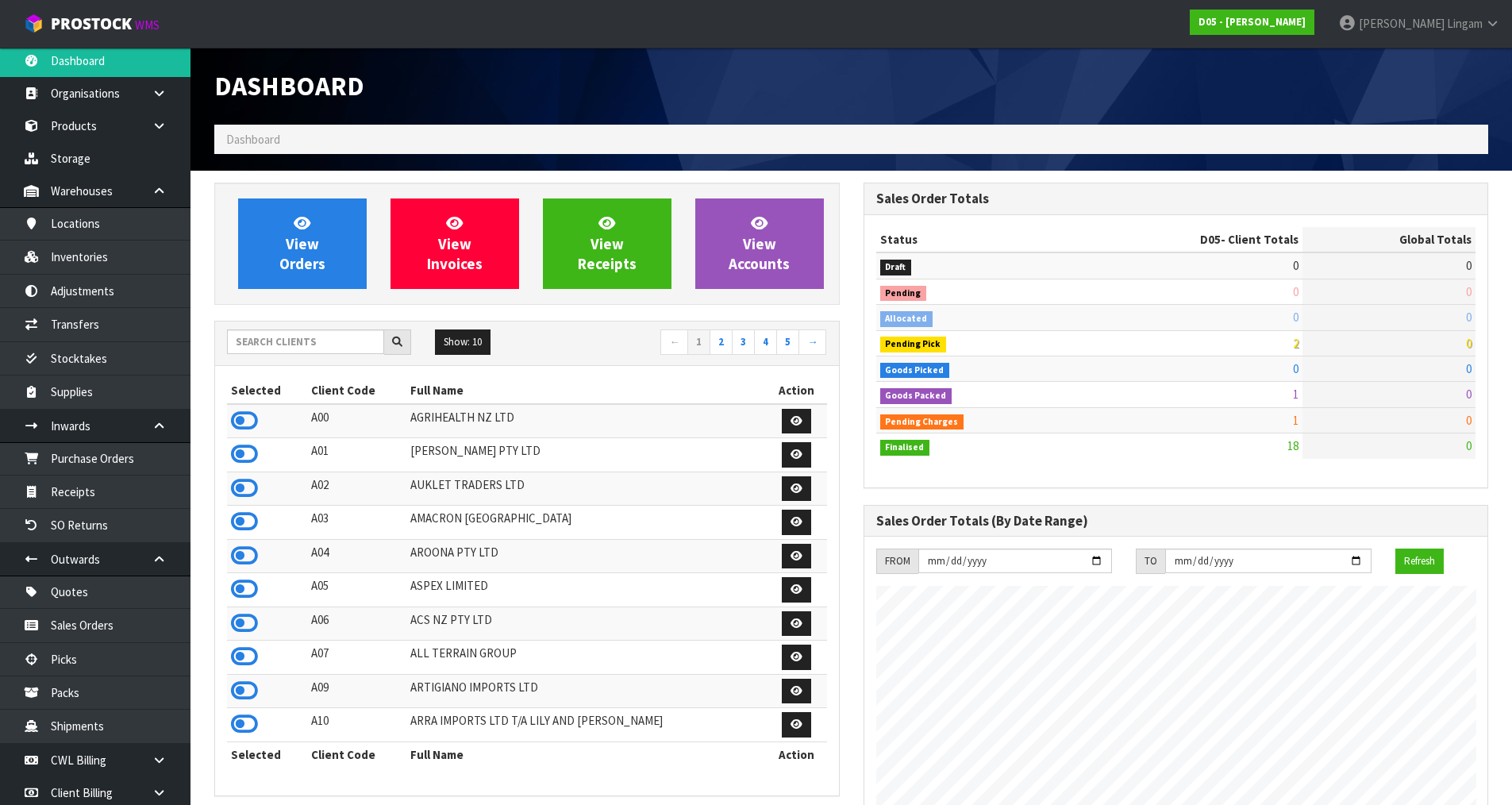
scroll to position [1390, 648]
click at [316, 270] on span "View Orders" at bounding box center [302, 242] width 46 height 59
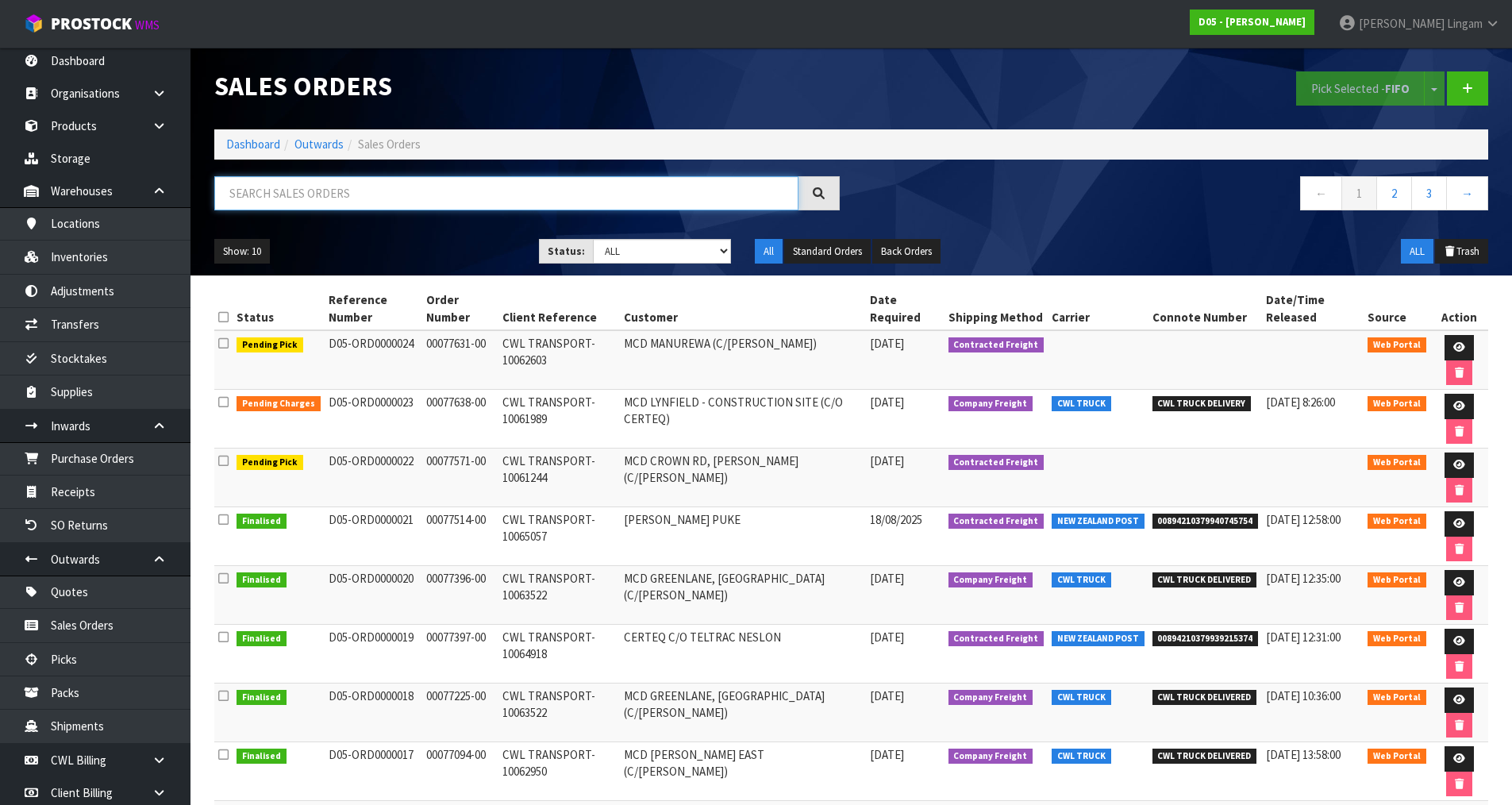
click at [403, 197] on input "text" at bounding box center [506, 193] width 584 height 34
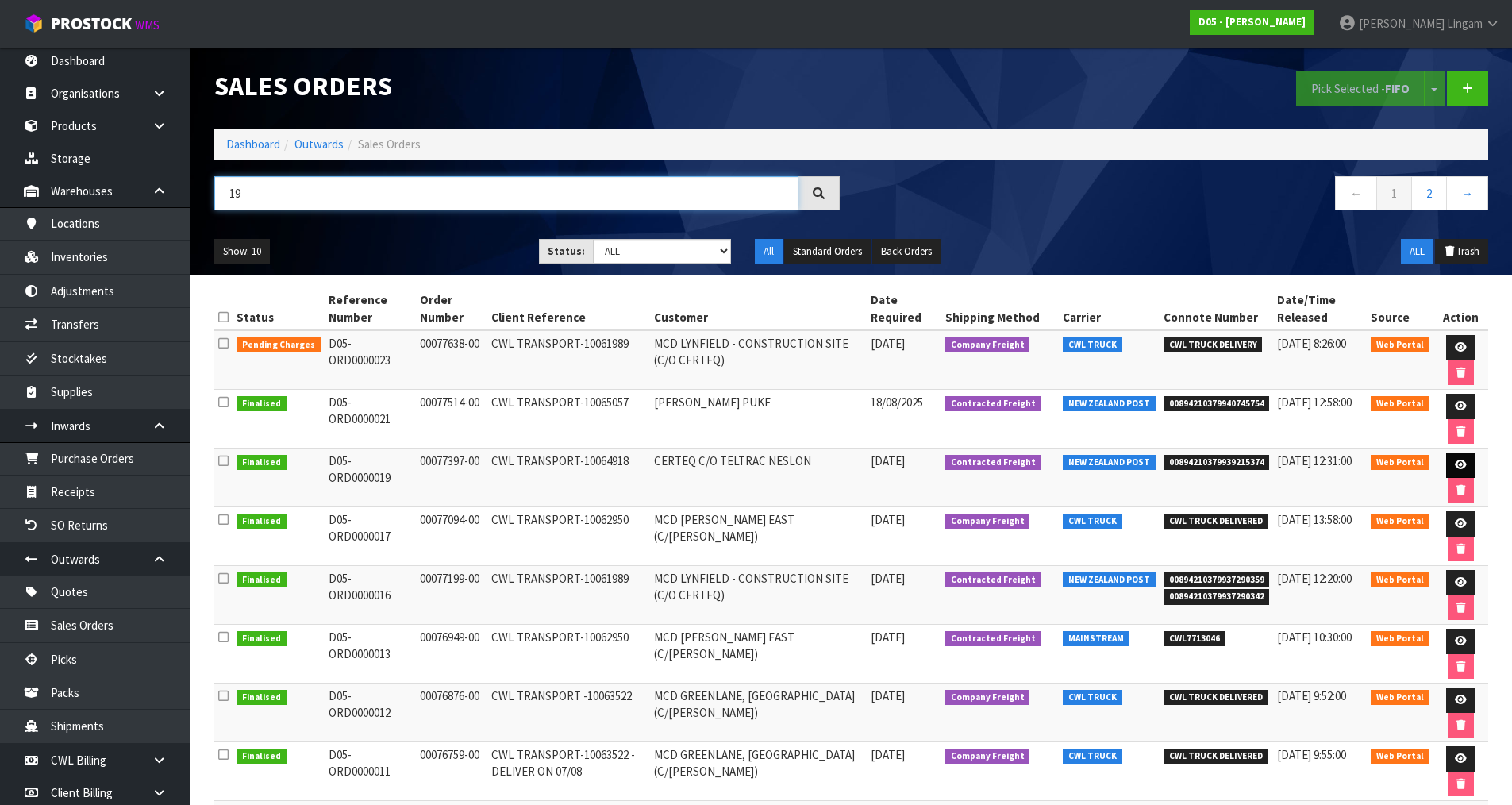
type input "19"
click at [1456, 463] on icon at bounding box center [1460, 465] width 11 height 11
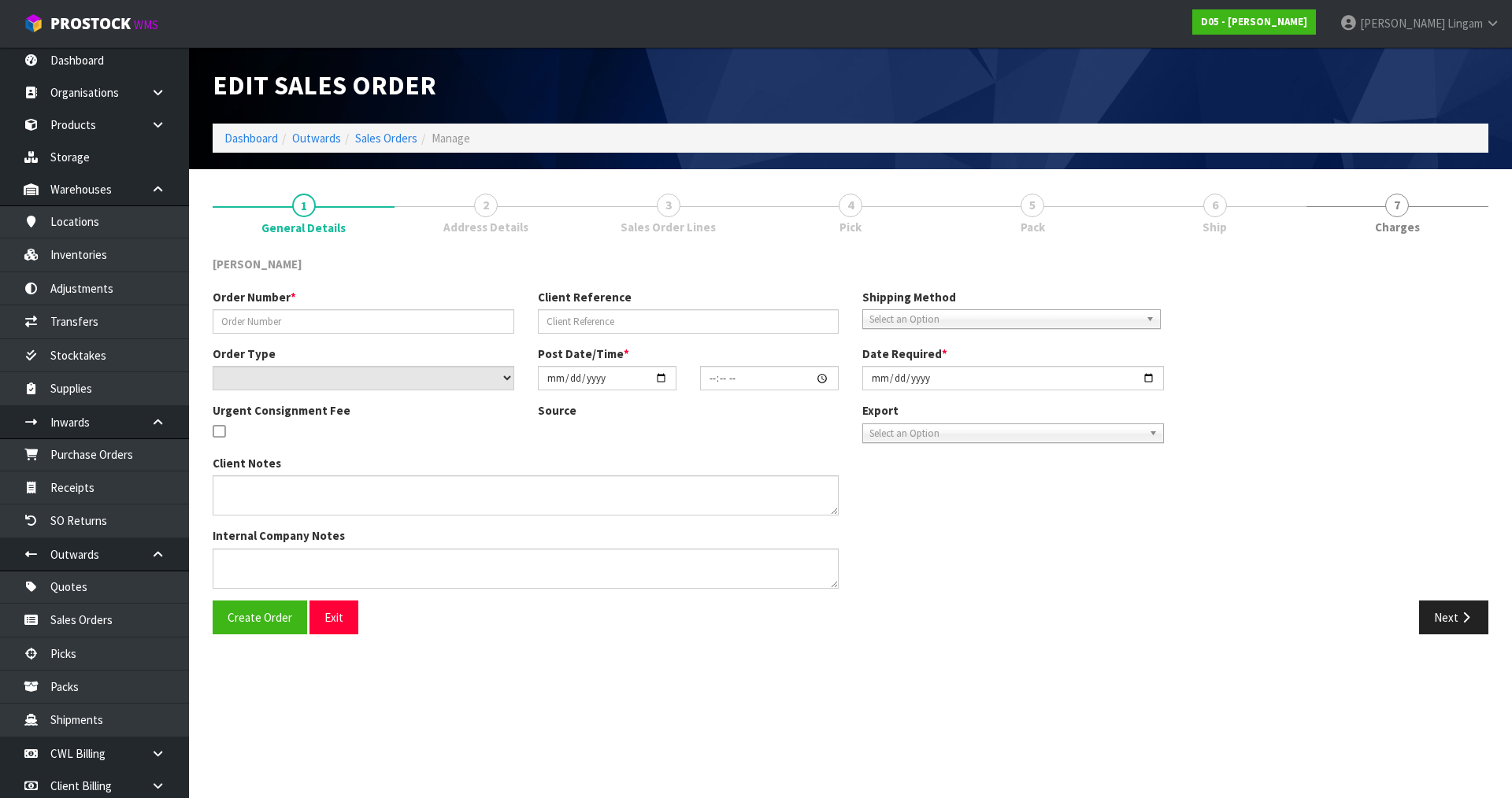
type input "00077397-00"
type input "CWL TRANSPORT-10064918"
select select "number:0"
type input "[DATE]"
type input "17:57:00.000"
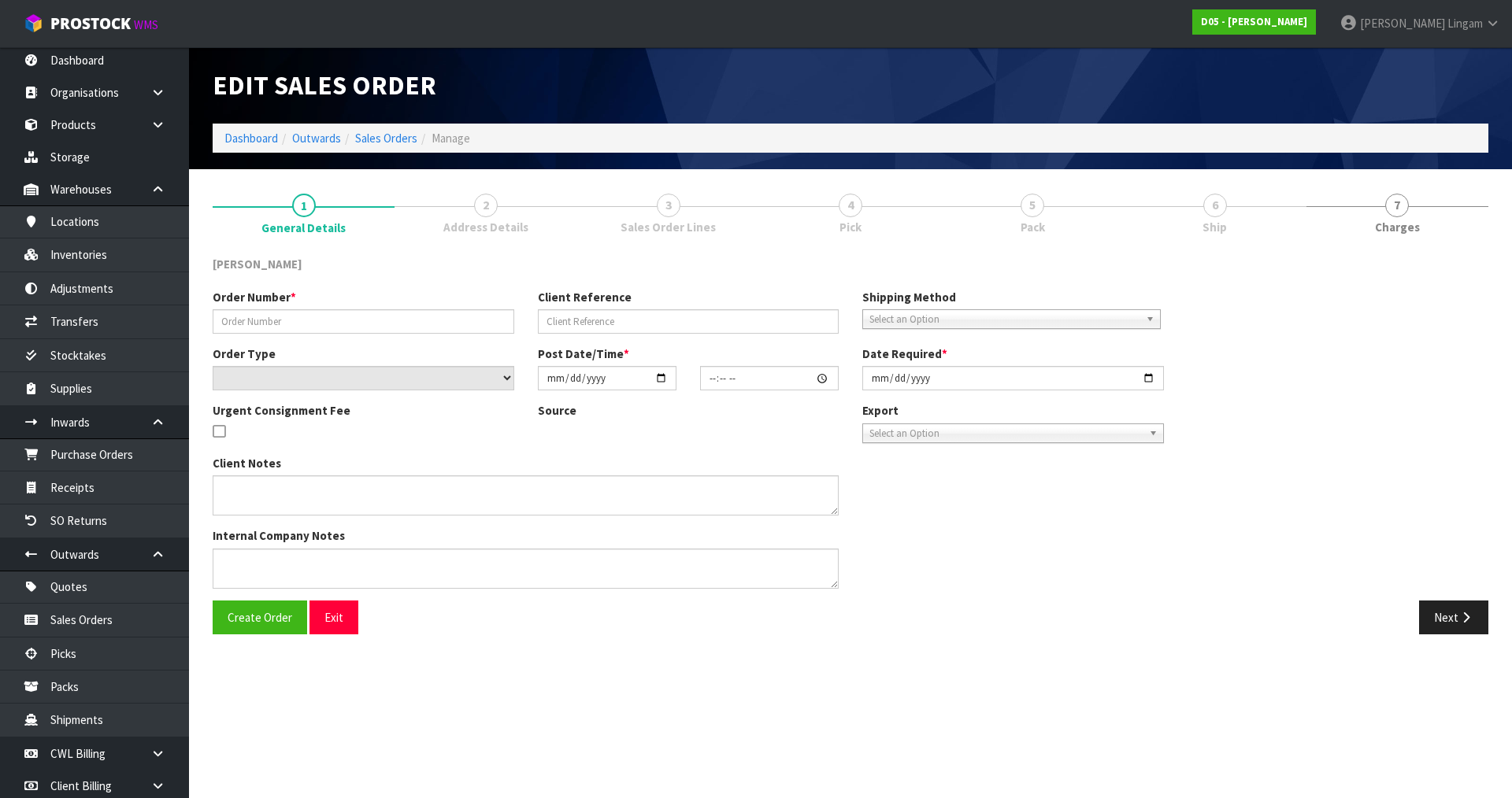
type input "[DATE]"
type textarea "PLEASE SHIP TO SITE ASAP"
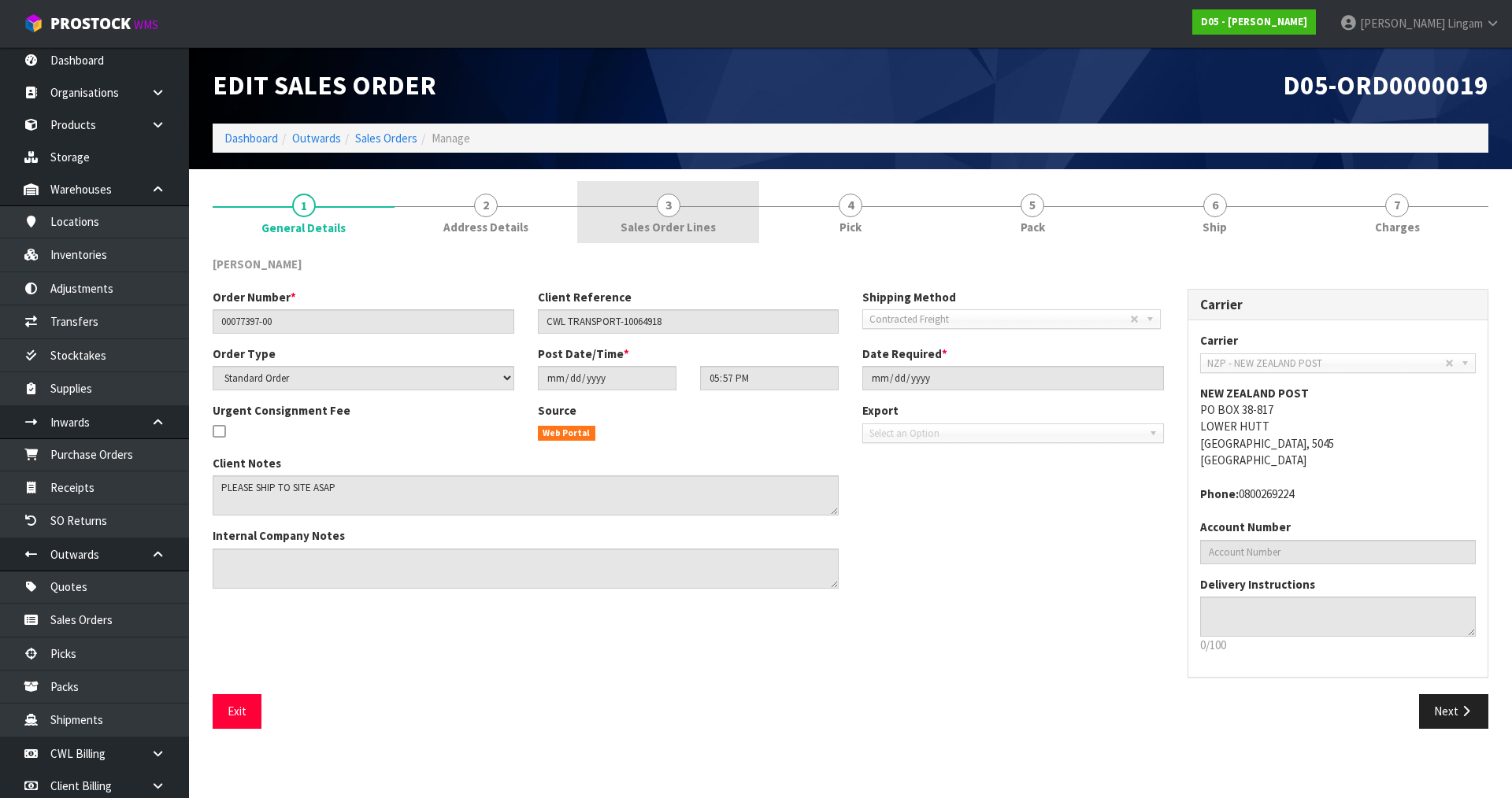
click at [703, 219] on span "Sales Order Lines" at bounding box center [667, 227] width 96 height 17
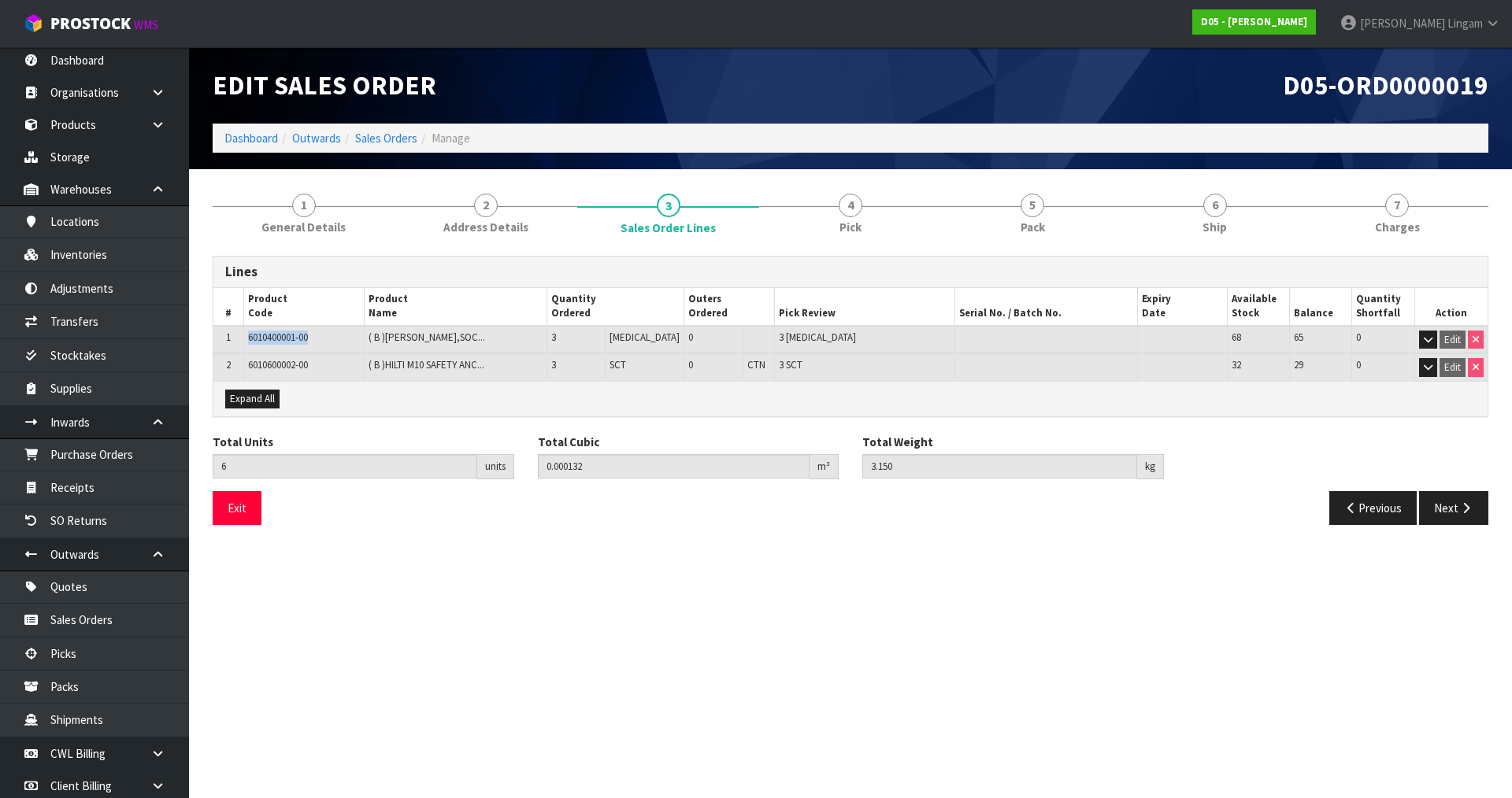
drag, startPoint x: 248, startPoint y: 338, endPoint x: 318, endPoint y: 342, distance: 70.1
click at [318, 342] on td "6010400001-00" at bounding box center [303, 340] width 120 height 28
copy span "6010400001-00"
click at [91, 259] on link "Inventories" at bounding box center [94, 254] width 189 height 32
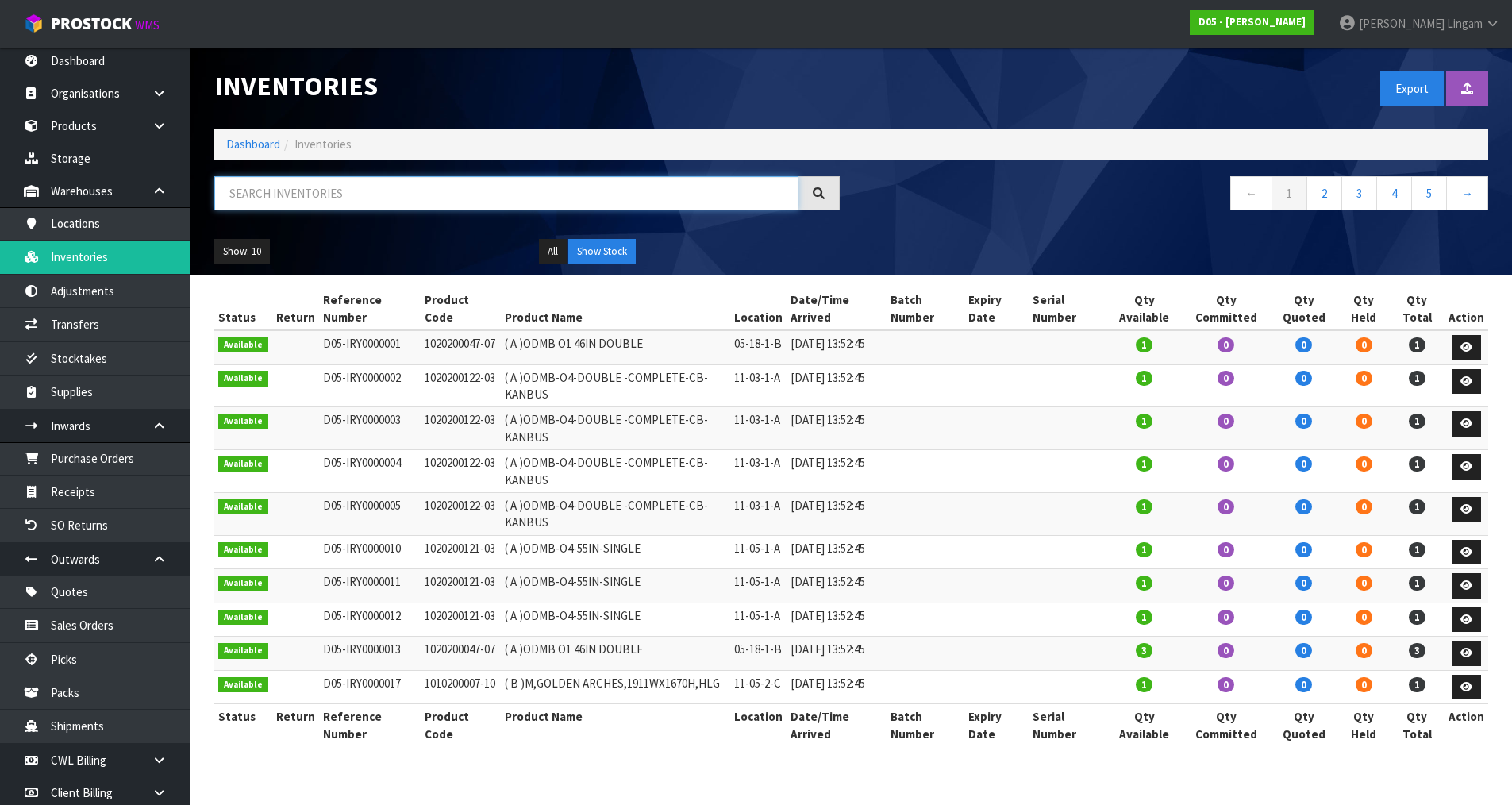
click at [402, 191] on input "text" at bounding box center [506, 193] width 584 height 34
paste input "6010400001-00"
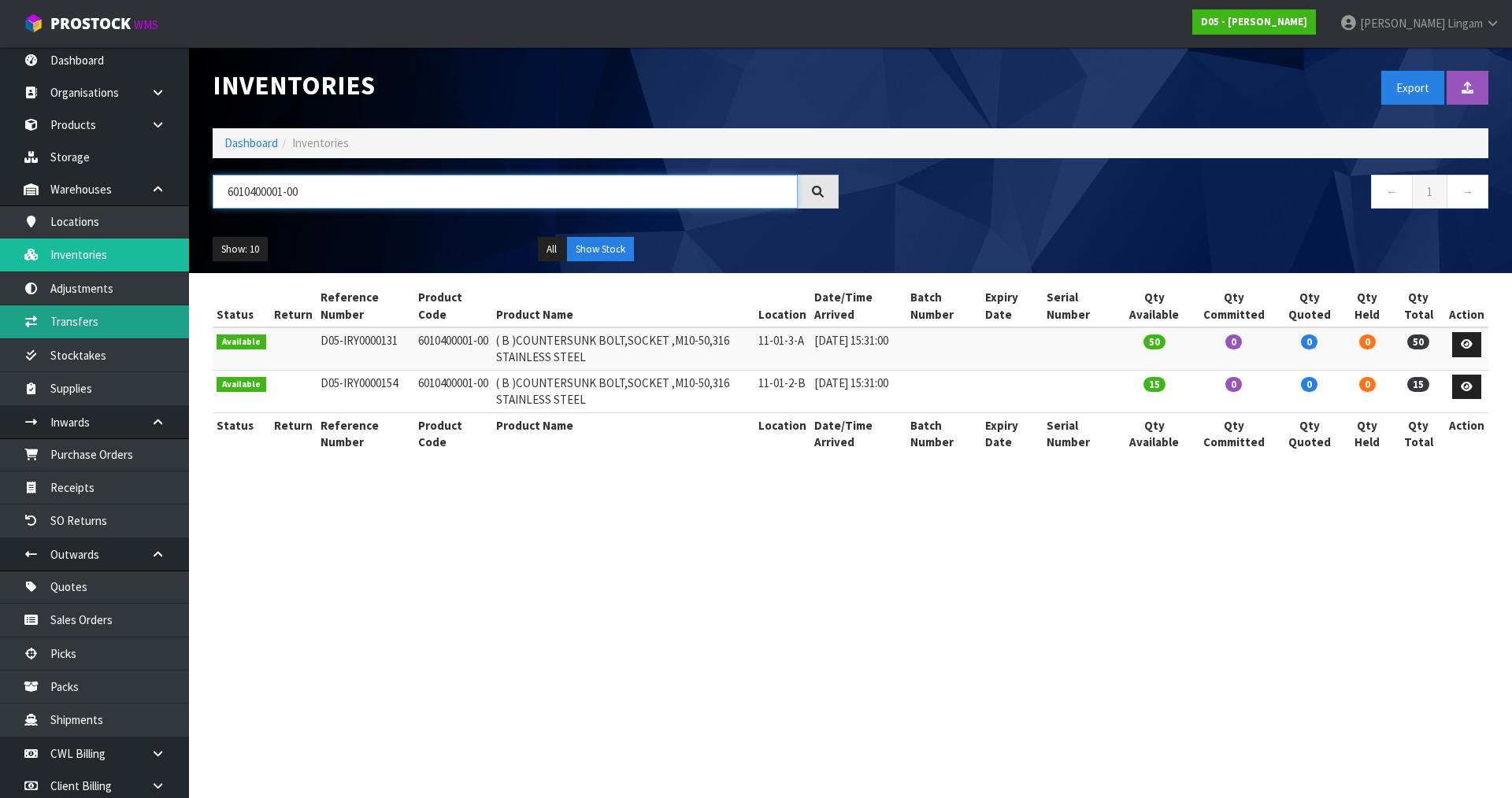
type input "6010400001-00"
click at [239, 143] on link "Dashboard" at bounding box center [251, 142] width 53 height 15
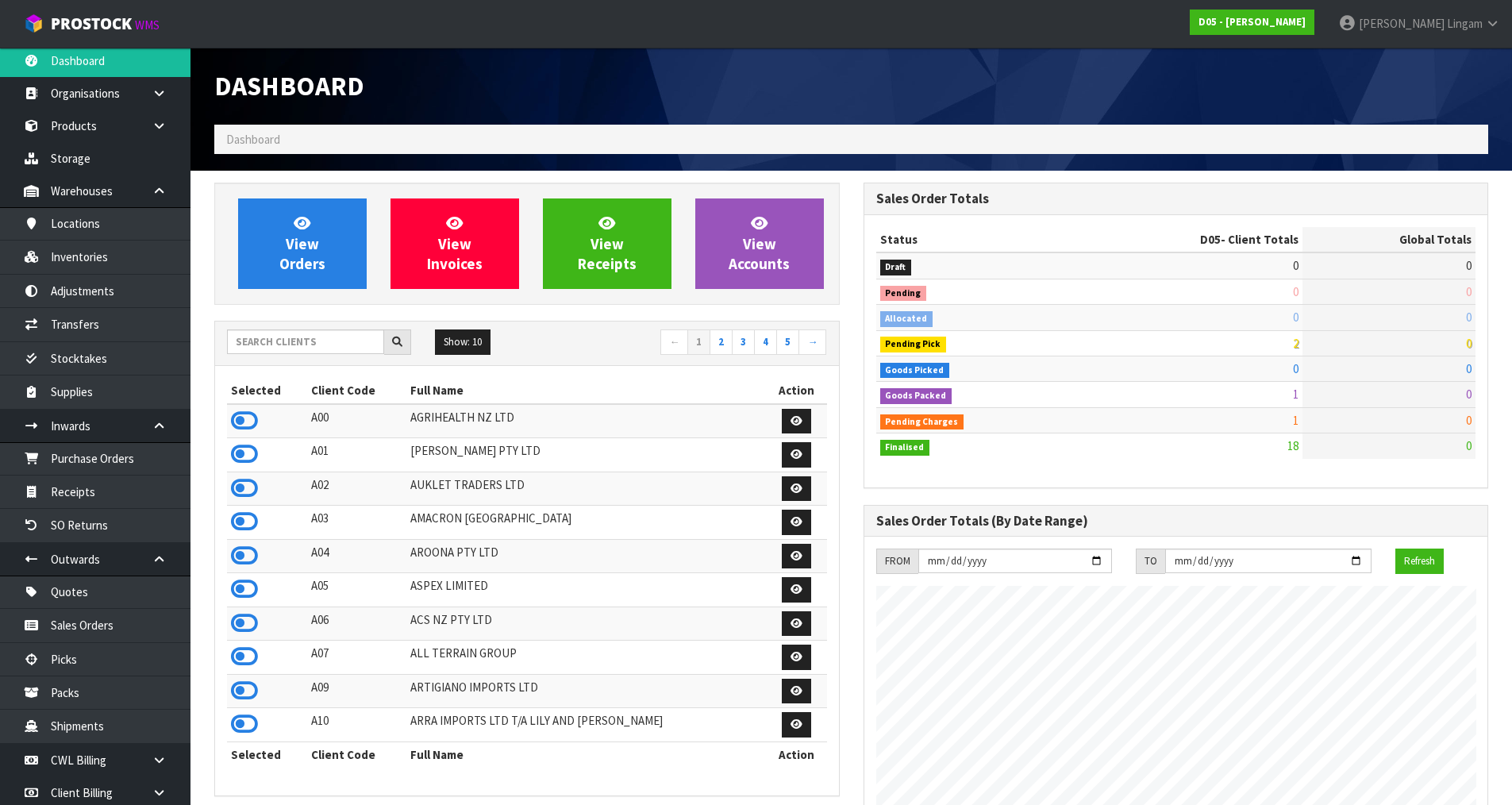
scroll to position [1390, 648]
click at [346, 345] on input "text" at bounding box center [306, 342] width 157 height 25
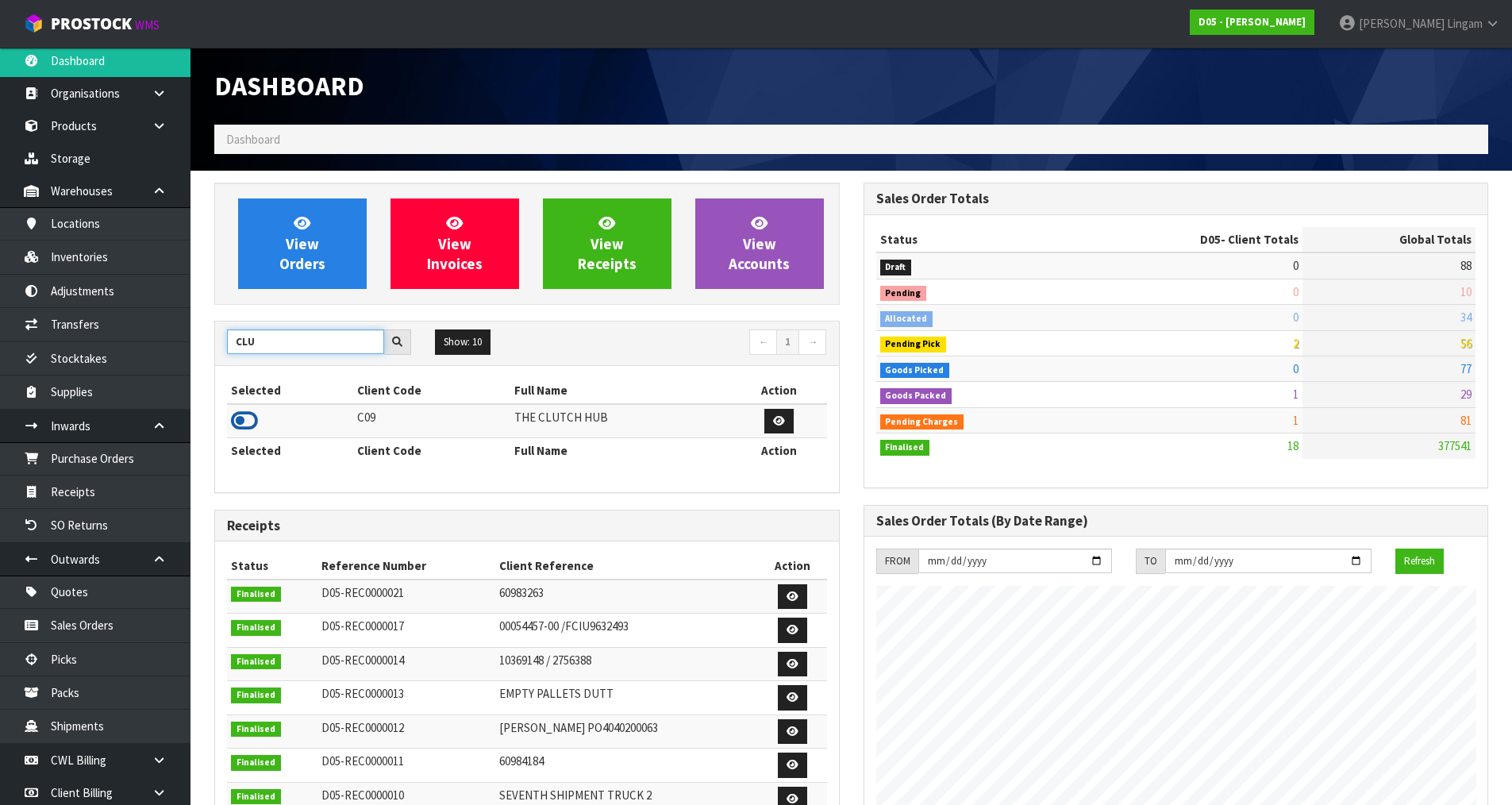
type input "CLU"
click at [245, 420] on icon at bounding box center [244, 420] width 27 height 24
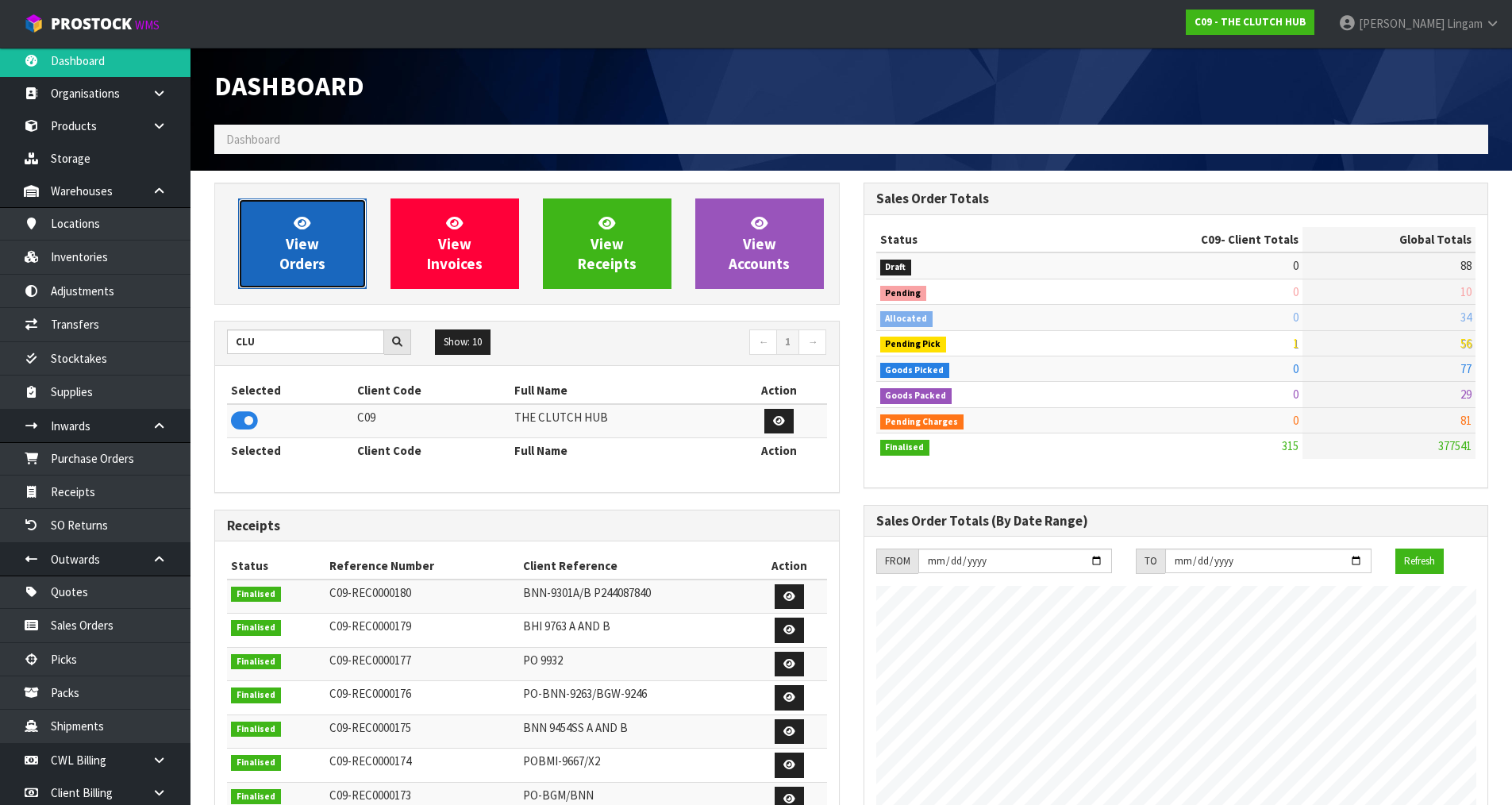
scroll to position [1203, 648]
click at [307, 272] on span "View Orders" at bounding box center [302, 242] width 46 height 59
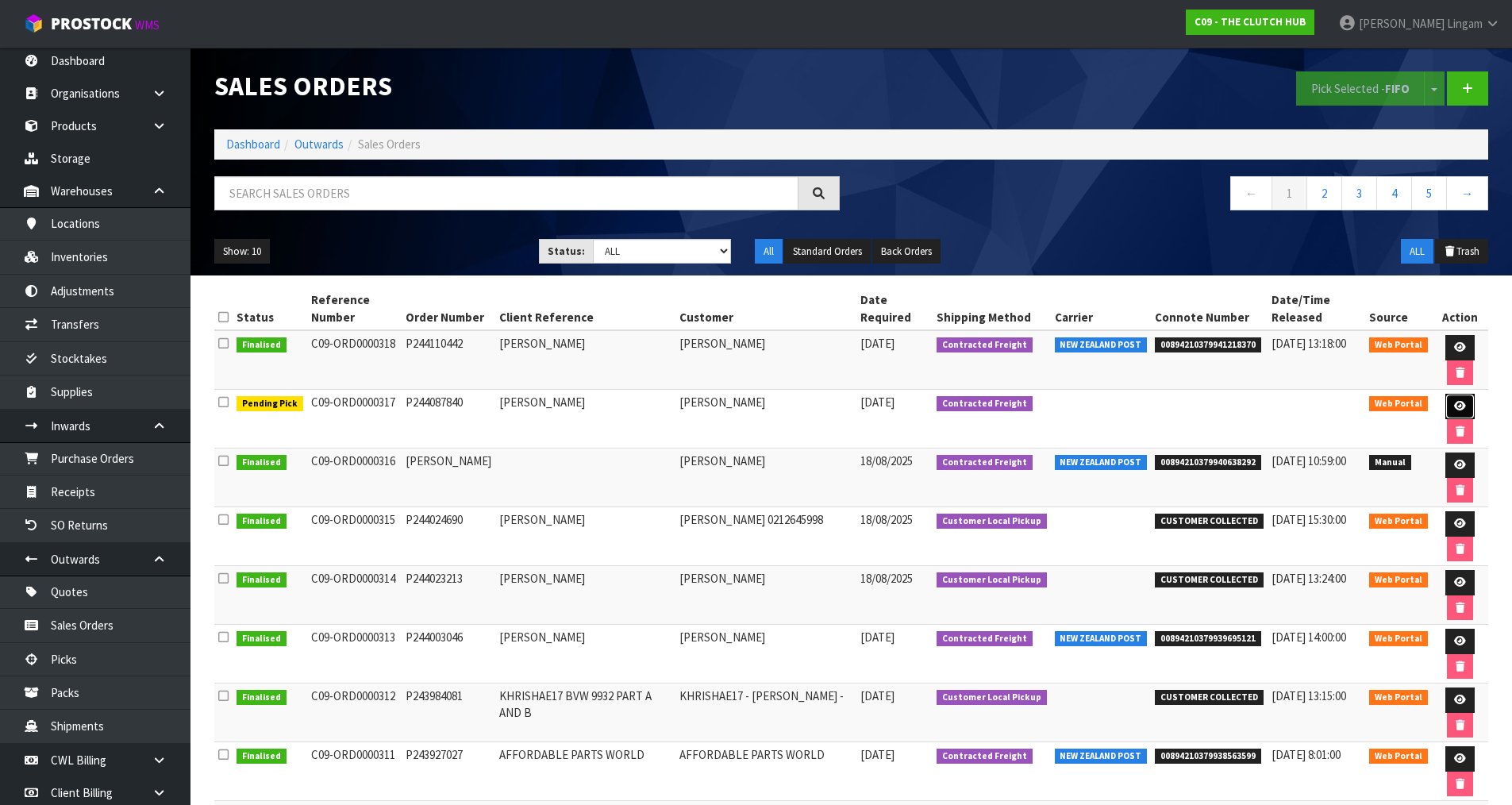
click at [1462, 410] on icon at bounding box center [1460, 406] width 11 height 11
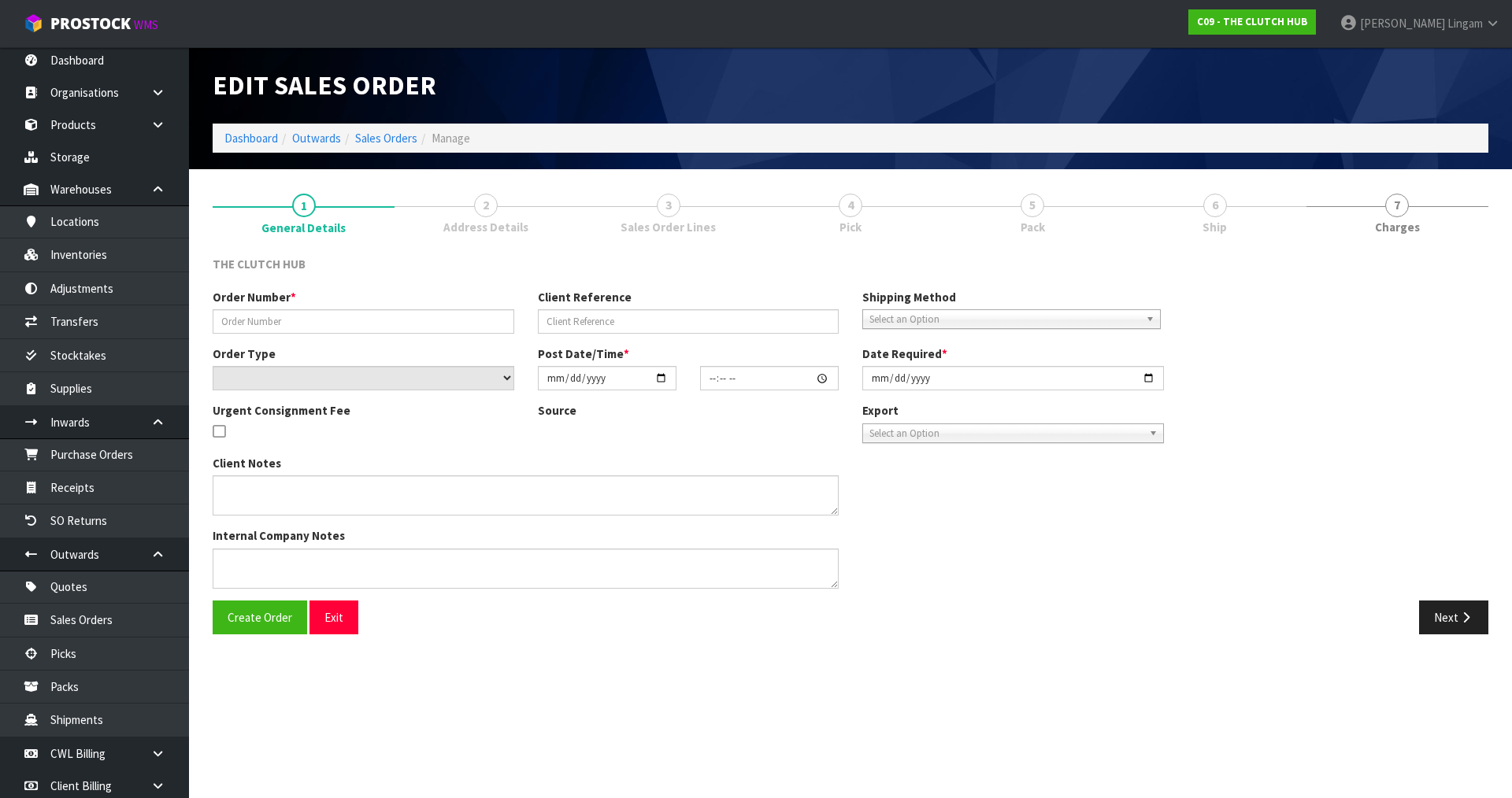
type input "P244087840"
type input "[PERSON_NAME]"
select select "number:0"
type input "[DATE]"
type input "14:05:00.000"
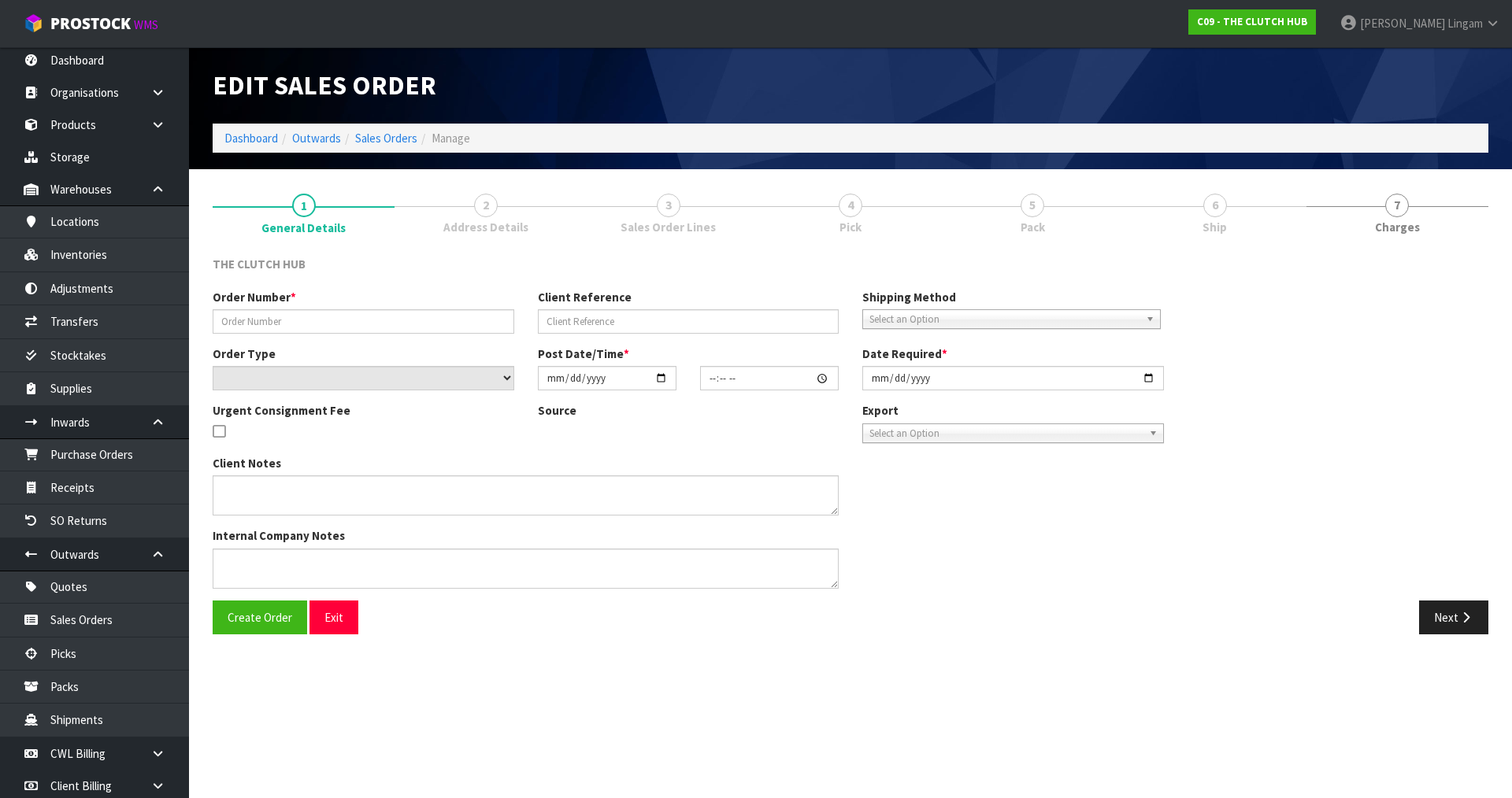
type input "[DATE]"
type textarea "WAS BOOKED IN THE MORNING AS BVW PLEASE SEND AS WRONG CODE WAS PROVIDED"
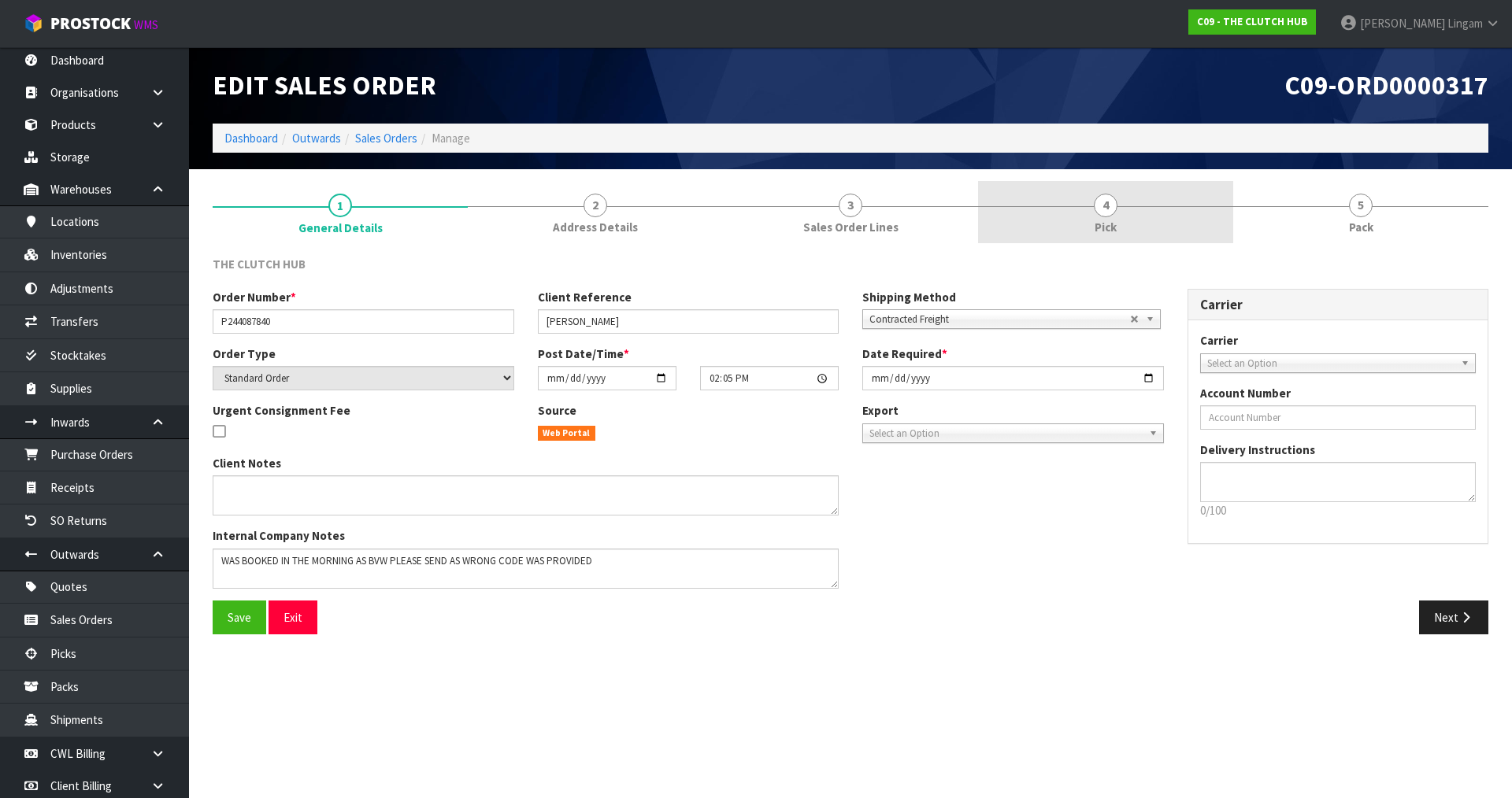
click at [1126, 221] on link "4 Pick" at bounding box center [1105, 211] width 255 height 62
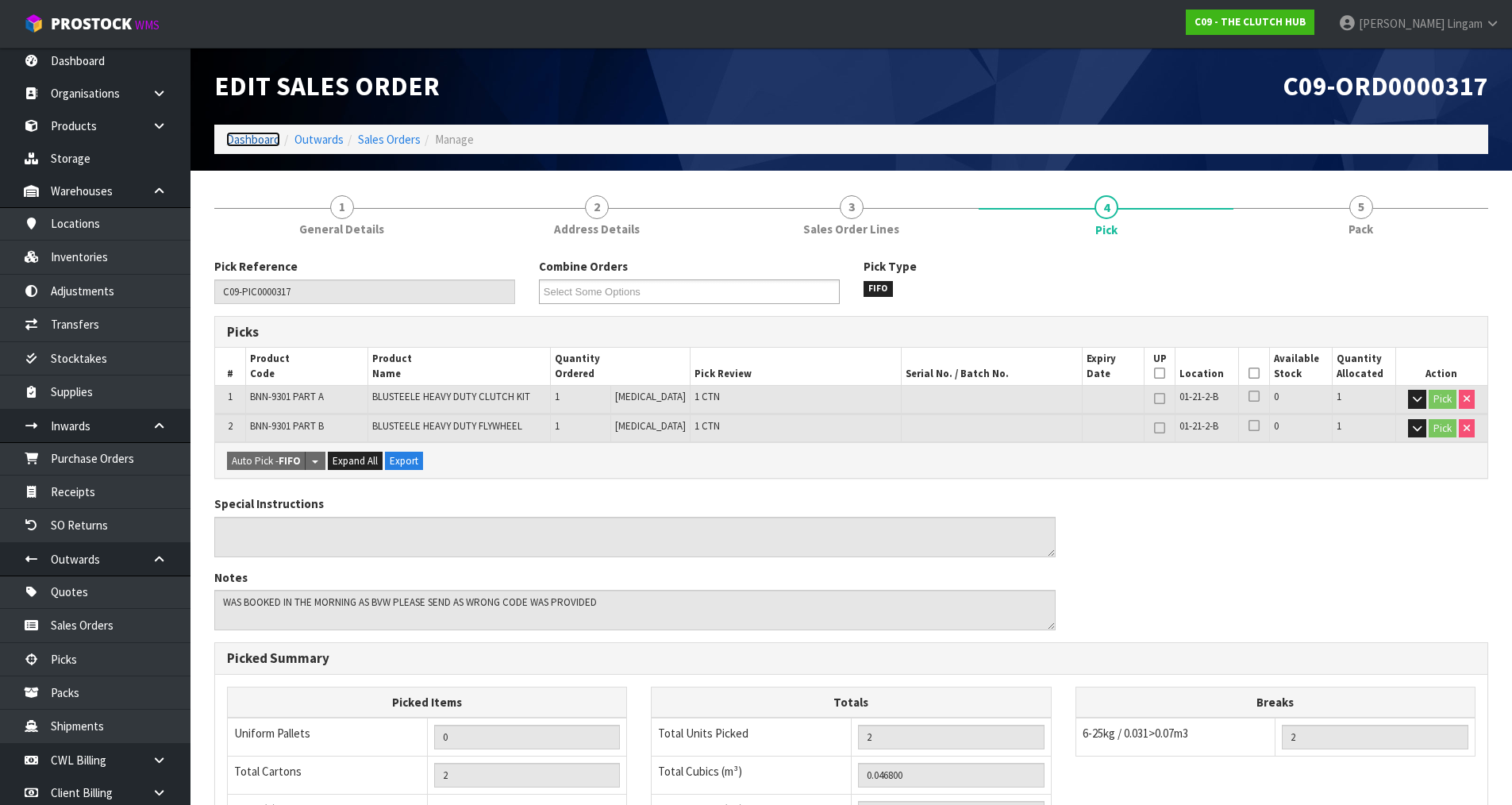
click at [262, 138] on link "Dashboard" at bounding box center [253, 139] width 54 height 15
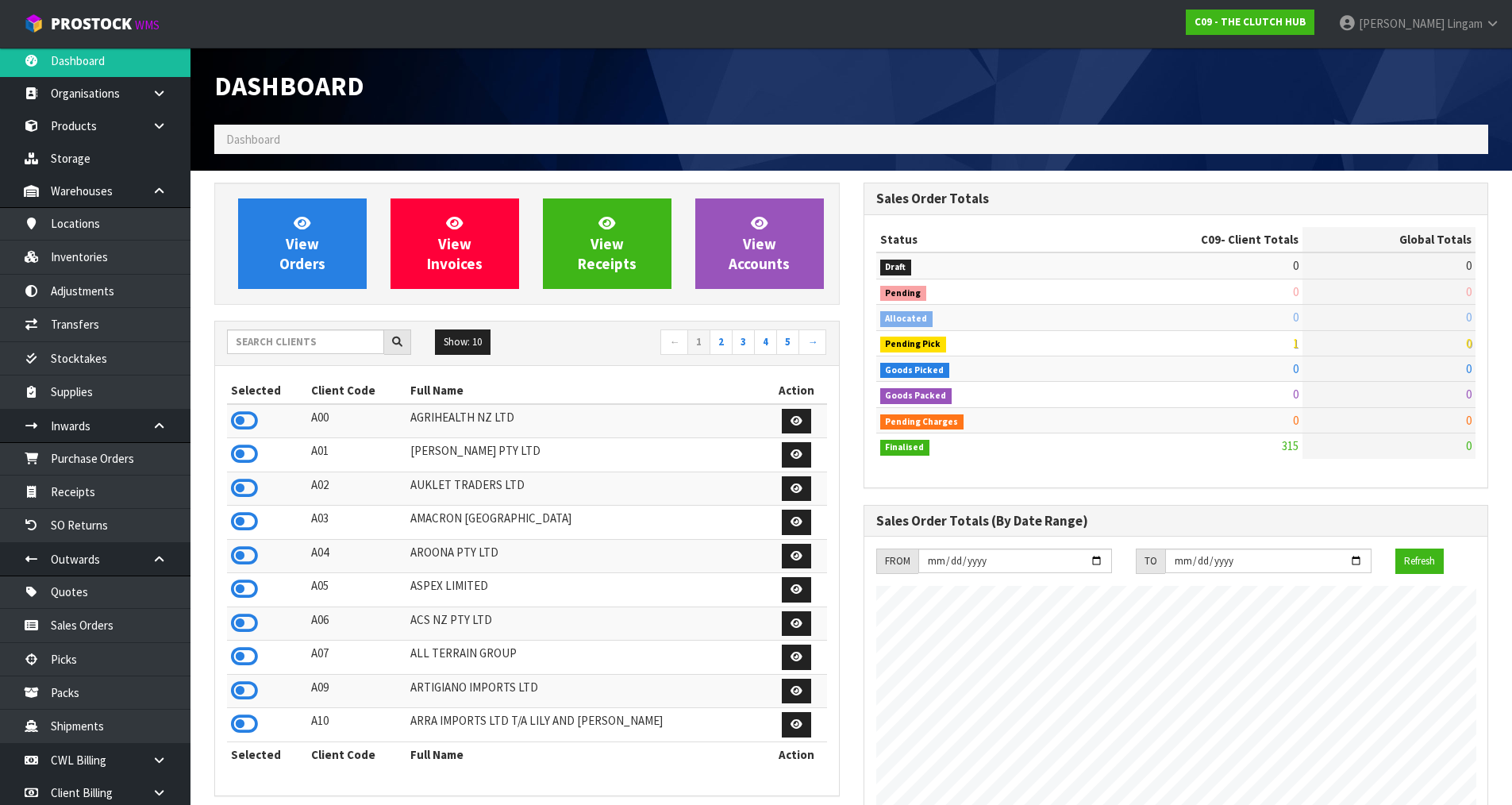
scroll to position [1203, 648]
click at [324, 350] on input "text" at bounding box center [306, 342] width 157 height 25
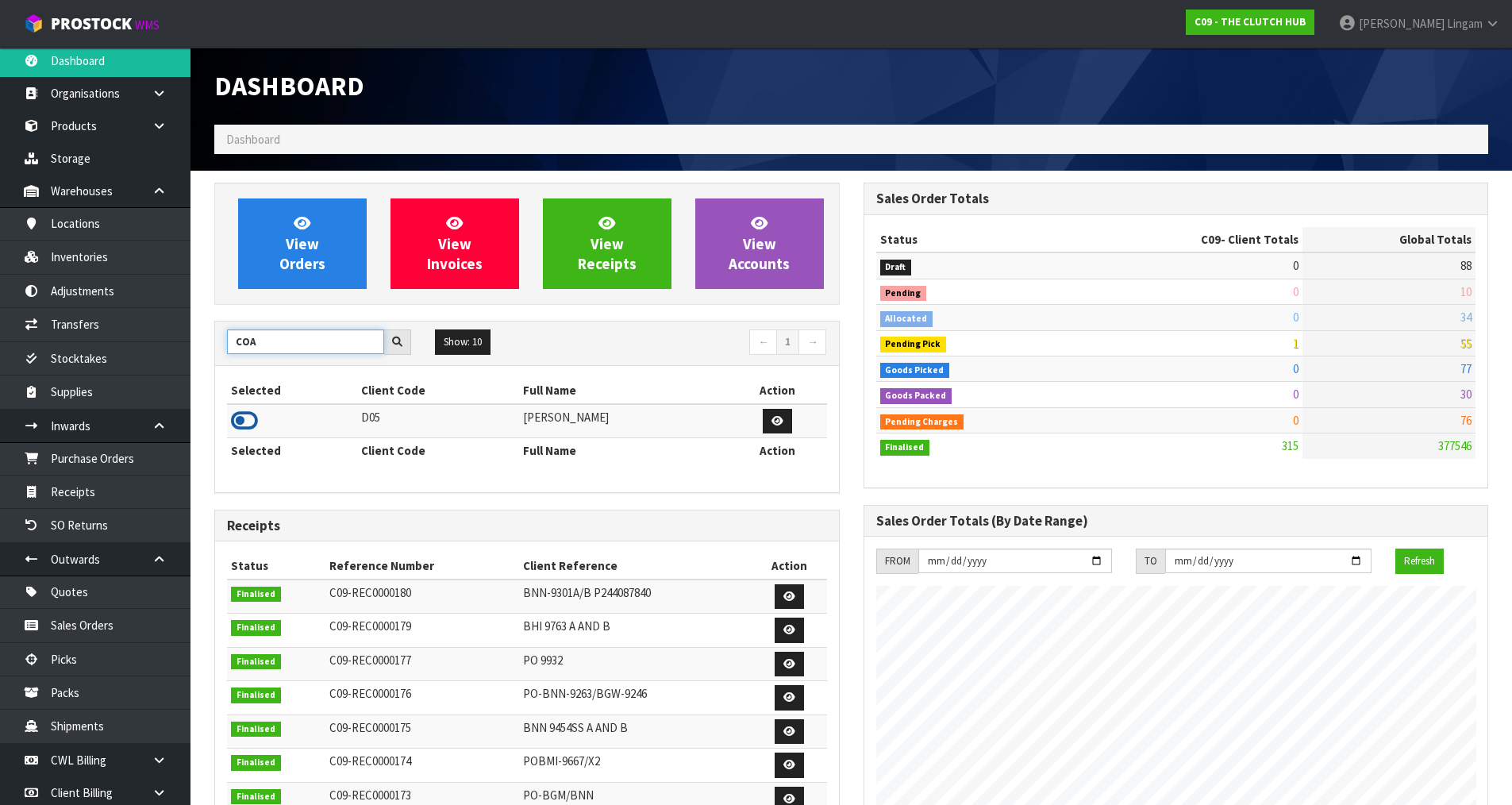
type input "COA"
click at [252, 420] on icon at bounding box center [244, 420] width 27 height 24
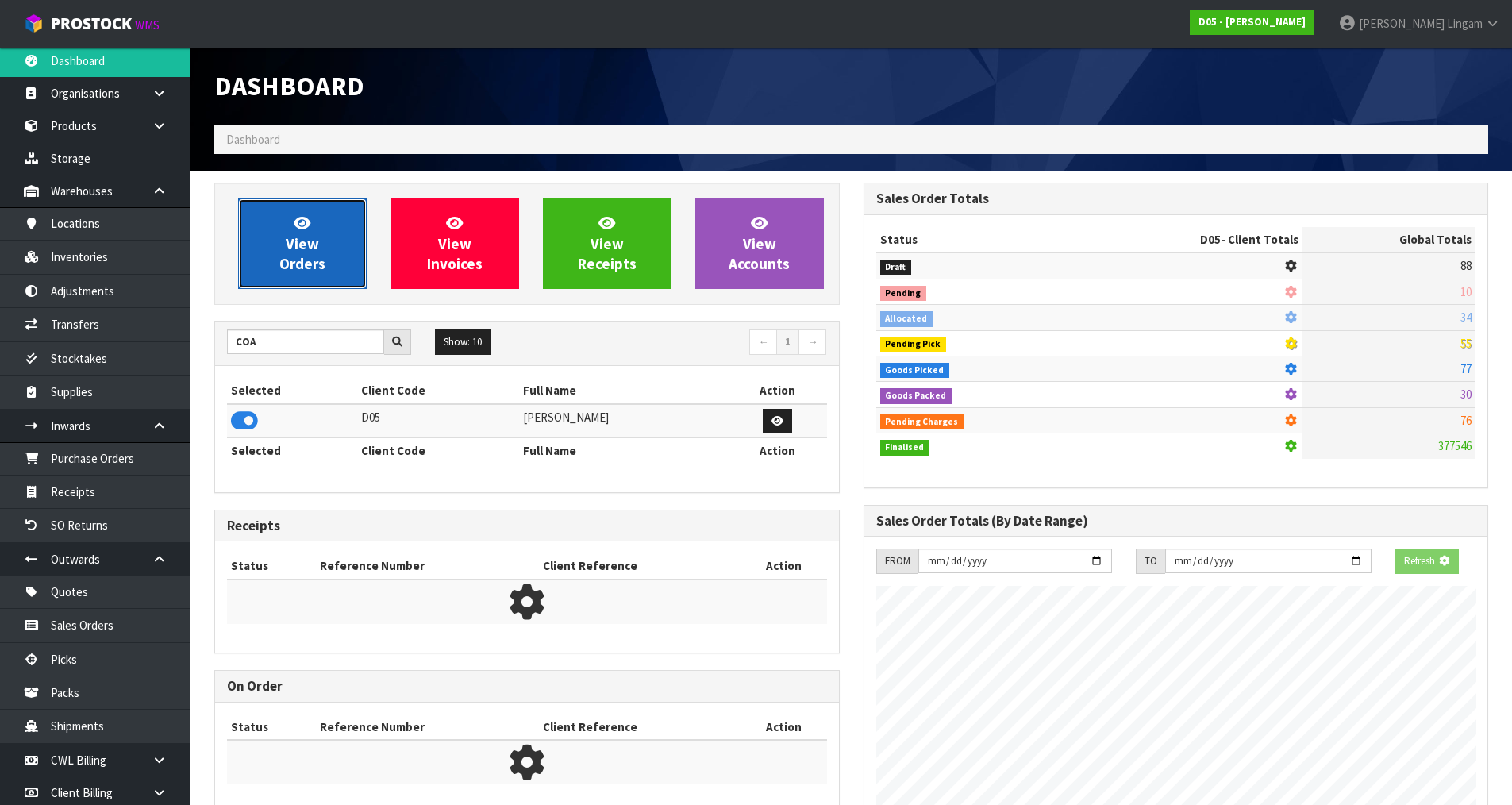
click at [292, 288] on link "View Orders" at bounding box center [302, 243] width 128 height 90
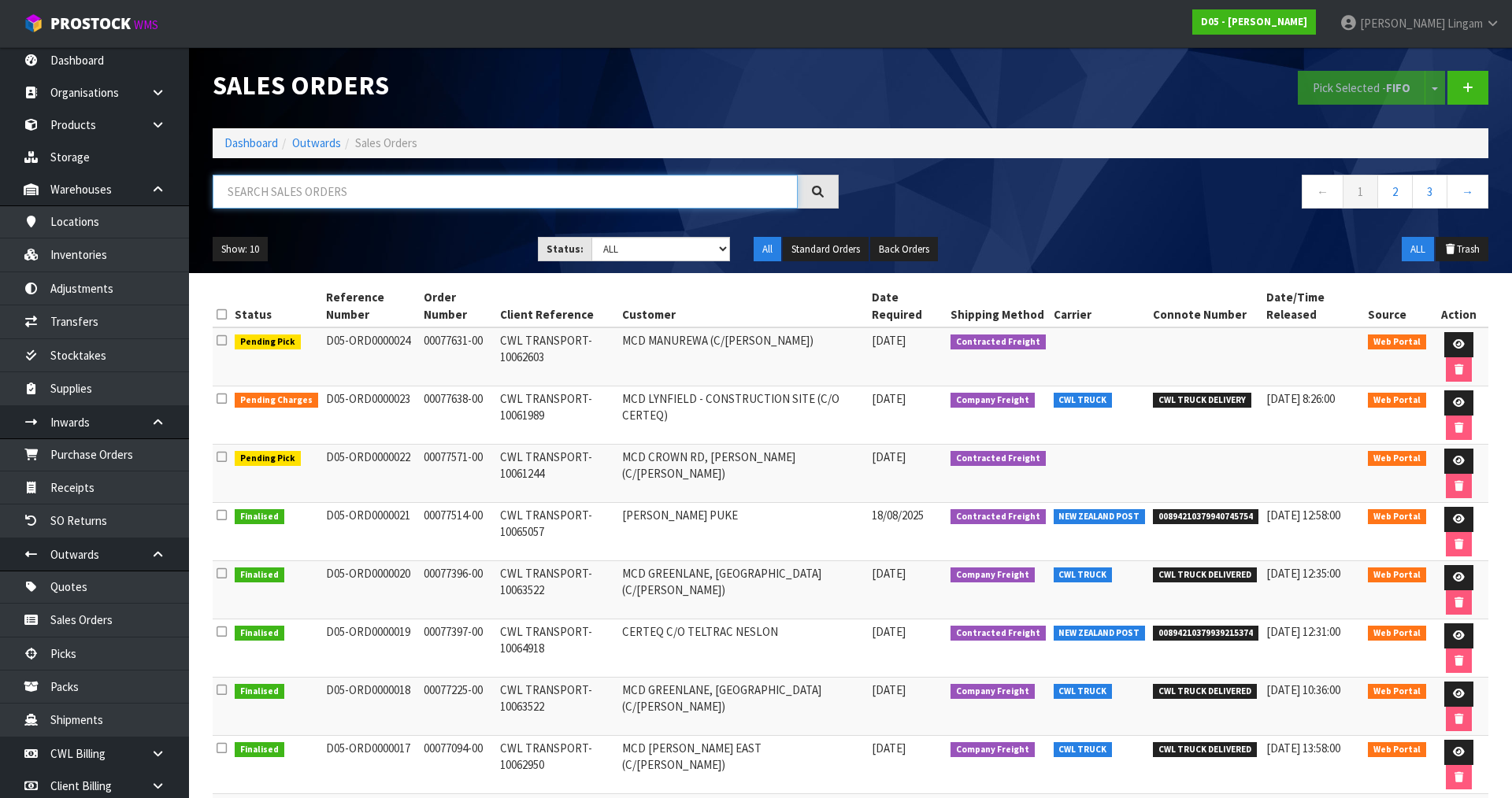
click at [408, 184] on input "text" at bounding box center [504, 191] width 585 height 34
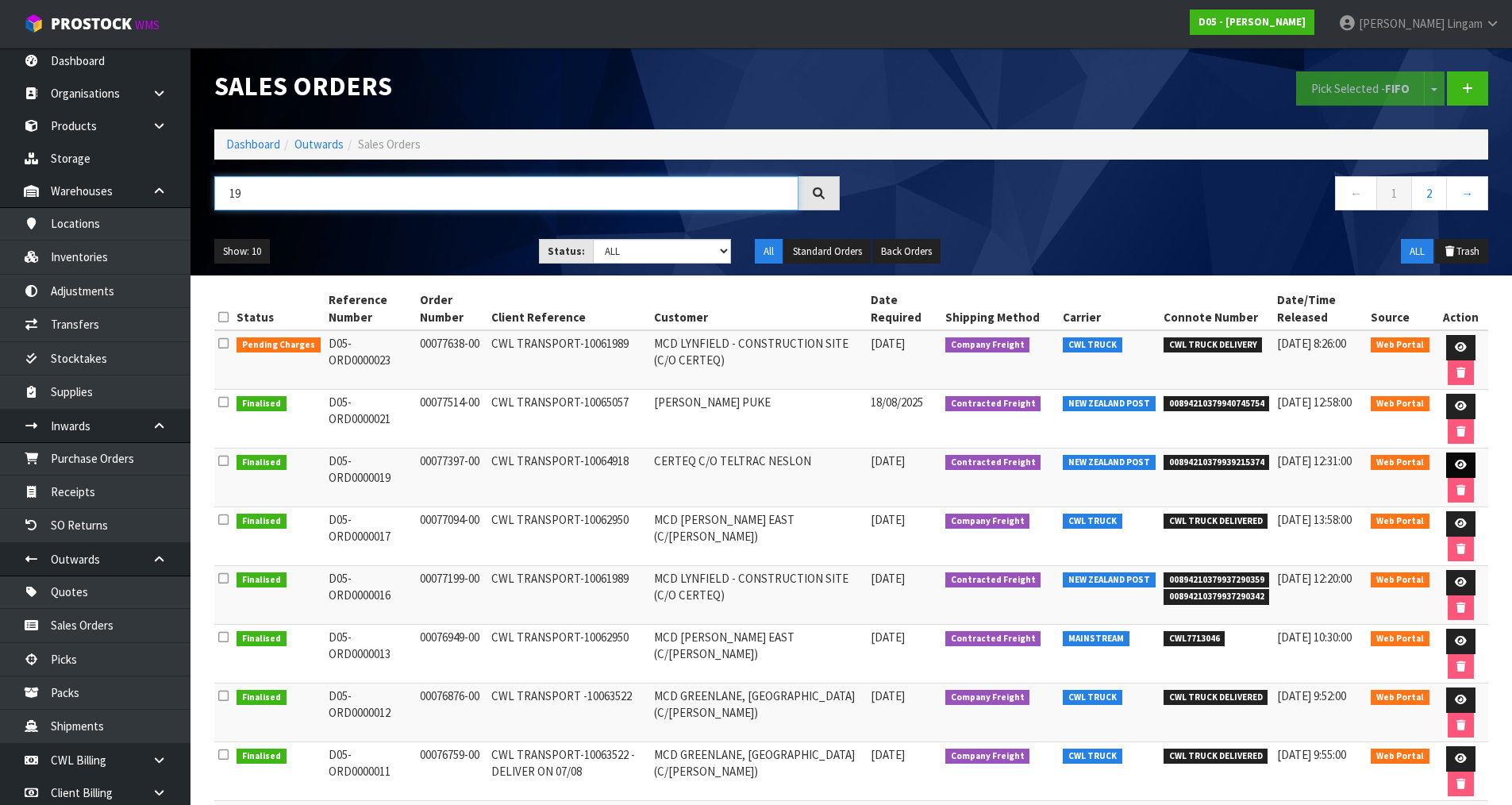
type input "19"
click at [1451, 464] on link at bounding box center [1461, 465] width 29 height 26
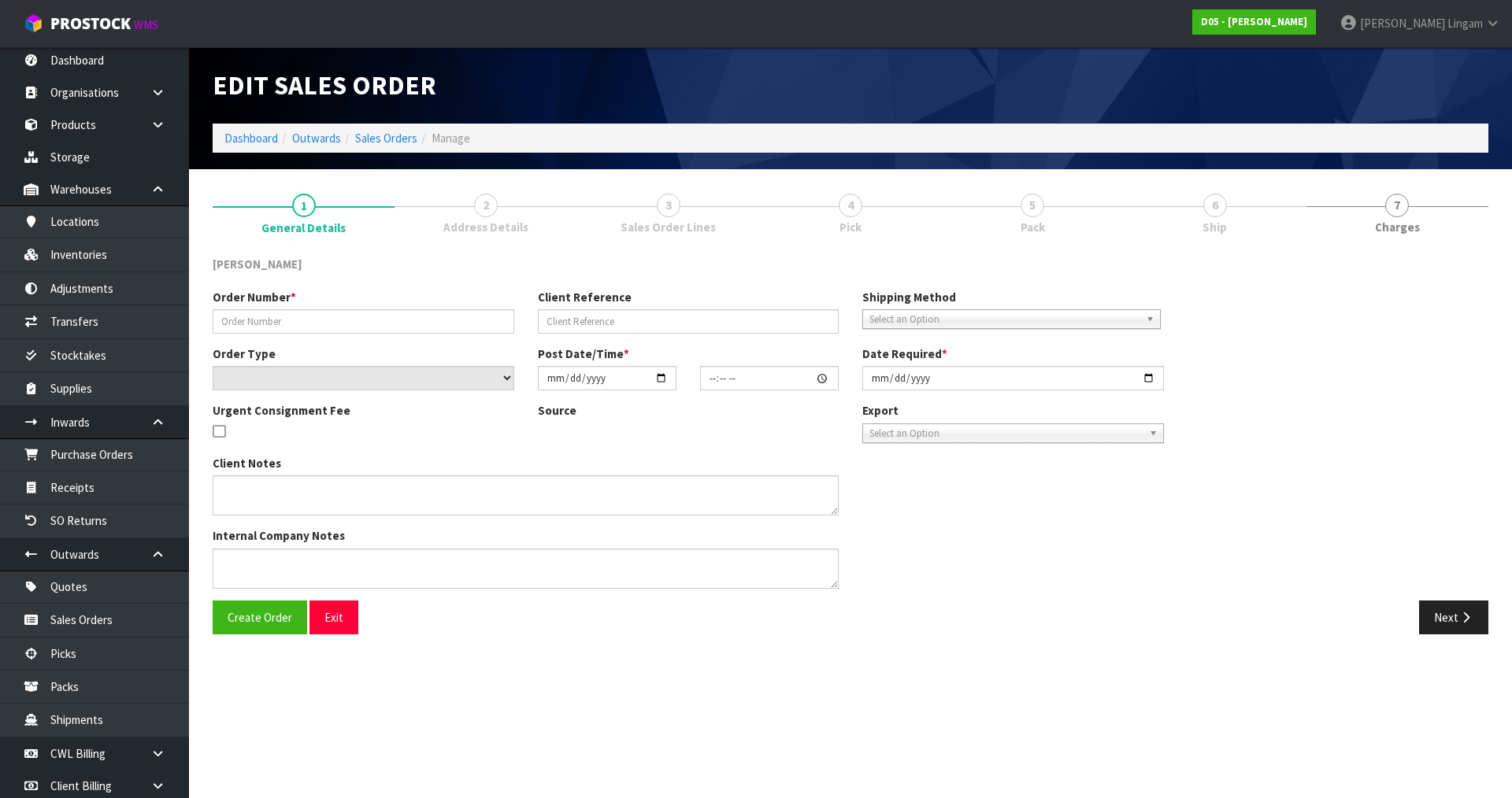
type input "00077397-00"
type input "CWL TRANSPORT-10064918"
select select "number:0"
type input "[DATE]"
type input "17:57:00.000"
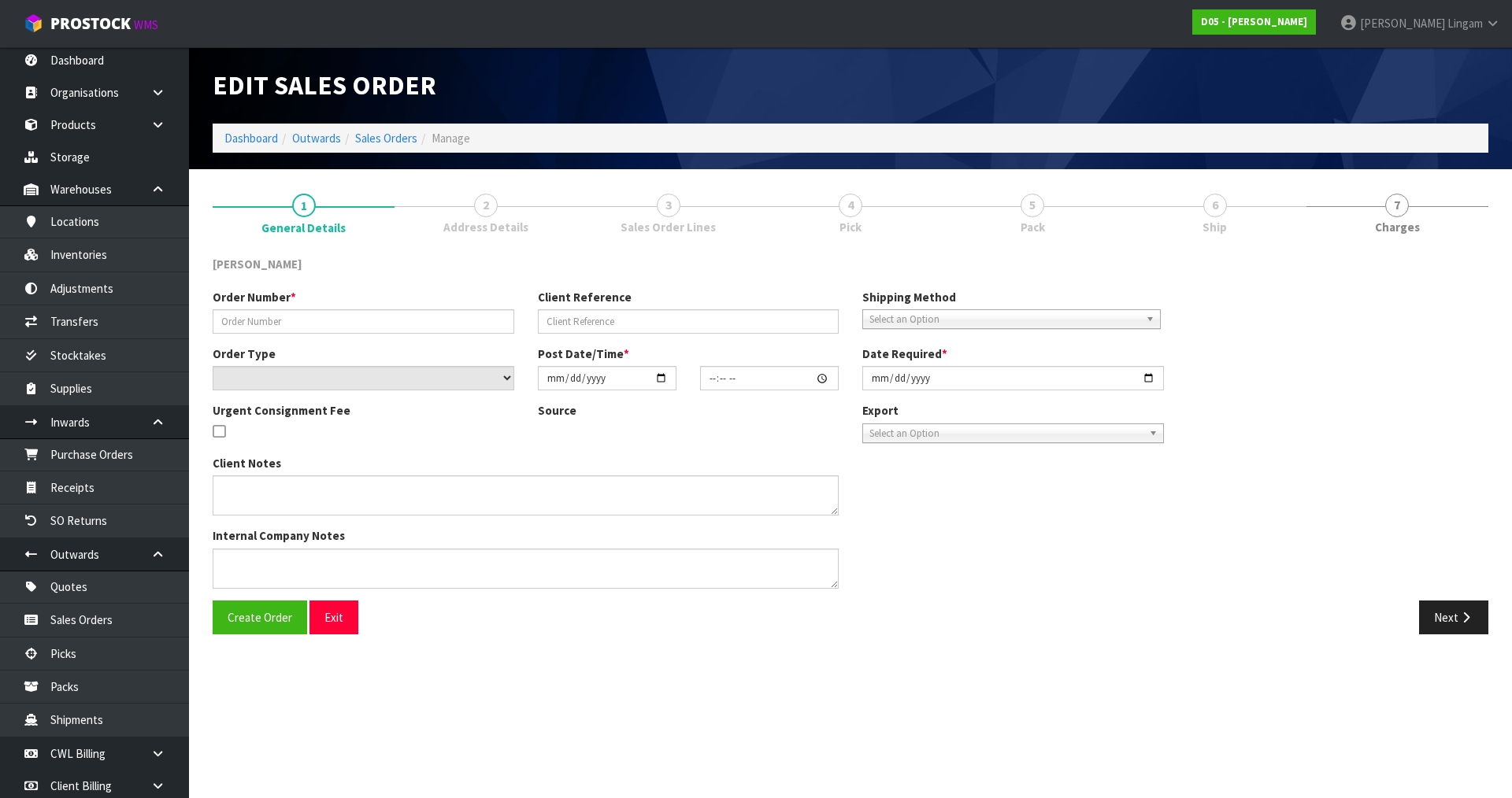
type input "[DATE]"
type textarea "PLEASE SHIP TO SITE ASAP"
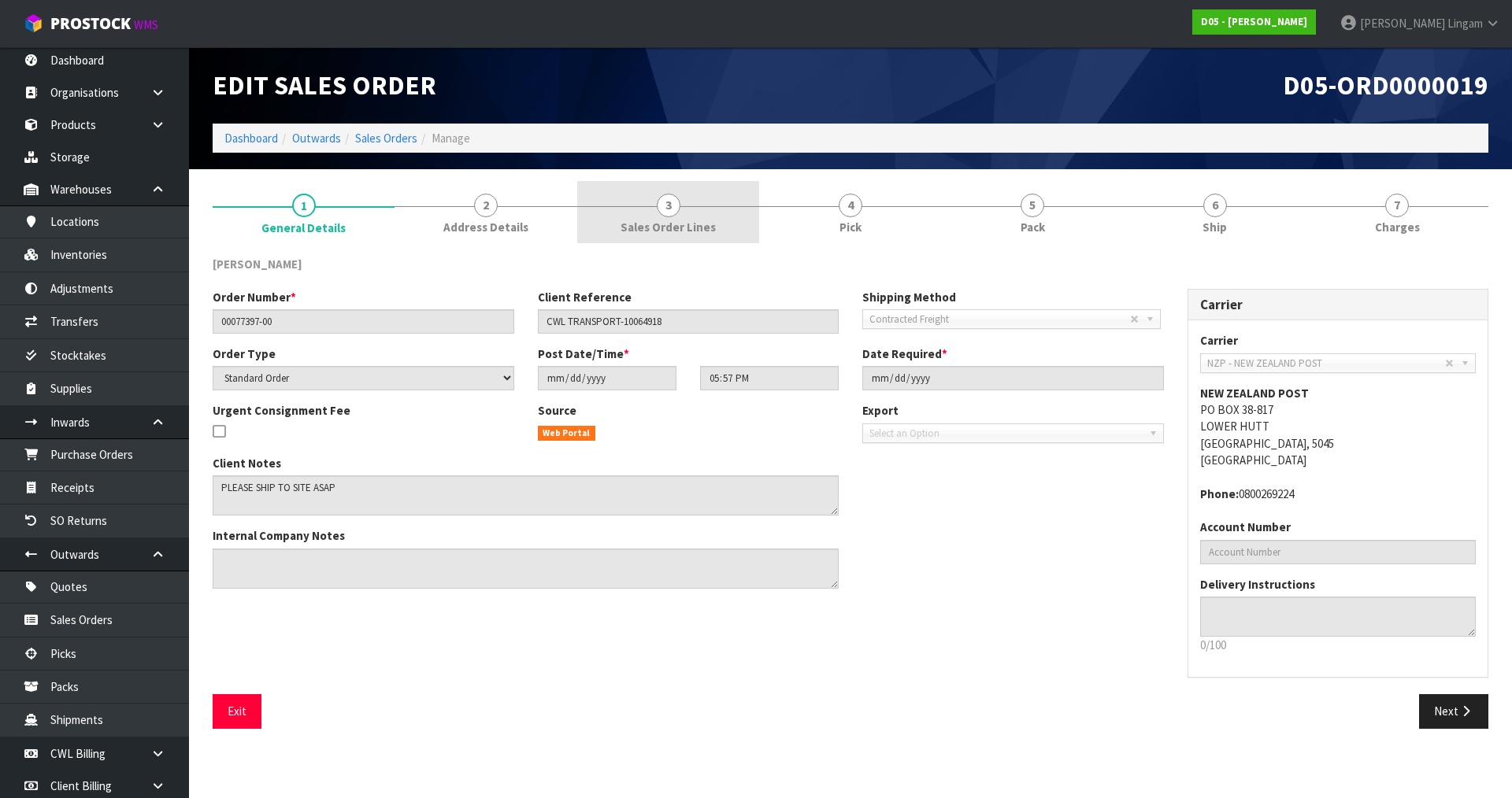
click at [691, 217] on link "3 Sales Order Lines" at bounding box center [667, 211] width 182 height 62
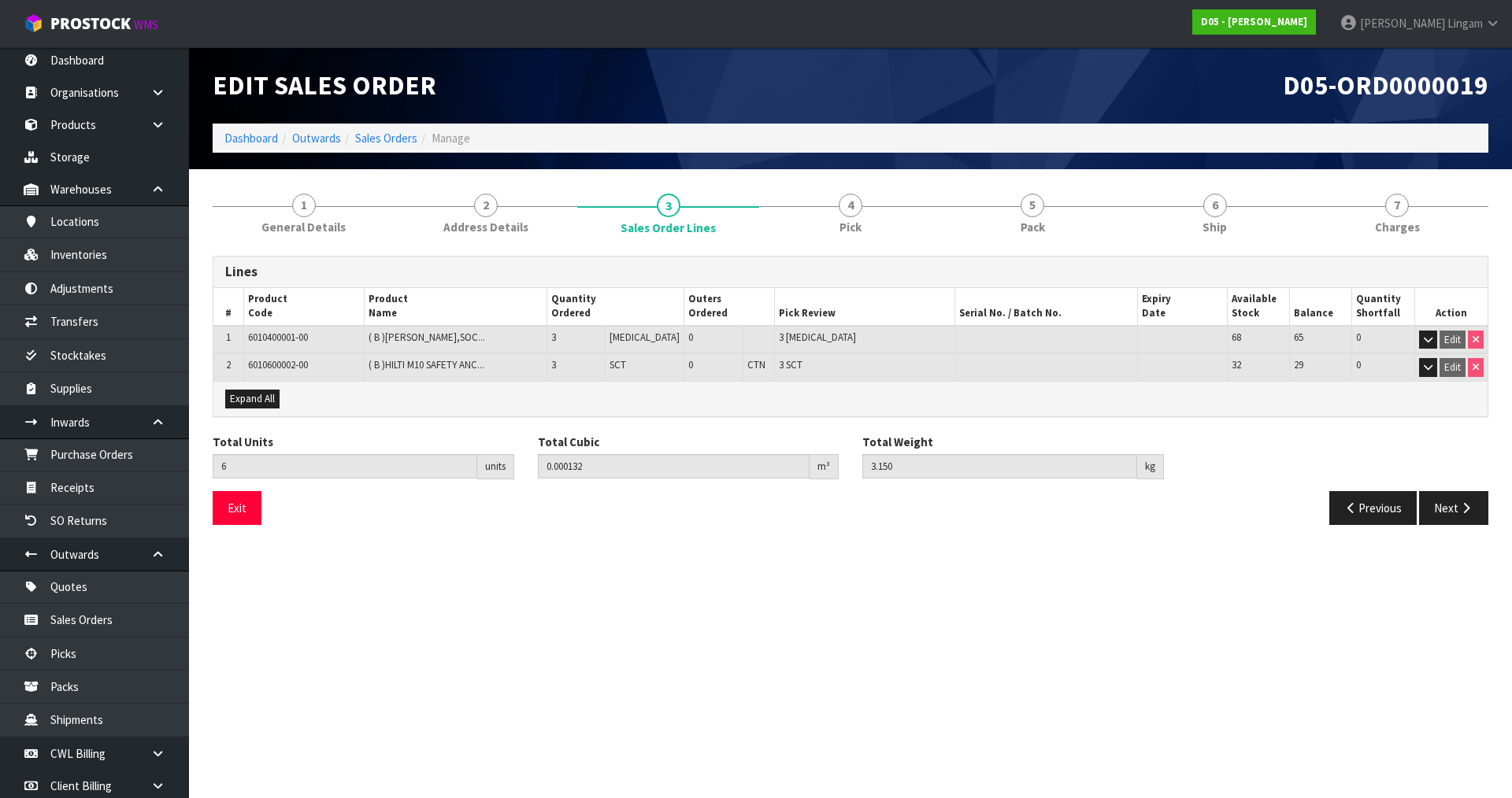
click at [472, 705] on section "Edit Sales Order D05-ORD0000019 Dashboard Outwards Sales Orders Manage 1 Genera…" at bounding box center [756, 399] width 1512 height 798
click at [244, 139] on link "Dashboard" at bounding box center [251, 138] width 53 height 15
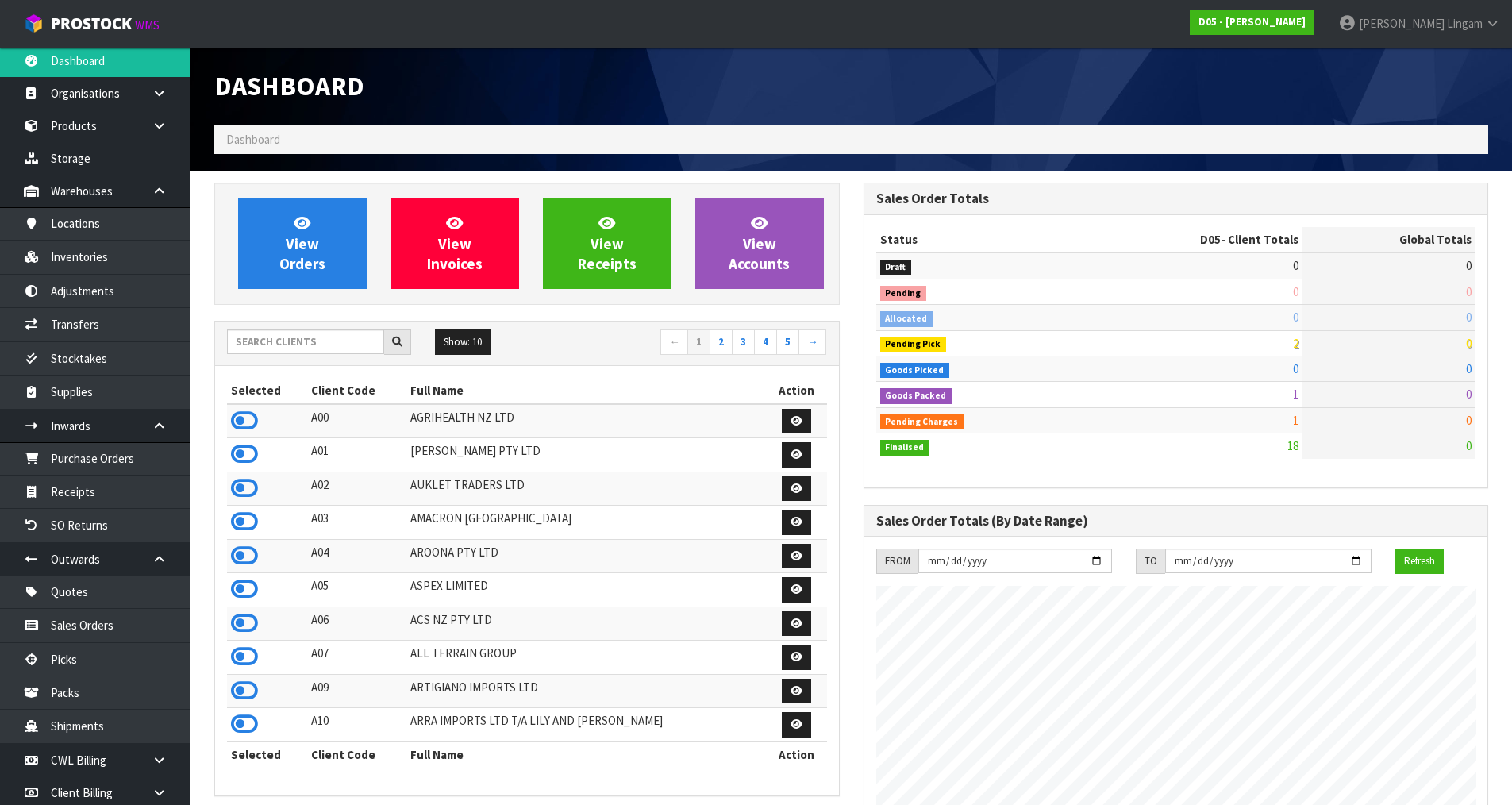
scroll to position [1390, 648]
click at [330, 345] on input "text" at bounding box center [306, 342] width 157 height 25
click at [335, 343] on input "text" at bounding box center [306, 342] width 157 height 25
click at [320, 262] on span "View Orders" at bounding box center [302, 242] width 46 height 59
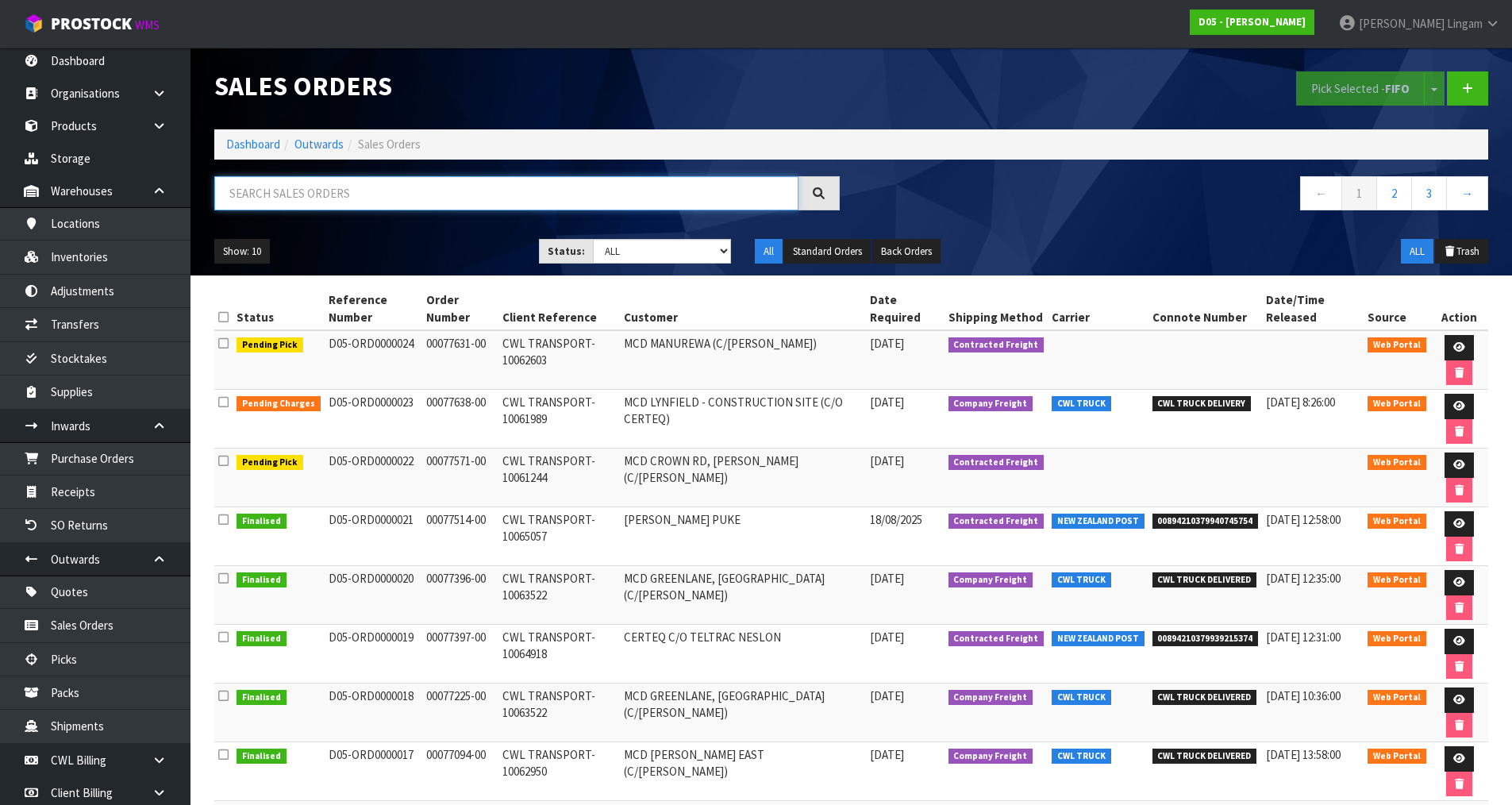
click at [463, 192] on input "text" at bounding box center [506, 193] width 584 height 34
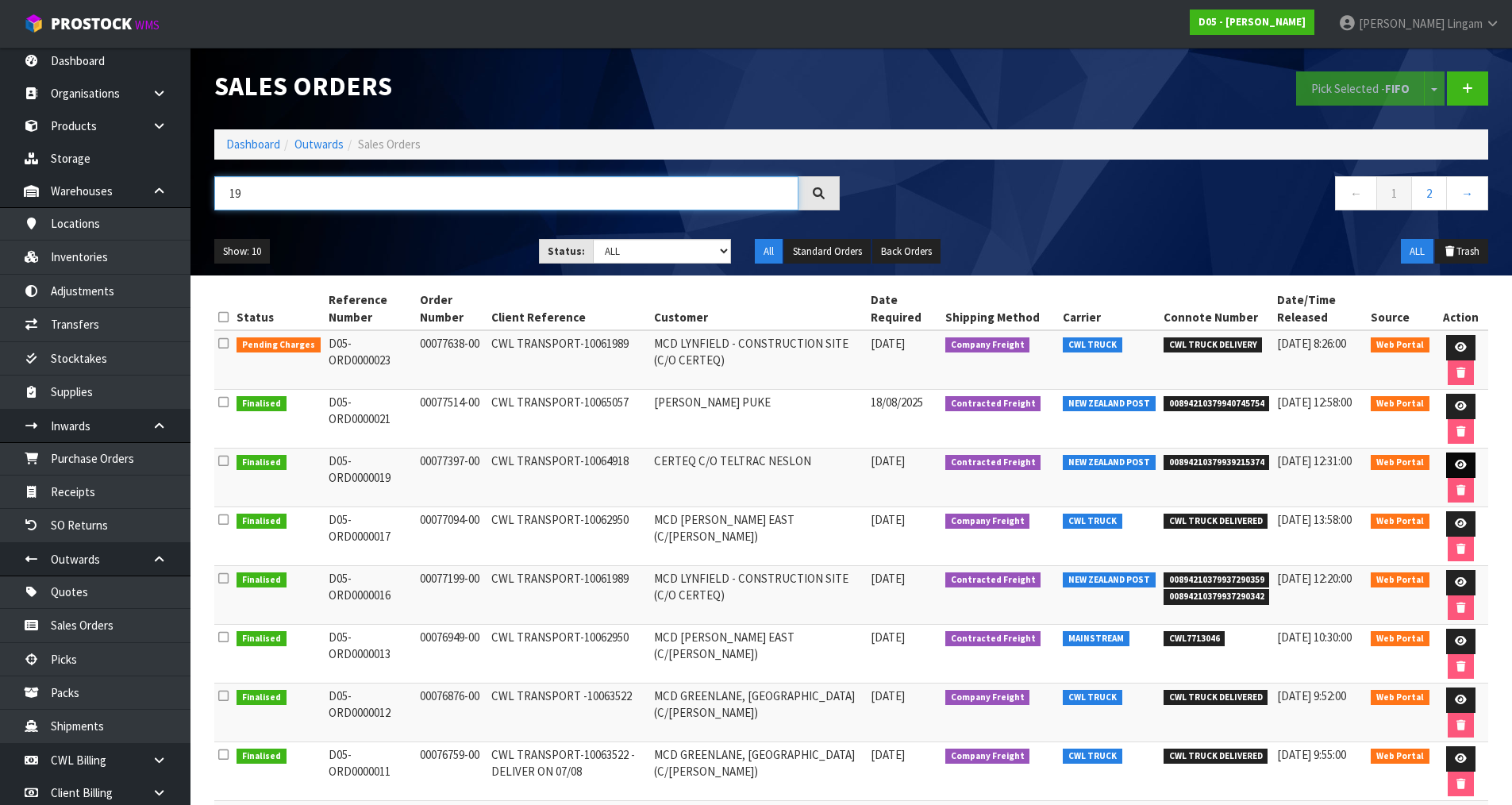
type input "19"
click at [1465, 470] on link at bounding box center [1461, 465] width 29 height 26
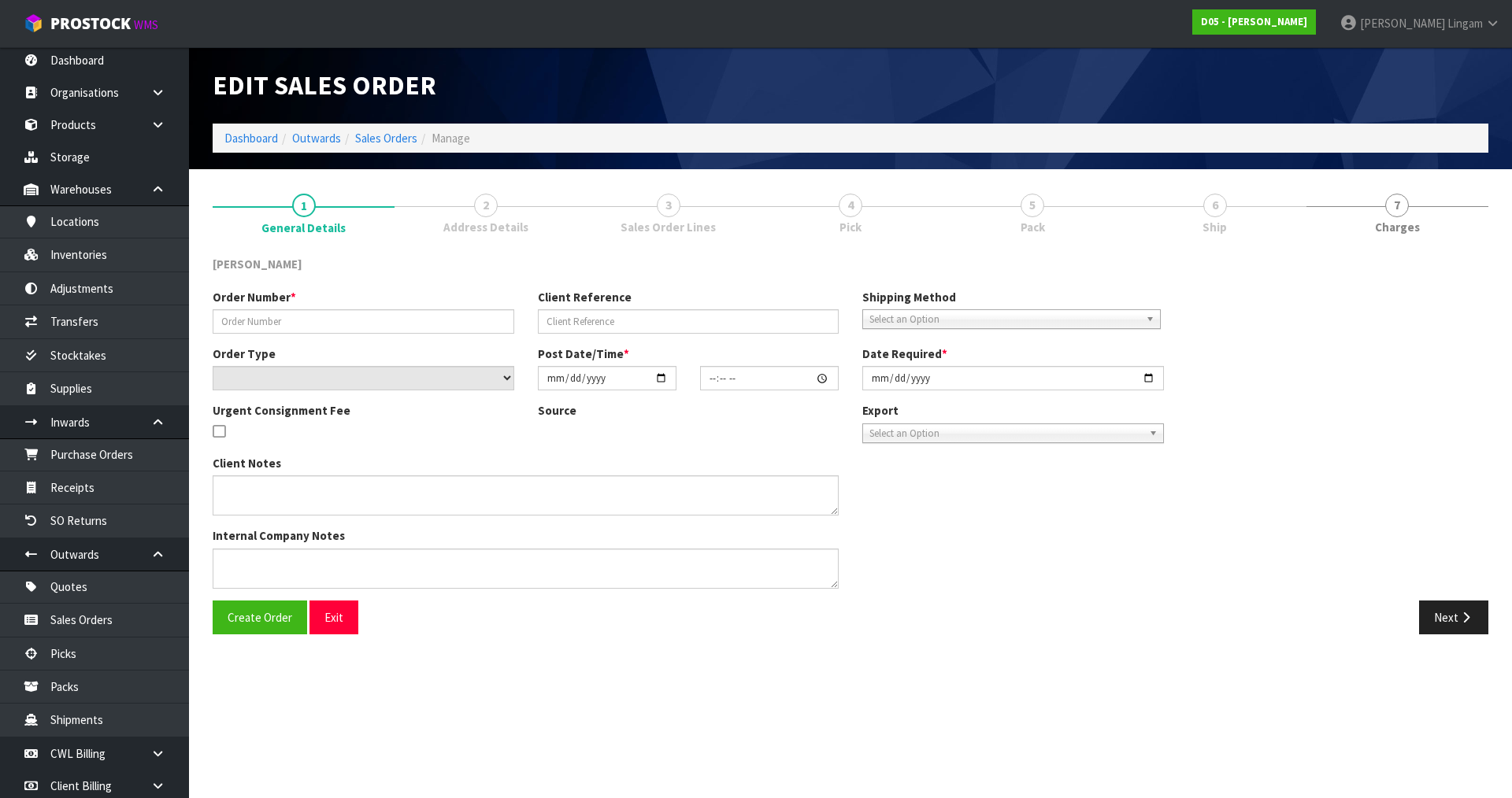
type input "00077397-00"
type input "CWL TRANSPORT-10064918"
select select "number:0"
type input "[DATE]"
type input "17:57:00.000"
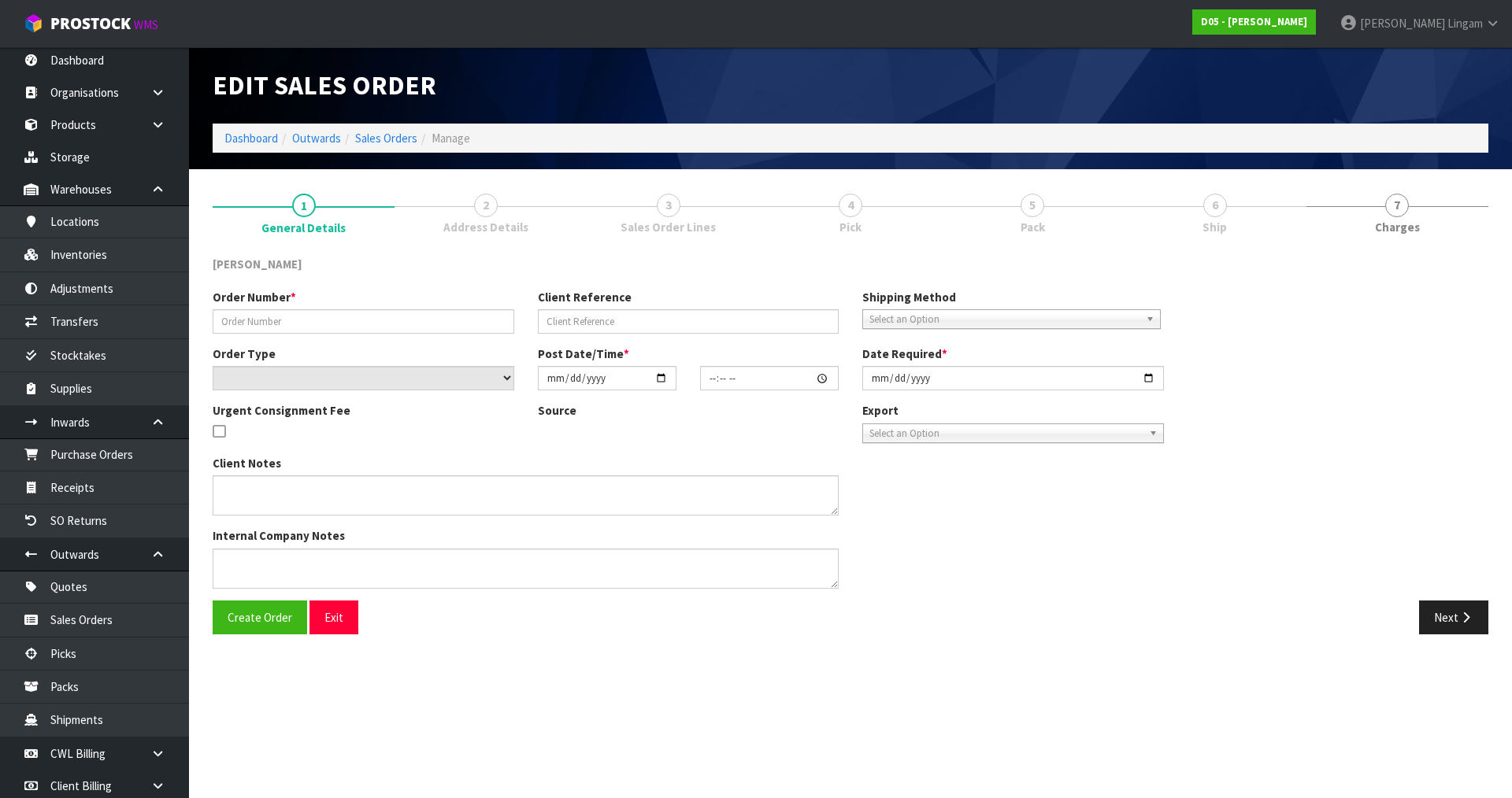
type input "[DATE]"
type textarea "PLEASE SHIP TO SITE ASAP"
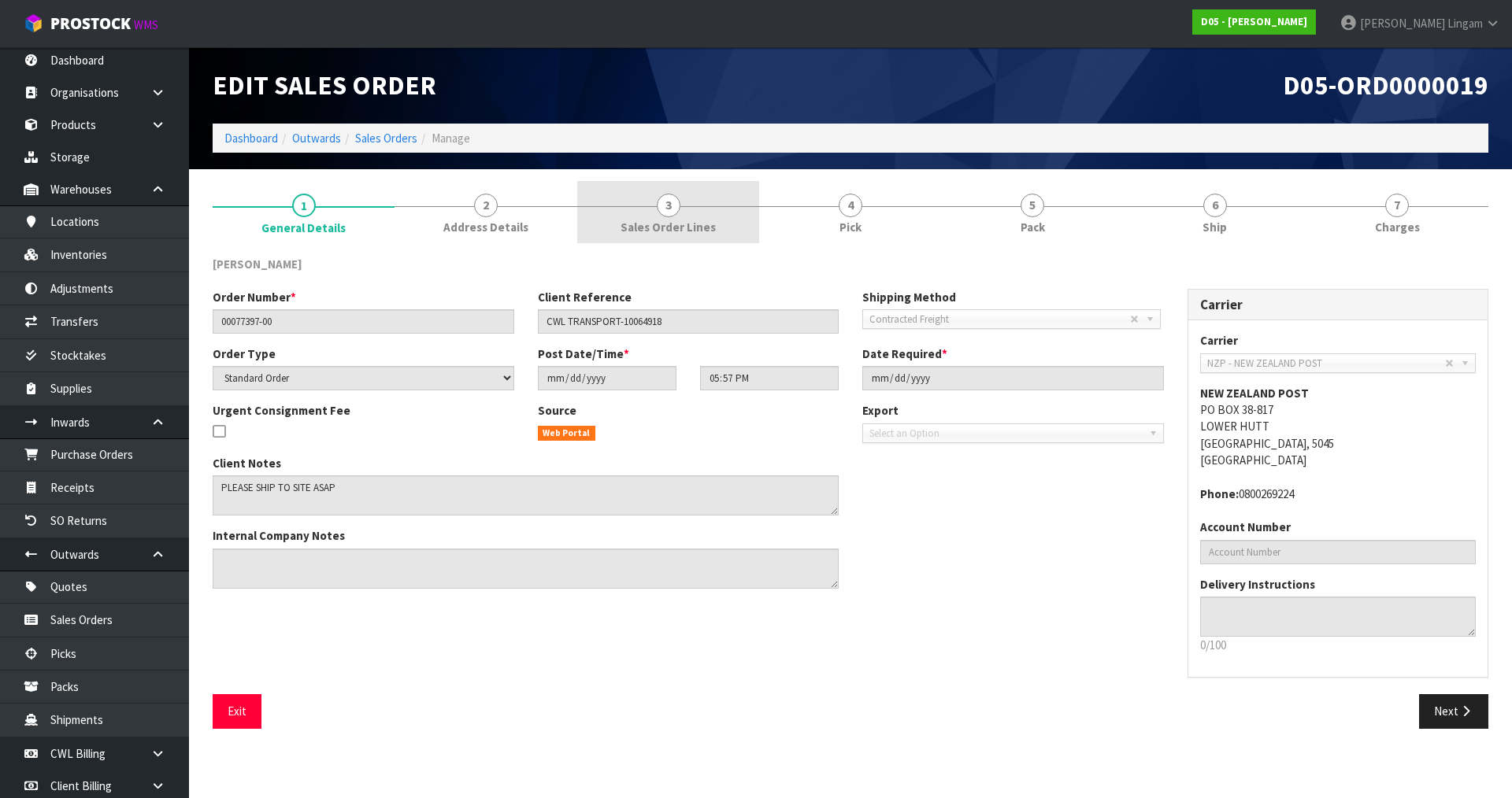
click at [720, 210] on link "3 Sales Order Lines" at bounding box center [667, 211] width 182 height 62
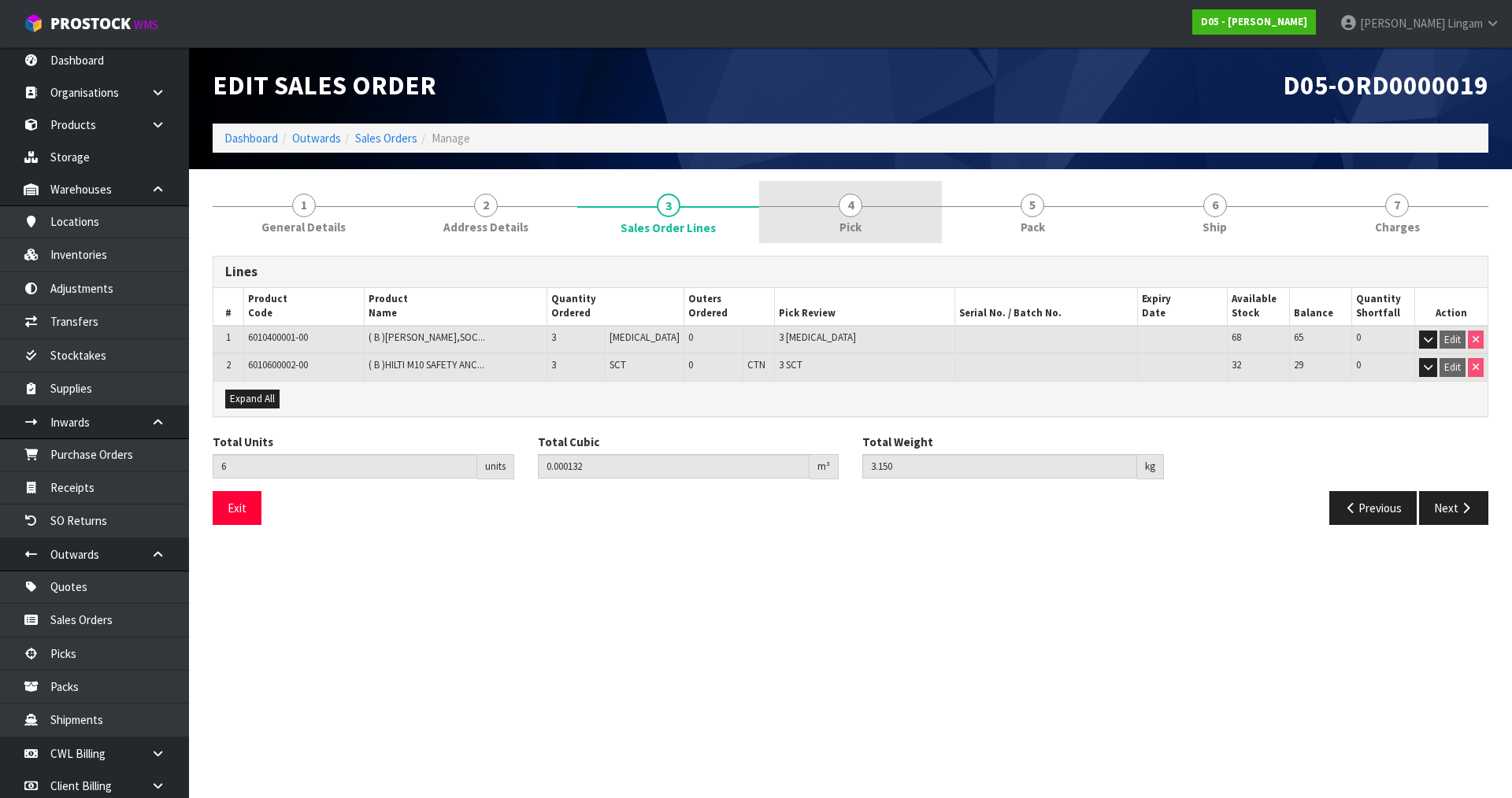
click at [866, 226] on link "4 Pick" at bounding box center [849, 211] width 182 height 62
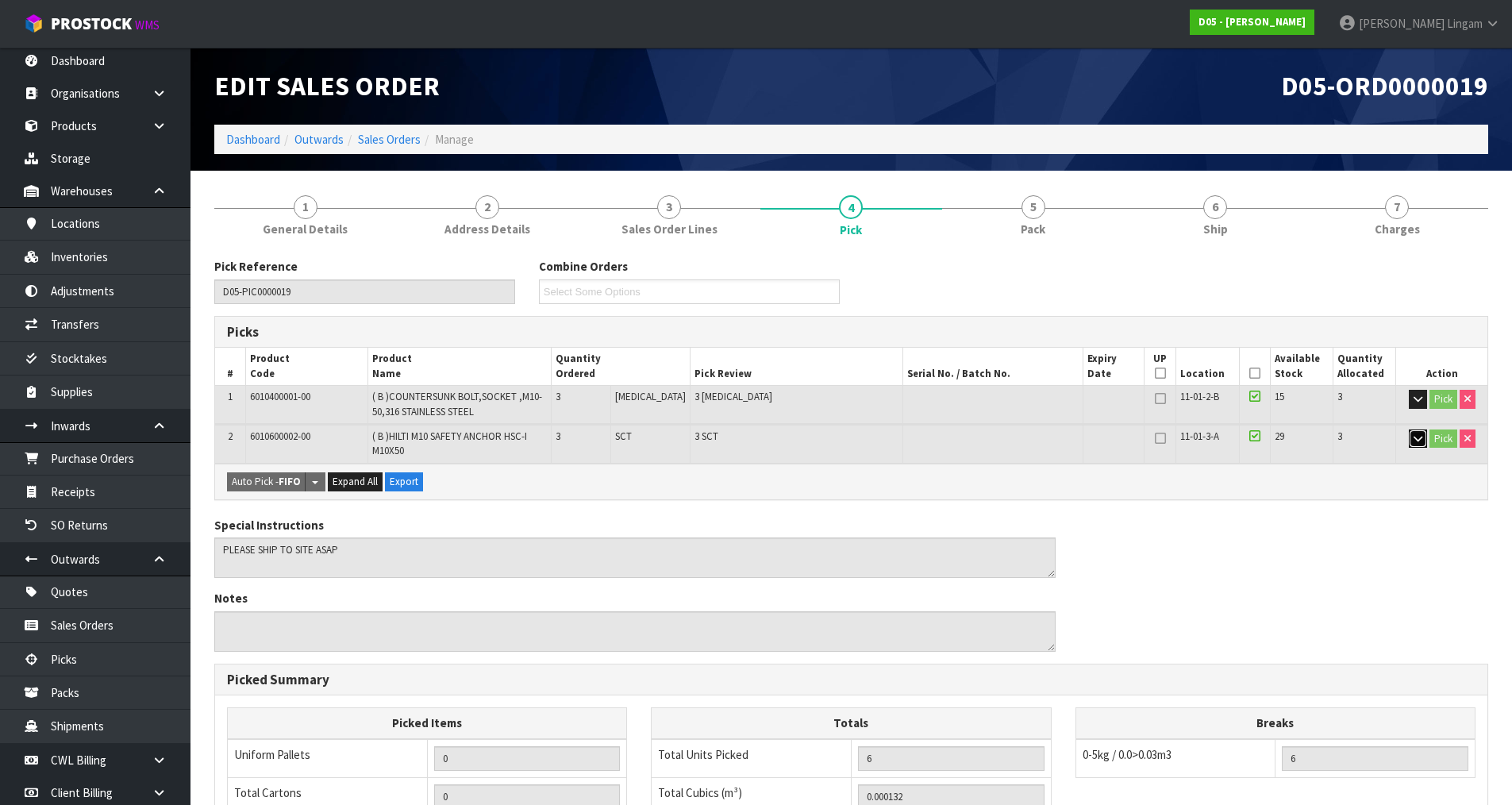
click at [1414, 442] on icon "button" at bounding box center [1418, 439] width 9 height 11
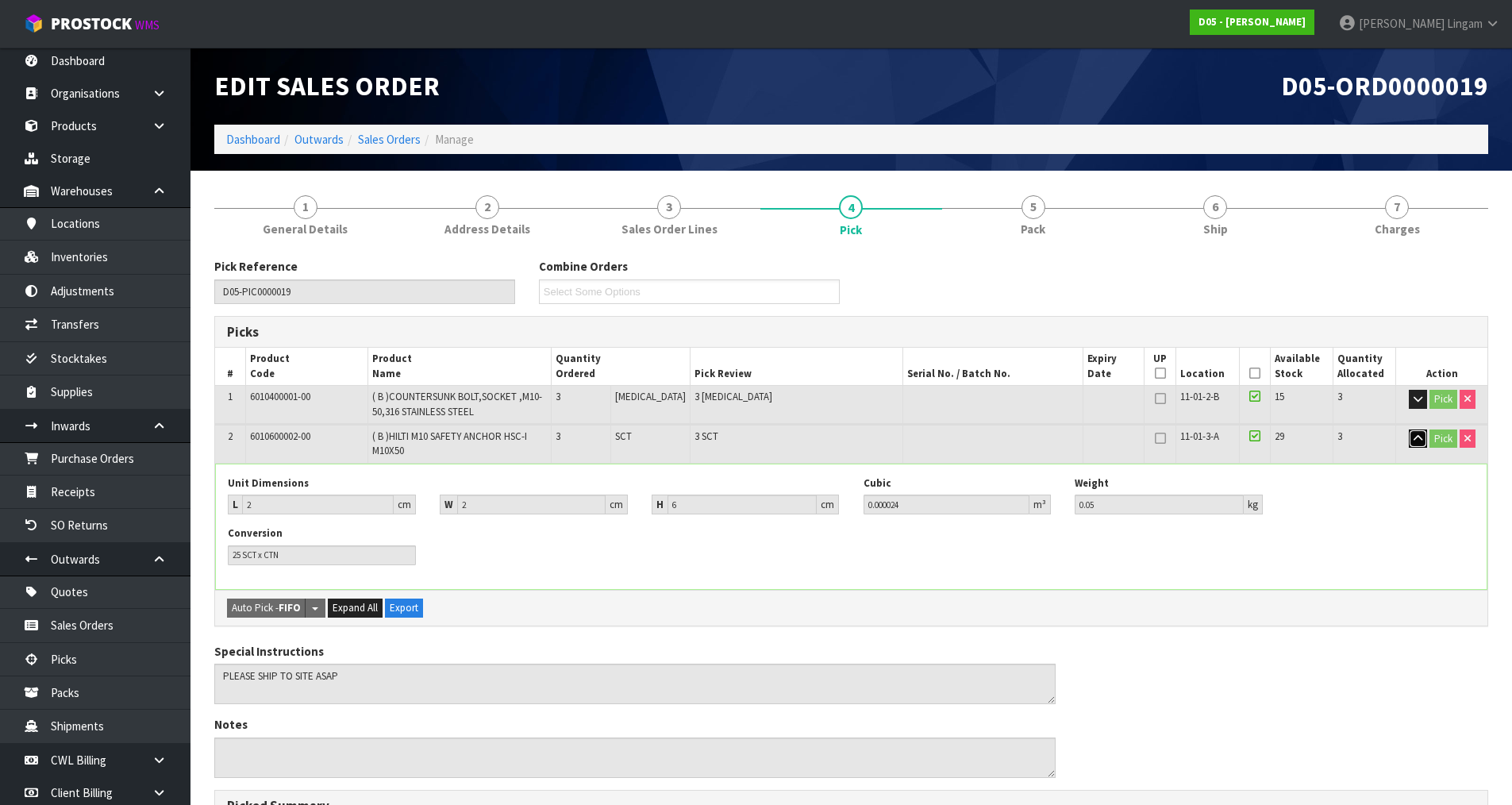
click at [1414, 442] on icon "button" at bounding box center [1418, 439] width 9 height 11
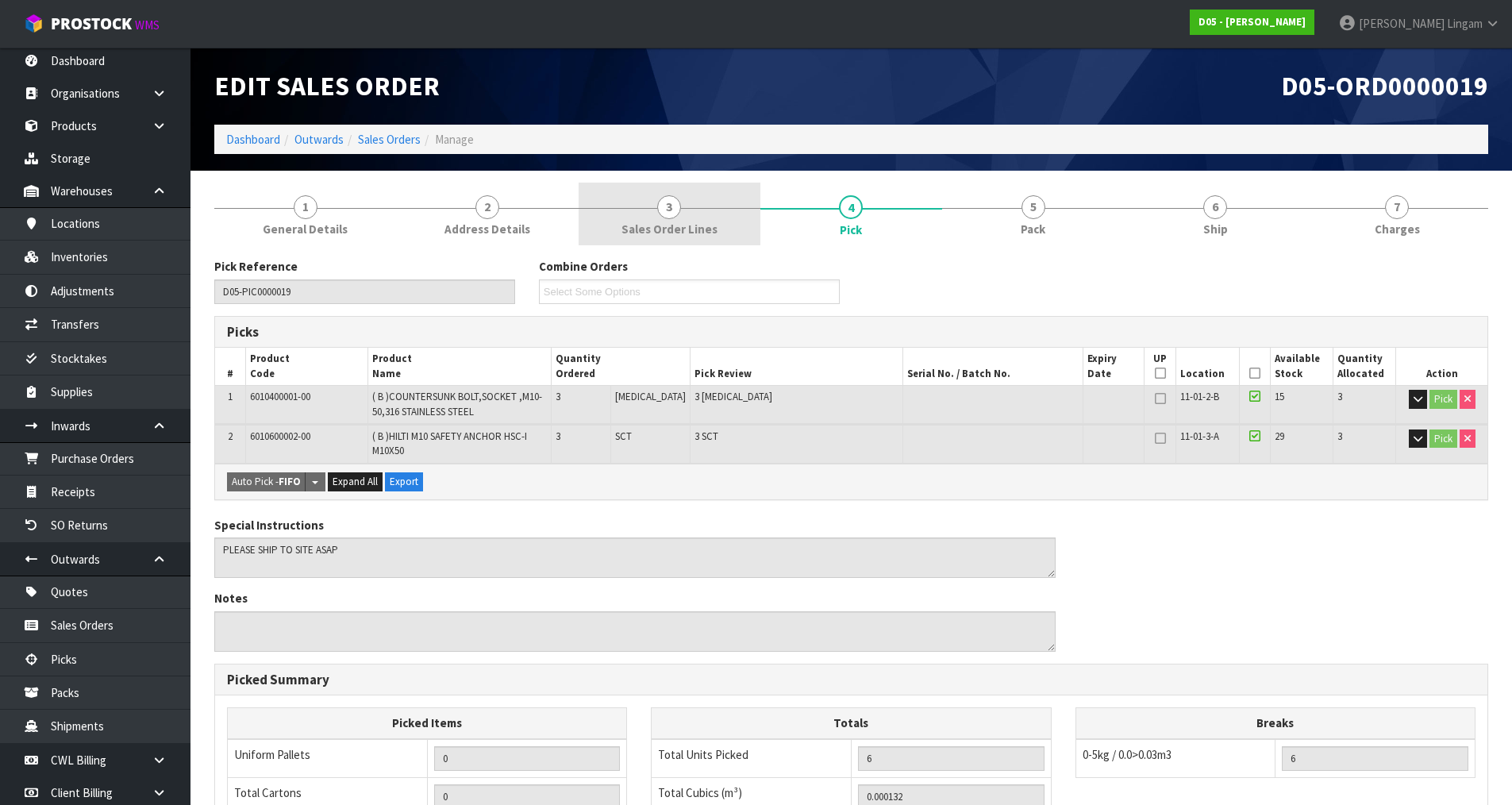
drag, startPoint x: 1115, startPoint y: 532, endPoint x: 686, endPoint y: 218, distance: 531.6
click at [1117, 528] on div "Special Instructions Notes" at bounding box center [851, 590] width 1298 height 147
click at [237, 139] on link "Dashboard" at bounding box center [253, 139] width 54 height 15
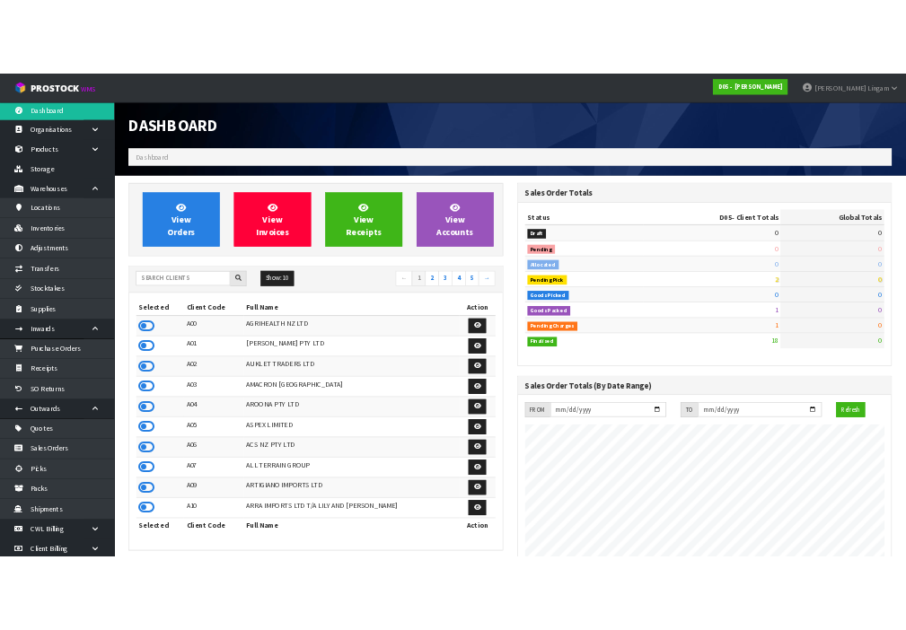
scroll to position [1571, 733]
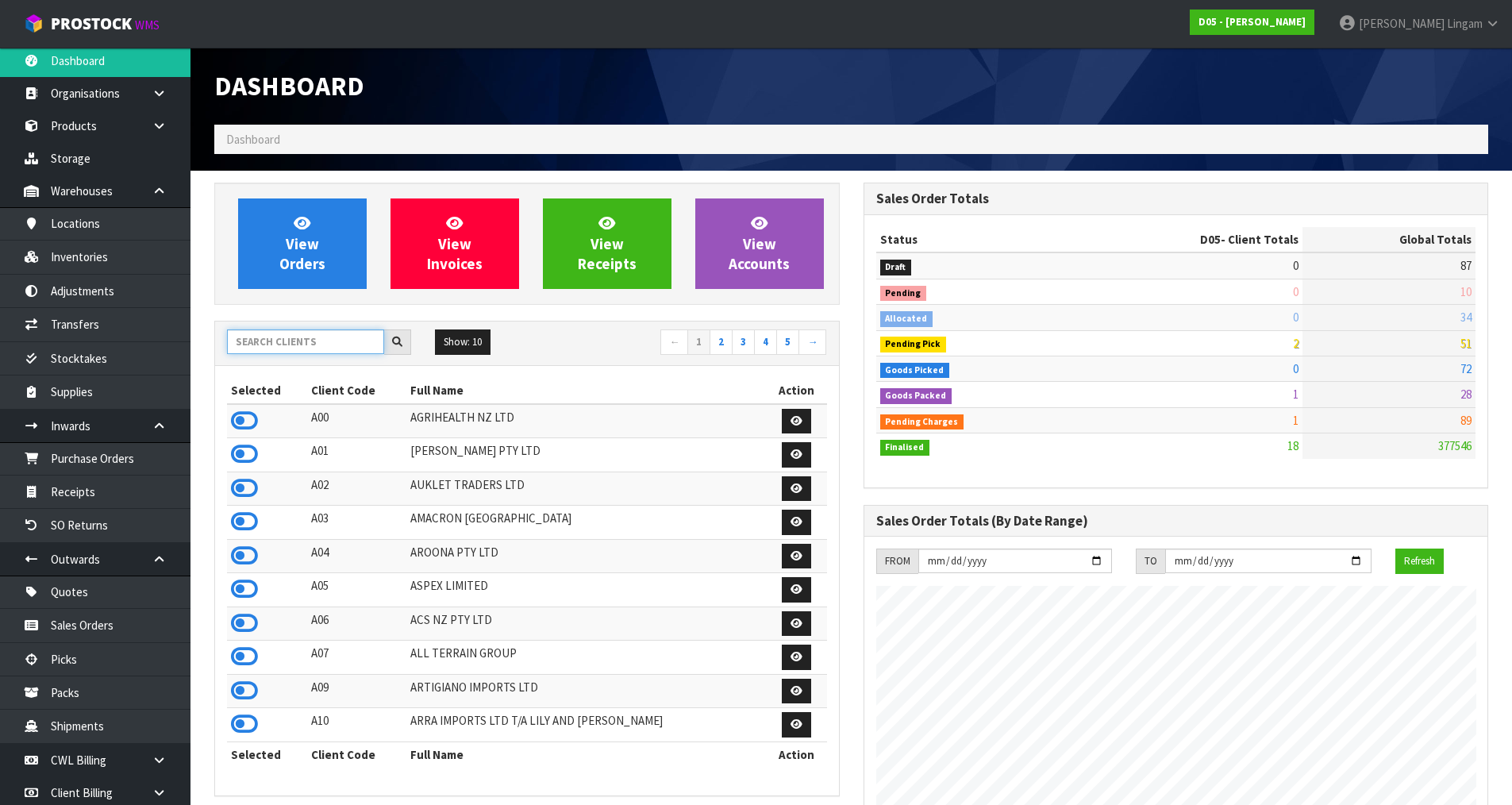
click at [350, 343] on input "text" at bounding box center [306, 342] width 157 height 25
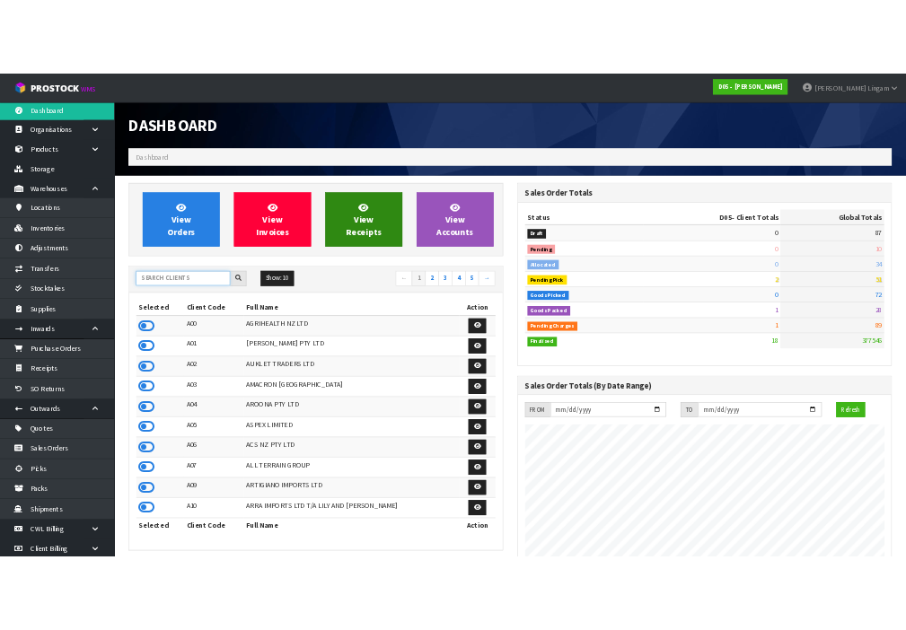
scroll to position [1636, 663]
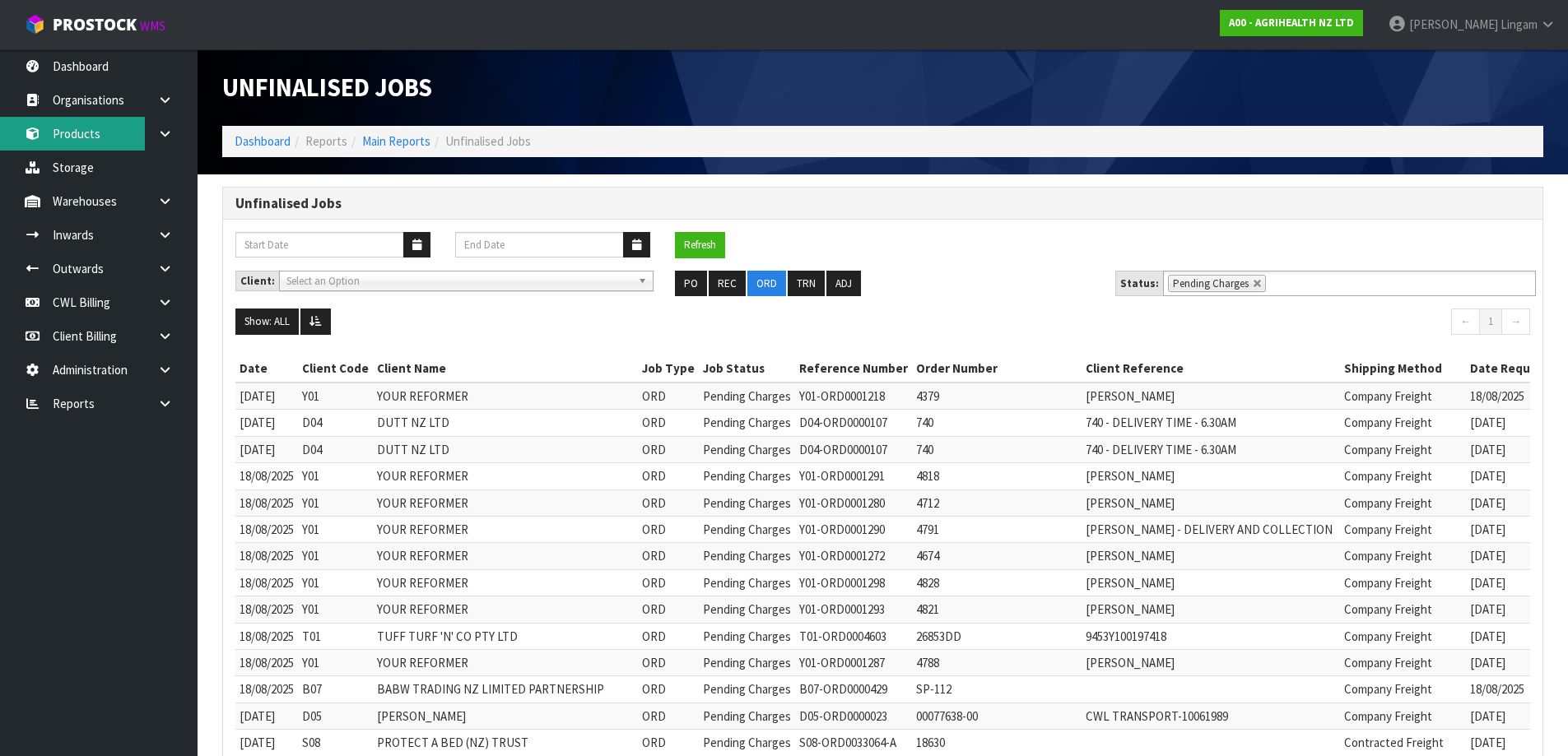
click at [61, 131] on link "Products" at bounding box center [98, 133] width 197 height 34
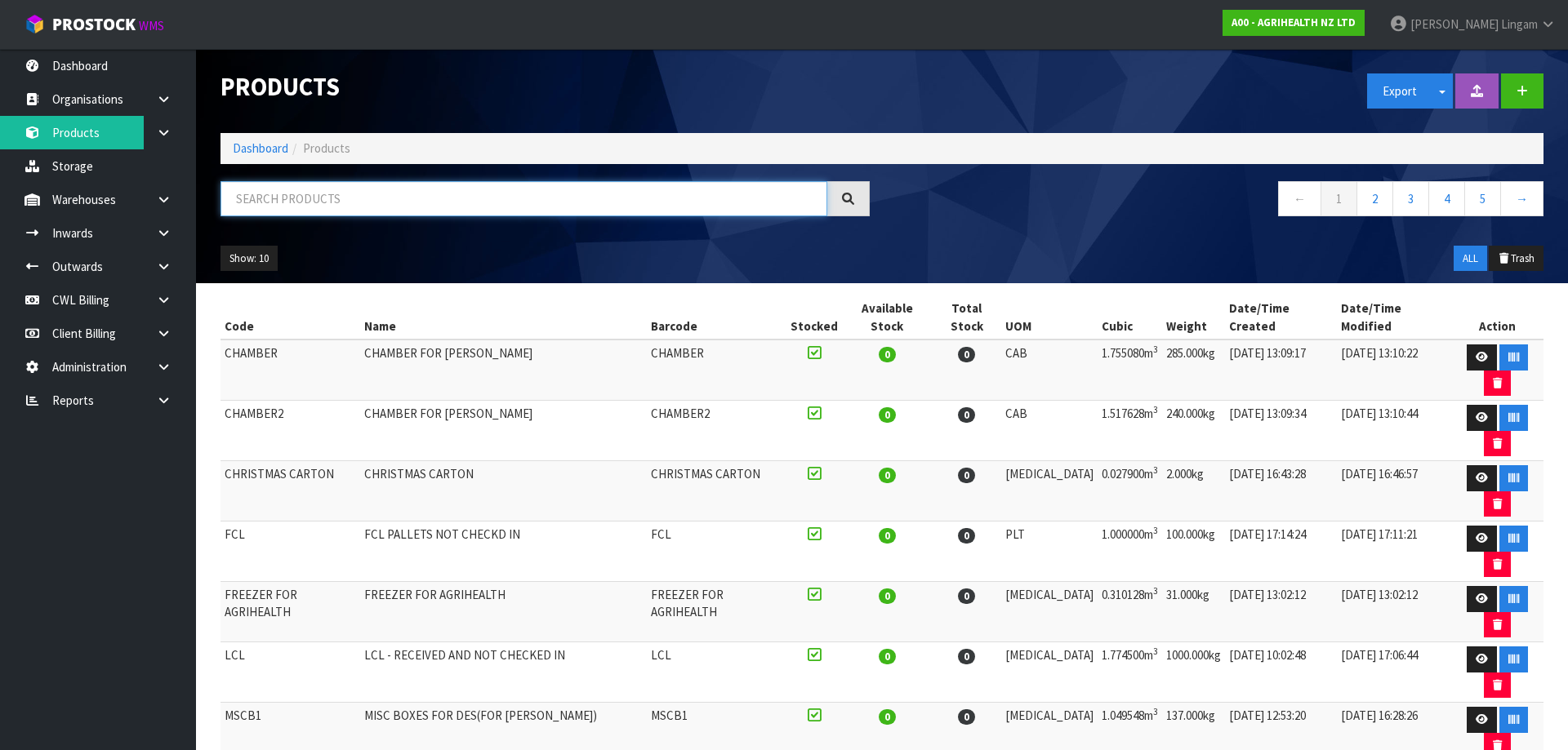
click at [527, 202] on input "text" at bounding box center [523, 198] width 607 height 35
paste input "BVW-9301 PART A"
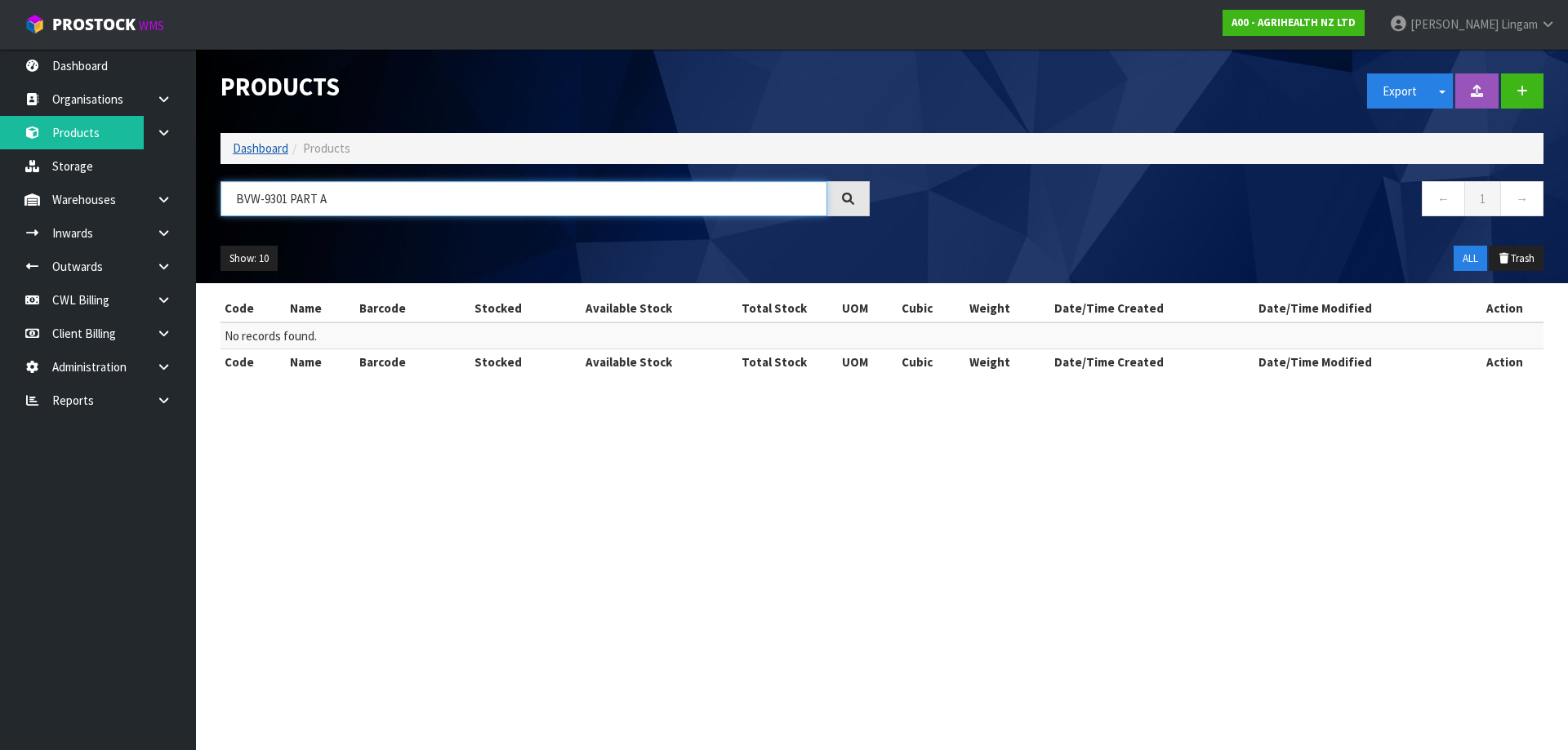
type input "BVW-9301 PART A"
click at [245, 147] on link "Dashboard" at bounding box center [260, 147] width 55 height 15
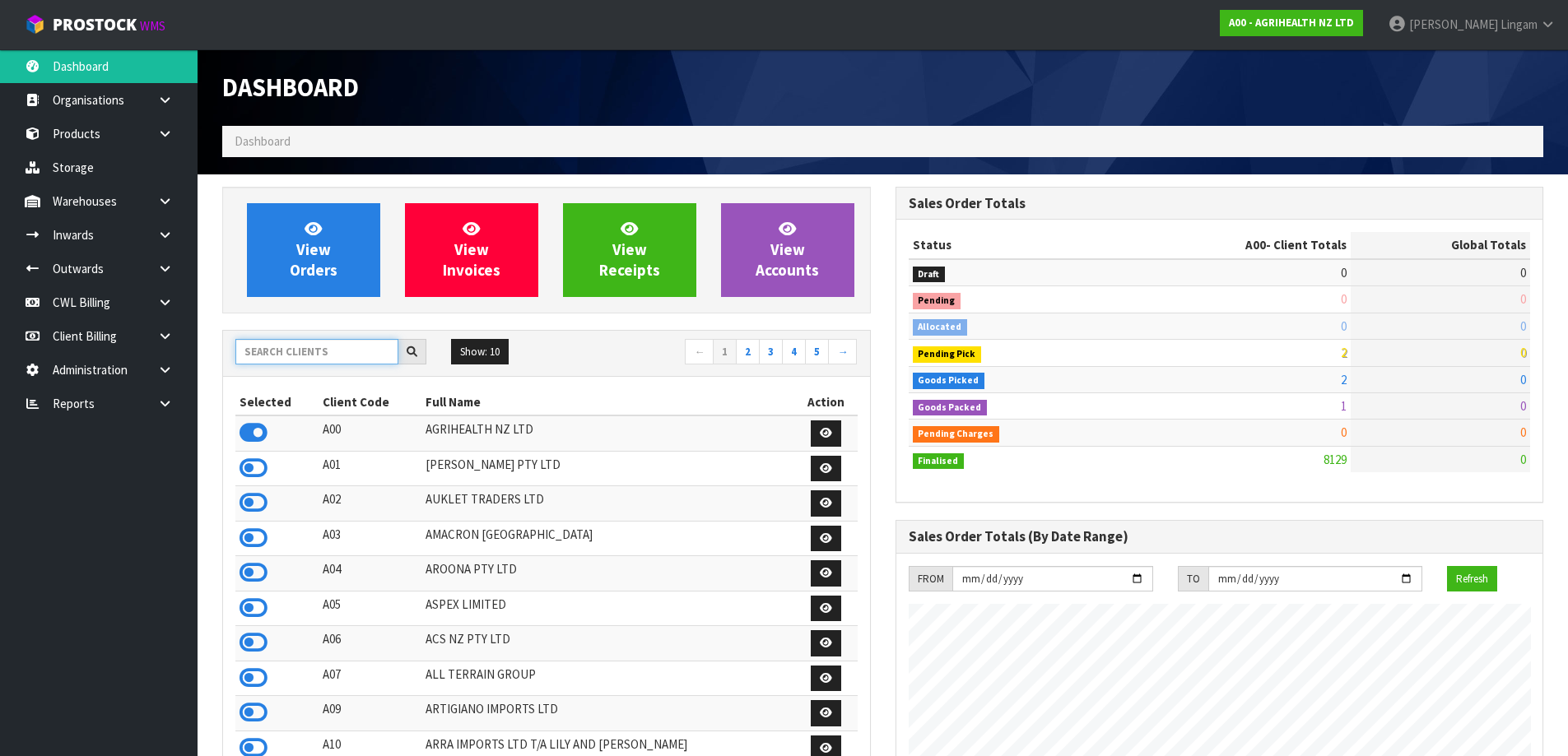
scroll to position [1246, 672]
click at [304, 362] on input "text" at bounding box center [317, 352] width 163 height 26
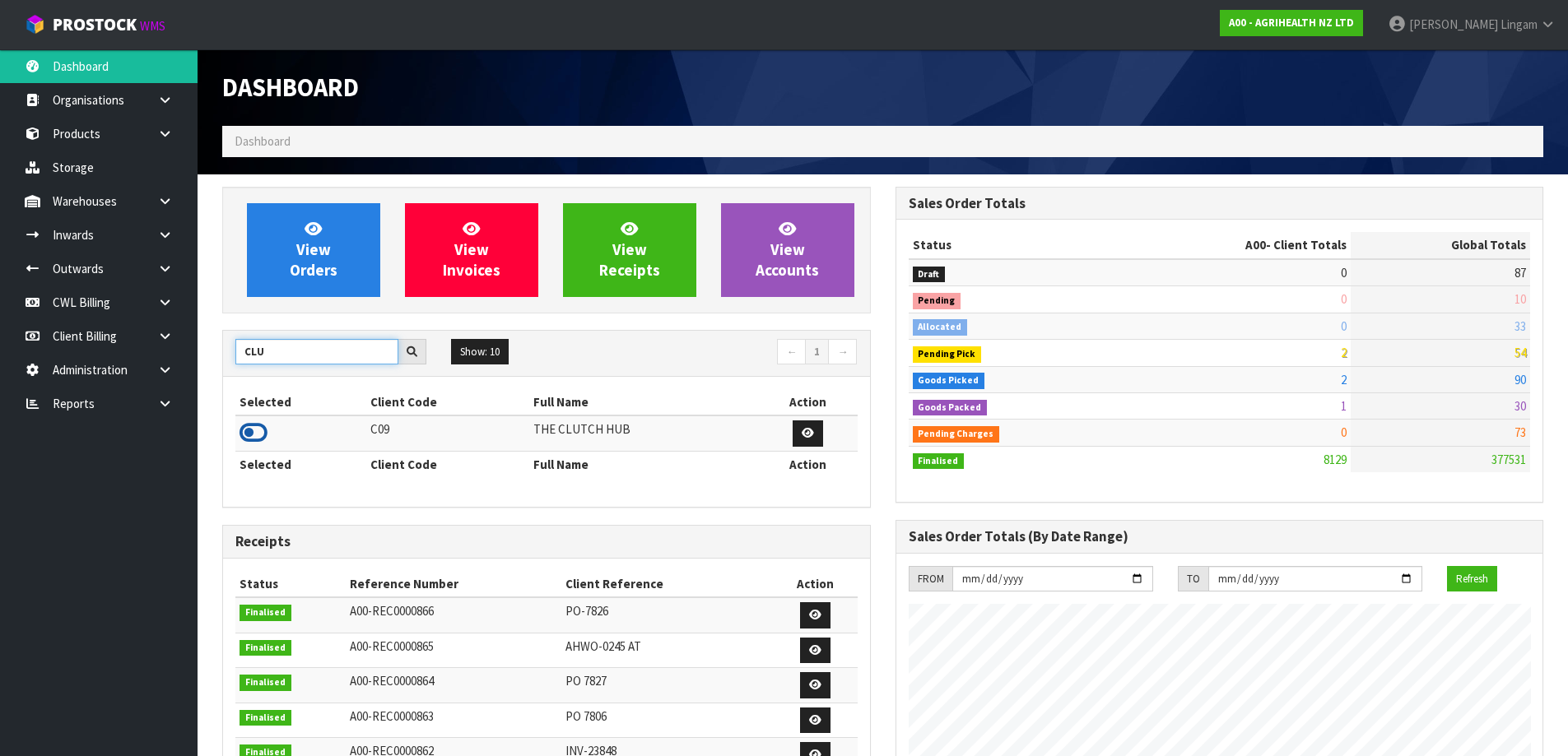
type input "CLU"
click at [253, 428] on icon at bounding box center [253, 433] width 28 height 25
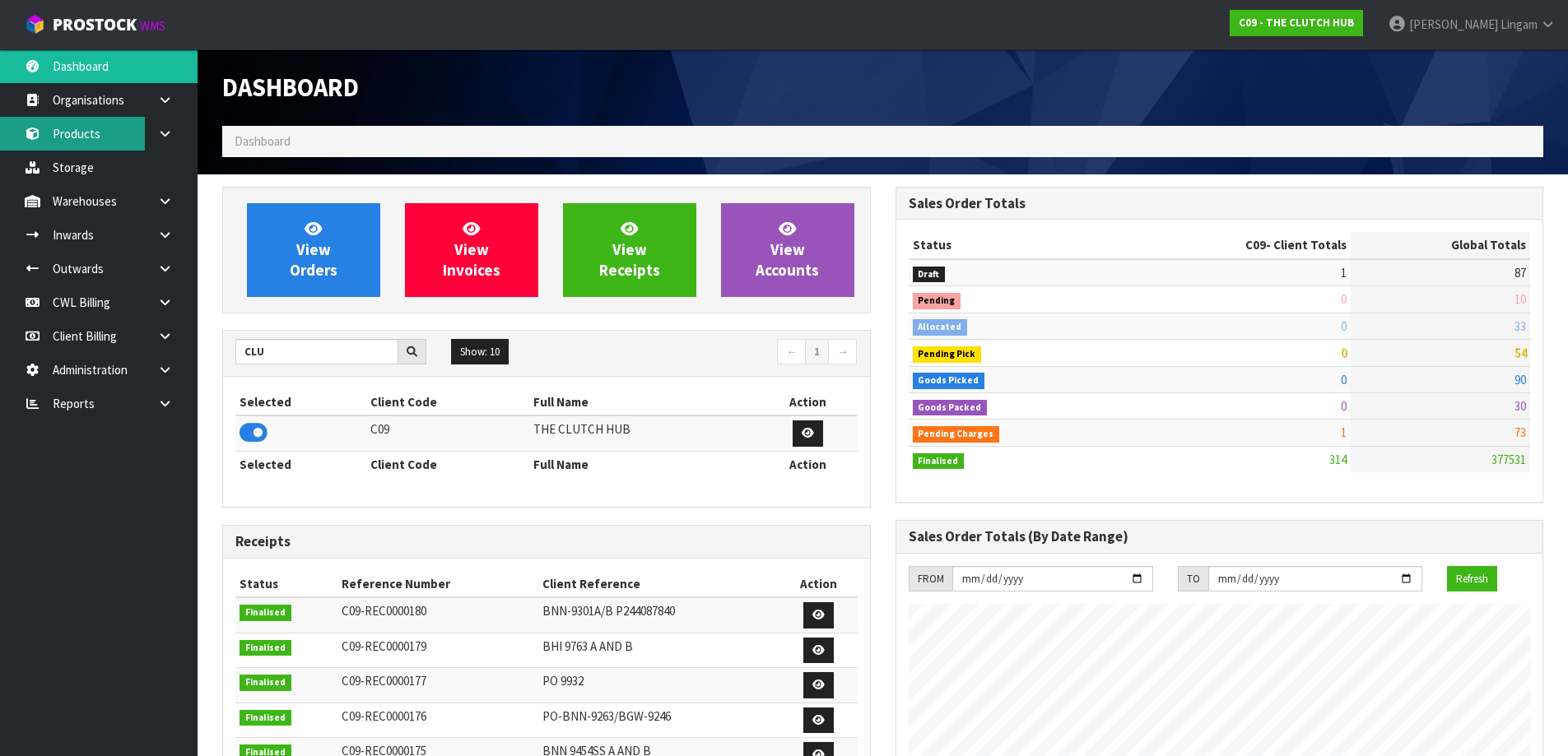
click at [89, 133] on link "Products" at bounding box center [98, 133] width 197 height 34
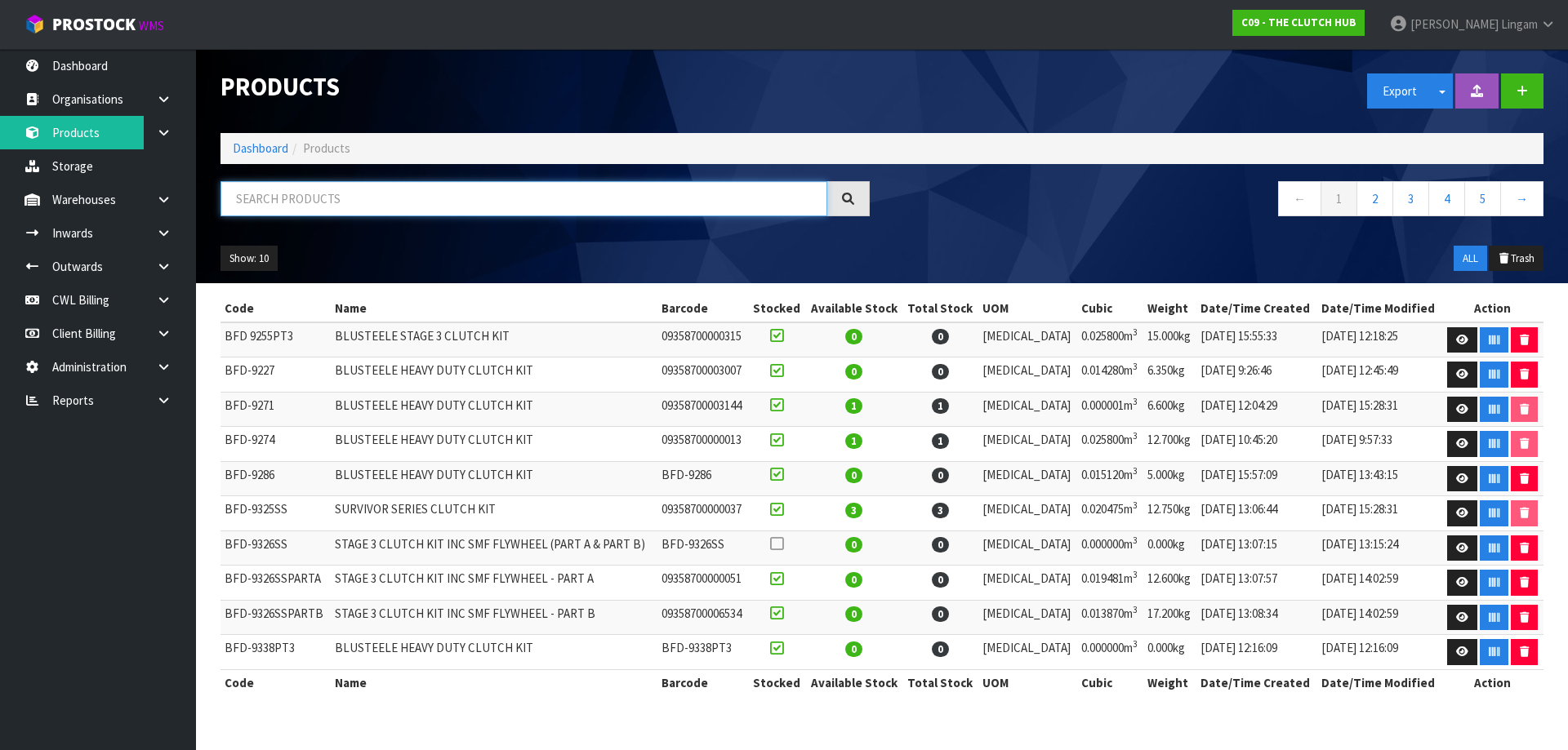
click at [555, 198] on input "text" at bounding box center [523, 198] width 607 height 35
paste input "BVW-9301 PART A"
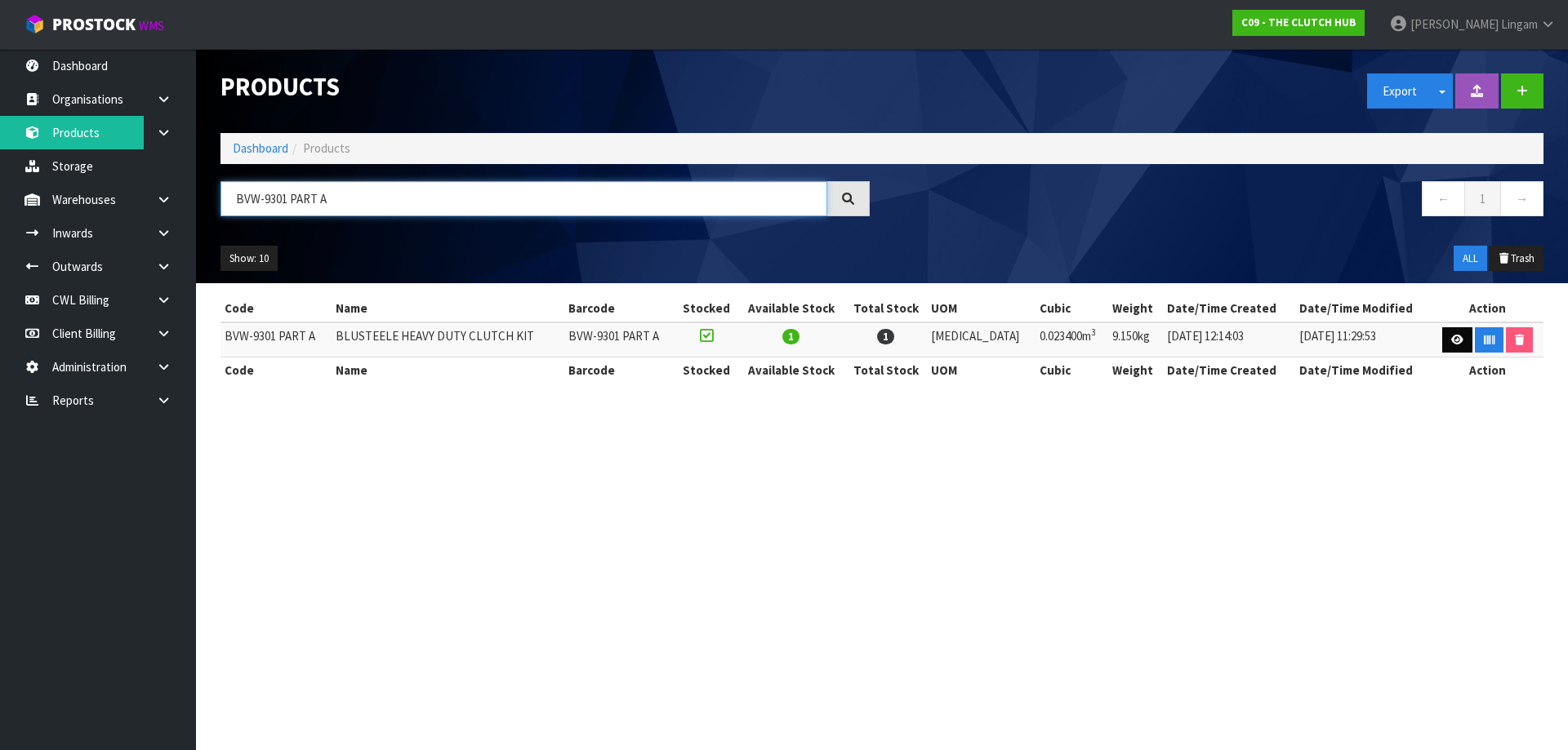
type input "BVW-9301 PART A"
click at [1453, 342] on icon at bounding box center [1456, 340] width 12 height 11
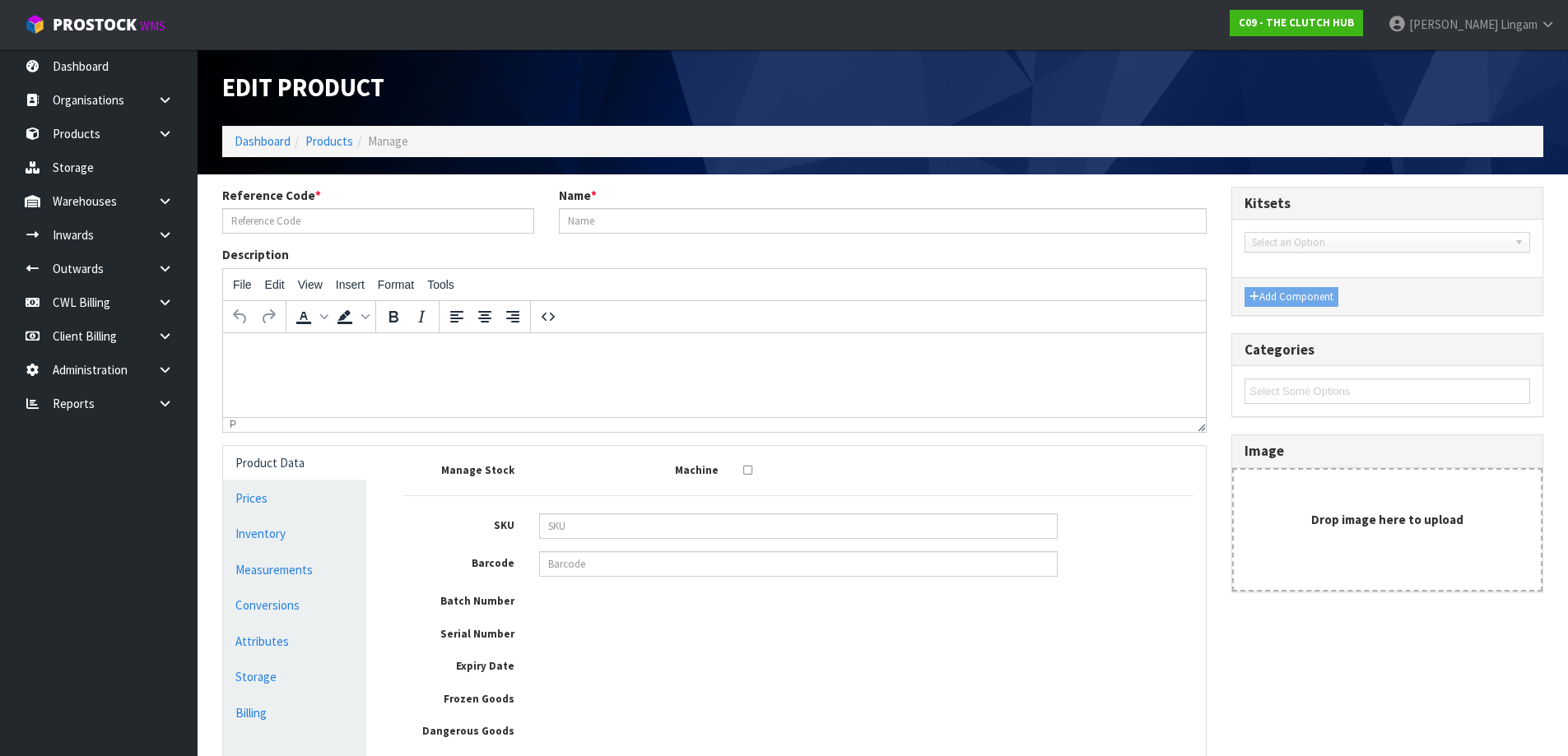
type input "BVW-9301 PART A"
type input "BLUSTEELE HEAVY DUTY CLUTCH KIT"
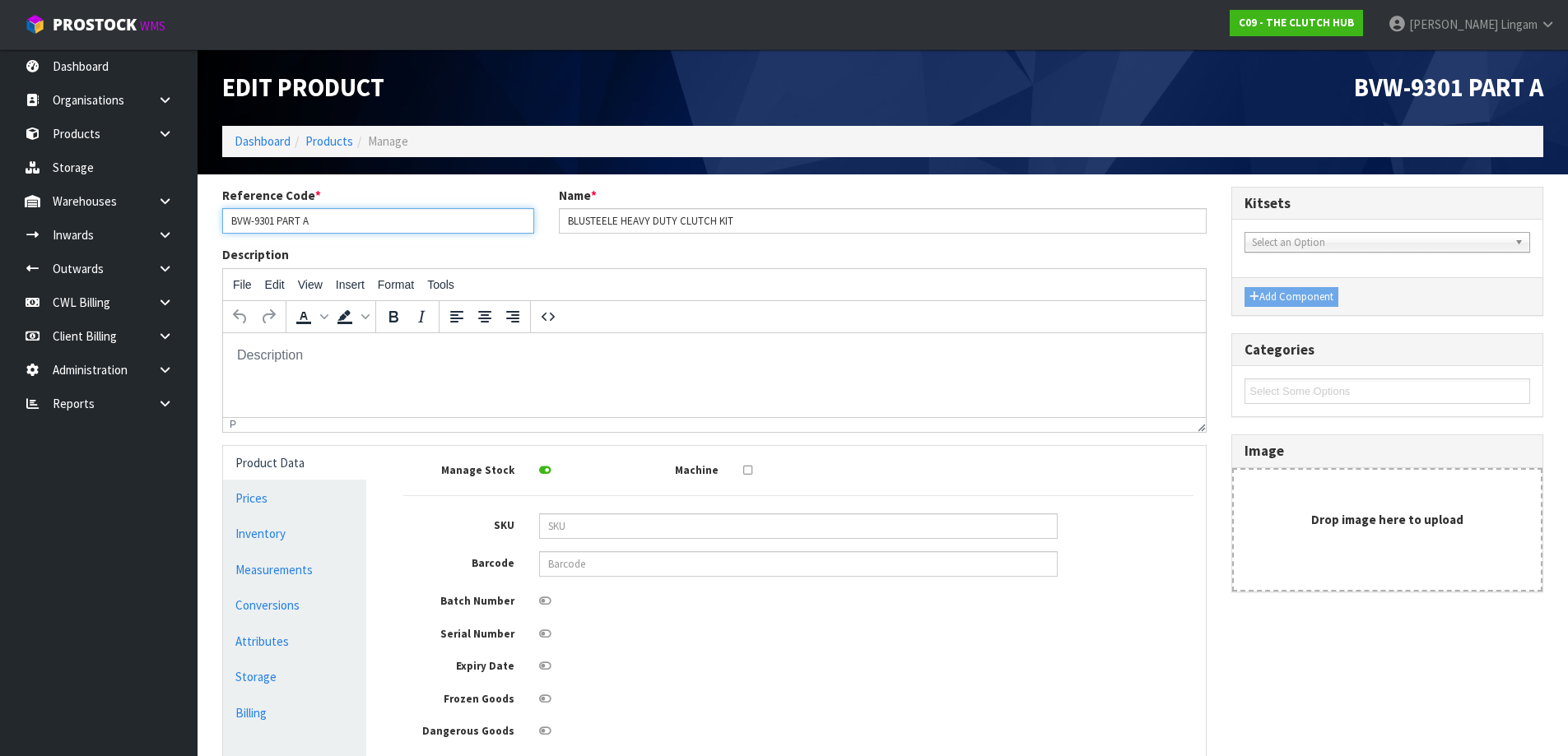
click at [248, 218] on input "BVW-9301 PART A" at bounding box center [378, 221] width 312 height 26
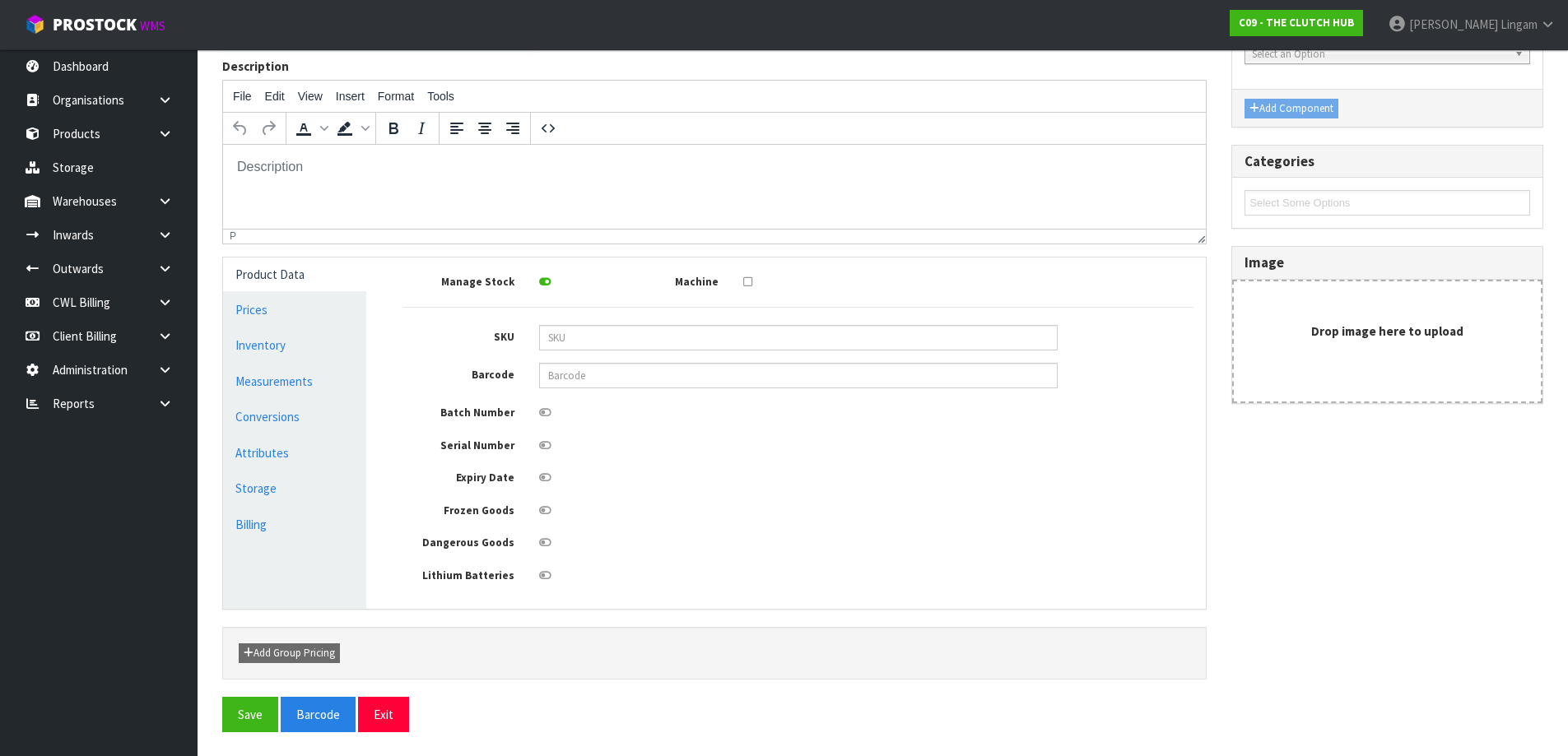
scroll to position [189, 0]
type input "BNN-9301 PART A"
click at [245, 710] on button "Save" at bounding box center [249, 713] width 56 height 36
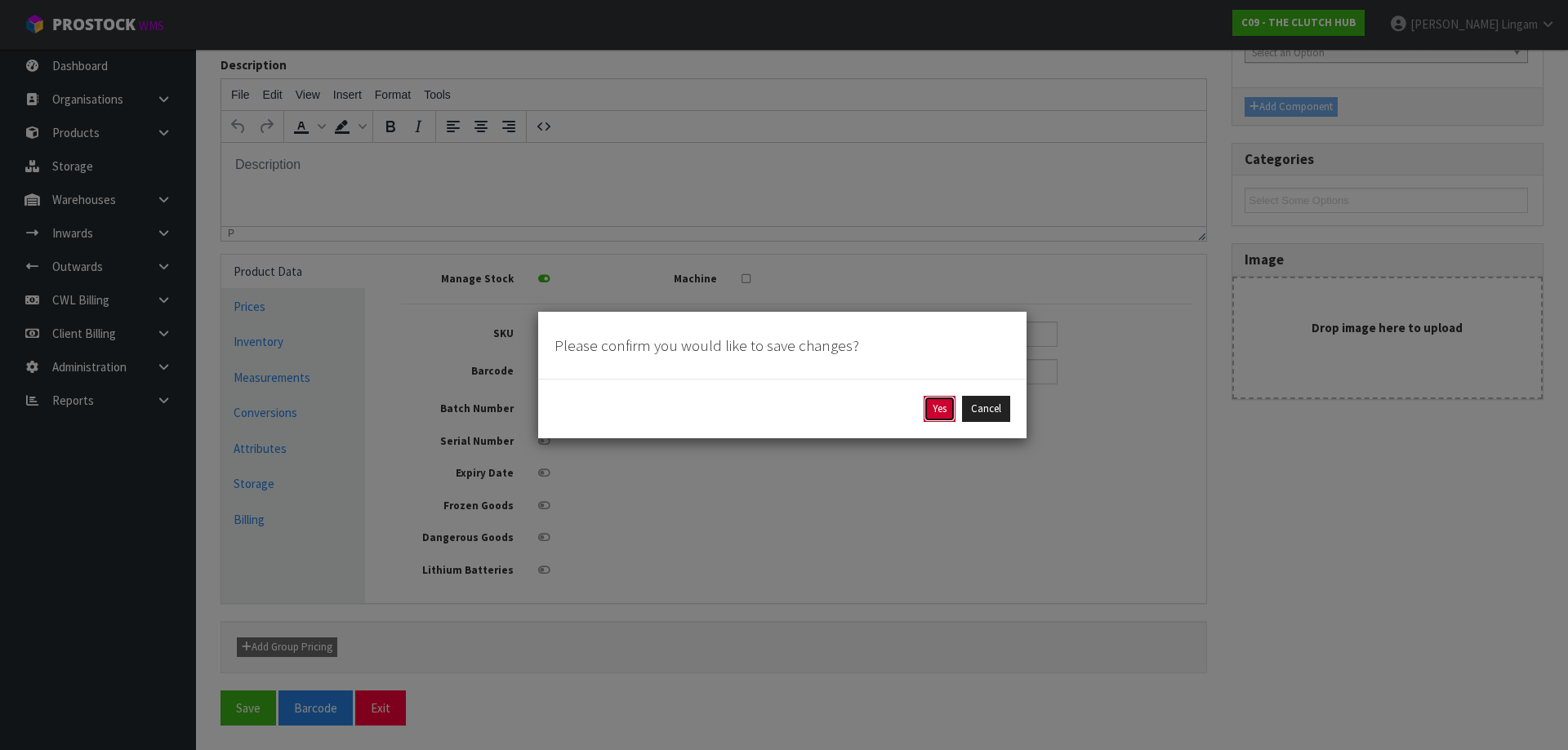
click at [942, 405] on button "Yes" at bounding box center [939, 408] width 32 height 26
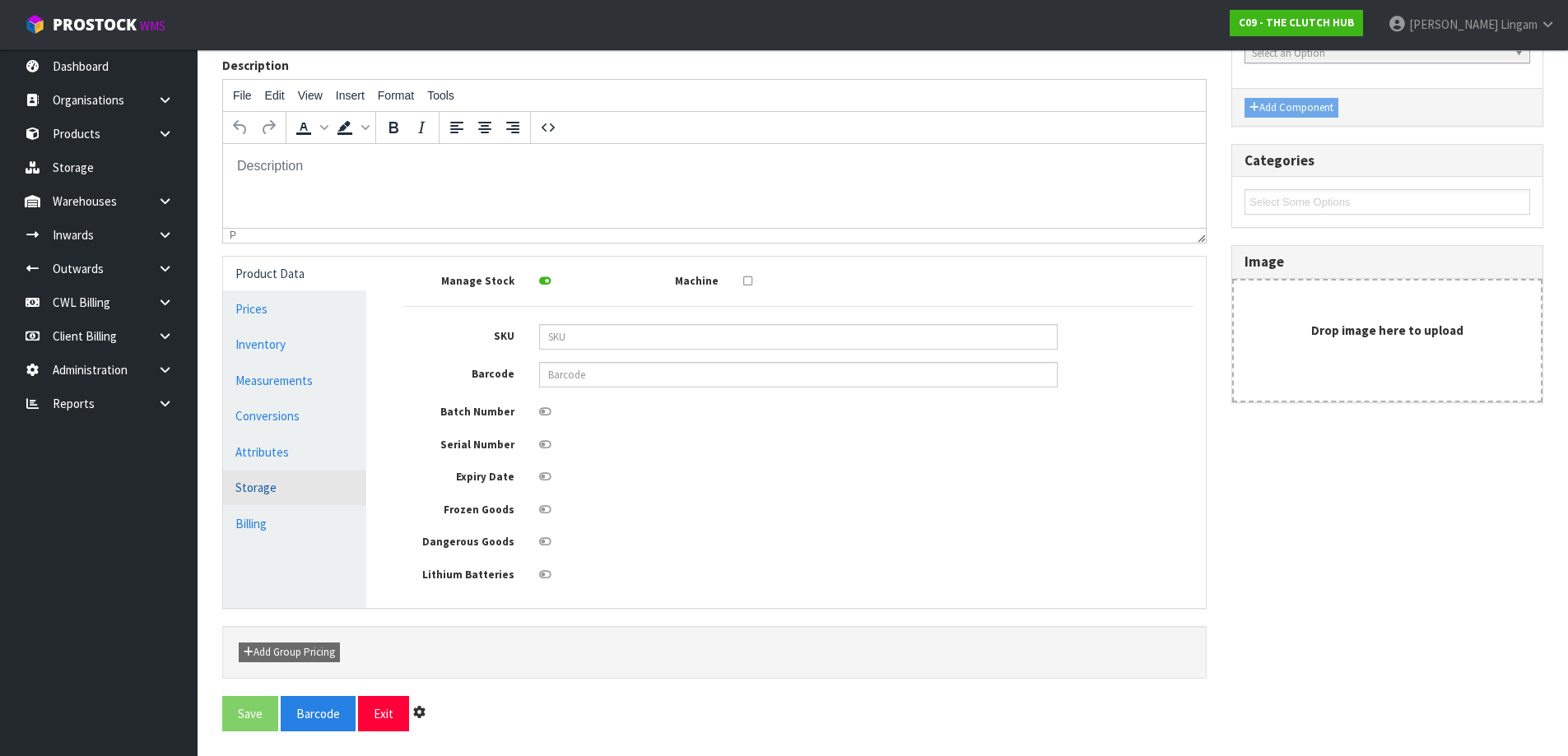
scroll to position [0, 0]
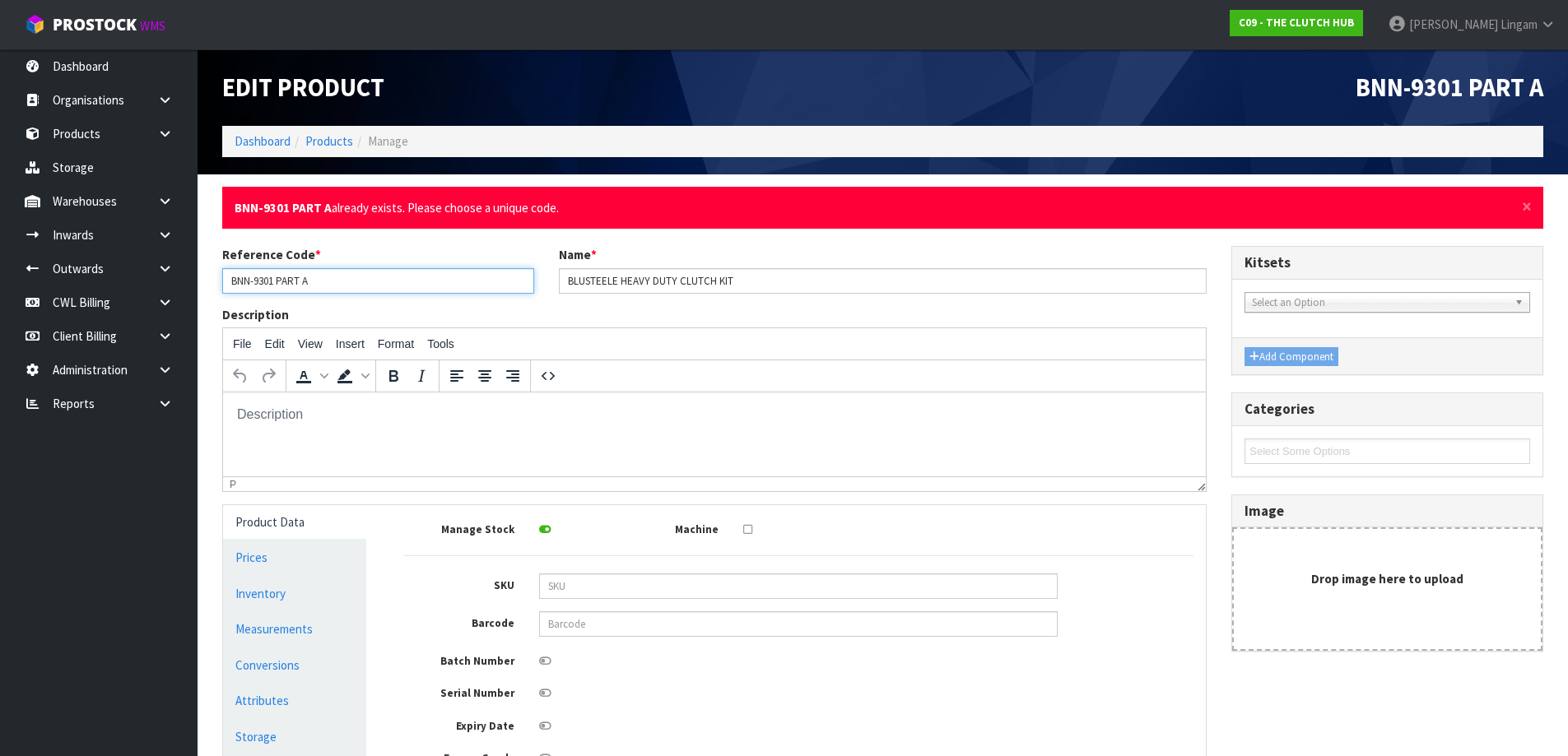
drag, startPoint x: 314, startPoint y: 278, endPoint x: 226, endPoint y: 278, distance: 88.0
click at [226, 278] on input "BNN-9301 PART A" at bounding box center [378, 281] width 312 height 26
click at [342, 141] on link "Products" at bounding box center [329, 140] width 48 height 16
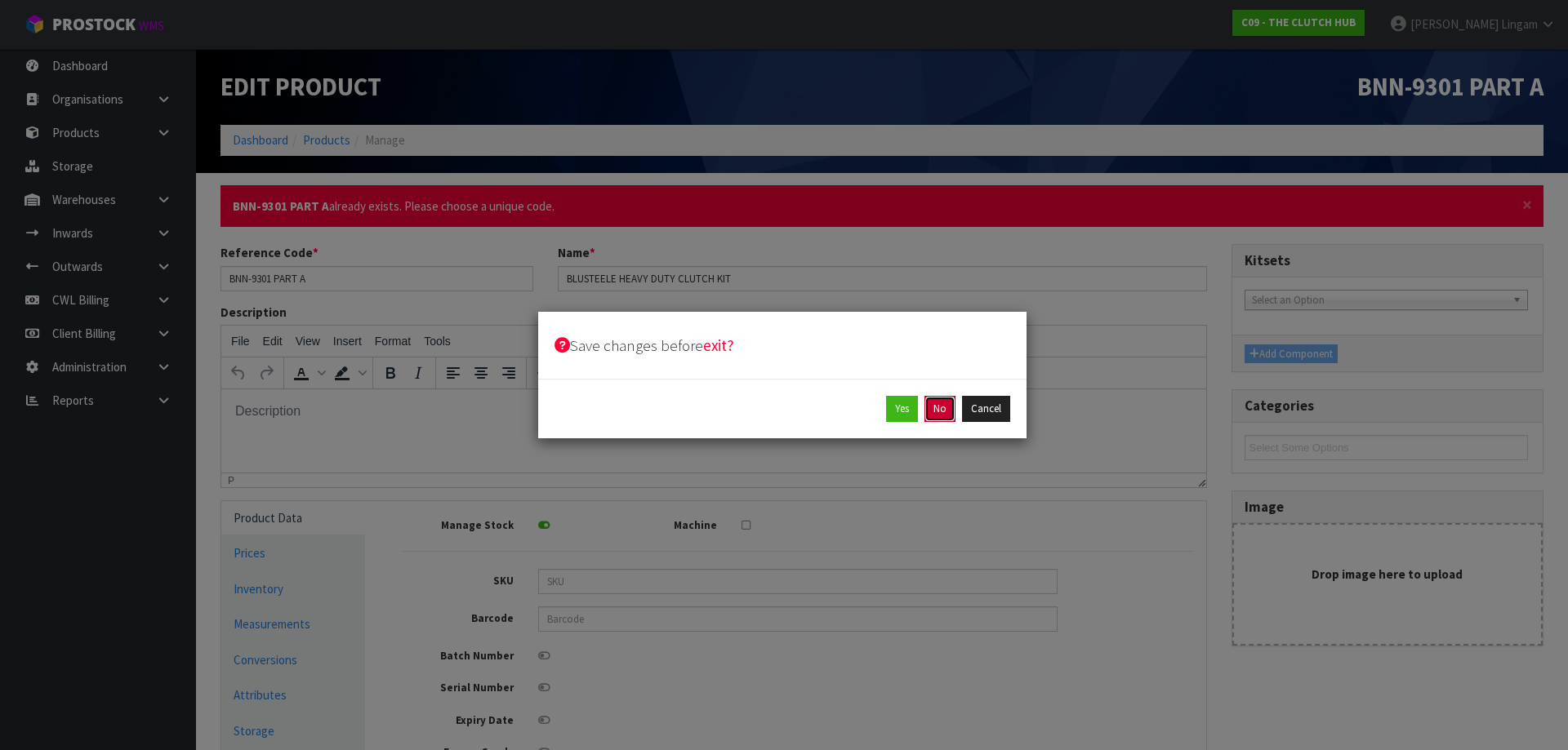
click at [952, 411] on button "No" at bounding box center [940, 408] width 31 height 26
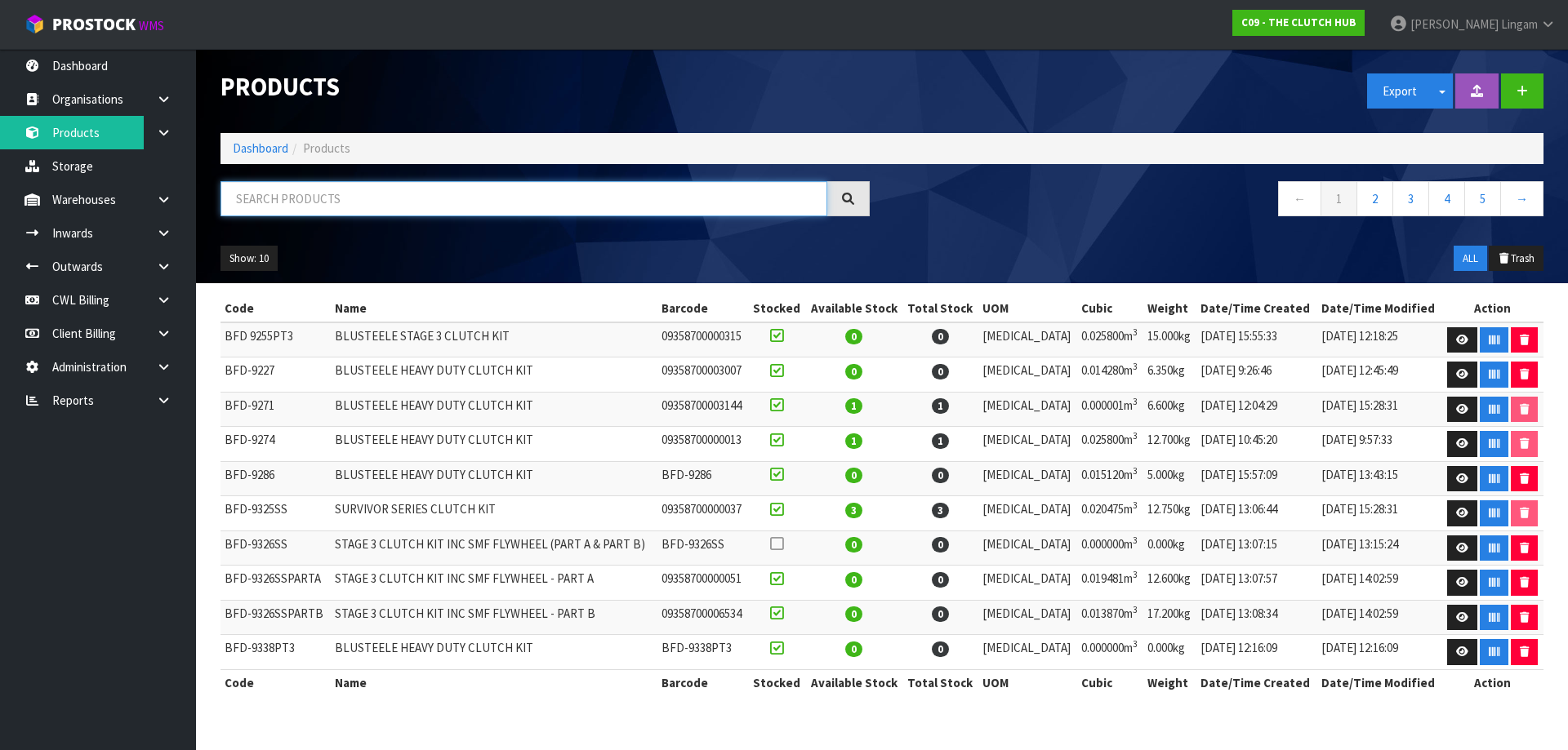
click at [438, 208] on input "text" at bounding box center [523, 198] width 607 height 35
paste input "BNN-9301 PART A"
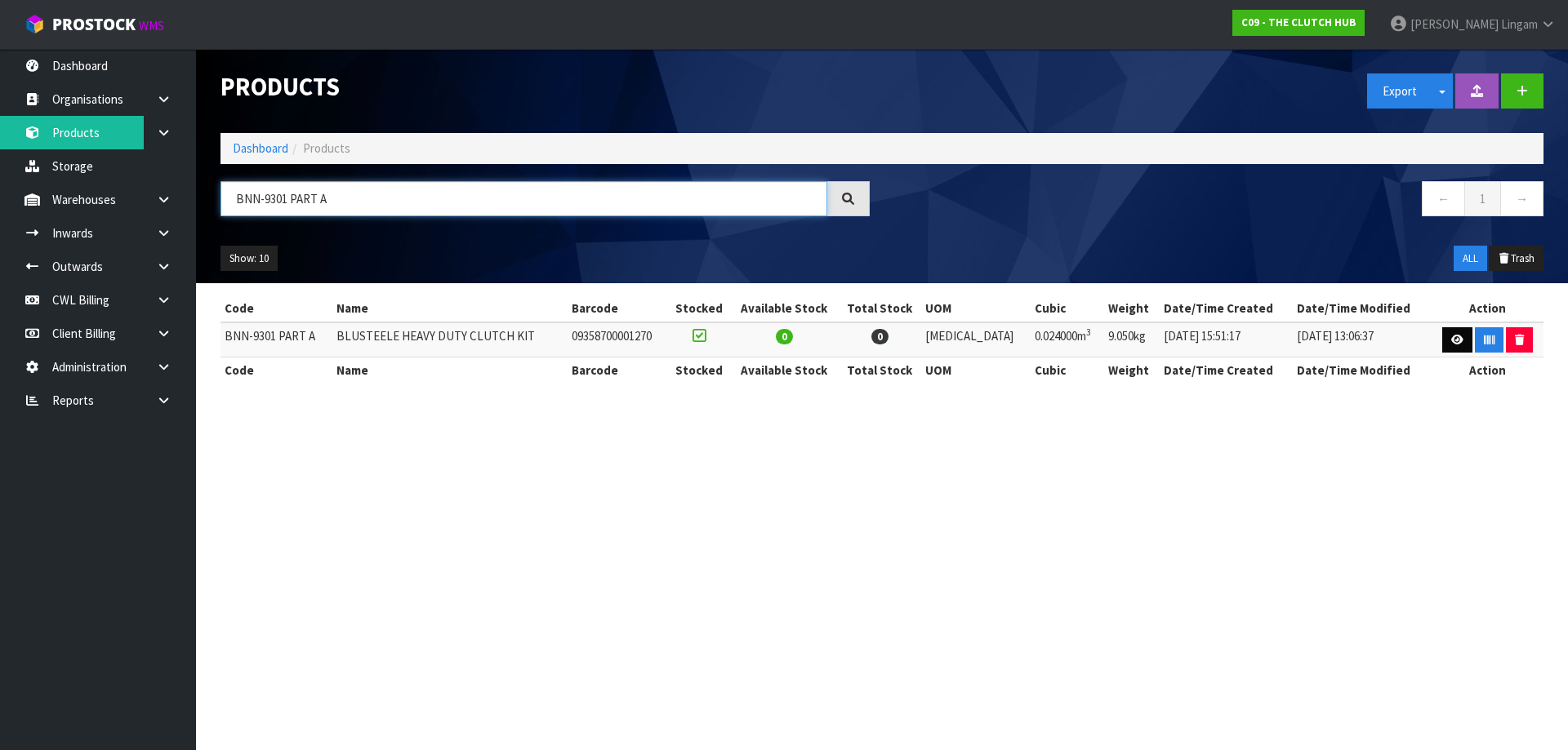
type input "BNN-9301 PART A"
click at [1448, 347] on link at bounding box center [1456, 340] width 30 height 26
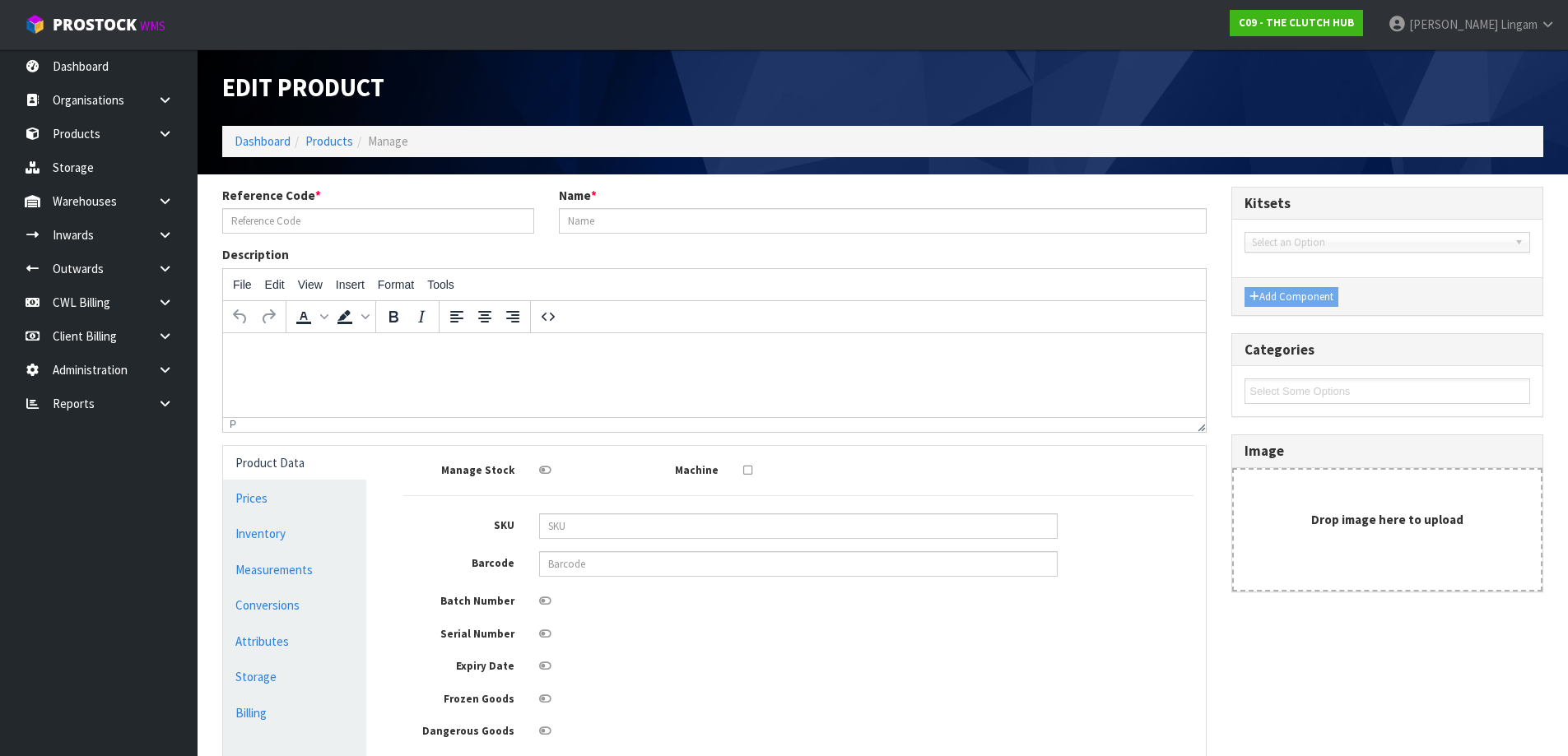
type input "BNN-9301 PART A"
type input "BLUSTEELE HEAVY DUTY CLUTCH KIT"
type input "09358700001270"
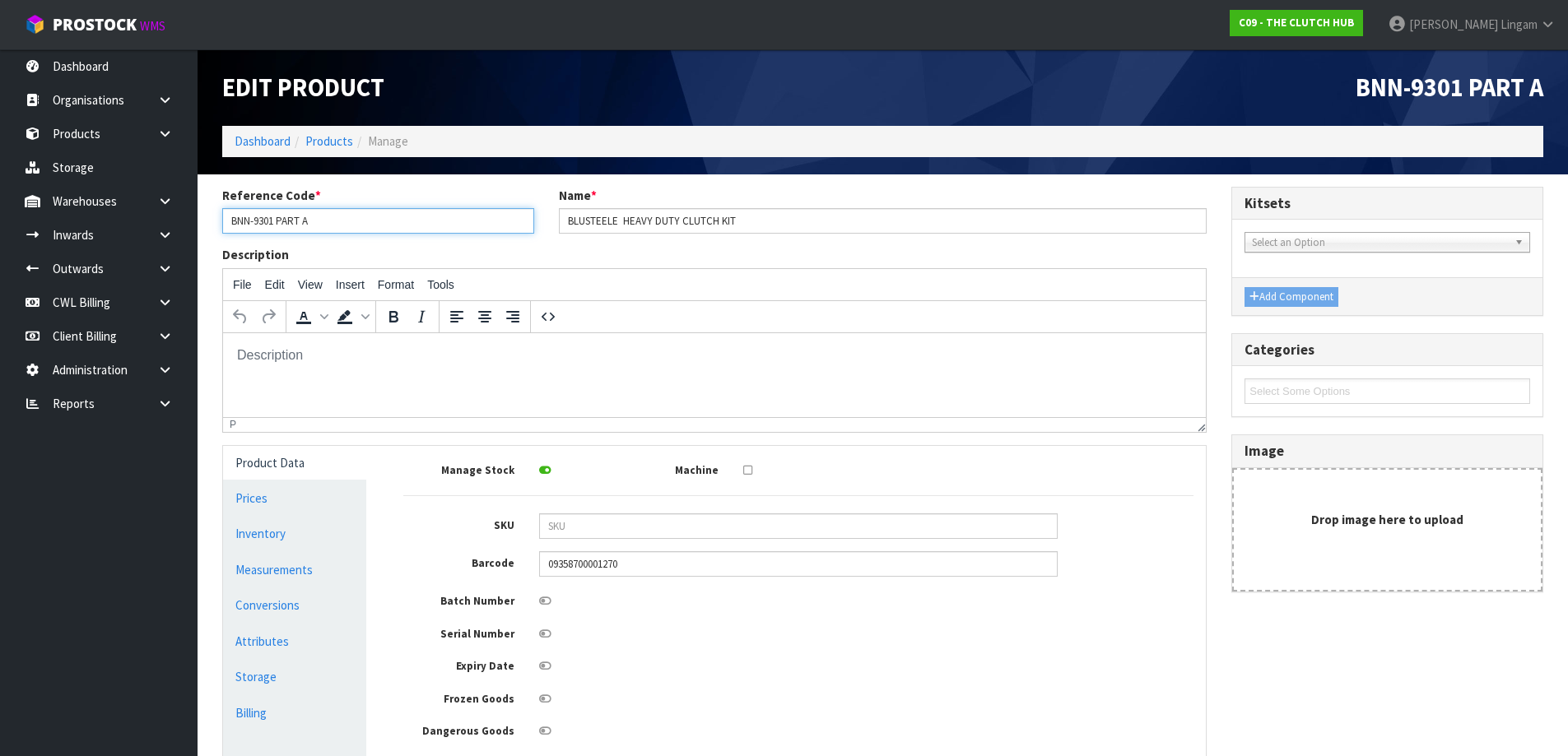
click at [336, 218] on input "BNN-9301 PART A" at bounding box center [378, 221] width 312 height 26
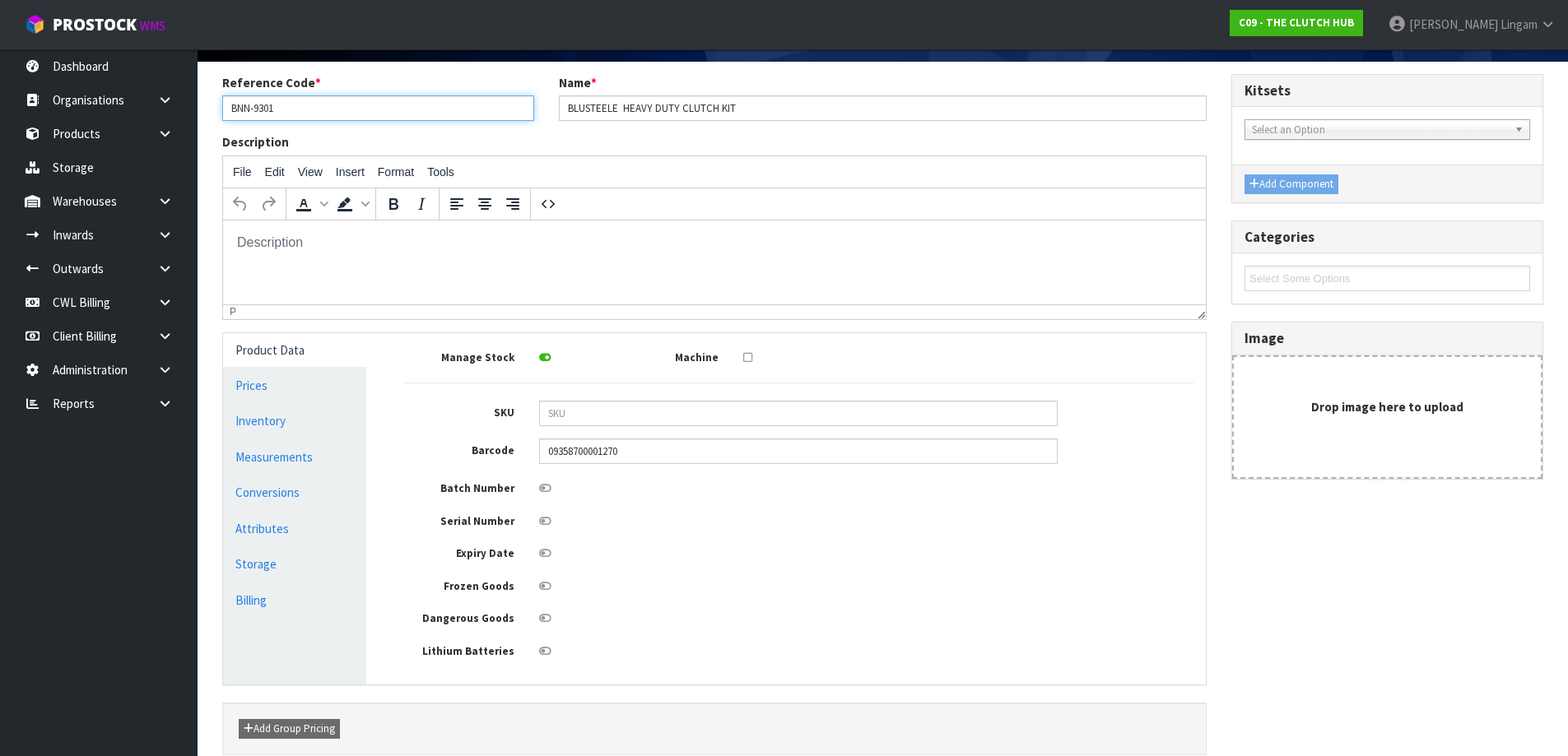
scroll to position [189, 0]
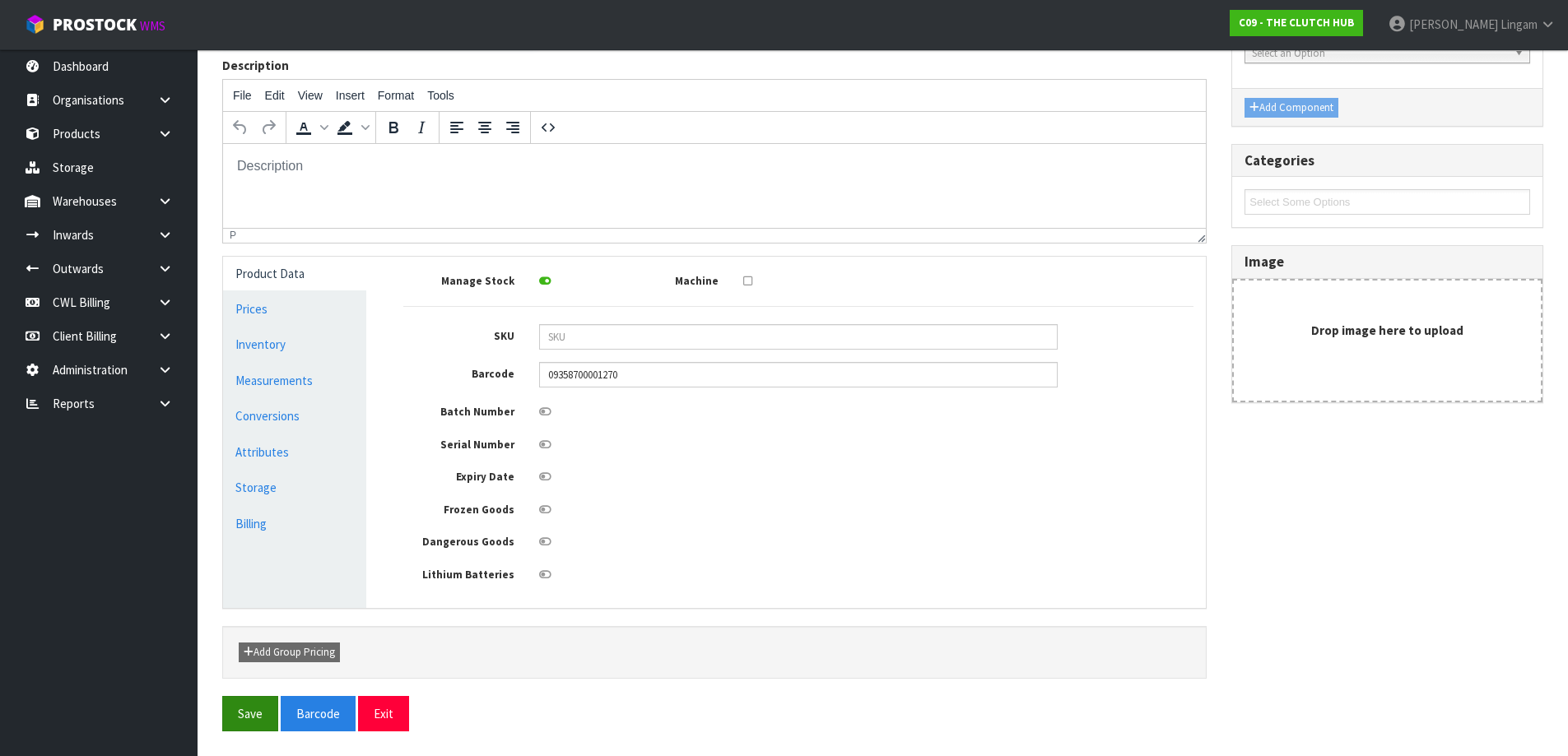
type input "BNN-9301"
click at [261, 719] on button "Save" at bounding box center [249, 713] width 56 height 36
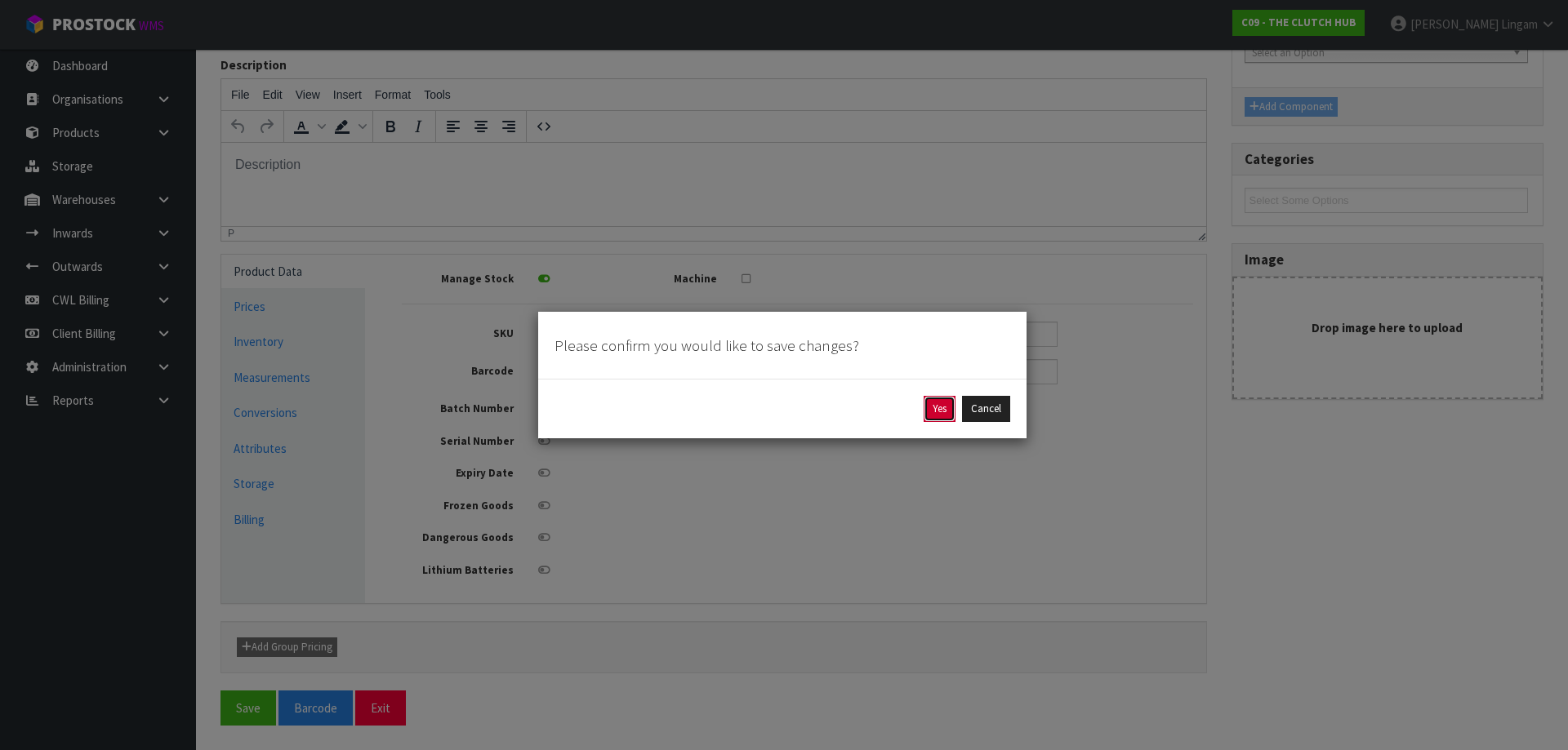
click at [935, 413] on button "Yes" at bounding box center [939, 408] width 32 height 26
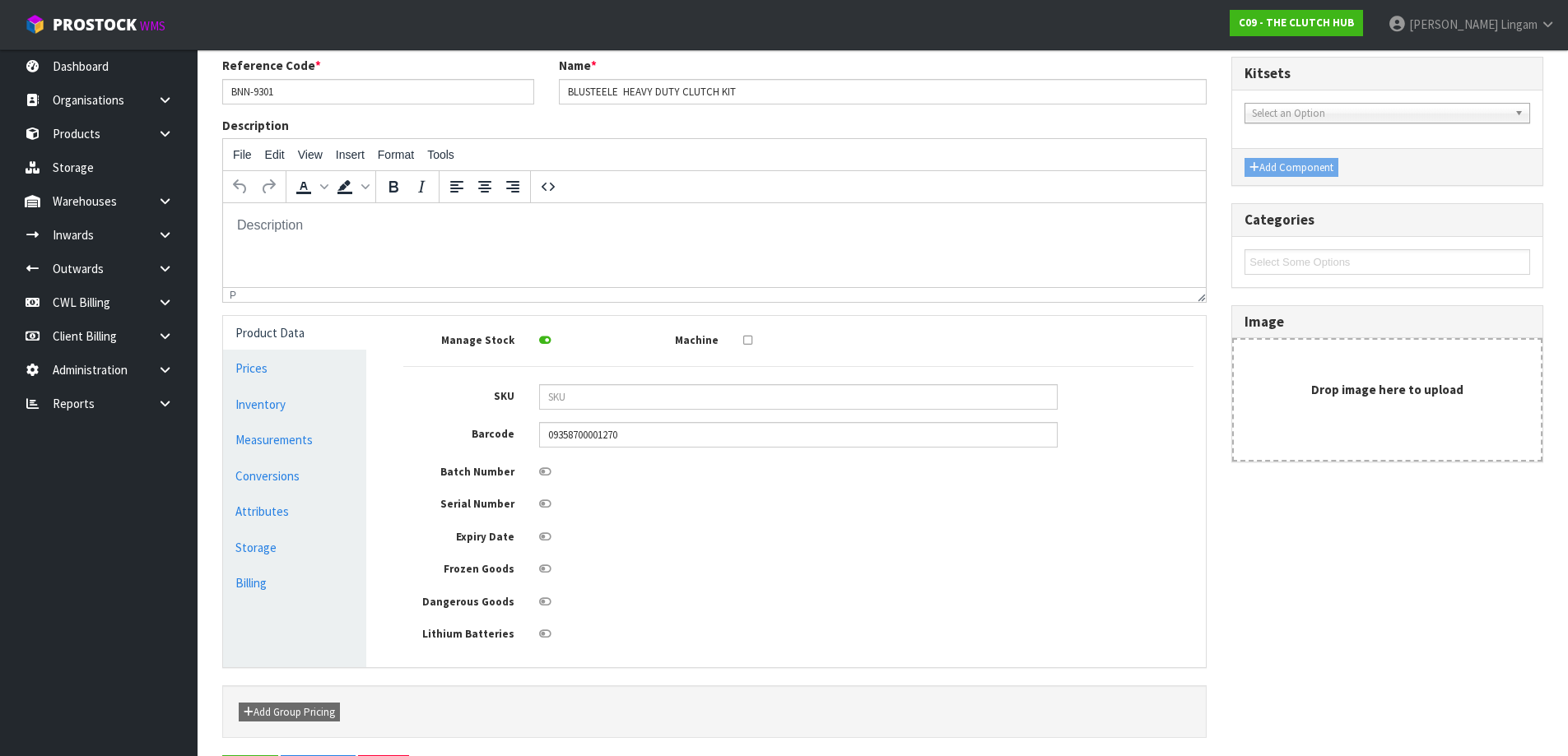
scroll to position [0, 0]
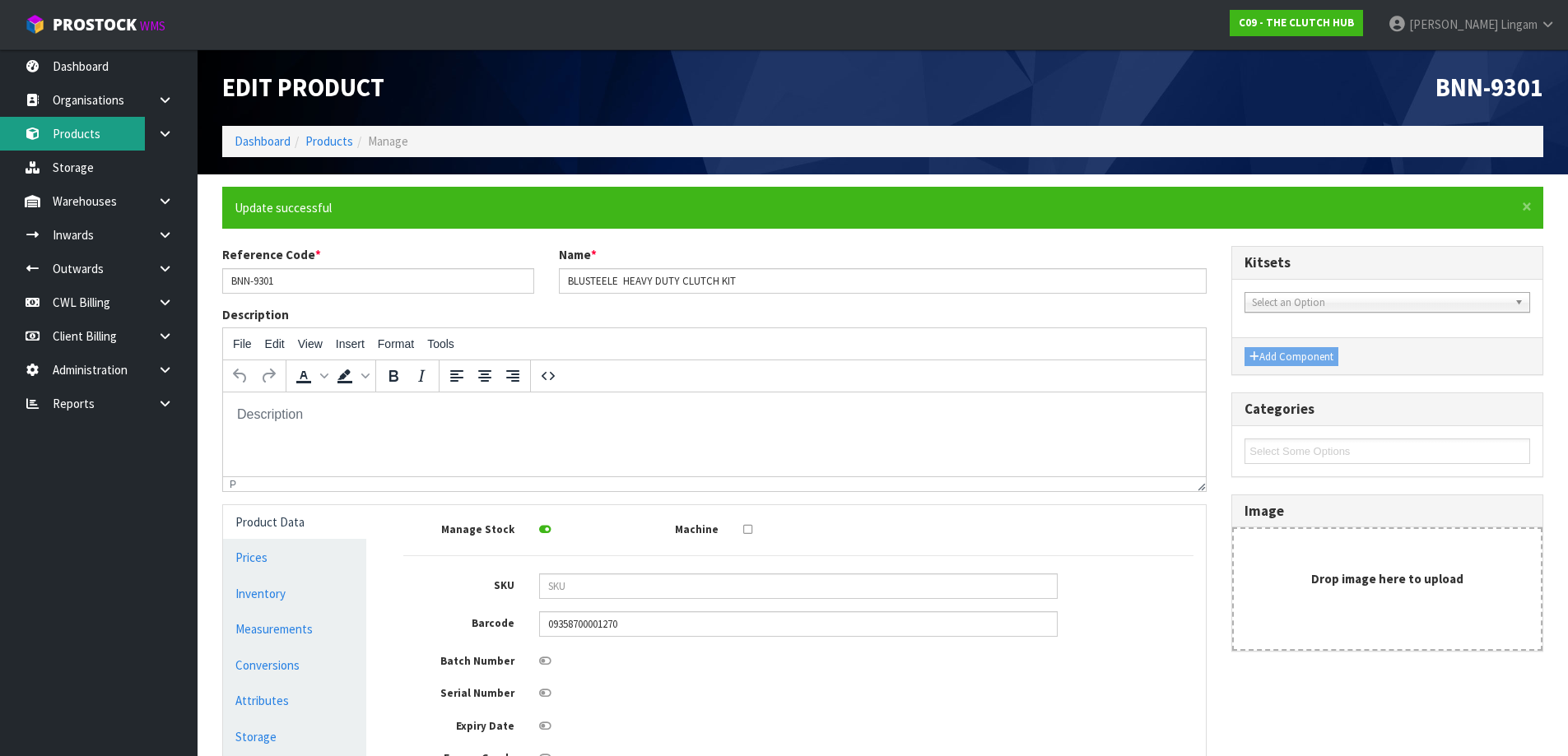
click at [84, 133] on link "Products" at bounding box center [98, 133] width 197 height 34
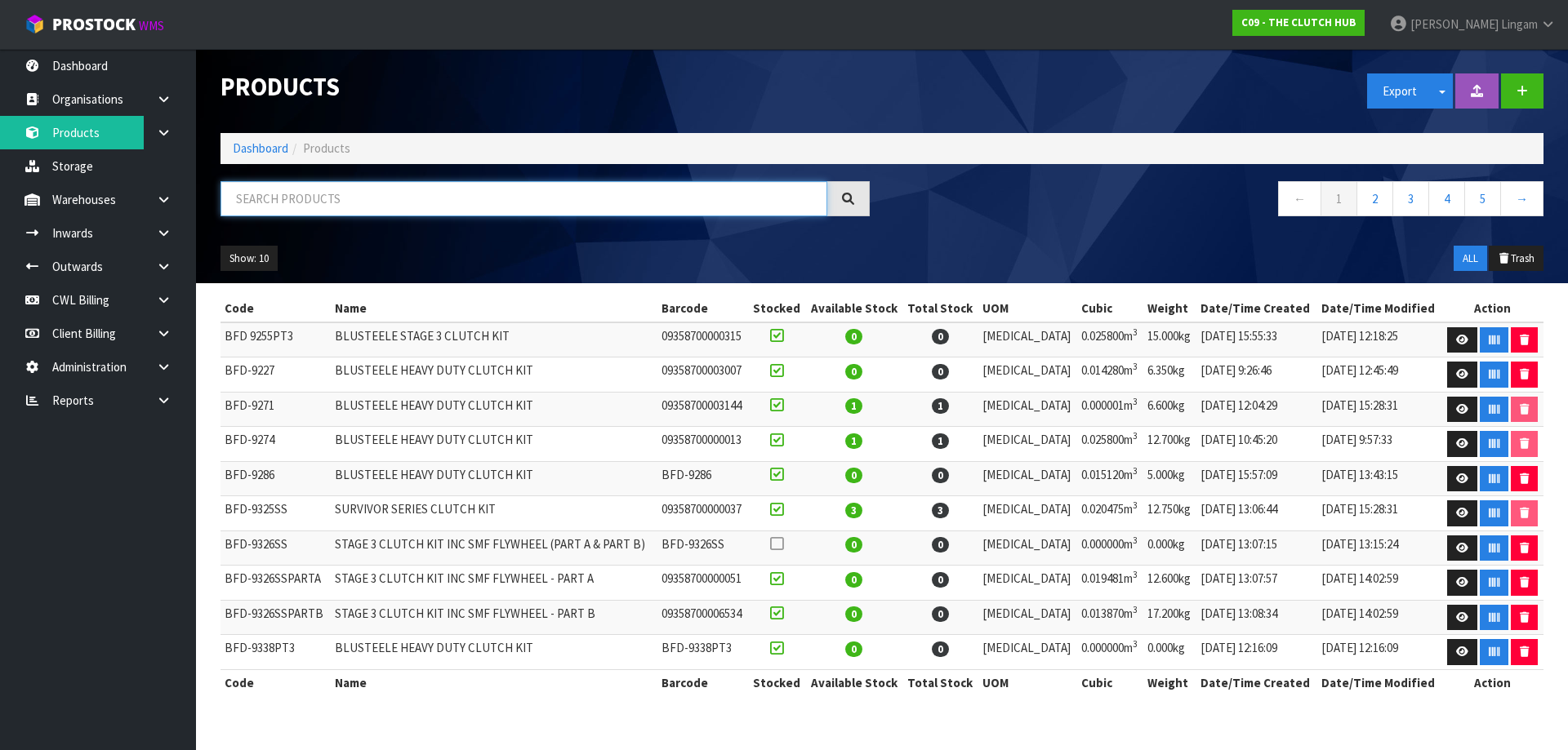
click at [429, 204] on input "text" at bounding box center [523, 198] width 607 height 35
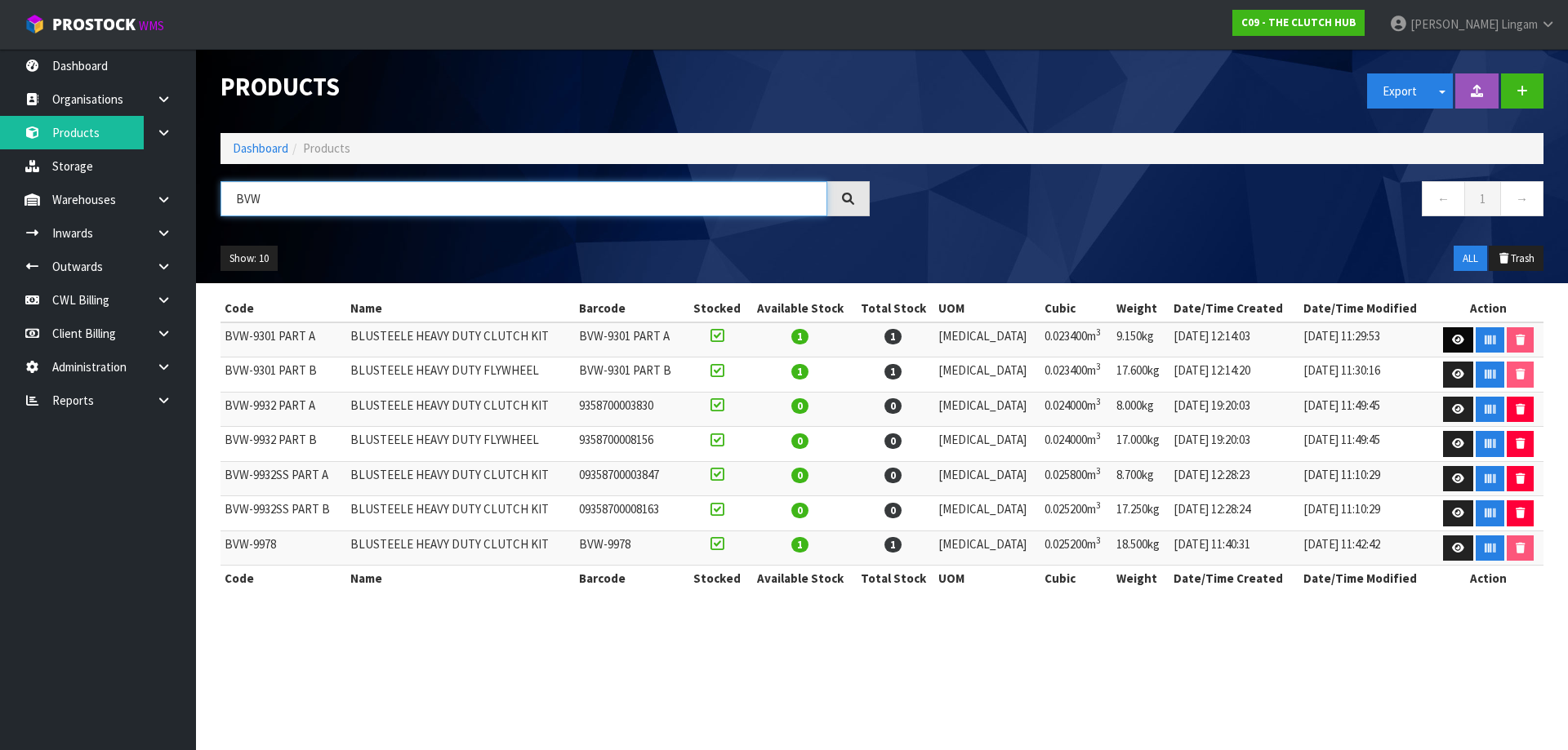
type input "BVW"
click at [1456, 339] on icon at bounding box center [1457, 340] width 12 height 11
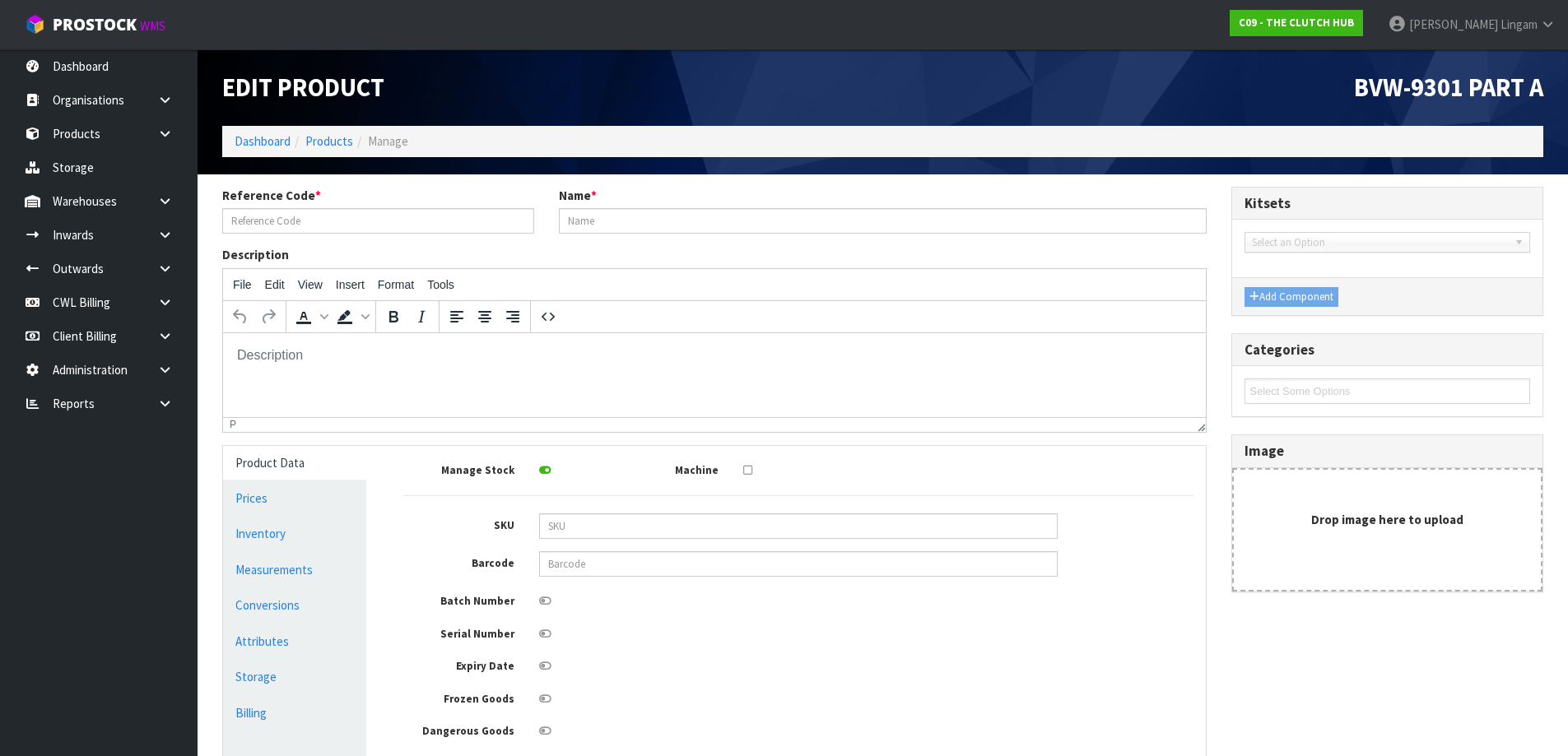
type input "BVW-9301 PART A"
type input "BLUSTEELE HEAVY DUTY CLUTCH KIT"
click at [248, 217] on input "BVW-9301 PART A" at bounding box center [378, 221] width 312 height 26
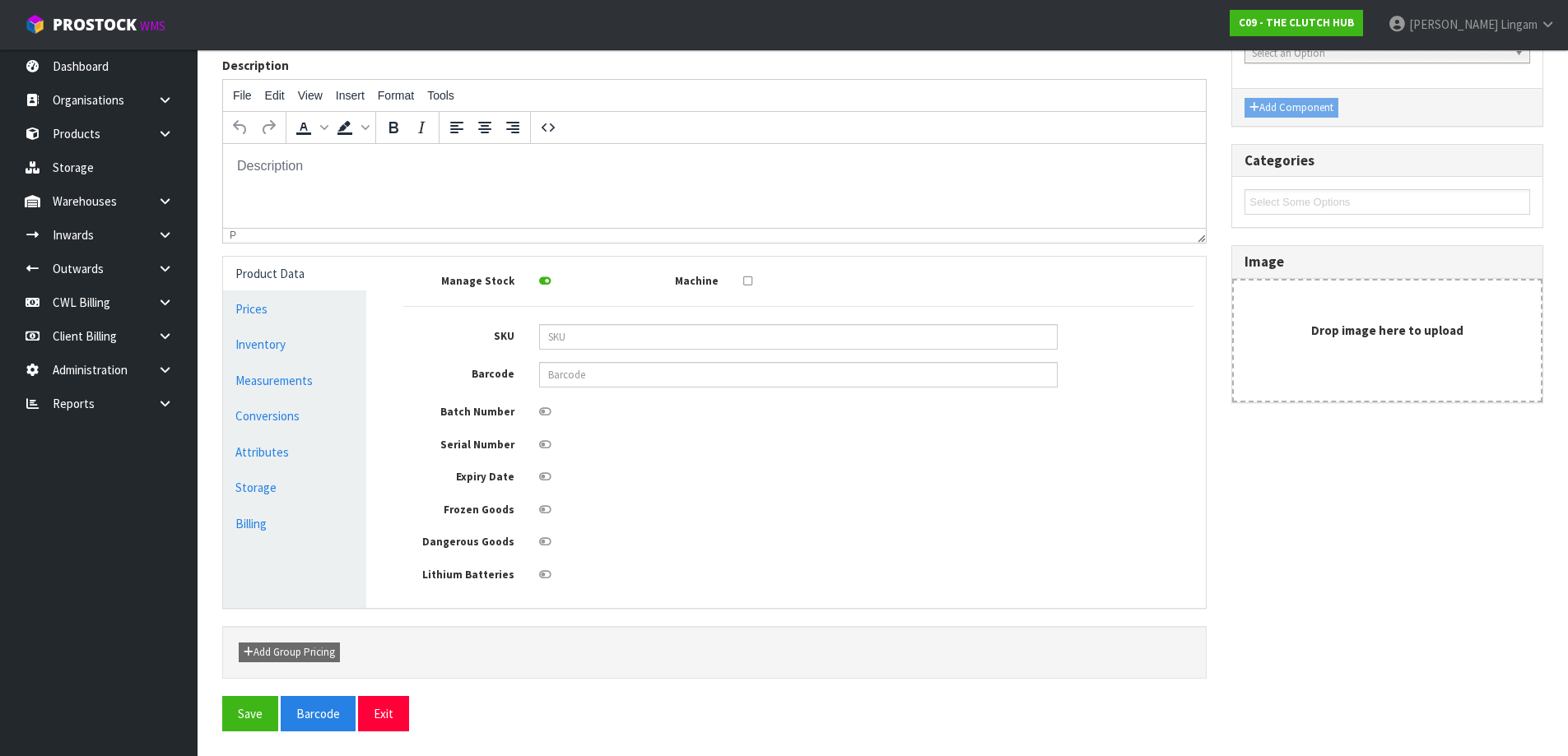
type input "BNN-9301 PART A"
click at [220, 715] on div "Reference Code * BNN-9301 PART A Name * BLUSTEELE HEAVY DUTY CLUTCH KIT Descrip…" at bounding box center [883, 370] width 1346 height 746
click at [237, 710] on button "Save" at bounding box center [249, 713] width 56 height 36
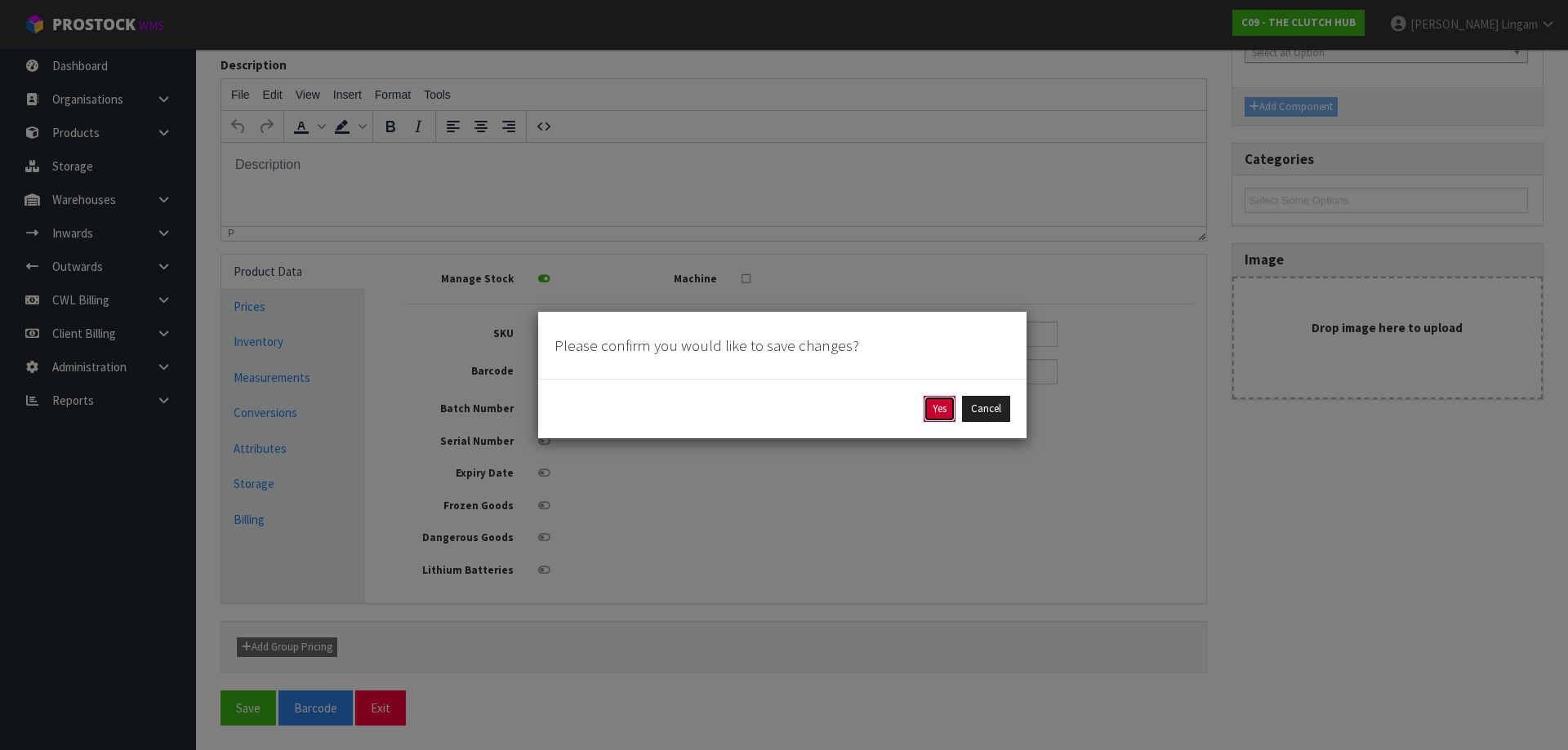
click at [934, 412] on button "Yes" at bounding box center [939, 408] width 32 height 26
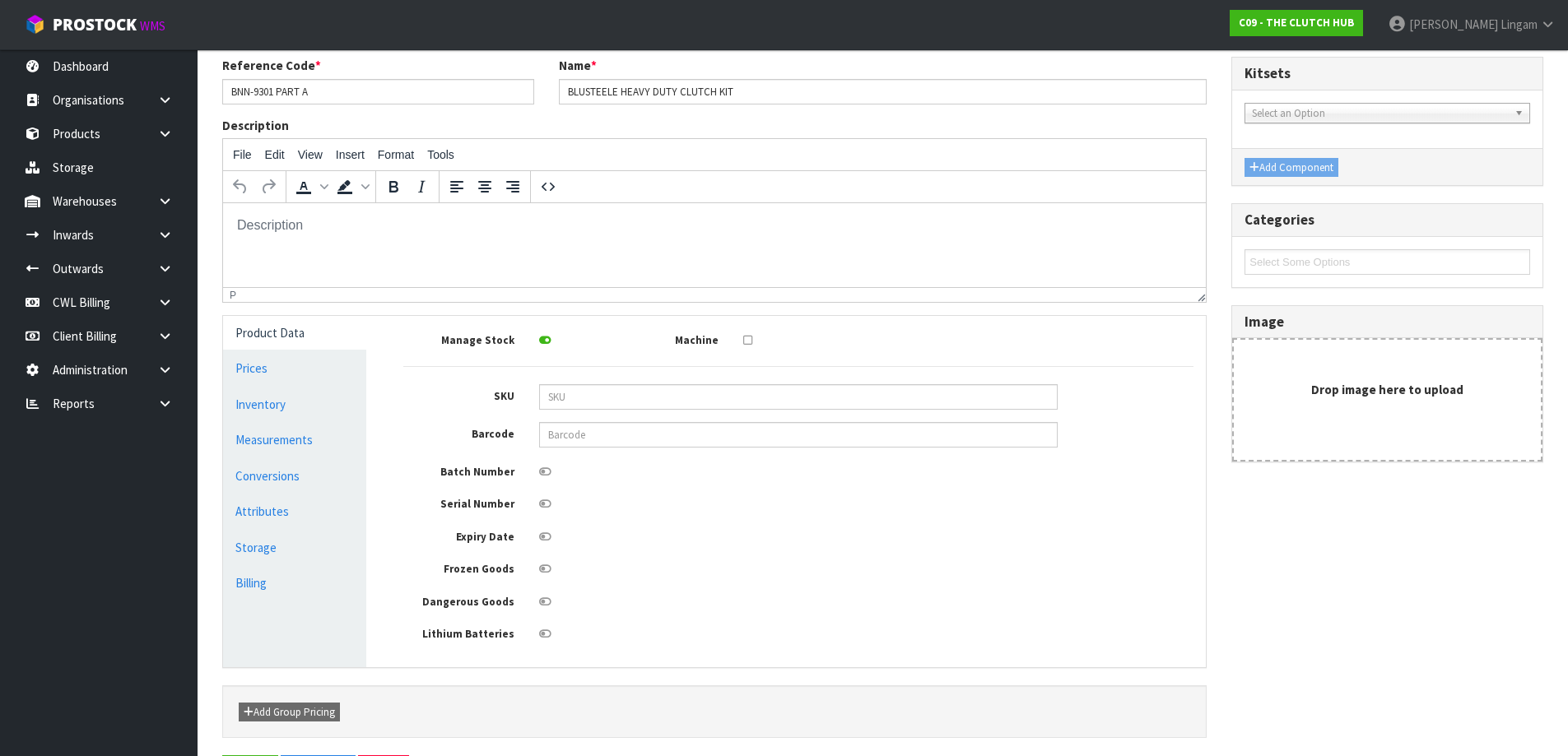
scroll to position [0, 0]
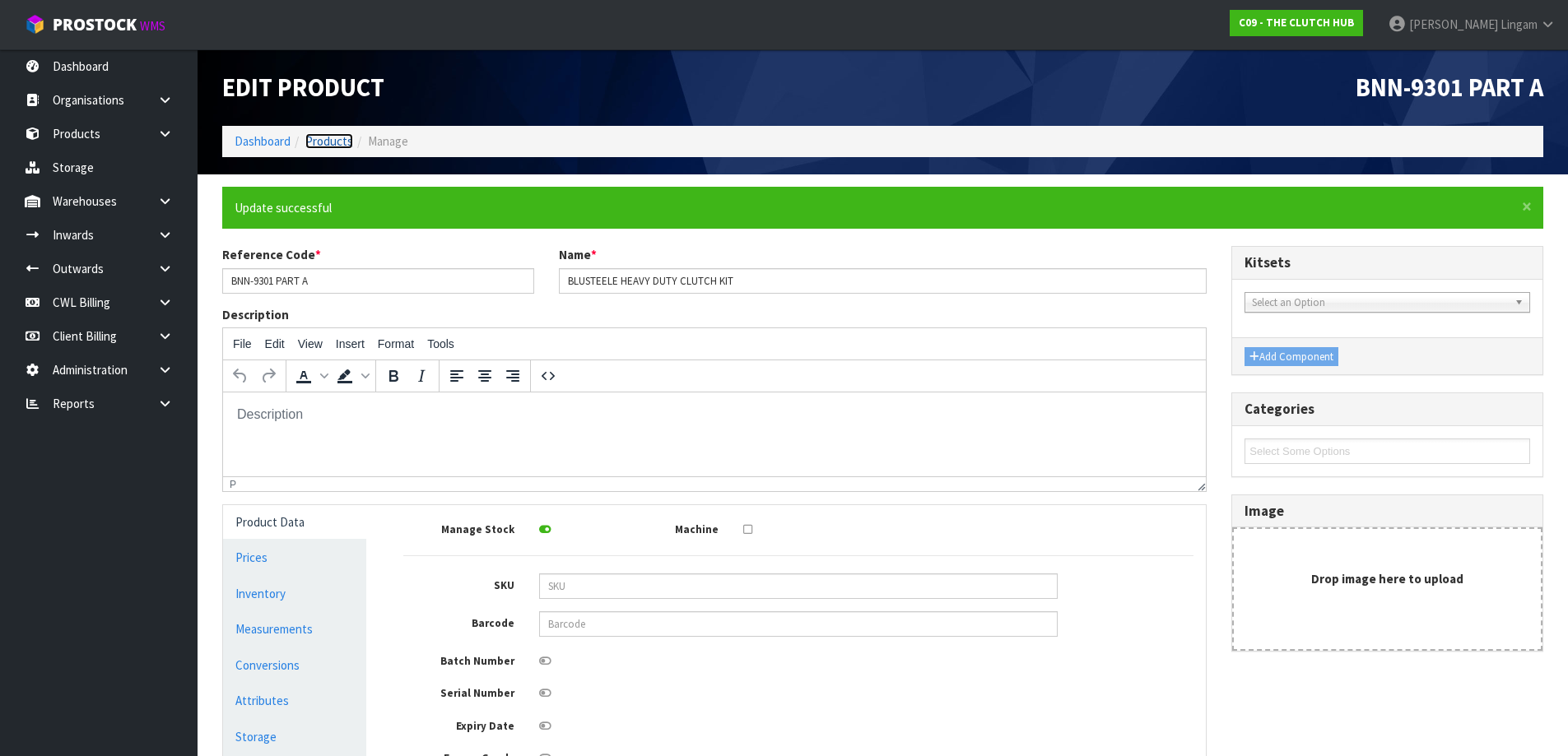
click at [337, 145] on link "Products" at bounding box center [329, 140] width 48 height 16
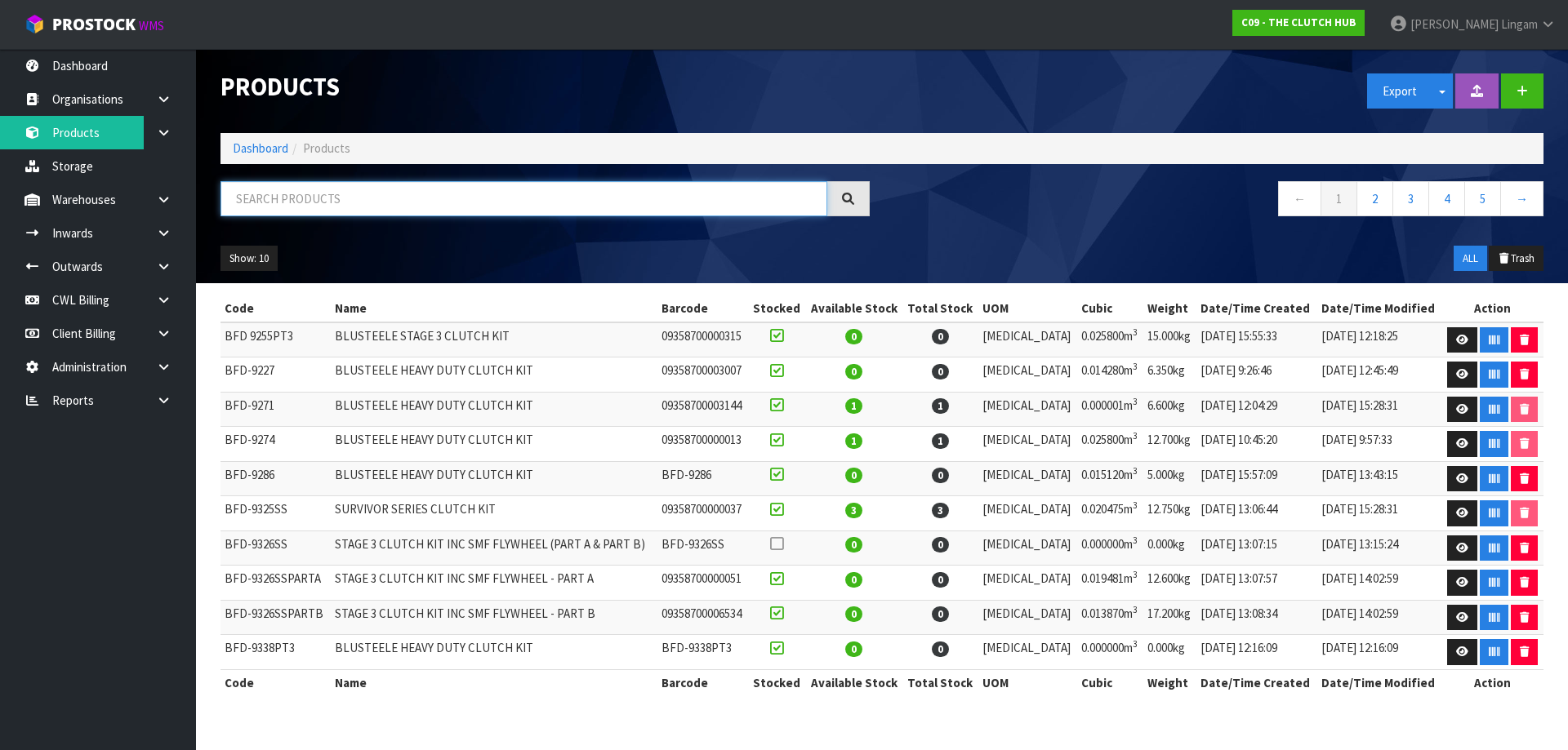
click at [566, 206] on input "text" at bounding box center [523, 198] width 607 height 35
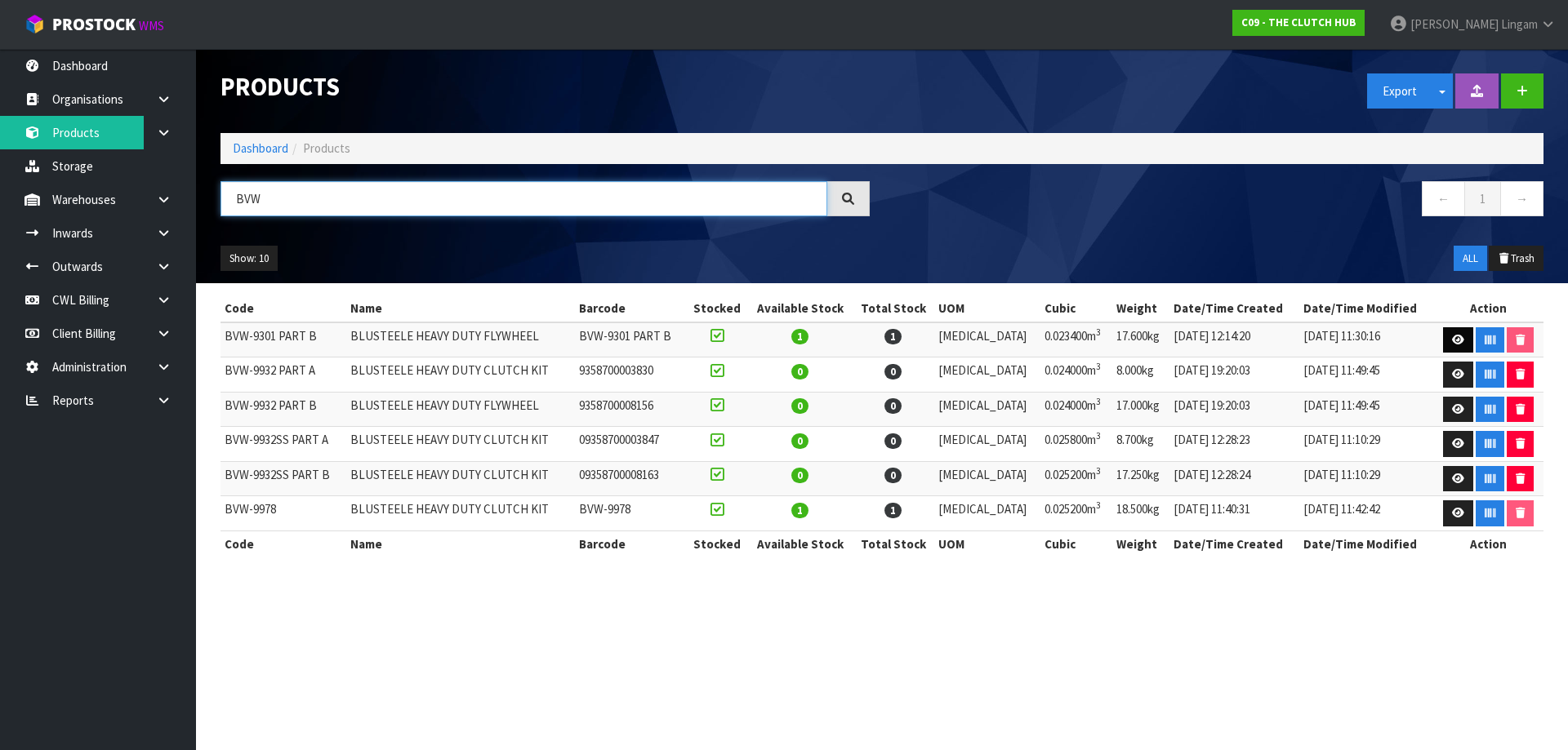
type input "BVW"
click at [1454, 340] on icon at bounding box center [1457, 340] width 12 height 11
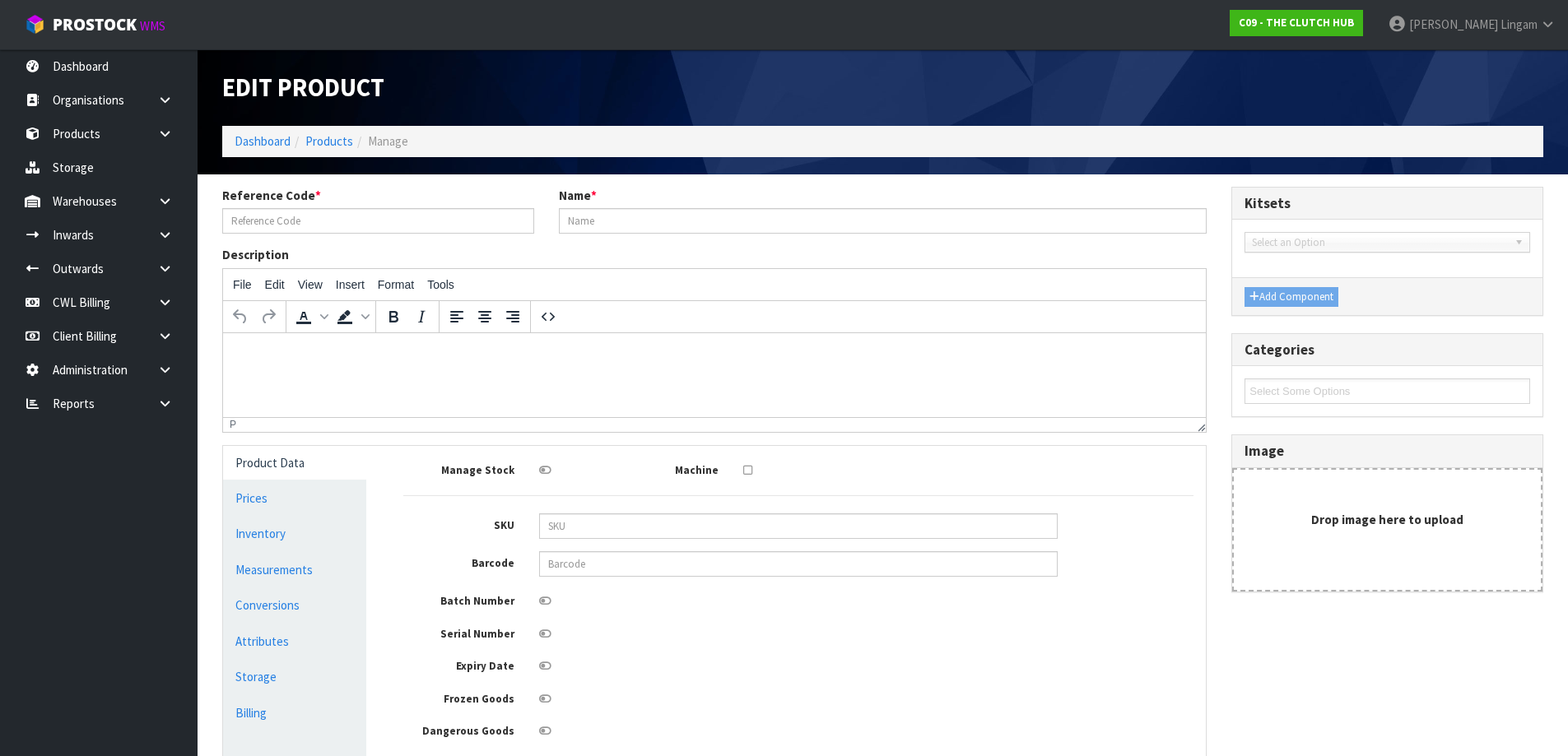
type input "BVW-9301 PART B"
type input "BLUSTEELE HEAVY DUTY FLYWHEEL"
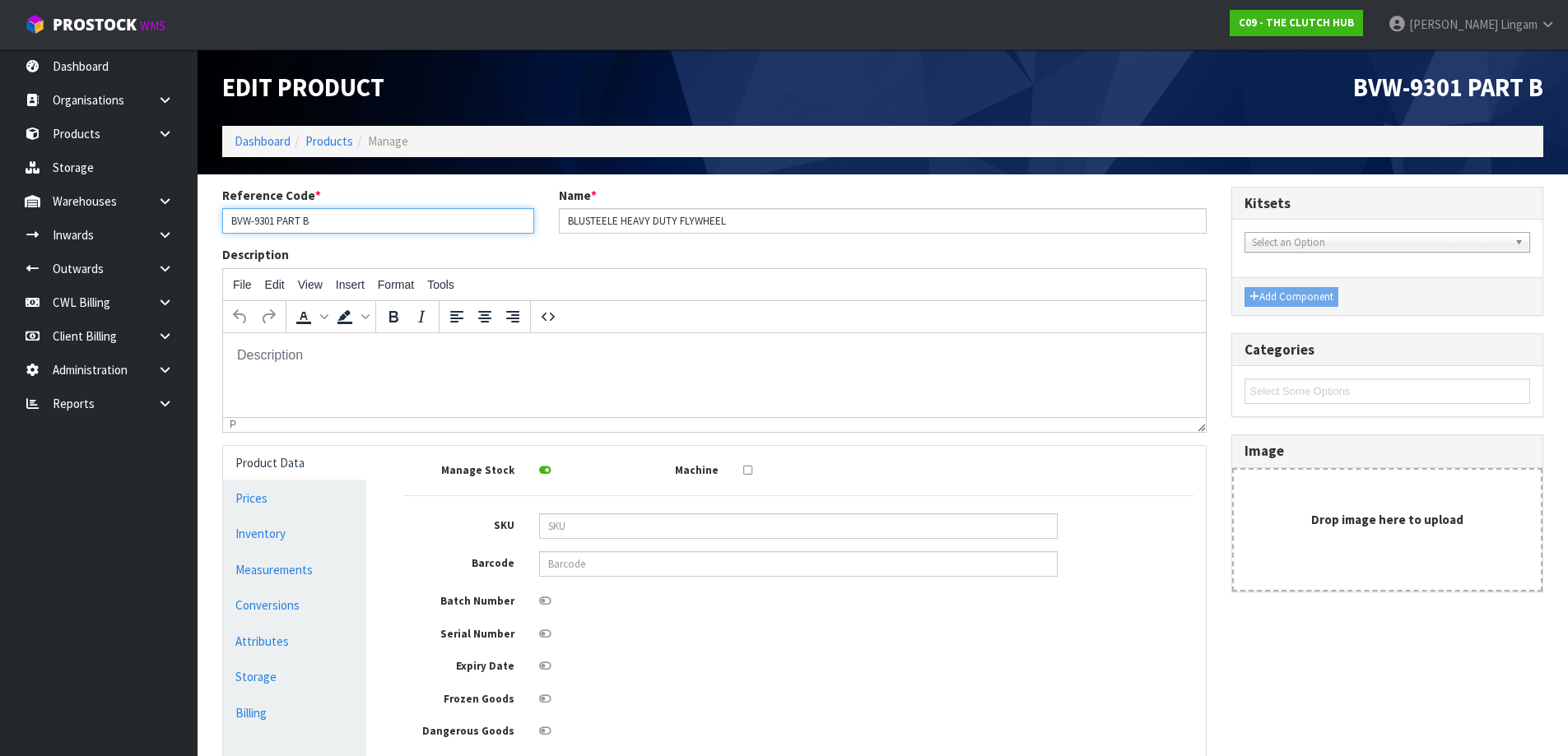
click at [248, 223] on input "BVW-9301 PART B" at bounding box center [378, 221] width 312 height 26
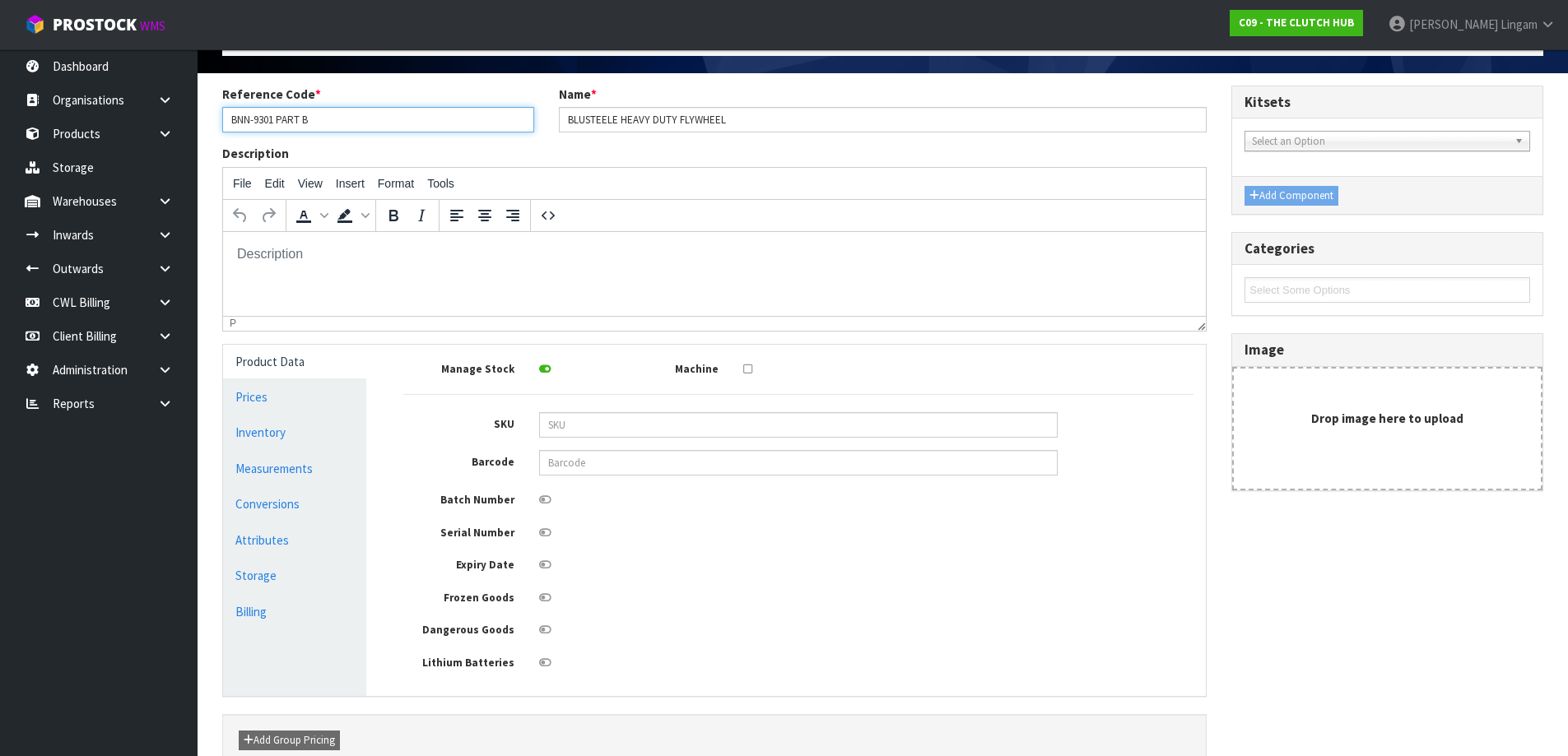
scroll to position [189, 0]
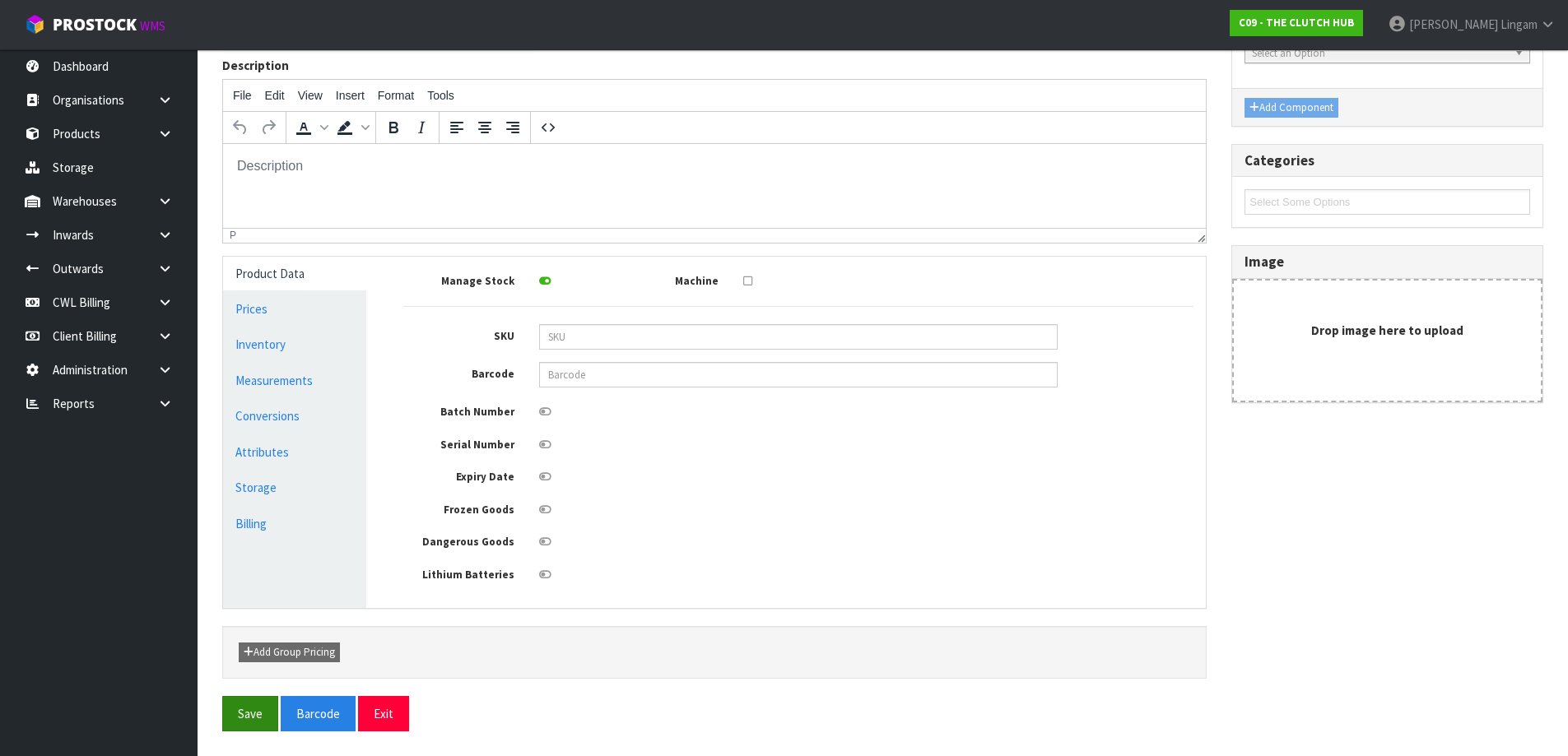
type input "BNN-9301 PART B"
click at [249, 725] on button "Save" at bounding box center [249, 713] width 56 height 36
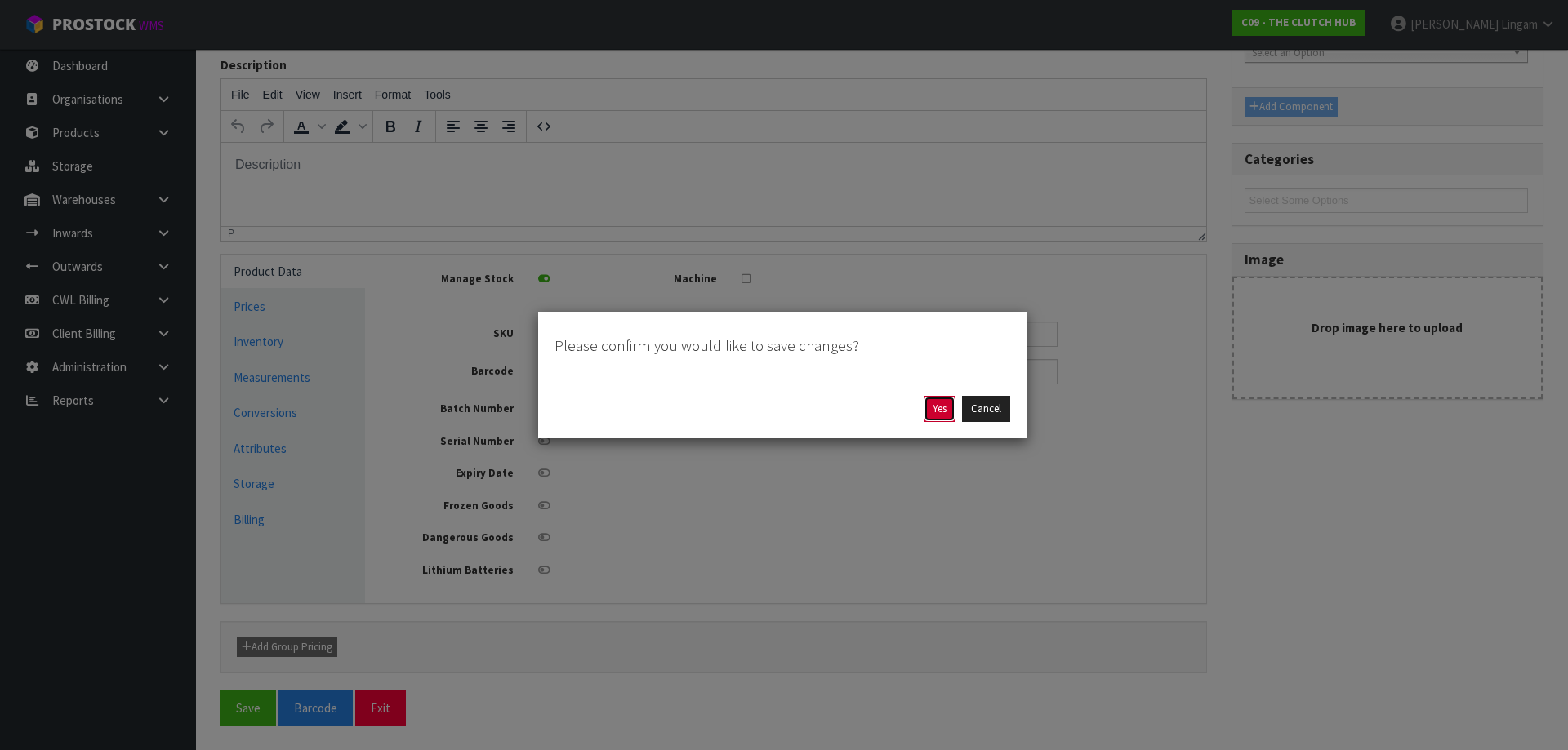
click at [947, 416] on button "Yes" at bounding box center [939, 408] width 32 height 26
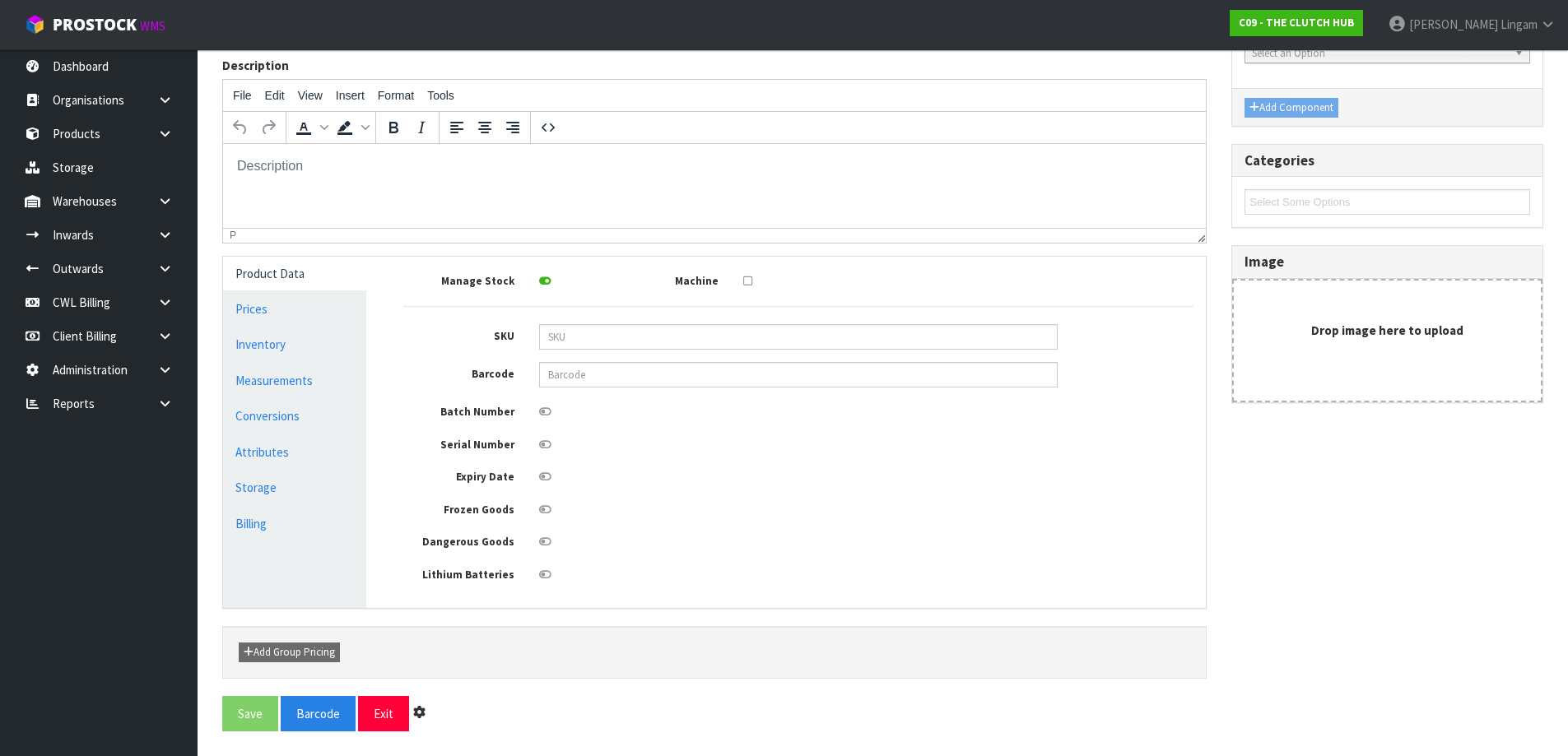
scroll to position [0, 0]
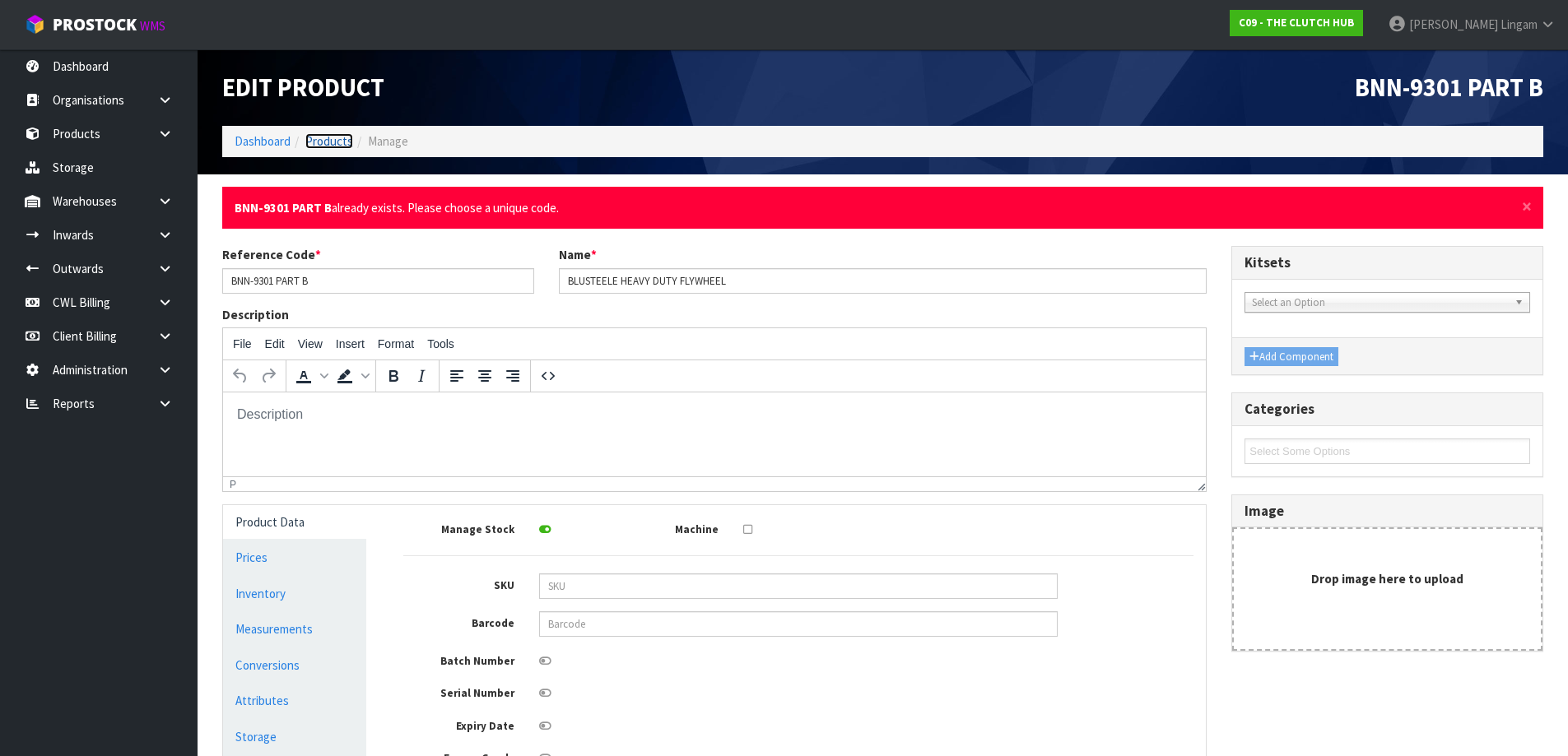
click at [328, 144] on link "Products" at bounding box center [329, 140] width 48 height 16
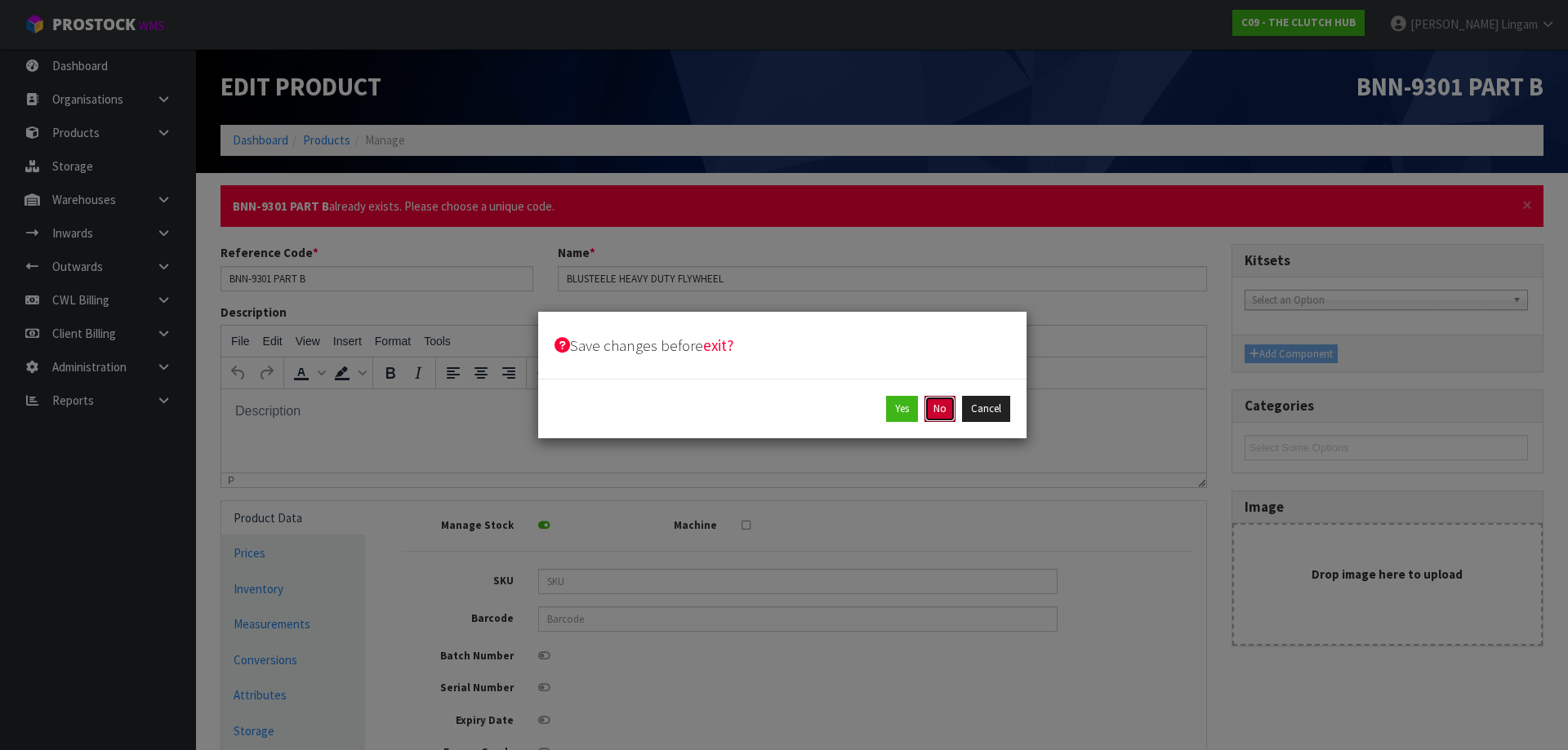
drag, startPoint x: 940, startPoint y: 411, endPoint x: 299, endPoint y: 364, distance: 642.7
click at [929, 536] on div "Save changes before exit? Yes No Cancel" at bounding box center [784, 375] width 1568 height 750
click at [986, 415] on button "Cancel" at bounding box center [985, 408] width 48 height 26
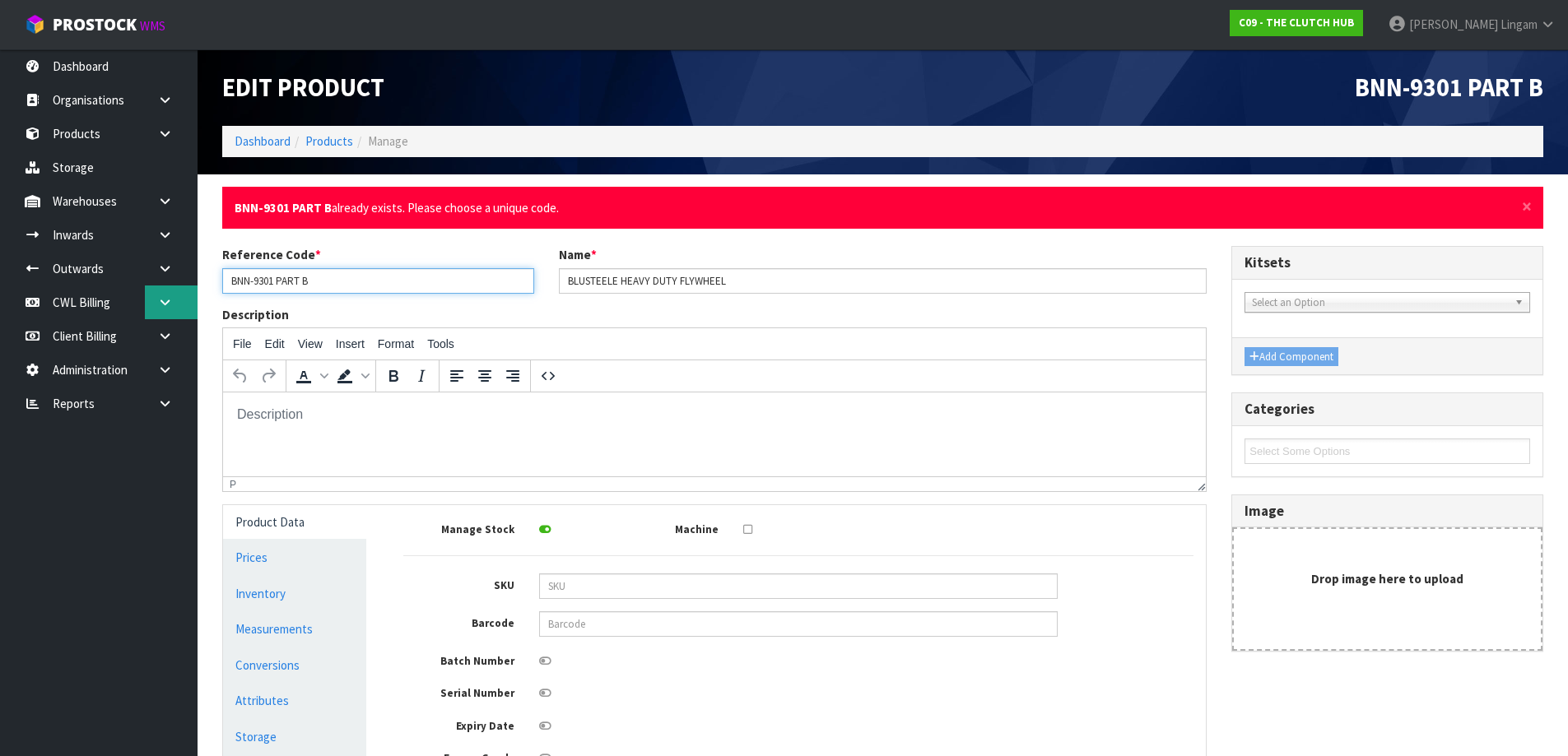
drag, startPoint x: 355, startPoint y: 289, endPoint x: 161, endPoint y: 301, distance: 194.4
click at [161, 301] on body "Toggle navigation ProStock WMS C09 - THE CLUTCH HUB Vineeta Lingam Logout Dashb…" at bounding box center [784, 378] width 1568 height 756
click at [337, 141] on link "Products" at bounding box center [329, 140] width 48 height 16
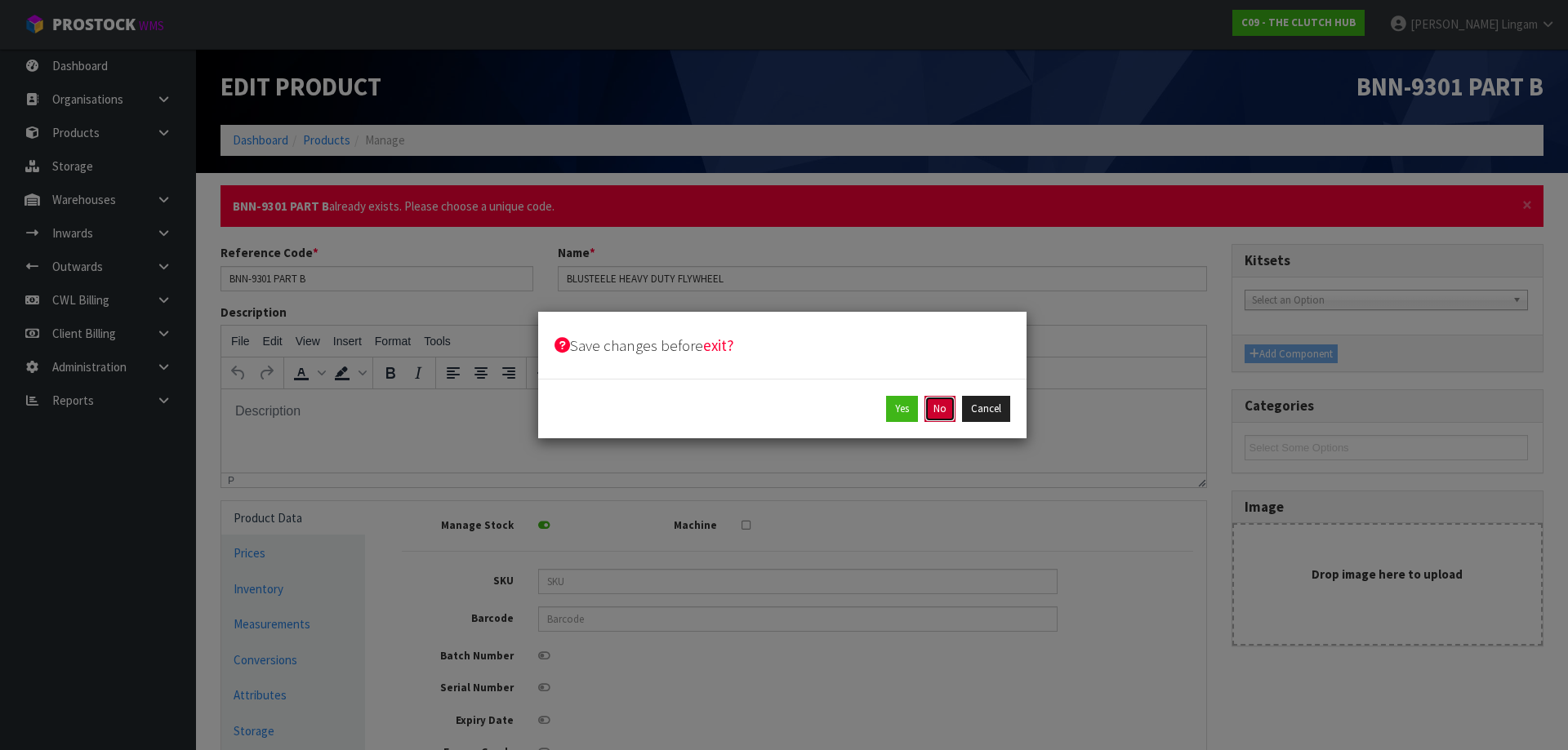
drag, startPoint x: 938, startPoint y: 410, endPoint x: 712, endPoint y: 19, distance: 451.6
click at [938, 410] on button "No" at bounding box center [940, 408] width 31 height 26
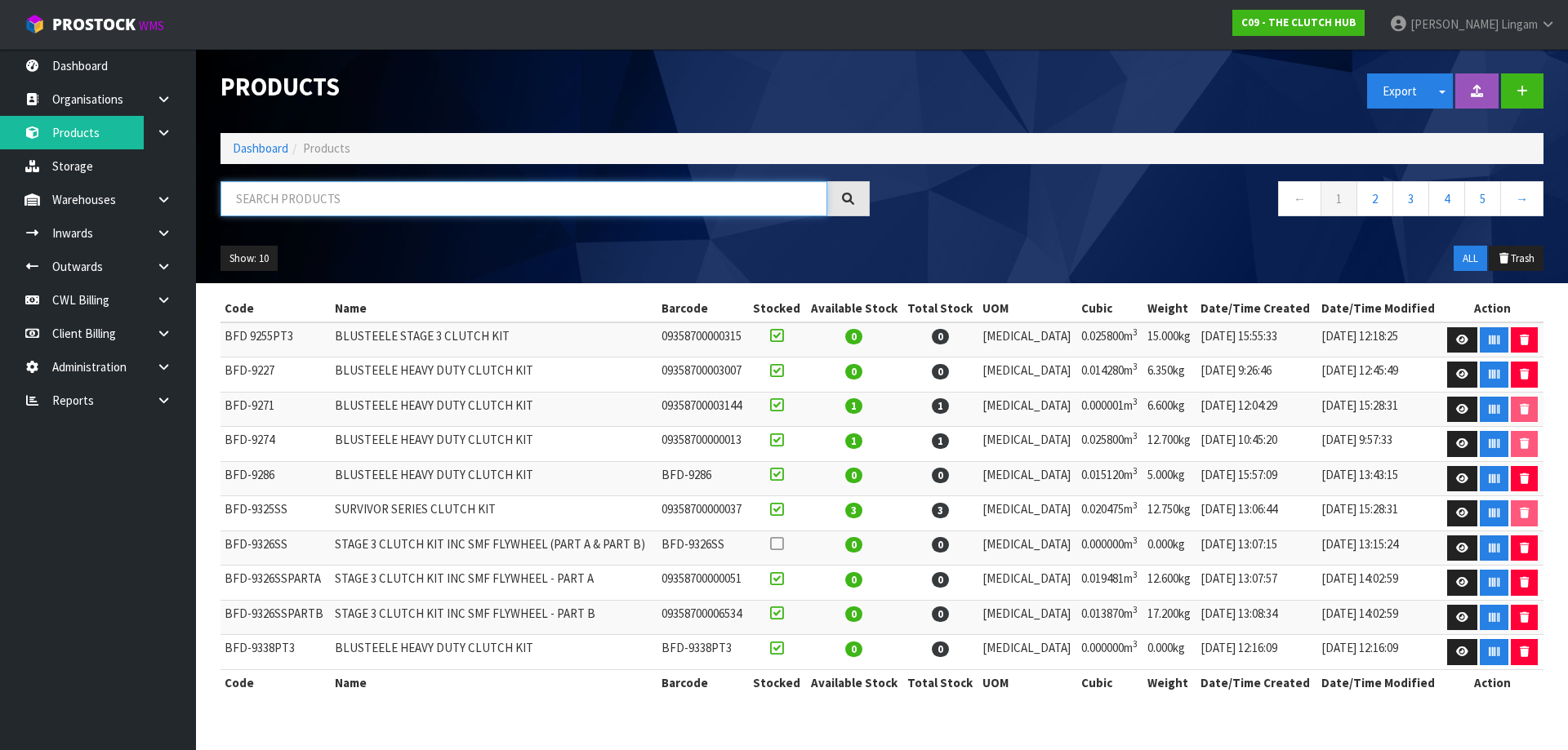
click at [517, 205] on input "text" at bounding box center [523, 198] width 607 height 35
paste input "BNN-9301 PART B"
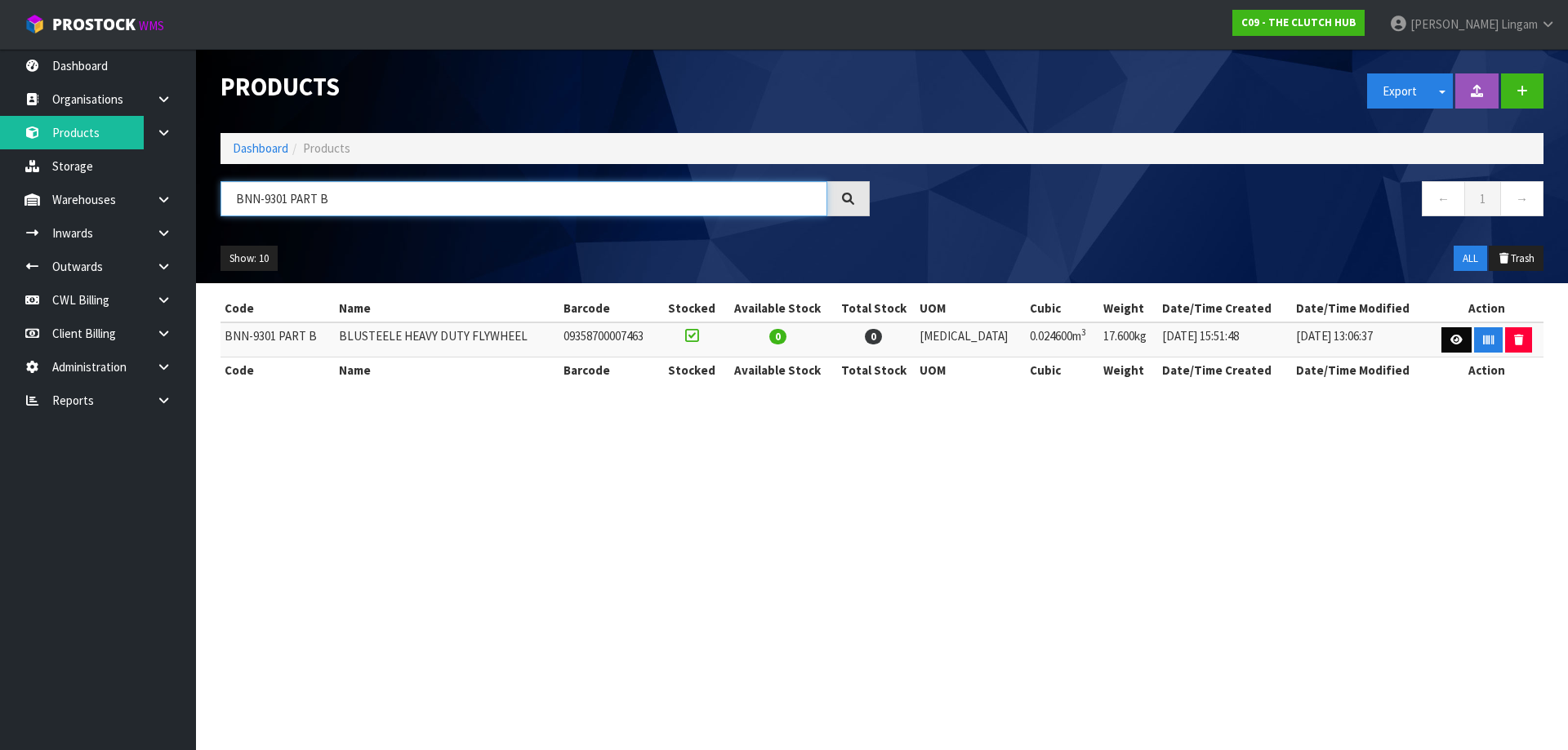
type input "BNN-9301 PART B"
click at [1459, 341] on link at bounding box center [1455, 340] width 30 height 26
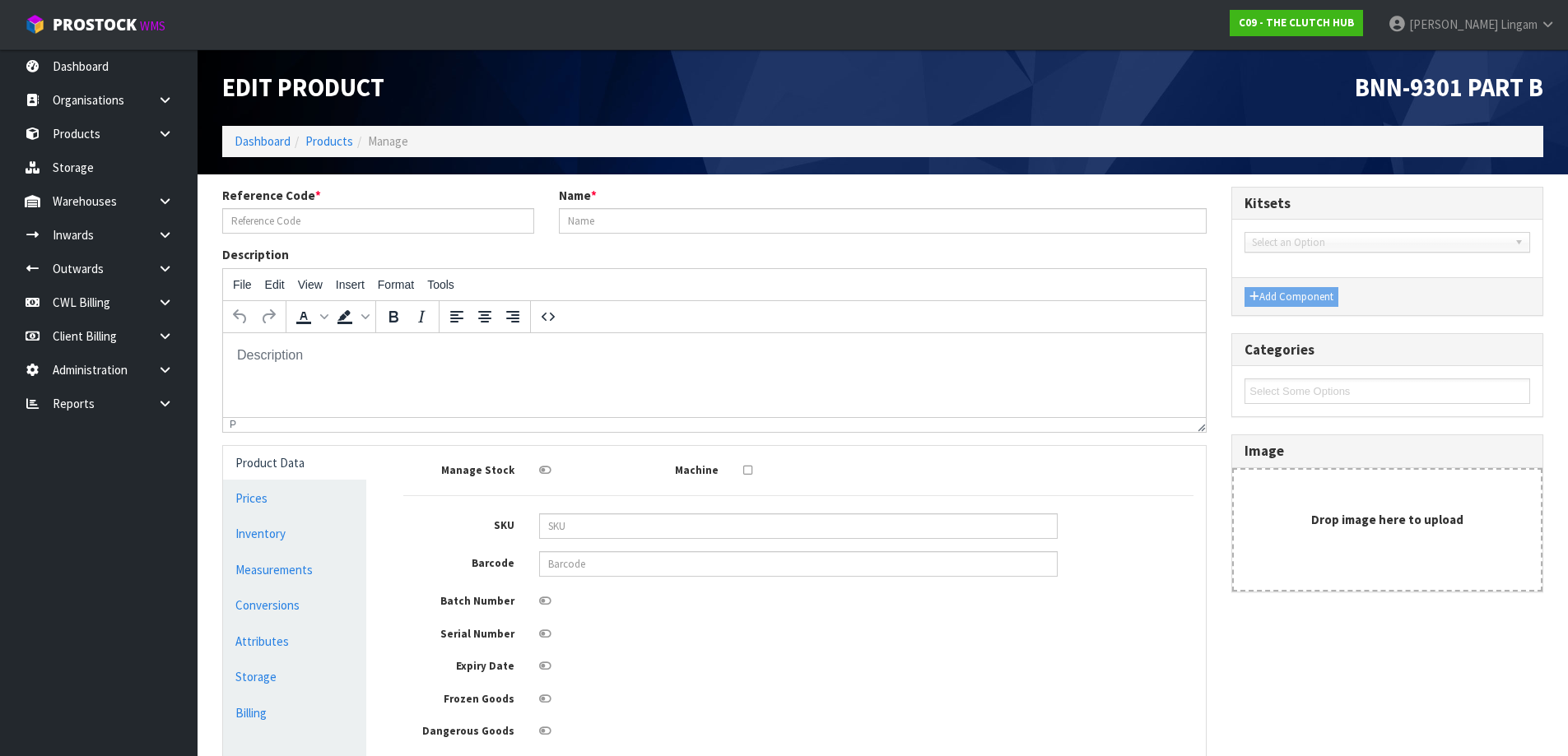
type input "BNN-9301 PART B"
type input "BLUSTEELE HEAVY DUTY FLYWHEEL"
type input "09358700007463"
click at [326, 223] on input "BNN-9301 PART B" at bounding box center [378, 221] width 312 height 26
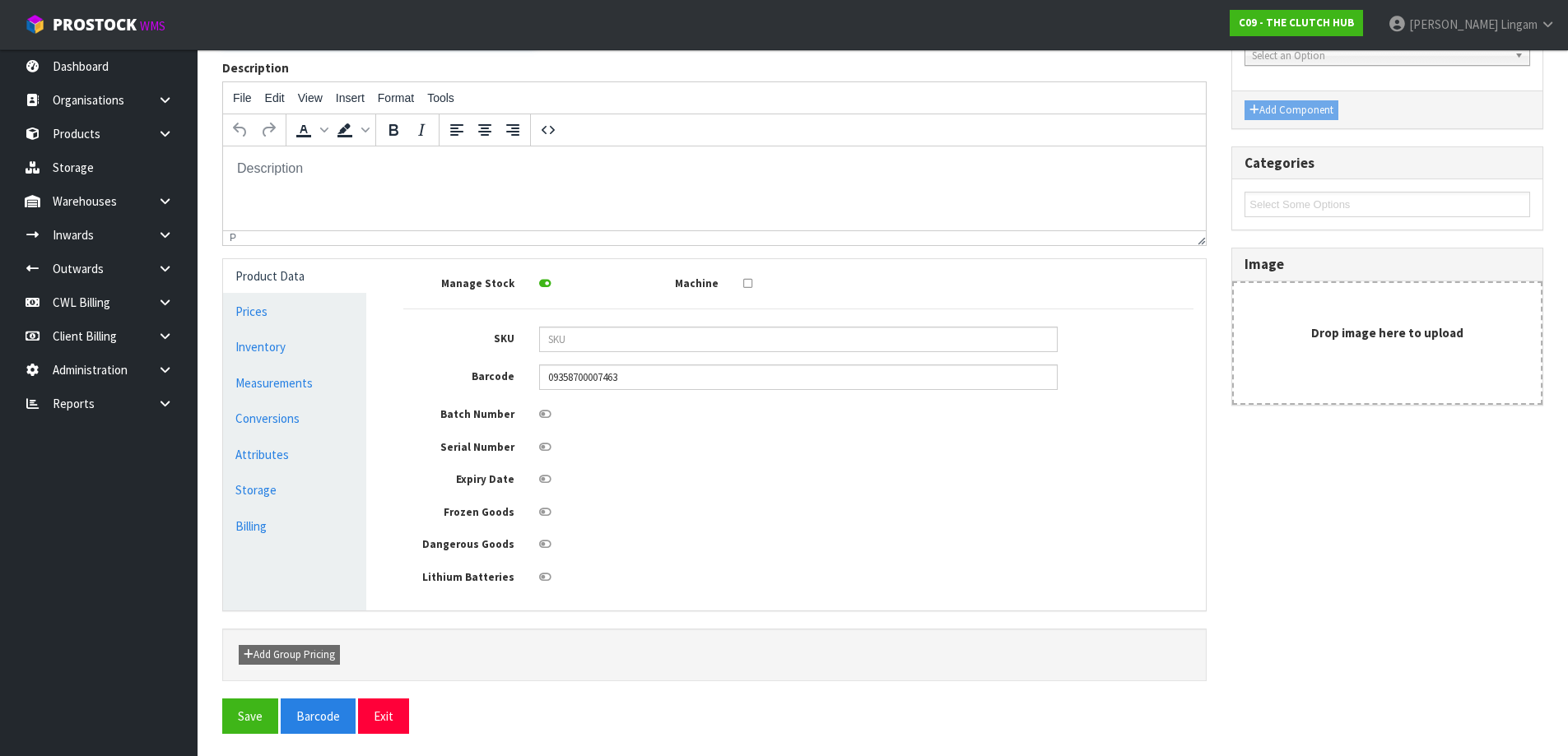
scroll to position [189, 0]
click at [264, 719] on button "Save" at bounding box center [249, 713] width 56 height 36
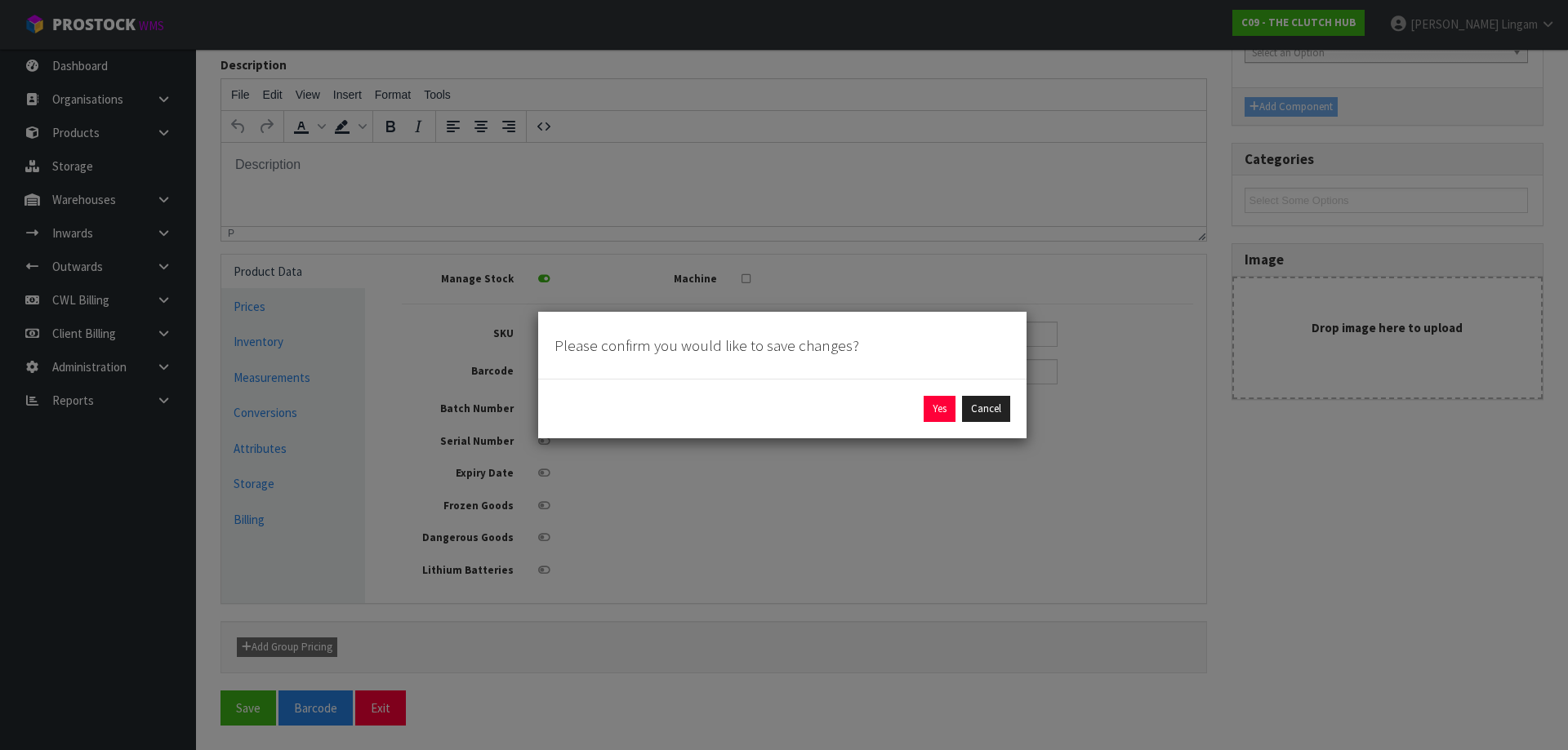
click at [957, 403] on div "Yes Cancel" at bounding box center [782, 408] width 456 height 26
click at [942, 410] on button "Yes" at bounding box center [939, 408] width 32 height 26
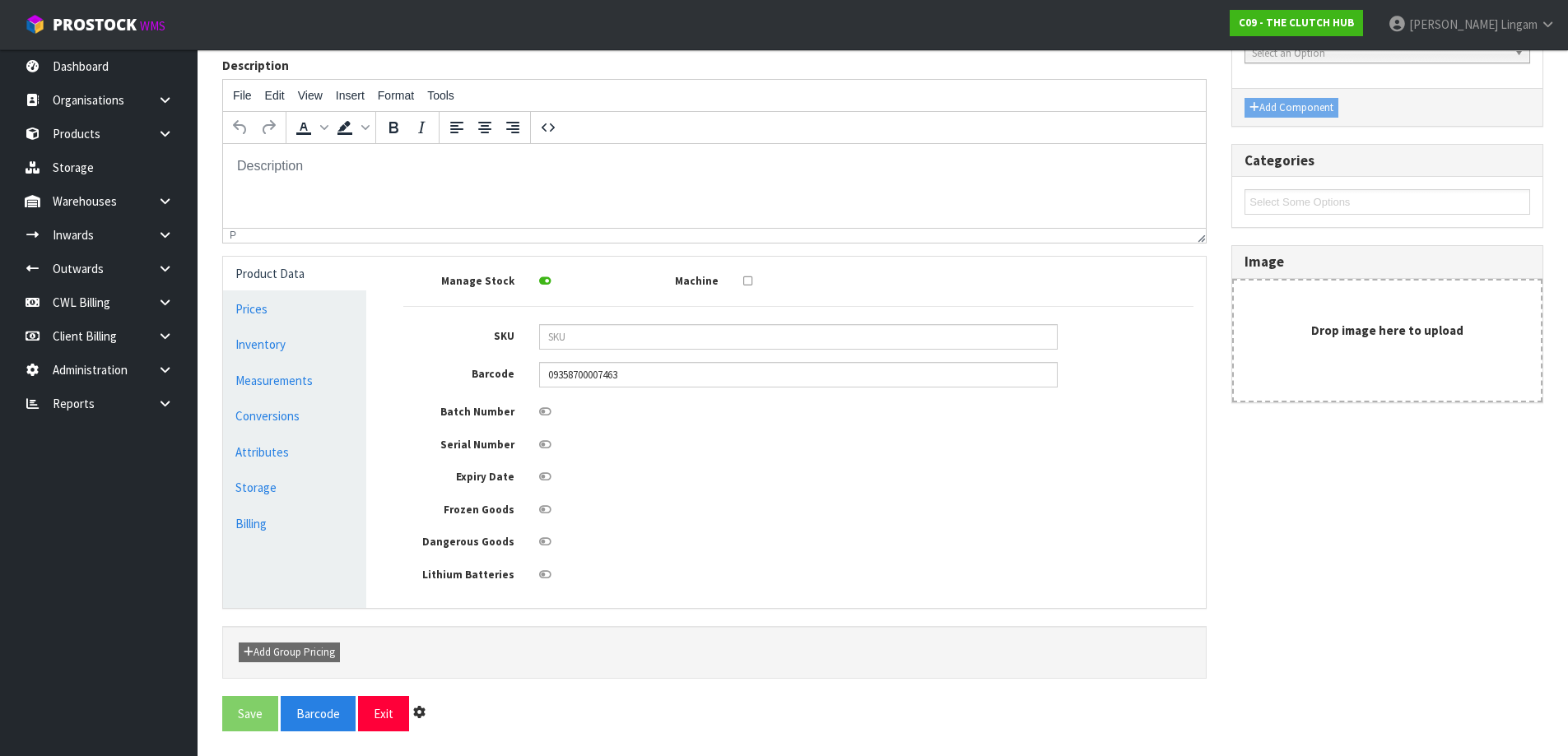
scroll to position [0, 0]
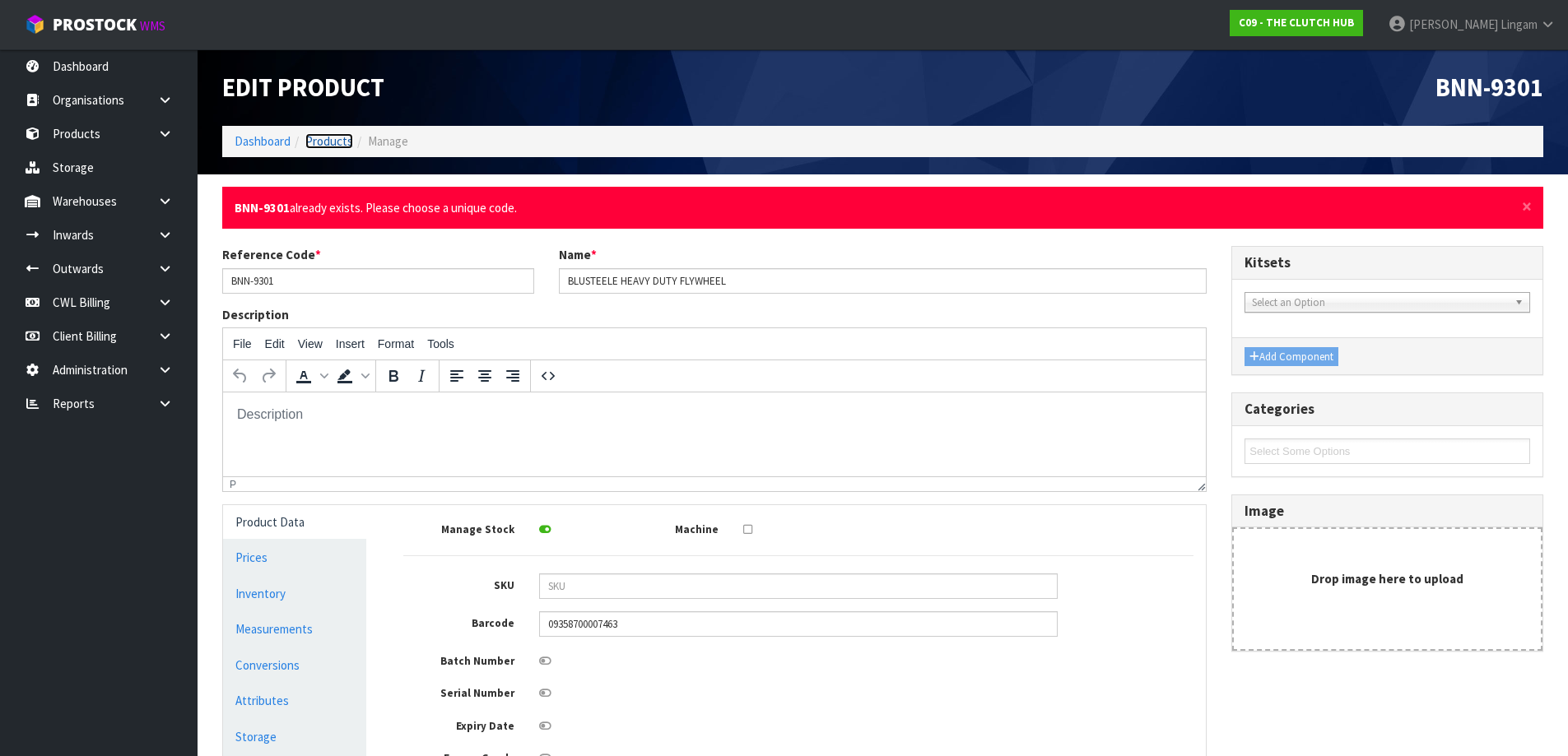
click at [340, 148] on link "Products" at bounding box center [329, 140] width 48 height 16
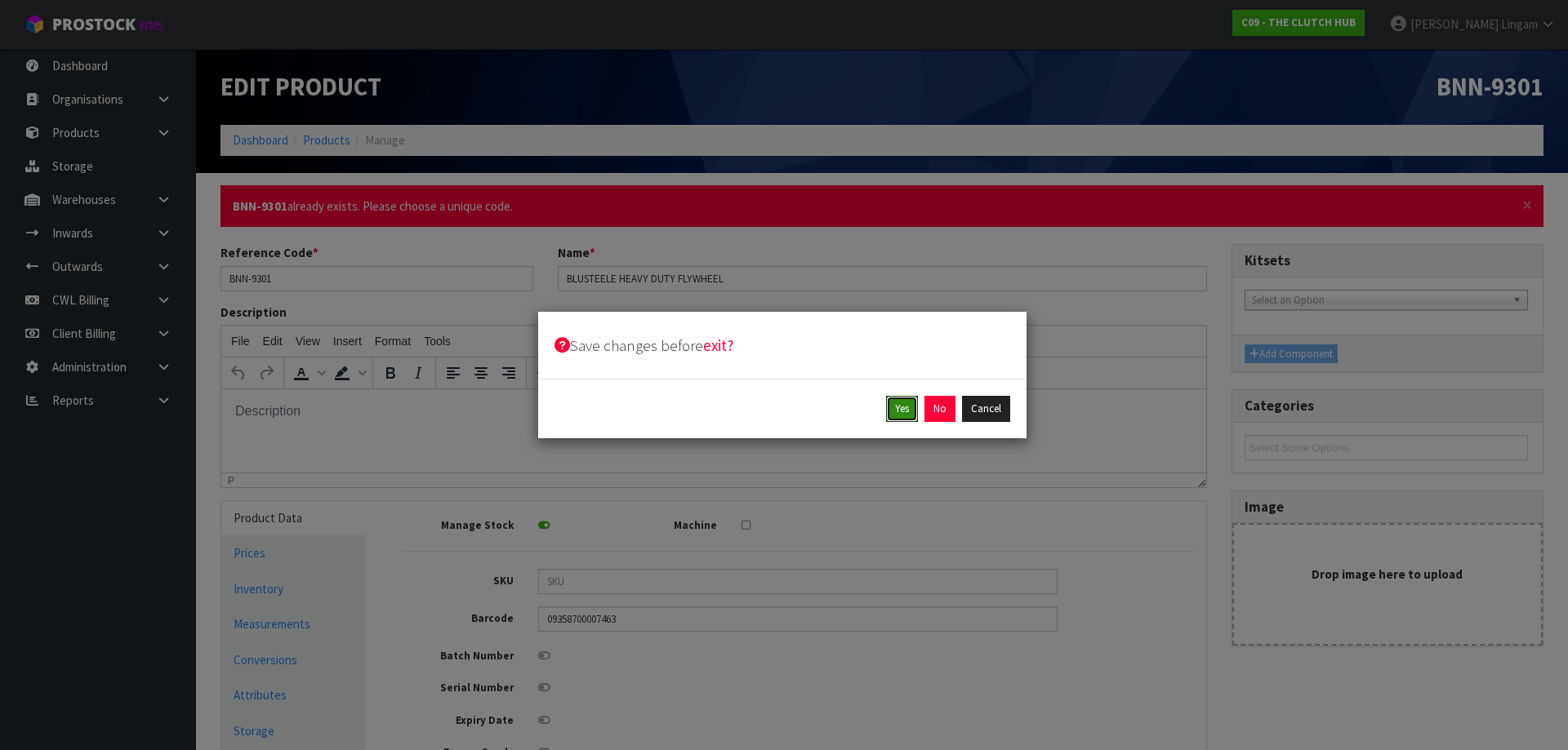
drag, startPoint x: 909, startPoint y: 413, endPoint x: 974, endPoint y: 459, distance: 79.6
click at [921, 465] on div "Save changes before exit? Yes No Cancel" at bounding box center [784, 375] width 1568 height 750
click at [997, 411] on button "Cancel" at bounding box center [985, 408] width 48 height 26
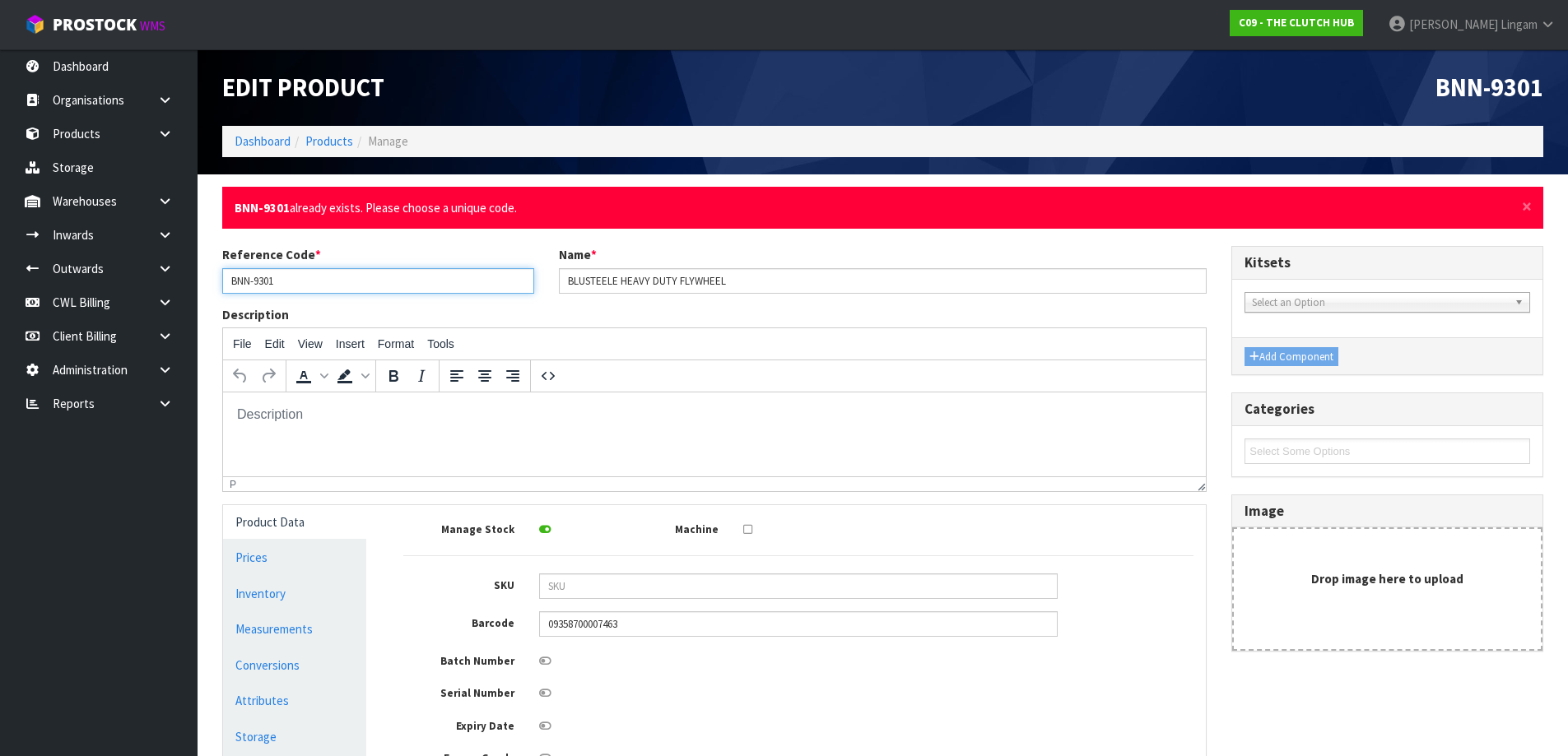
click at [391, 289] on input "BNN-9301" at bounding box center [378, 281] width 312 height 26
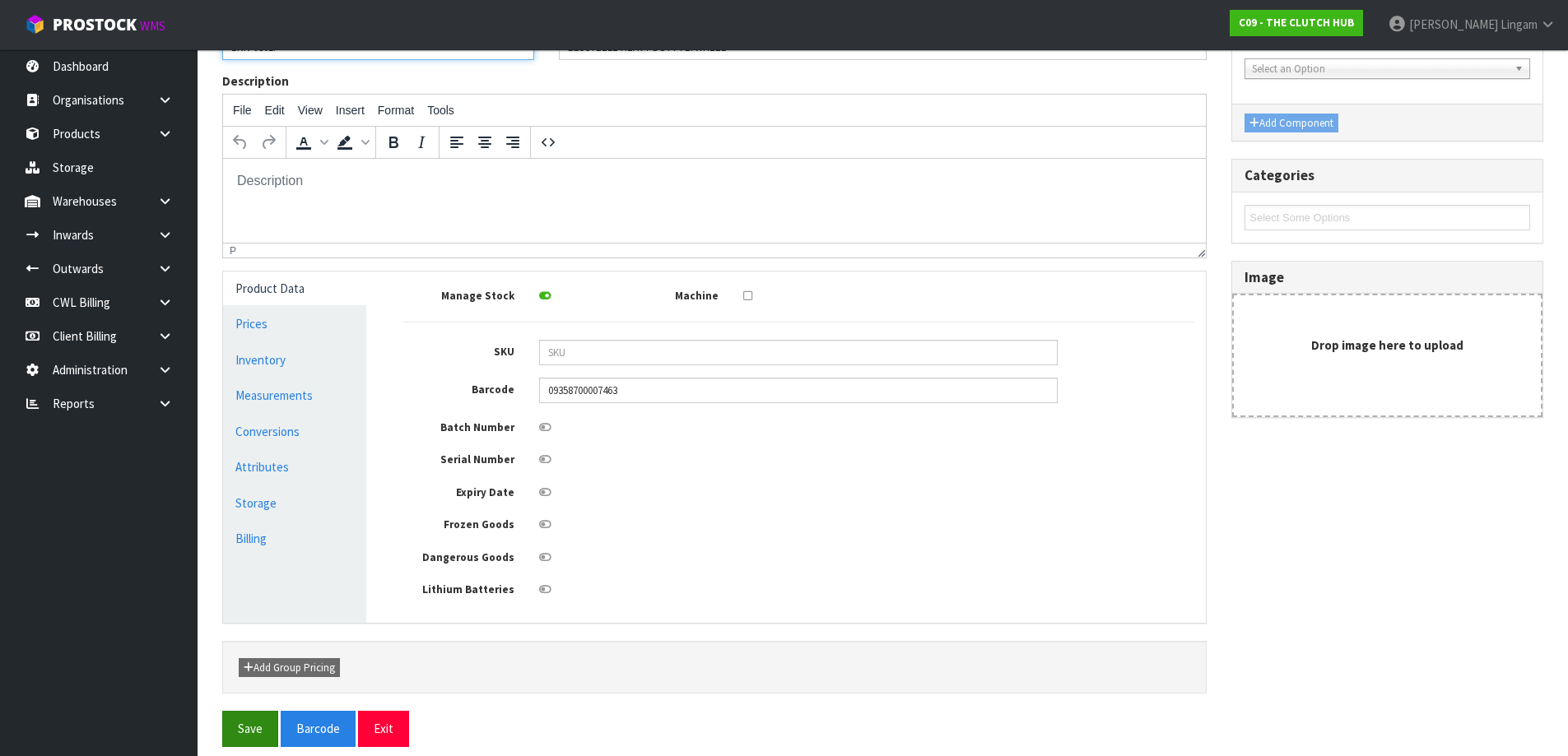
scroll to position [249, 0]
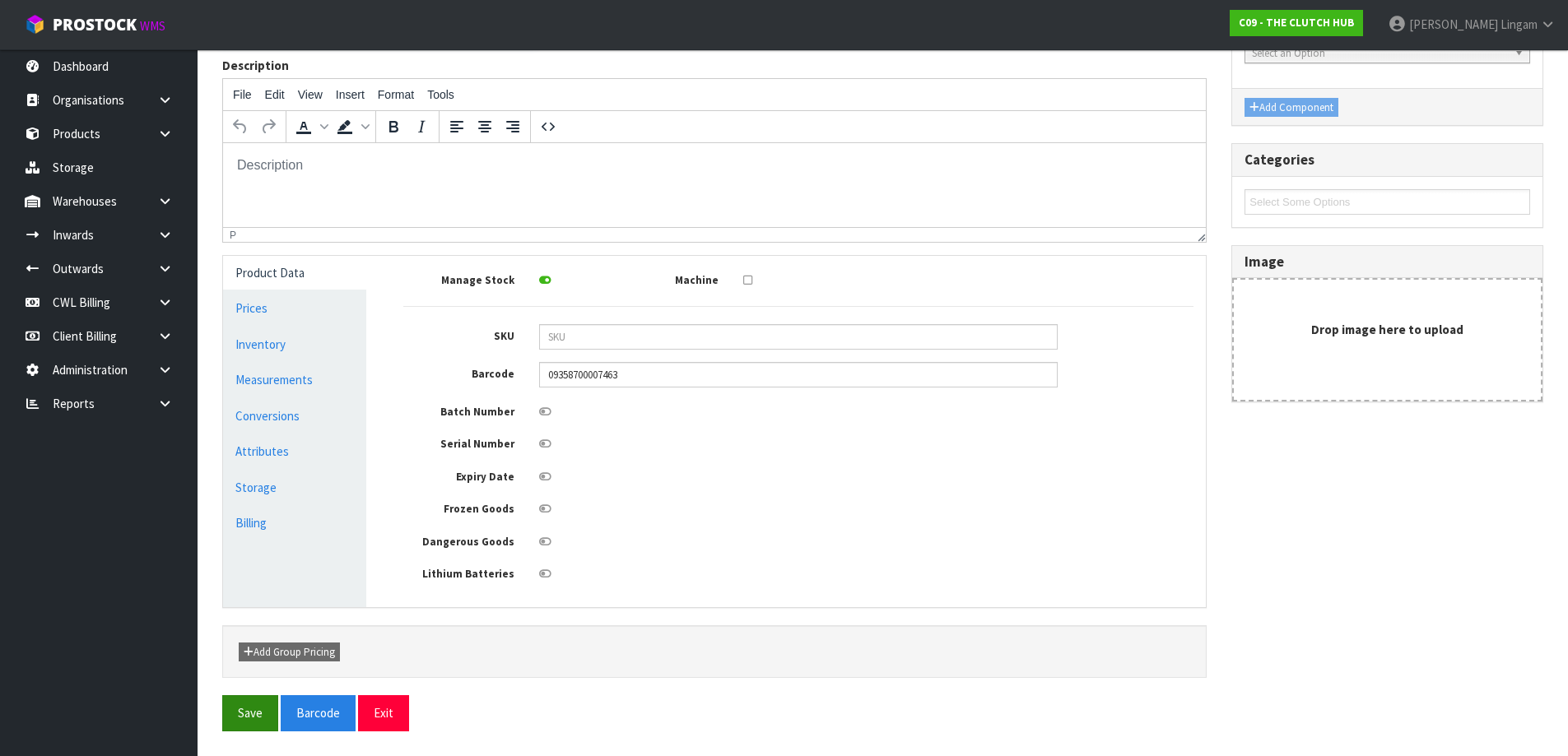
type input "BNN-9301."
click at [254, 715] on button "Save" at bounding box center [249, 713] width 56 height 36
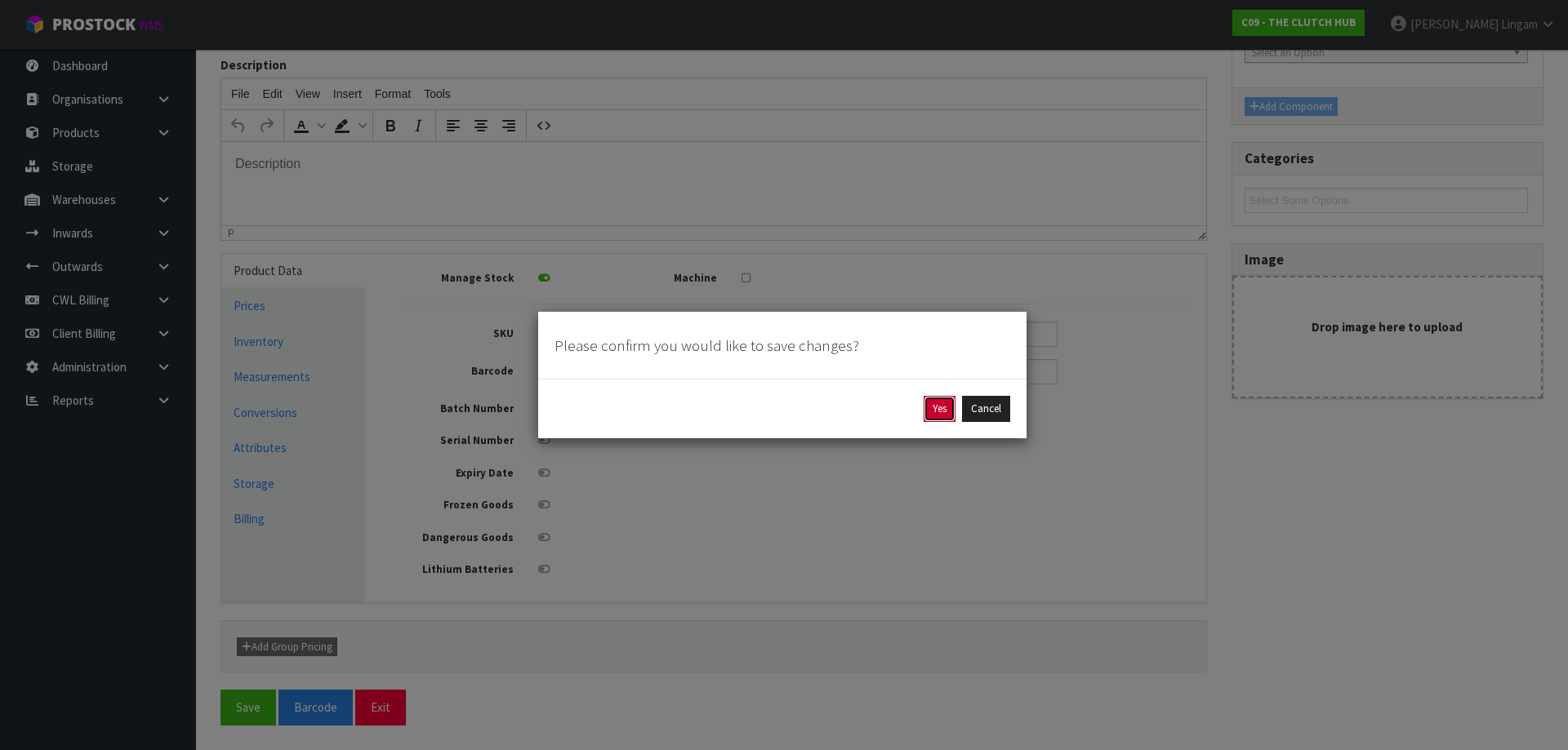
click at [949, 408] on button "Yes" at bounding box center [939, 408] width 32 height 26
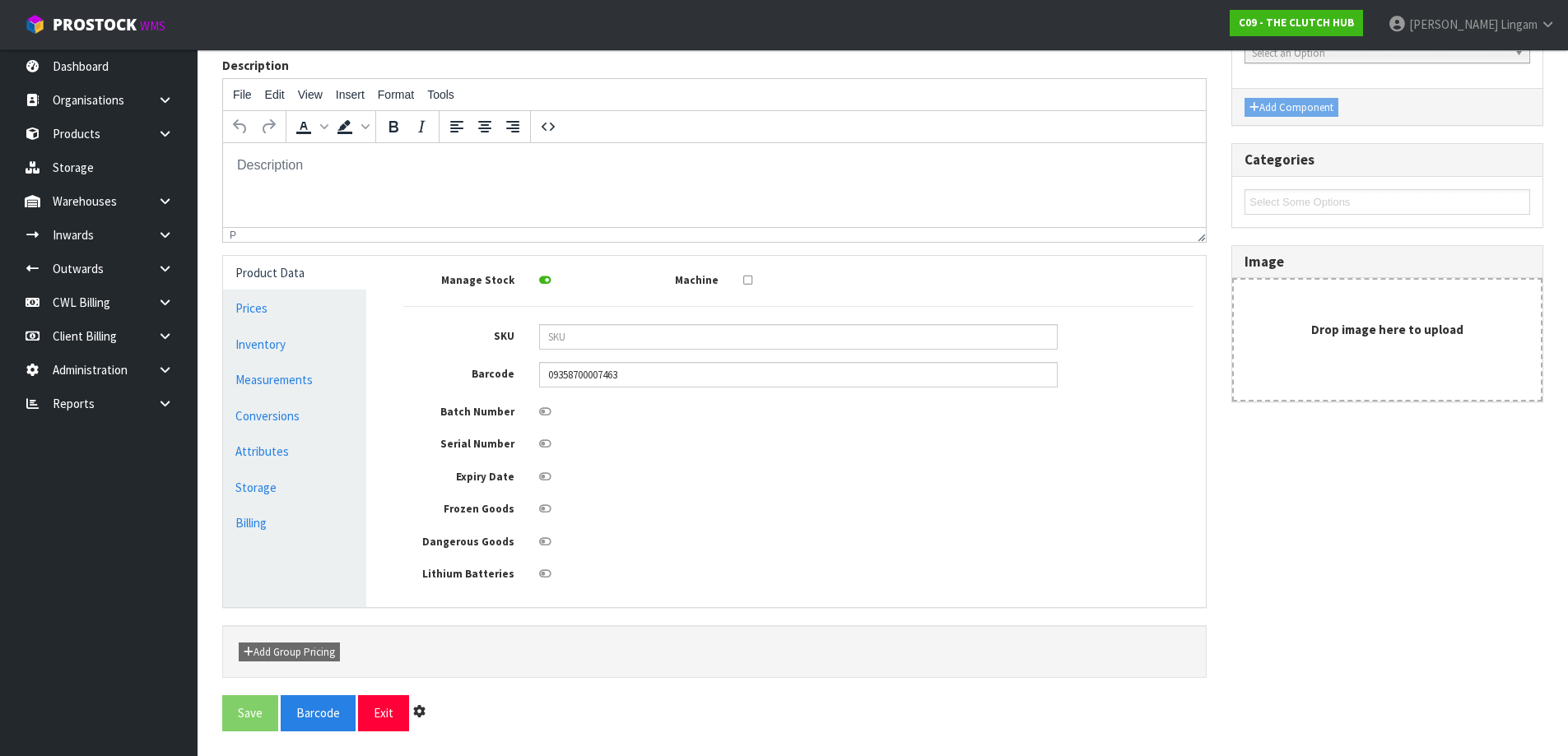
scroll to position [0, 0]
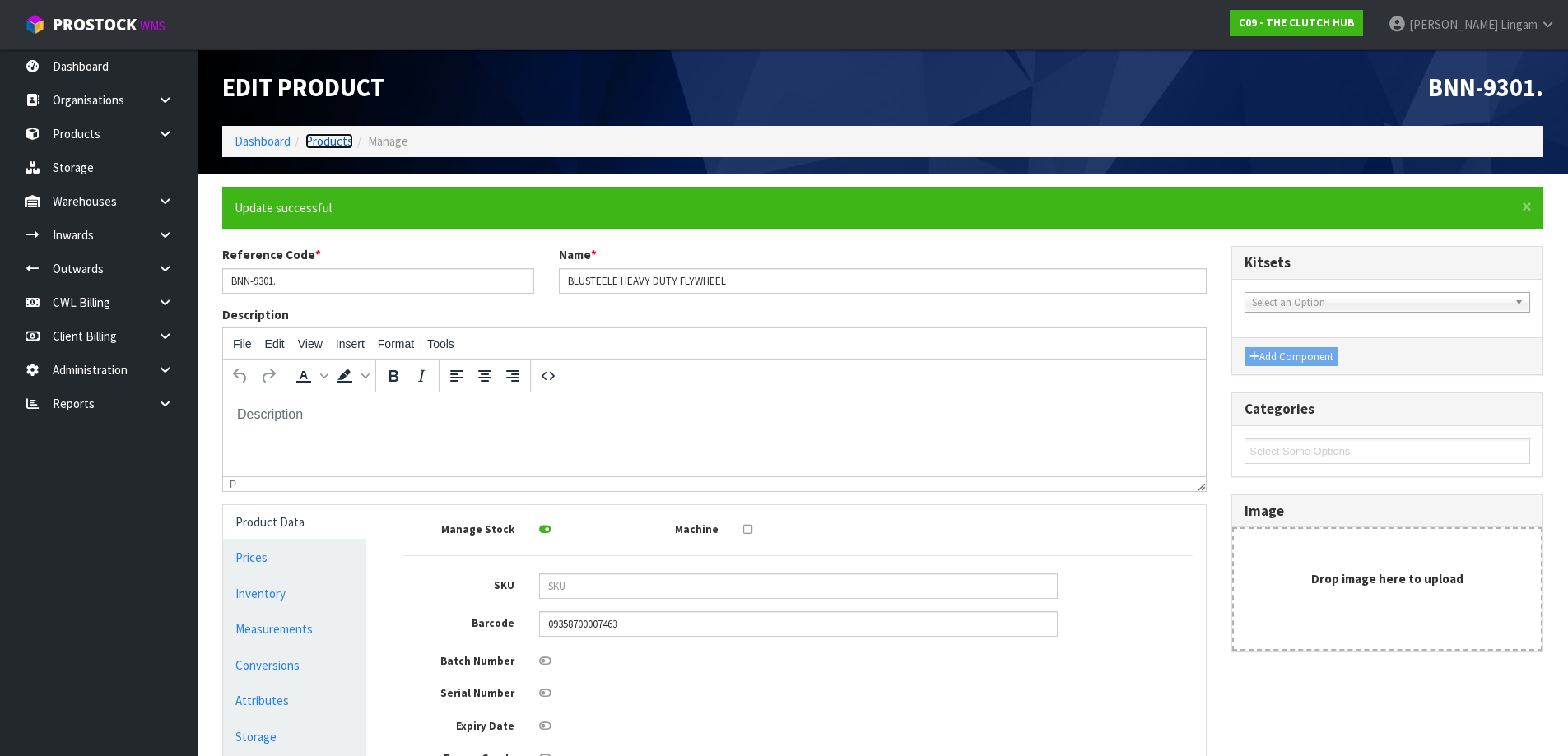
click at [339, 141] on link "Products" at bounding box center [329, 140] width 48 height 16
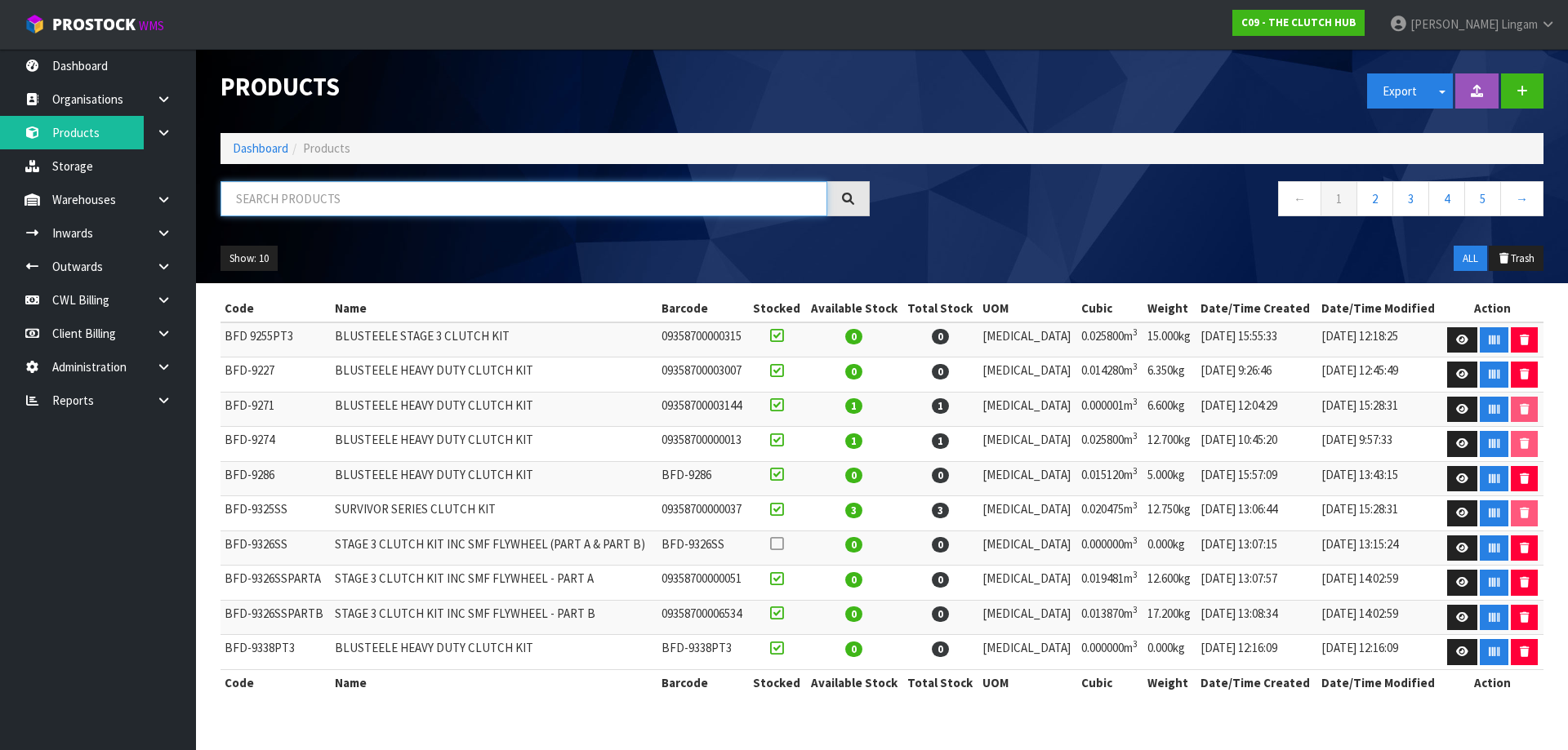
click at [523, 205] on input "text" at bounding box center [523, 198] width 607 height 35
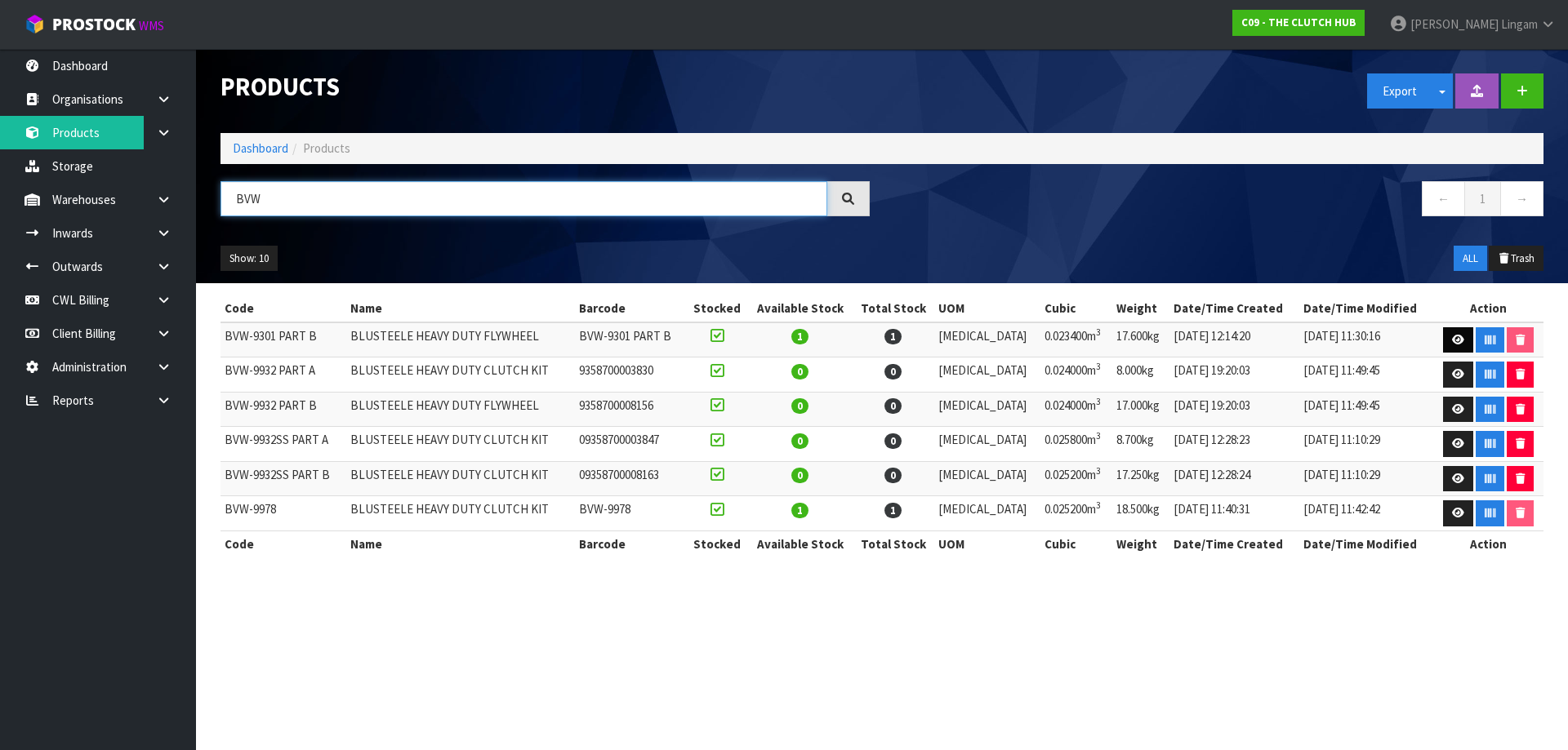
type input "BVW"
click at [1443, 340] on link at bounding box center [1457, 340] width 30 height 26
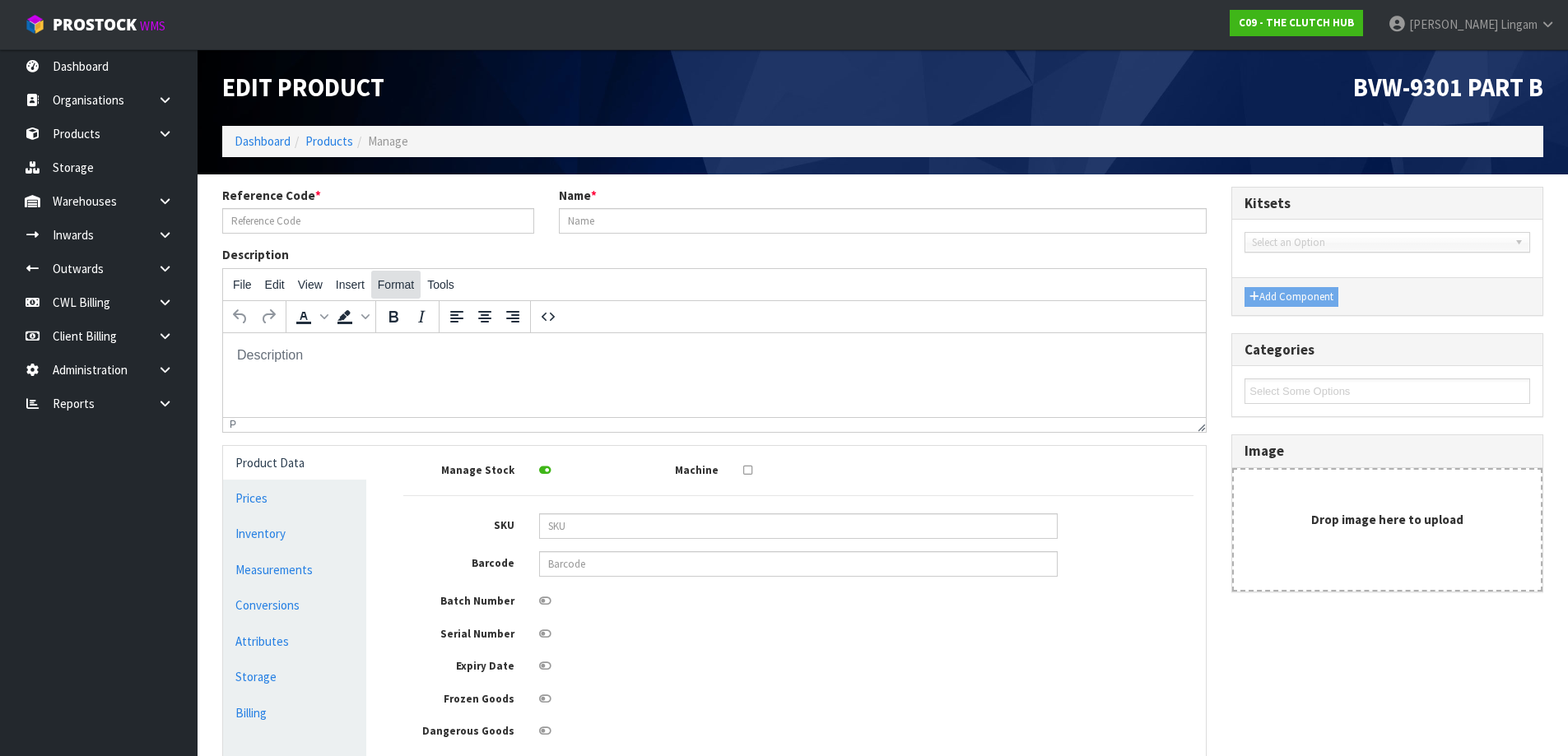
type input "BVW-9301 PART B"
type input "BLUSTEELE HEAVY DUTY FLYWHEEL"
click at [250, 221] on input "BVW-9301 PART B" at bounding box center [378, 221] width 312 height 26
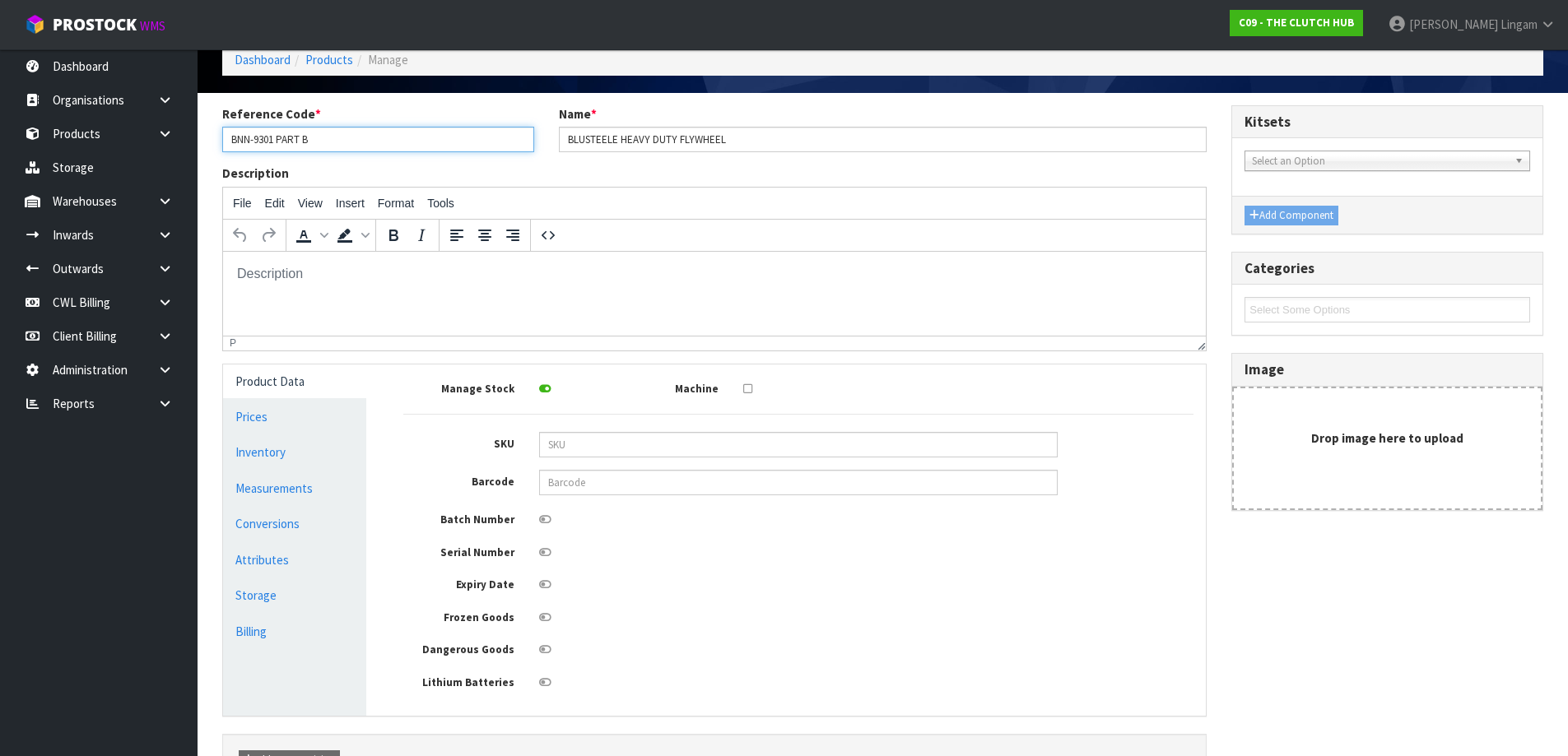
scroll to position [189, 0]
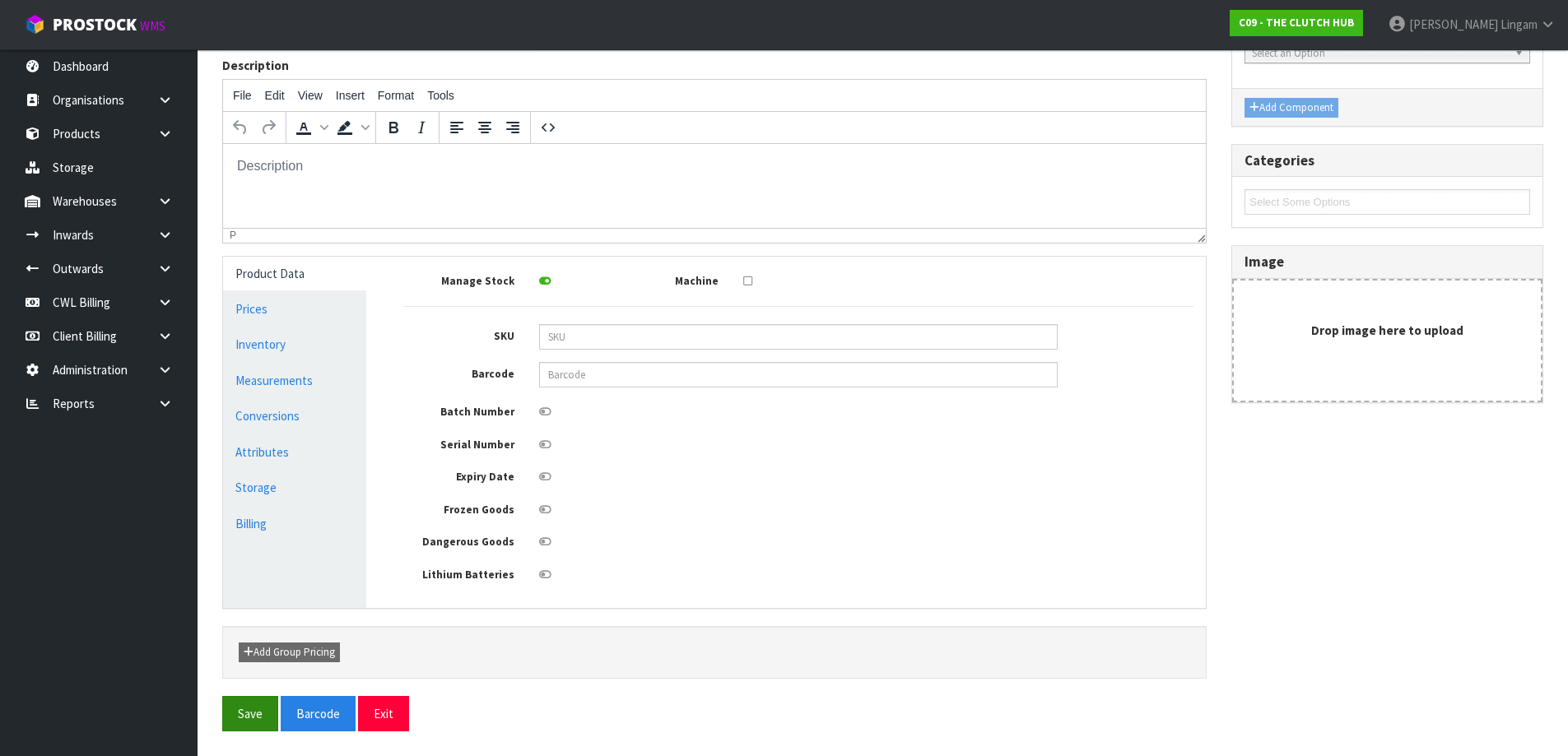
type input "BNN-9301 PART B"
click at [248, 704] on button "Save" at bounding box center [249, 713] width 56 height 36
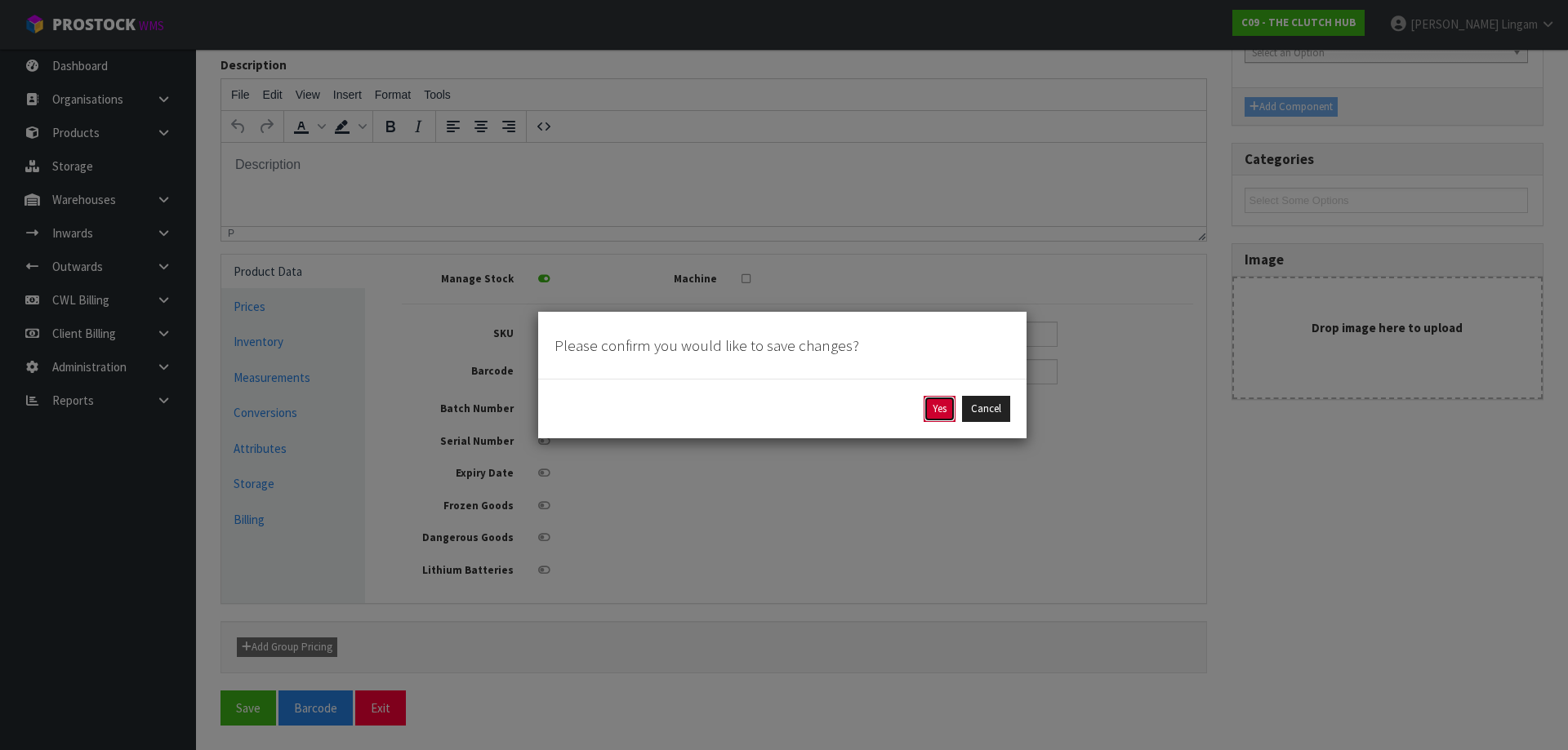
click at [938, 415] on button "Yes" at bounding box center [939, 408] width 32 height 26
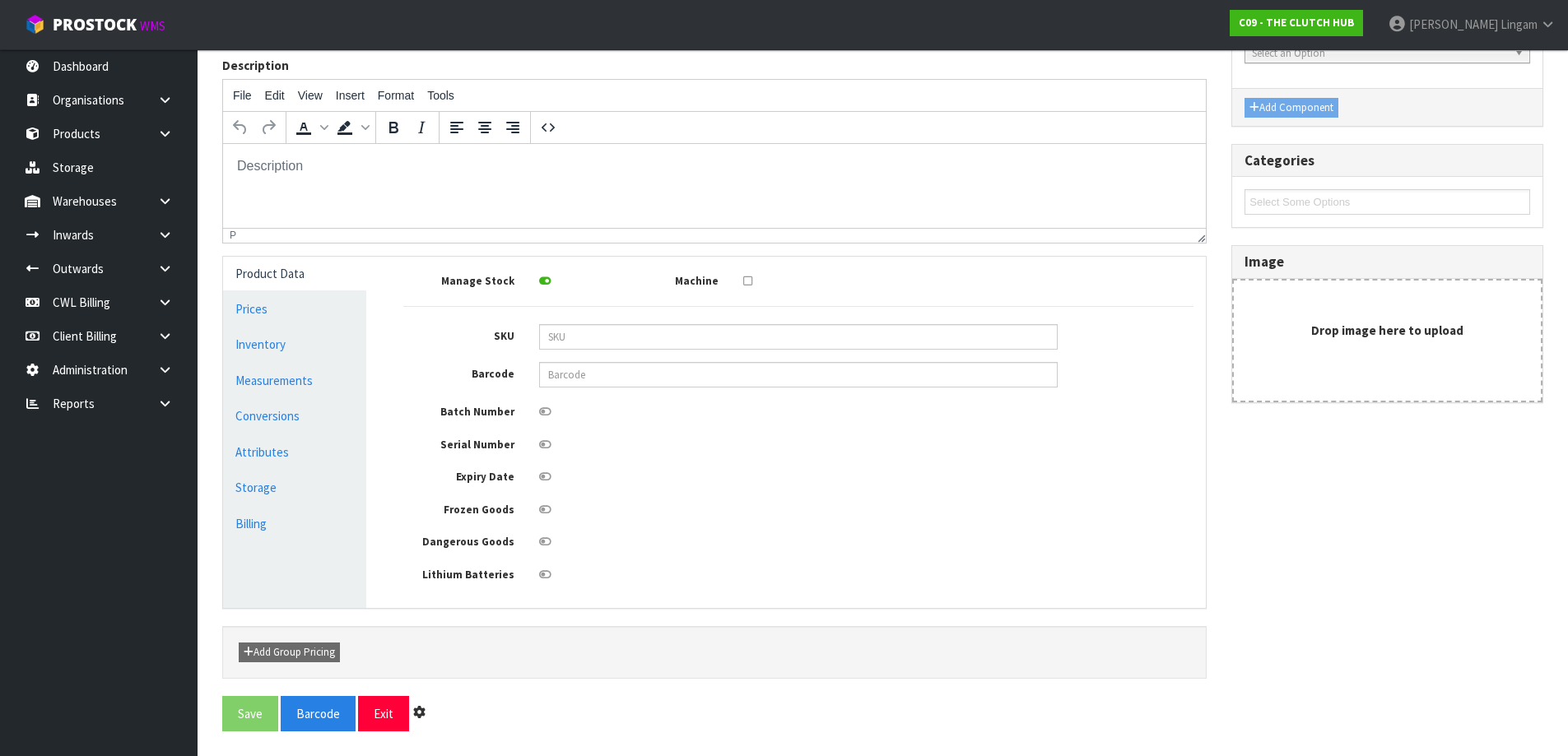
scroll to position [0, 0]
